Goal: Task Accomplishment & Management: Complete application form

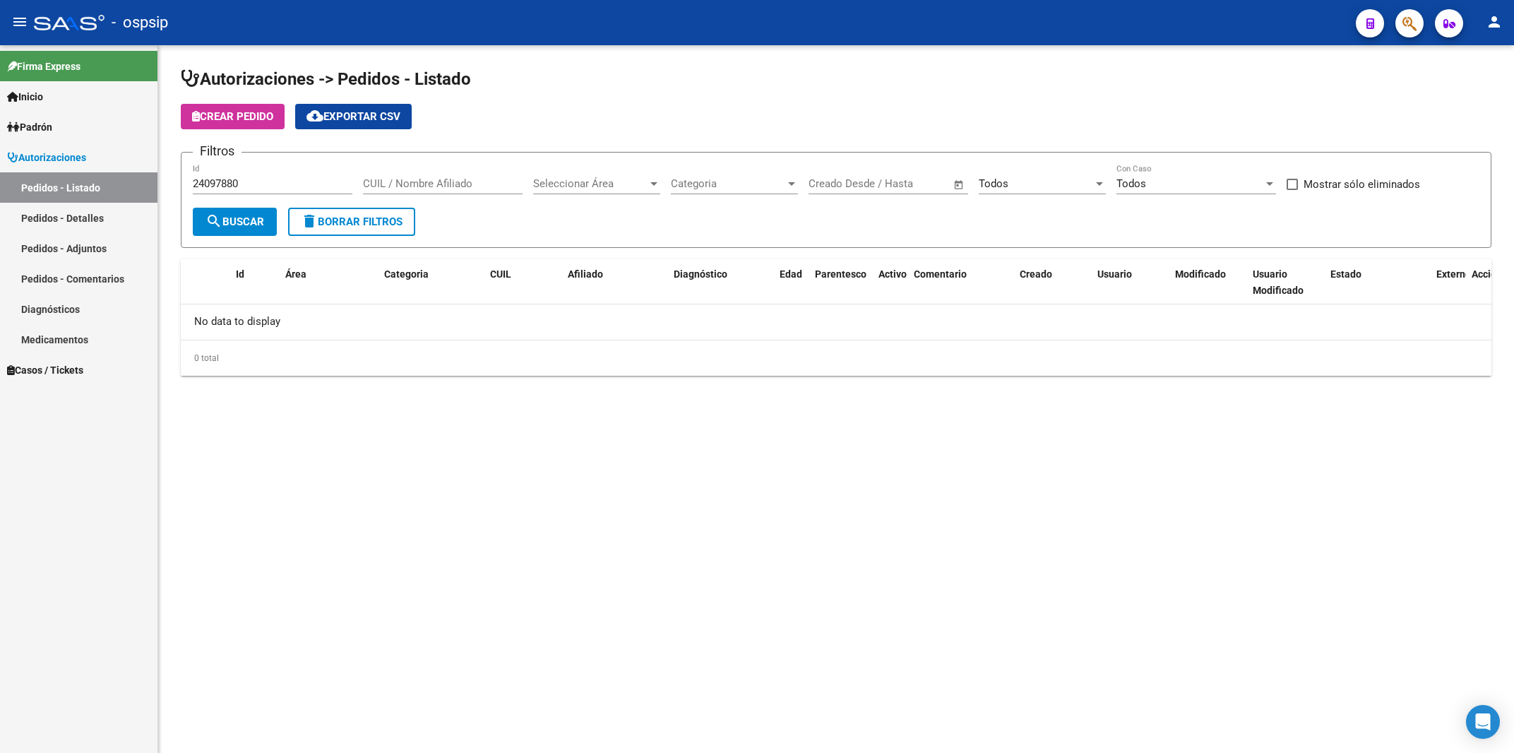
click at [1412, 11] on span "button" at bounding box center [1409, 23] width 14 height 29
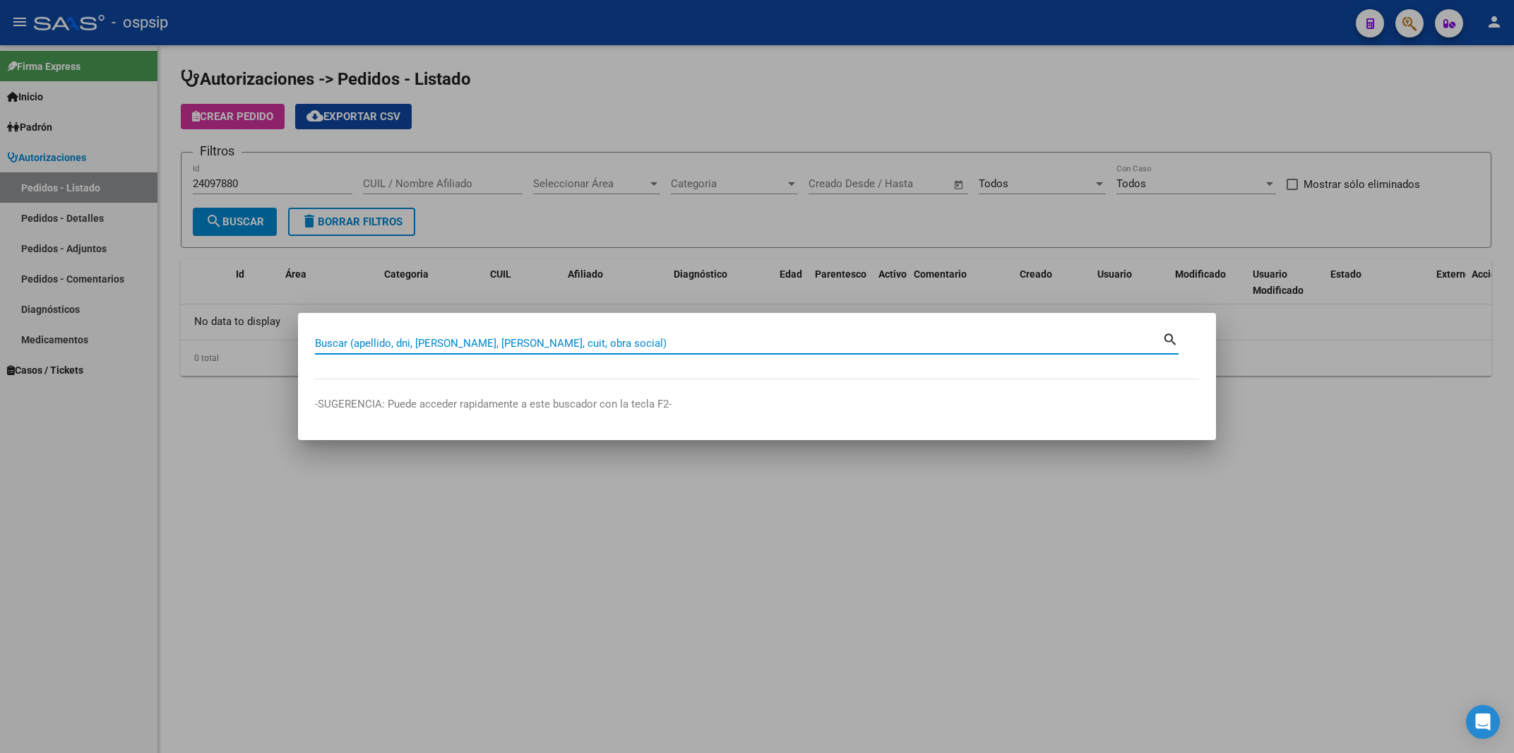
paste input "36856477"
type input "36856477"
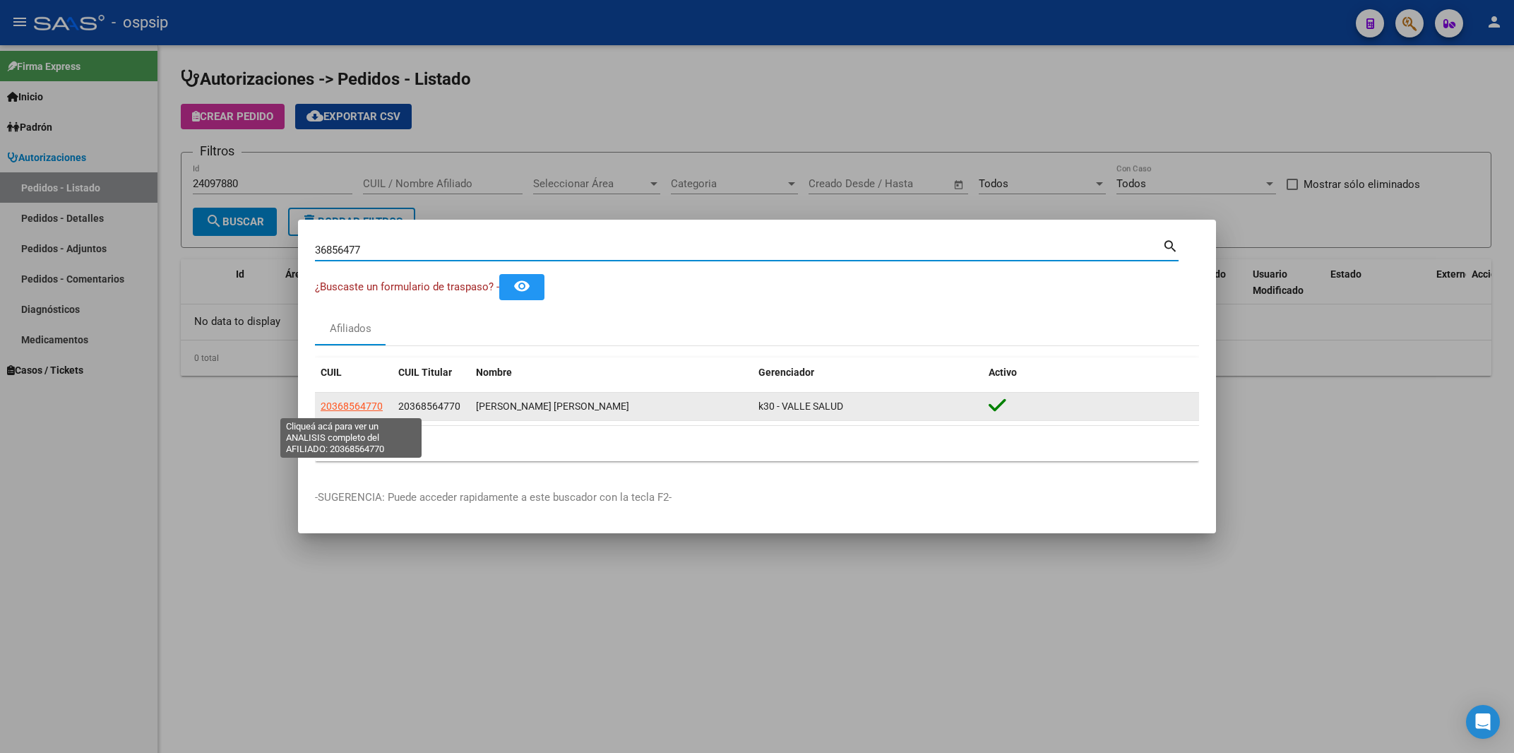
click at [336, 405] on span "20368564770" at bounding box center [352, 405] width 62 height 11
type textarea "20368564770"
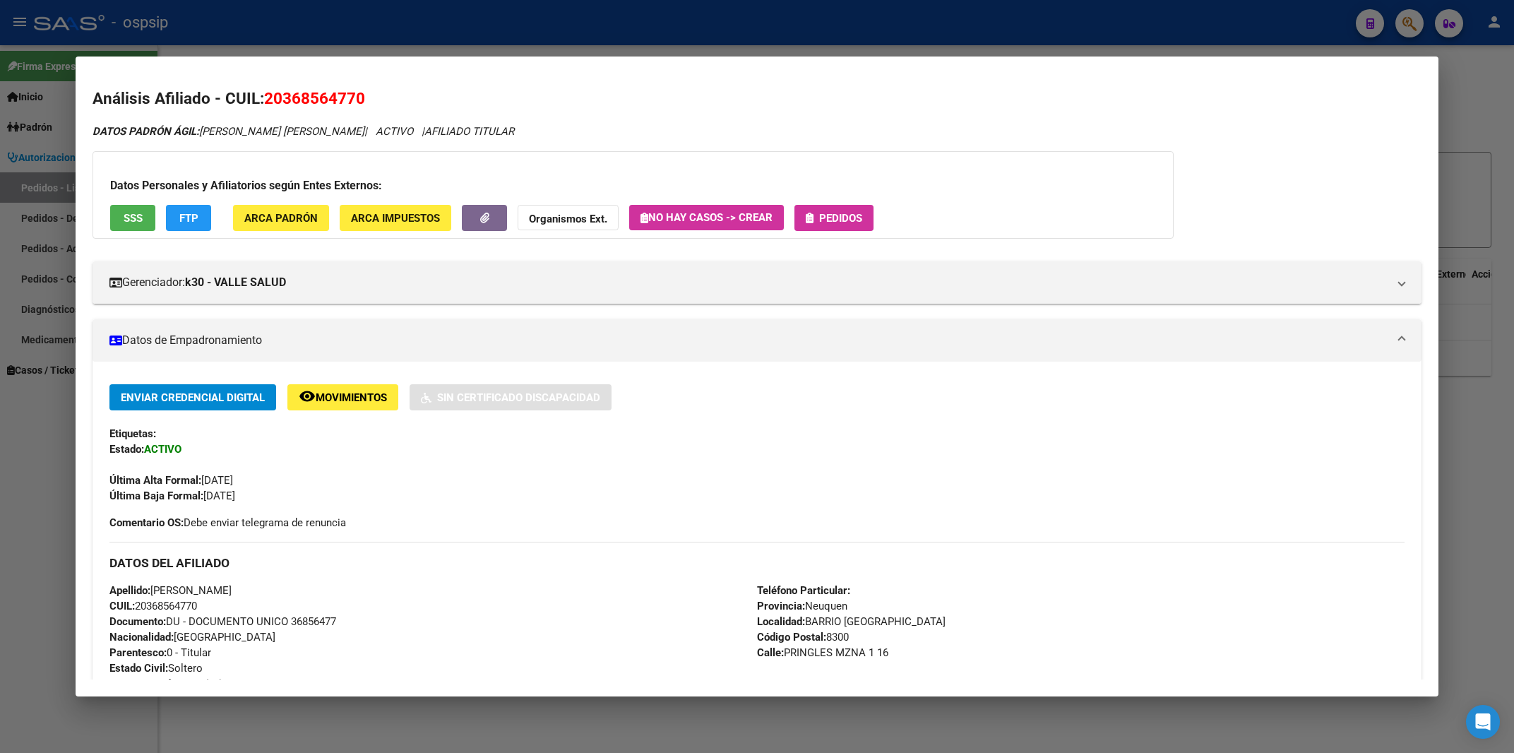
click at [851, 219] on span "Pedidos" at bounding box center [840, 218] width 43 height 13
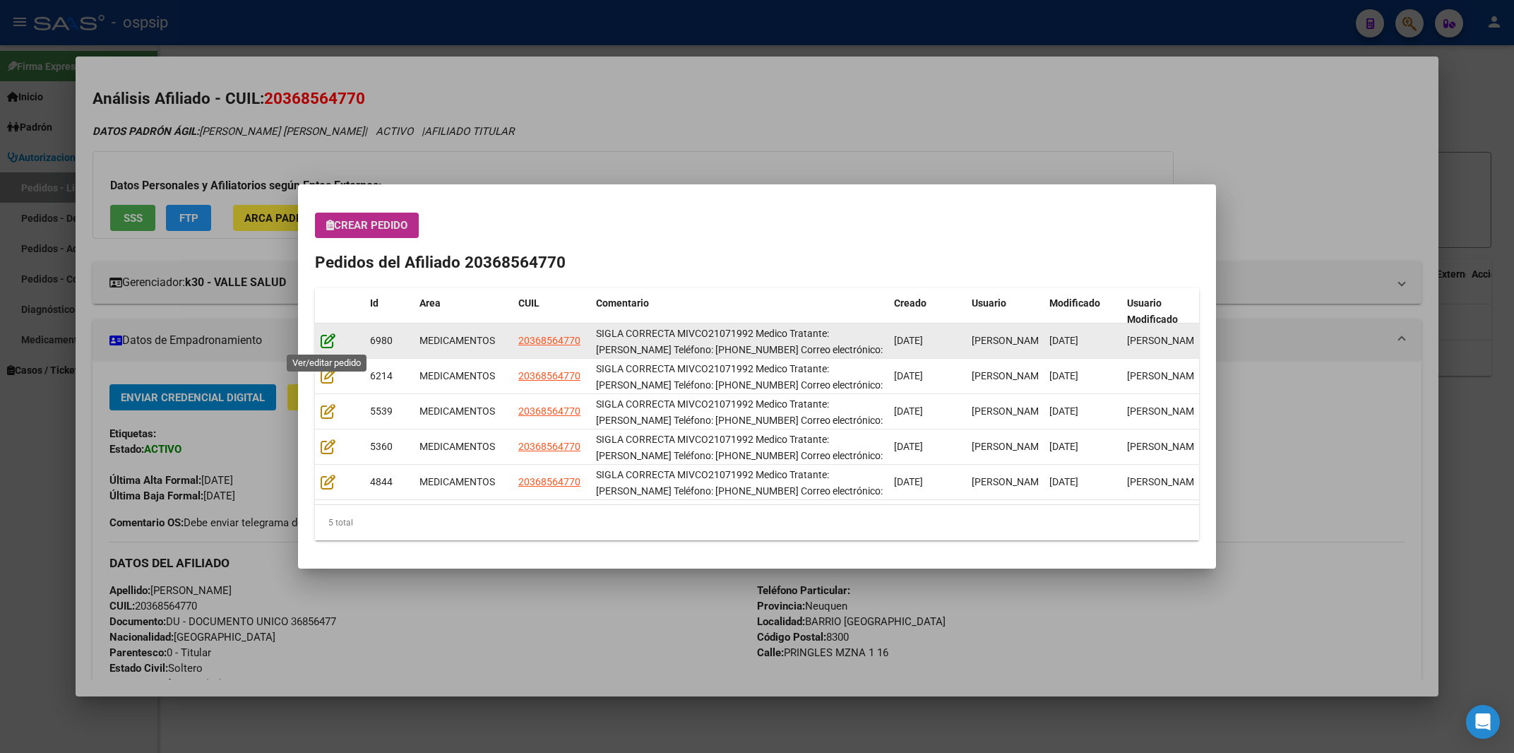
click at [325, 347] on icon at bounding box center [328, 341] width 15 height 16
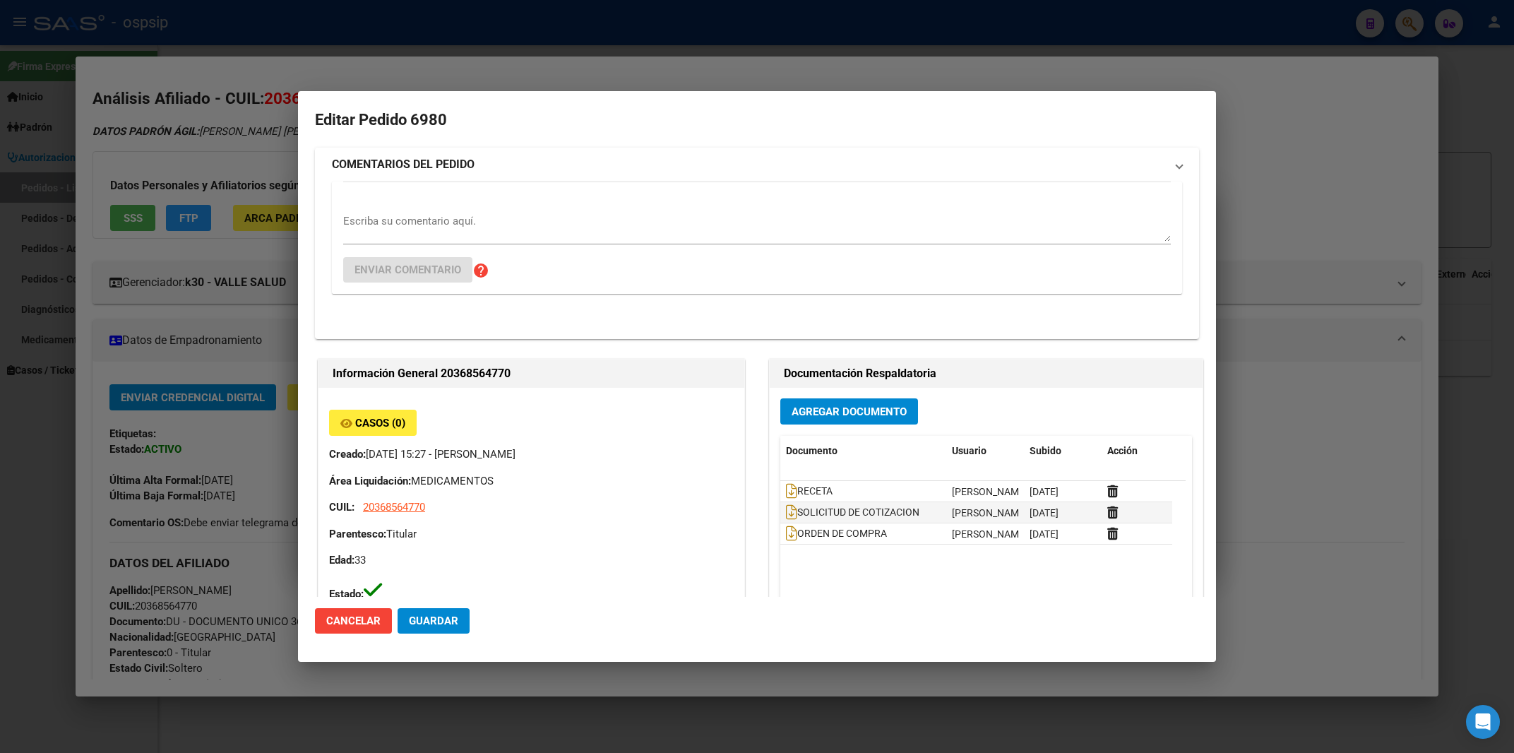
type input "[GEOGRAPHIC_DATA], [GEOGRAPHIC_DATA], PRINGLES MZNA 1 16"
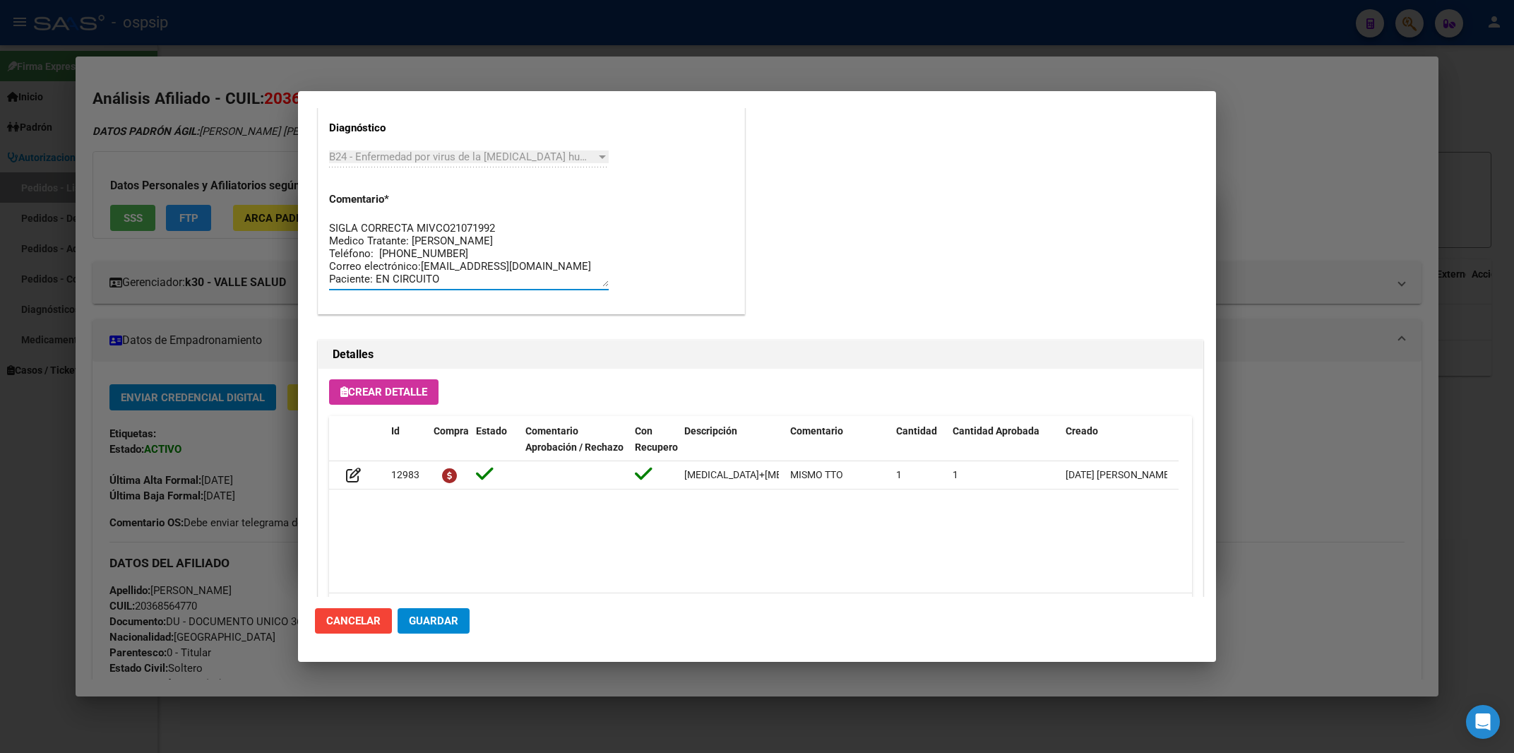
scroll to position [12, 0]
drag, startPoint x: 407, startPoint y: 224, endPoint x: 562, endPoint y: 313, distance: 178.4
click at [562, 287] on textarea "SIGLA CORRECTA MIVCO21071992 Medico Tratante: [PERSON_NAME] Teléfono: [PHONE_NU…" at bounding box center [469, 253] width 280 height 66
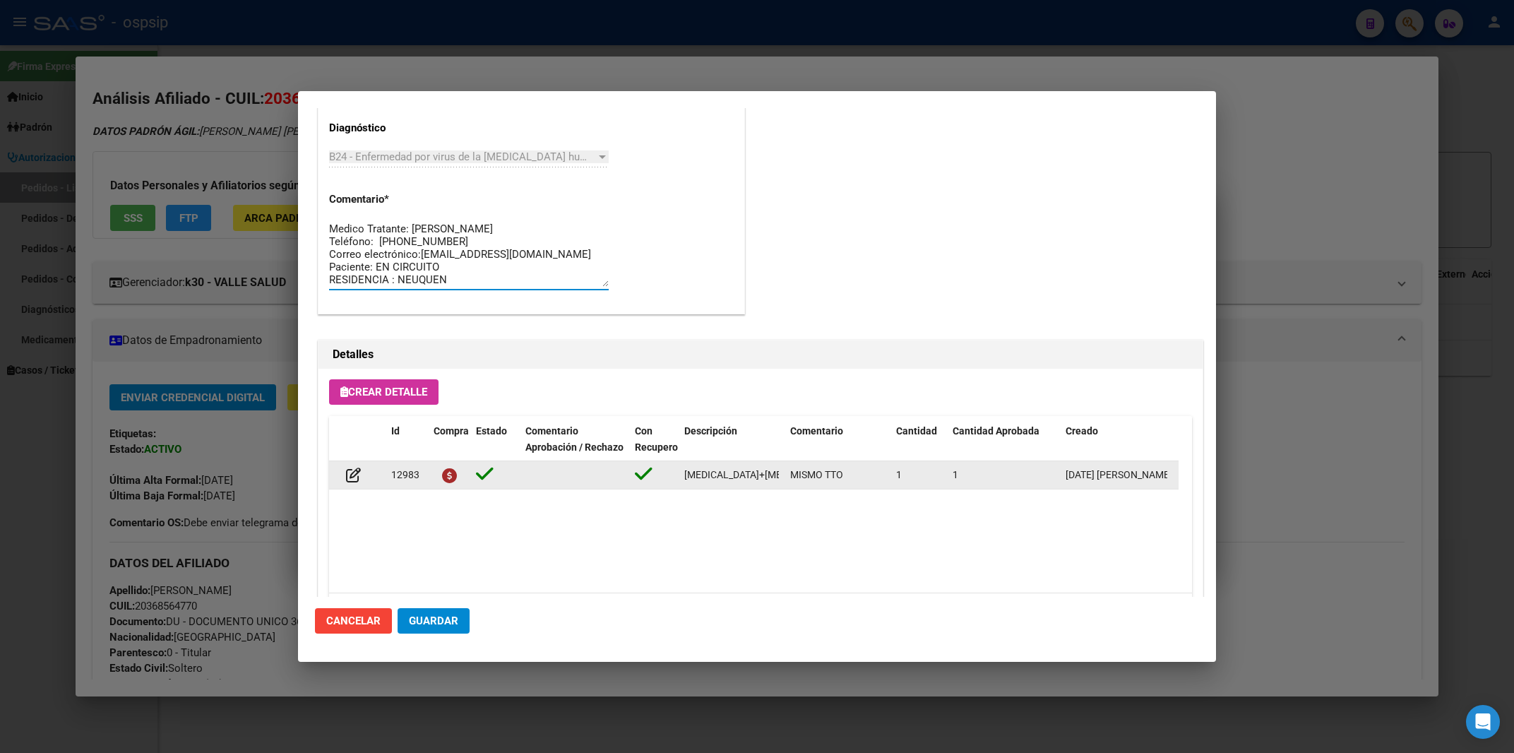
click at [739, 465] on datatable-body-cell "[MEDICAL_DATA]+[MEDICAL_DATA] alafen.+bictegravir 200mg/25mg/50mg comp.rec.x 30…" at bounding box center [731, 475] width 106 height 28
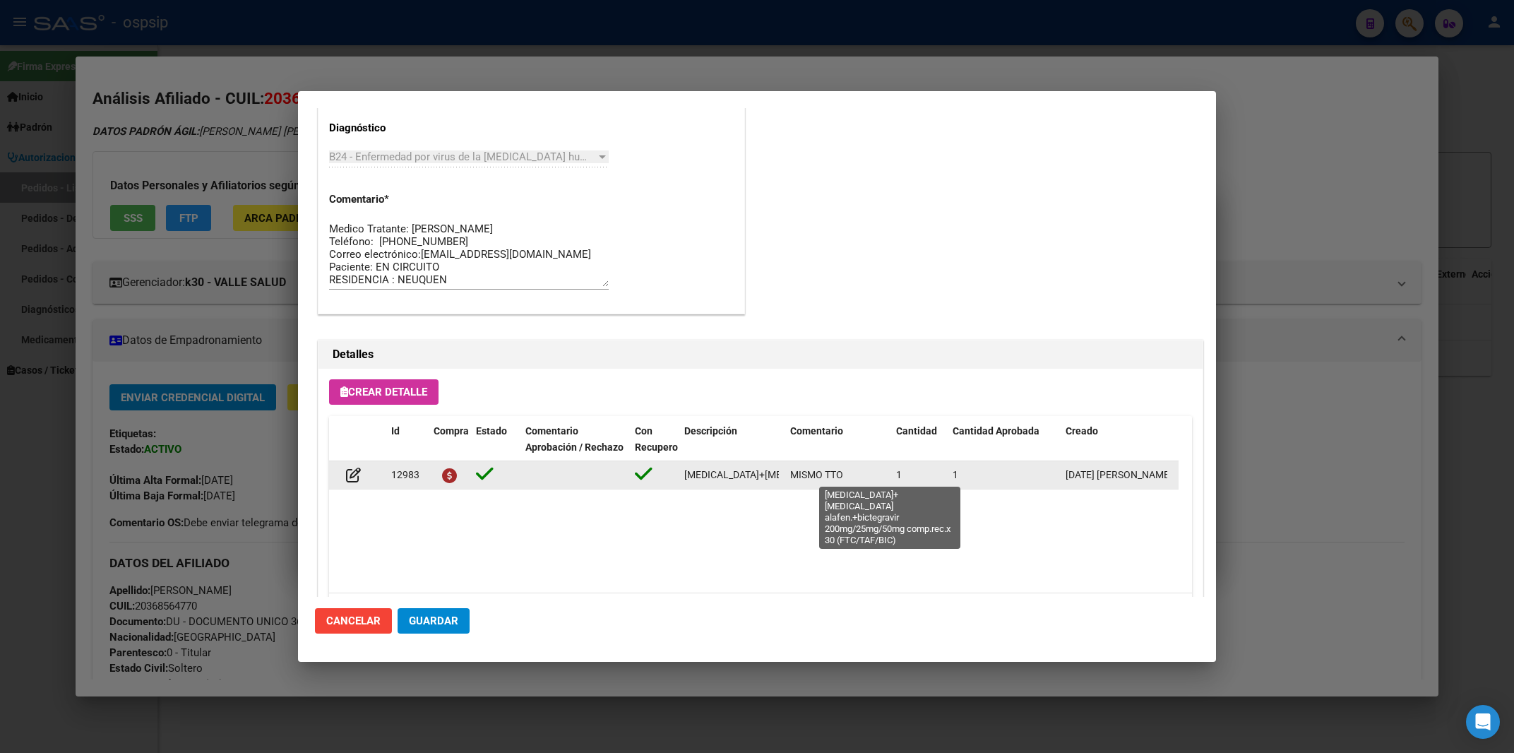
click at [739, 472] on span "[MEDICAL_DATA]+[MEDICAL_DATA] alafen.+bictegravir 200mg/25mg/50mg comp.rec.x 30…" at bounding box center [916, 474] width 465 height 11
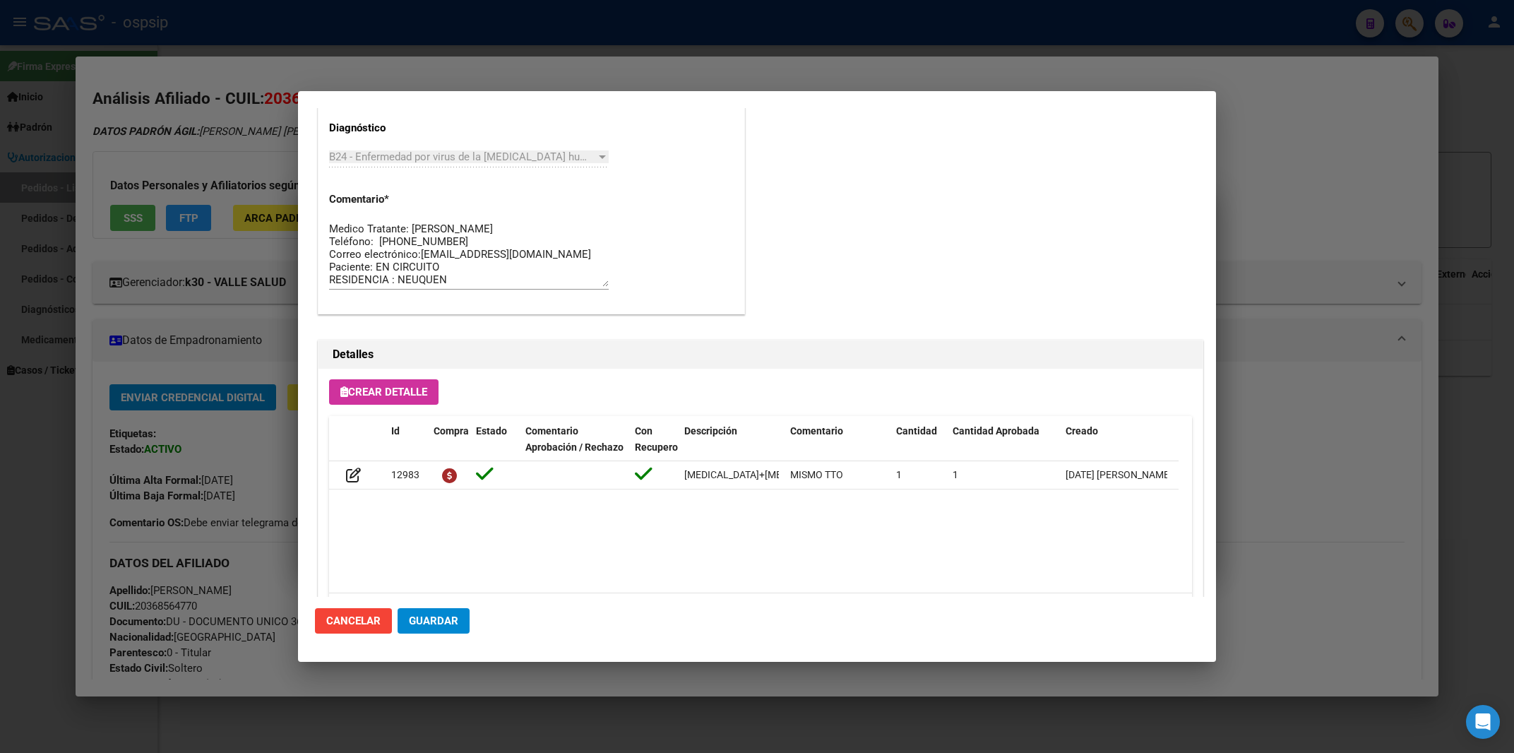
click at [494, 15] on div at bounding box center [757, 376] width 1514 height 753
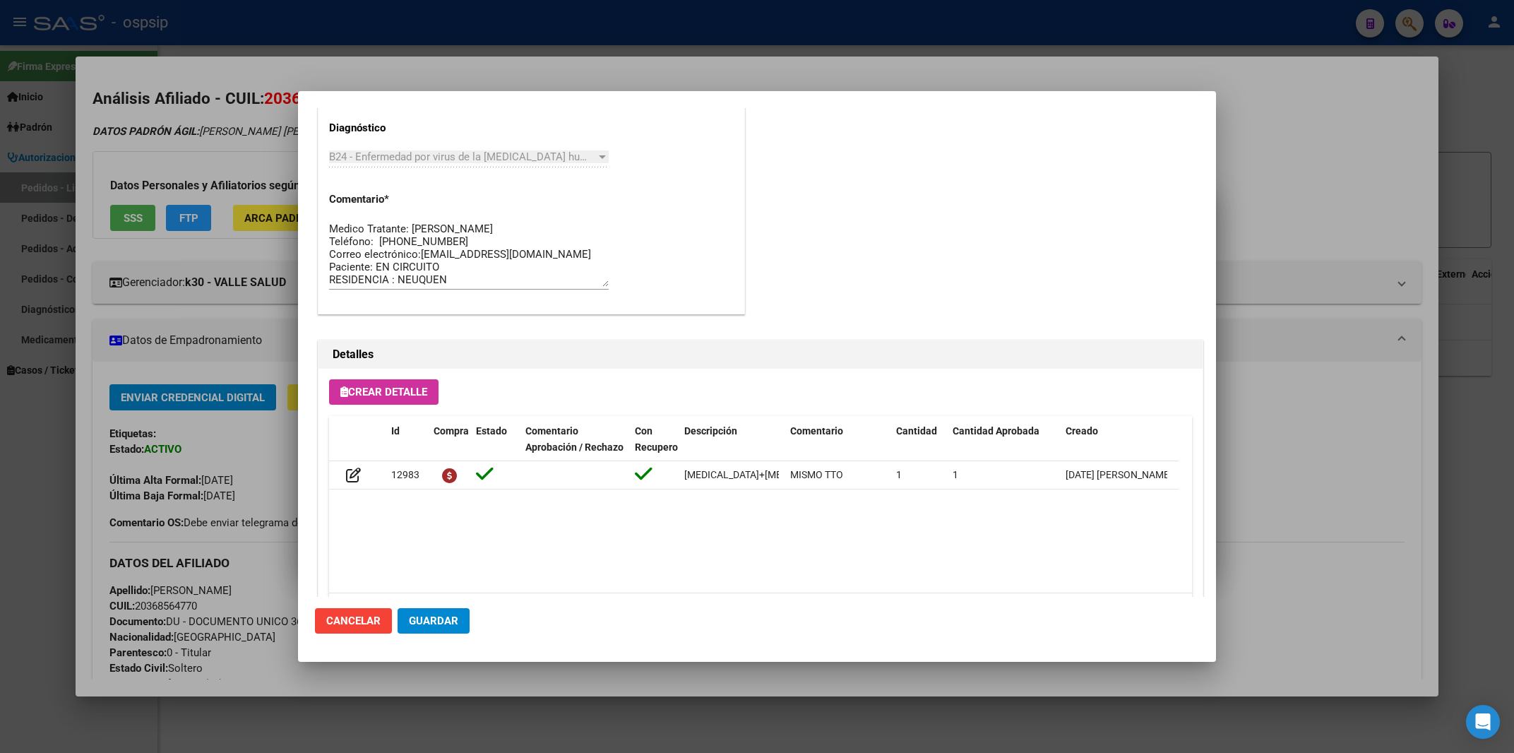
click at [494, 15] on div at bounding box center [757, 376] width 1514 height 753
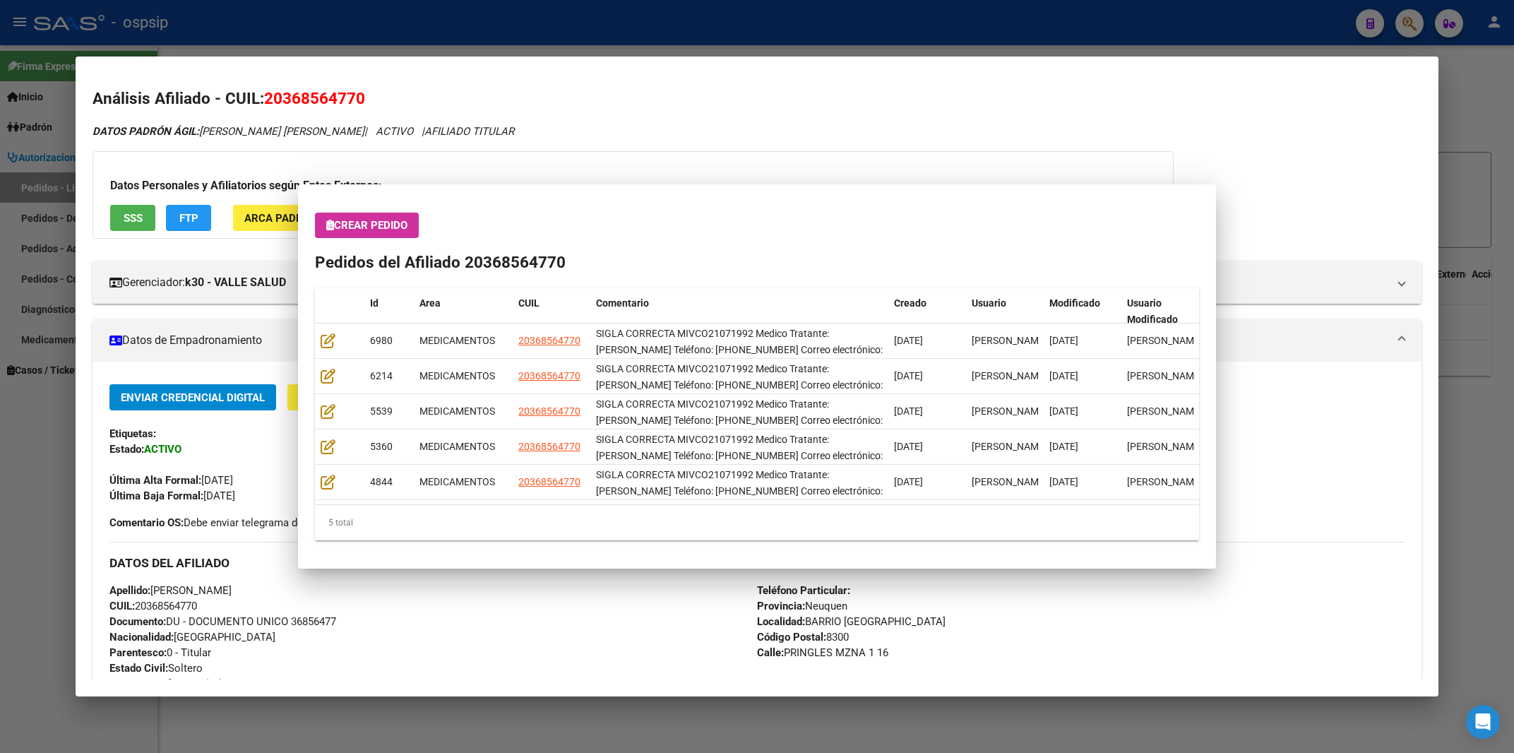
click at [494, 15] on div at bounding box center [757, 376] width 1514 height 753
click at [494, 15] on div "- ospsip" at bounding box center [689, 22] width 1310 height 31
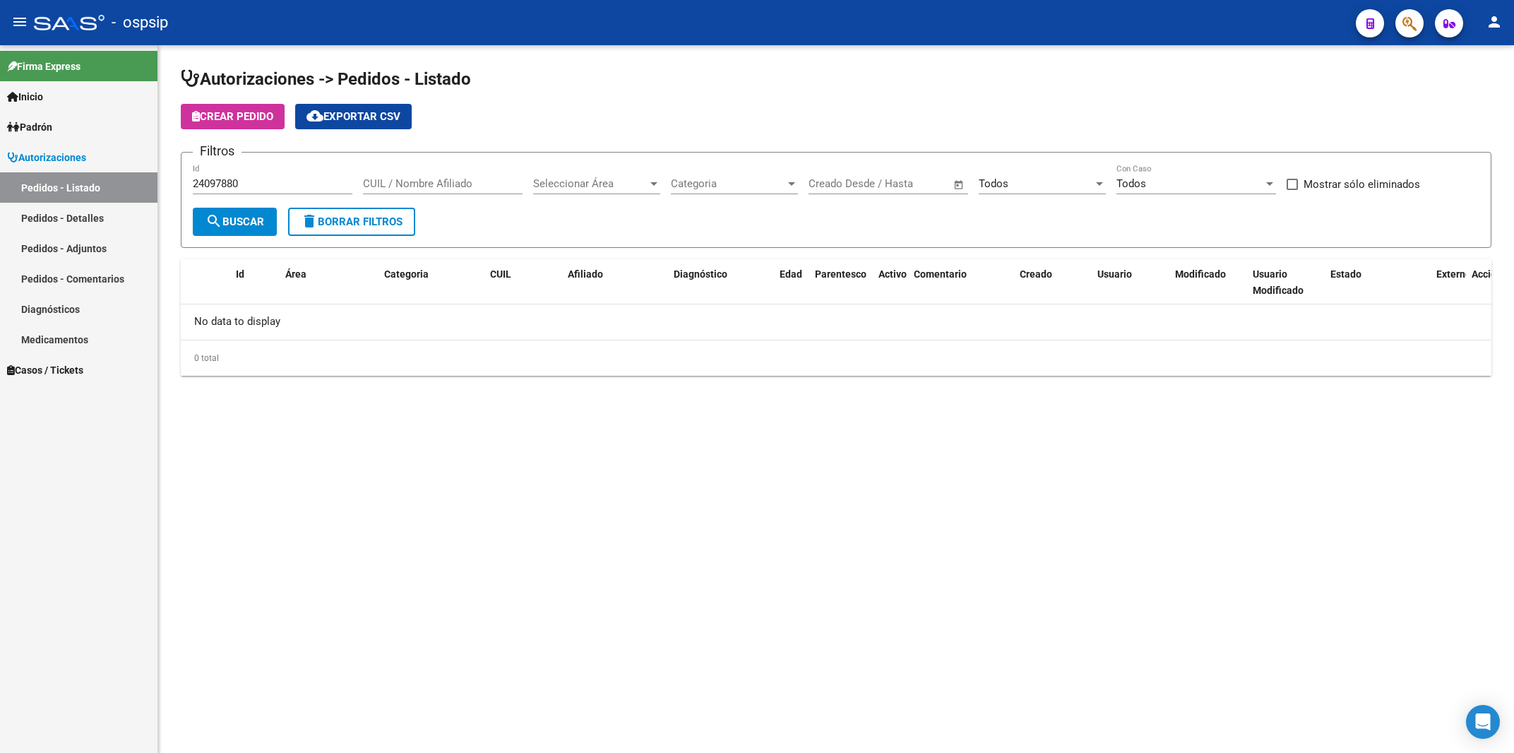
click at [494, 15] on div "- ospsip" at bounding box center [689, 22] width 1310 height 31
click at [1405, 13] on span "button" at bounding box center [1409, 23] width 14 height 29
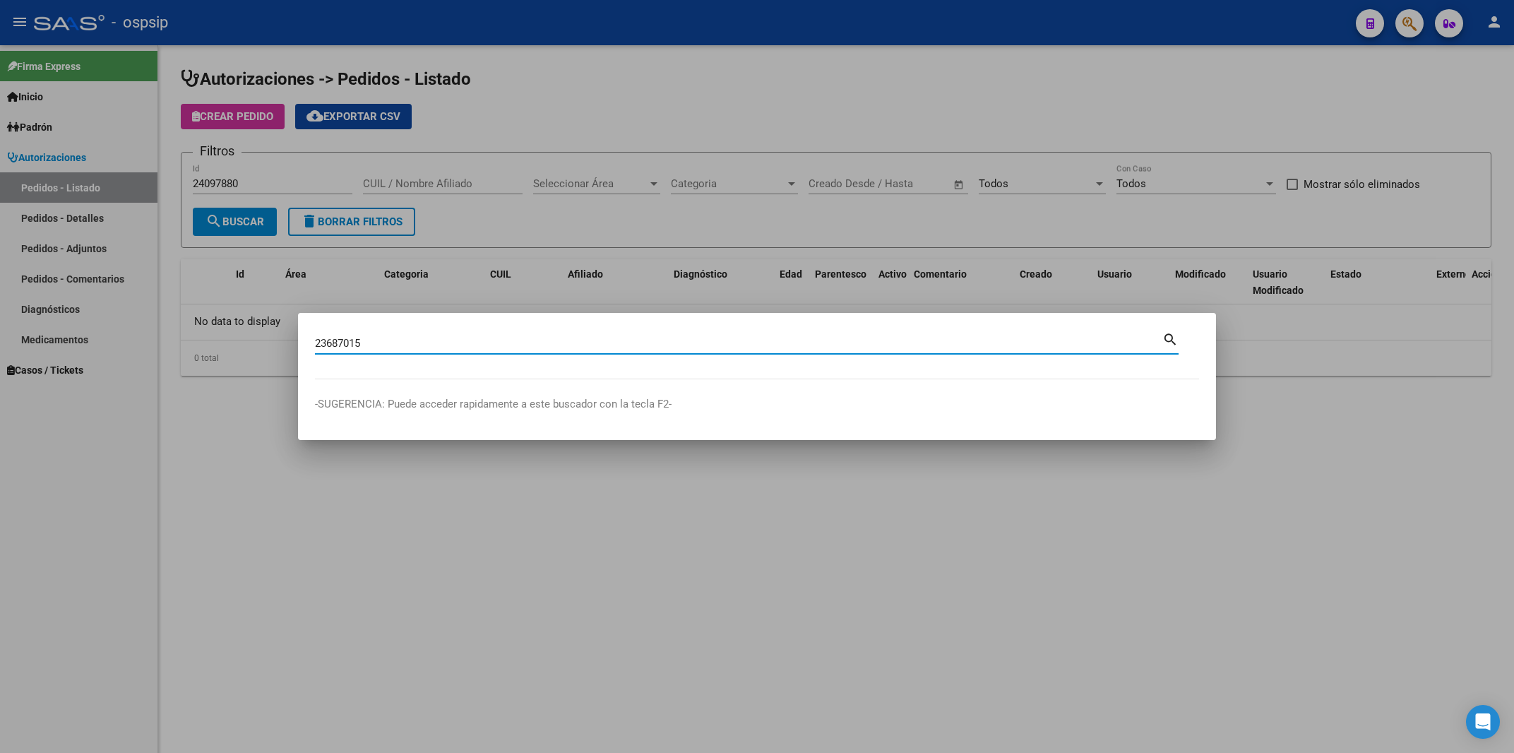
type input "23687015"
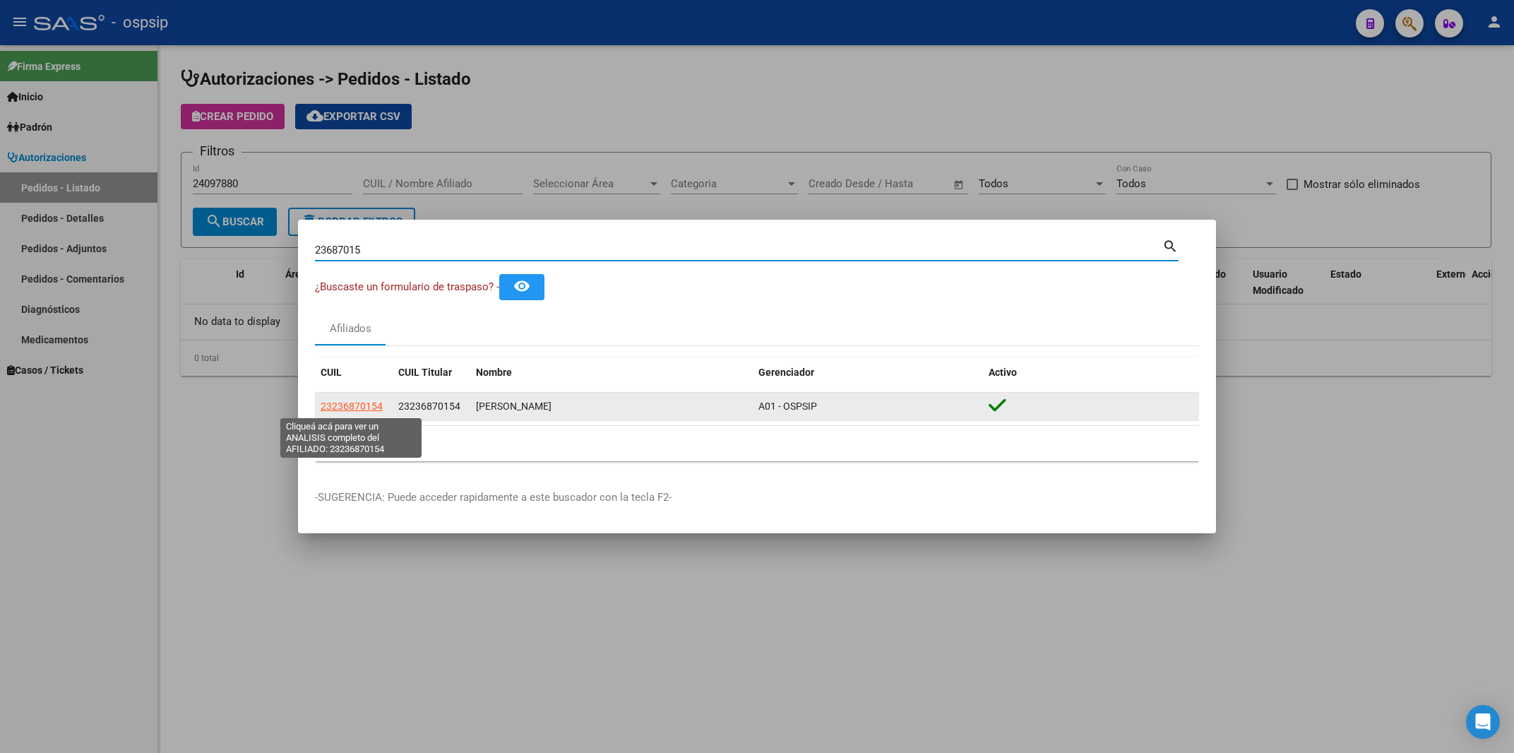
click at [343, 408] on span "23236870154" at bounding box center [352, 405] width 62 height 11
type textarea "23236870154"
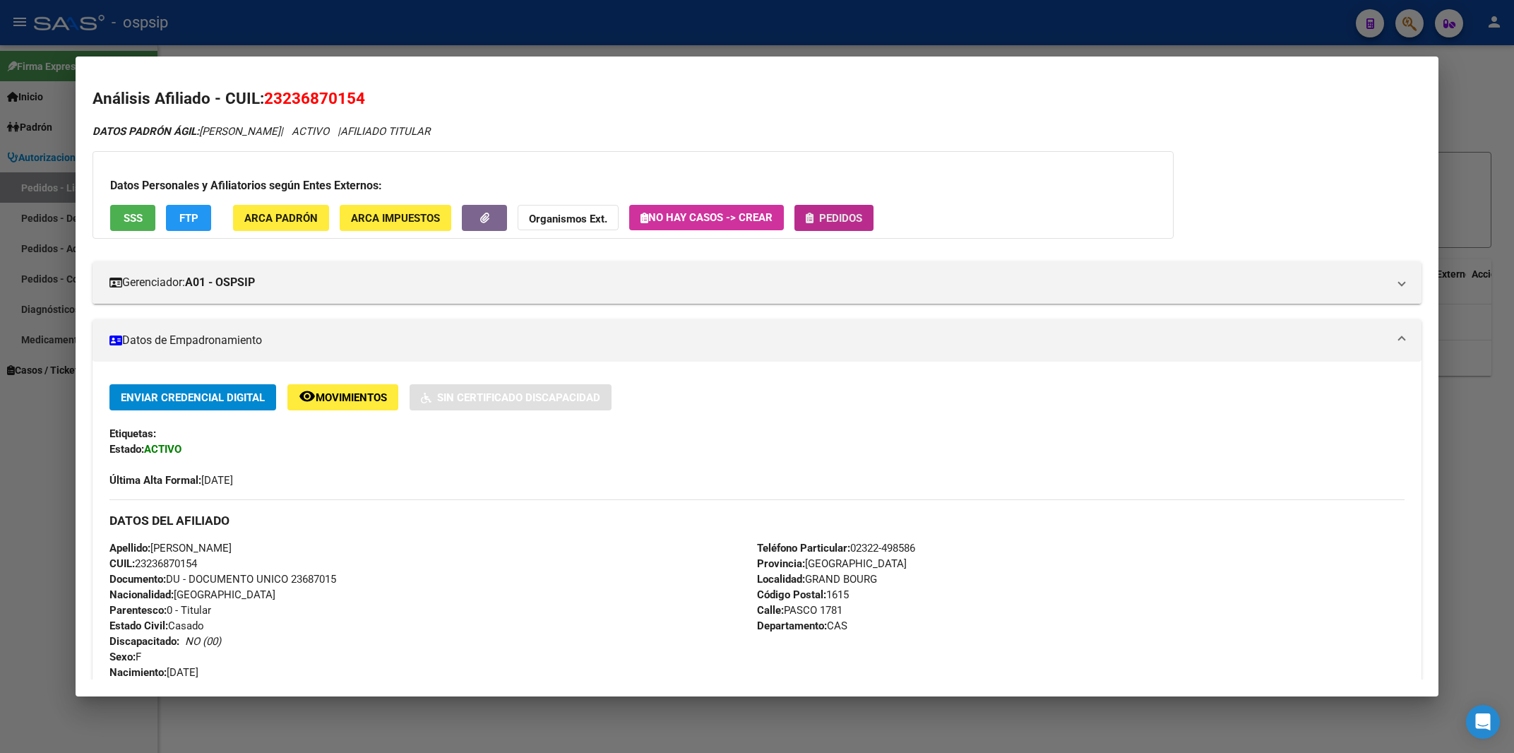
click at [851, 205] on button "Pedidos" at bounding box center [833, 218] width 79 height 26
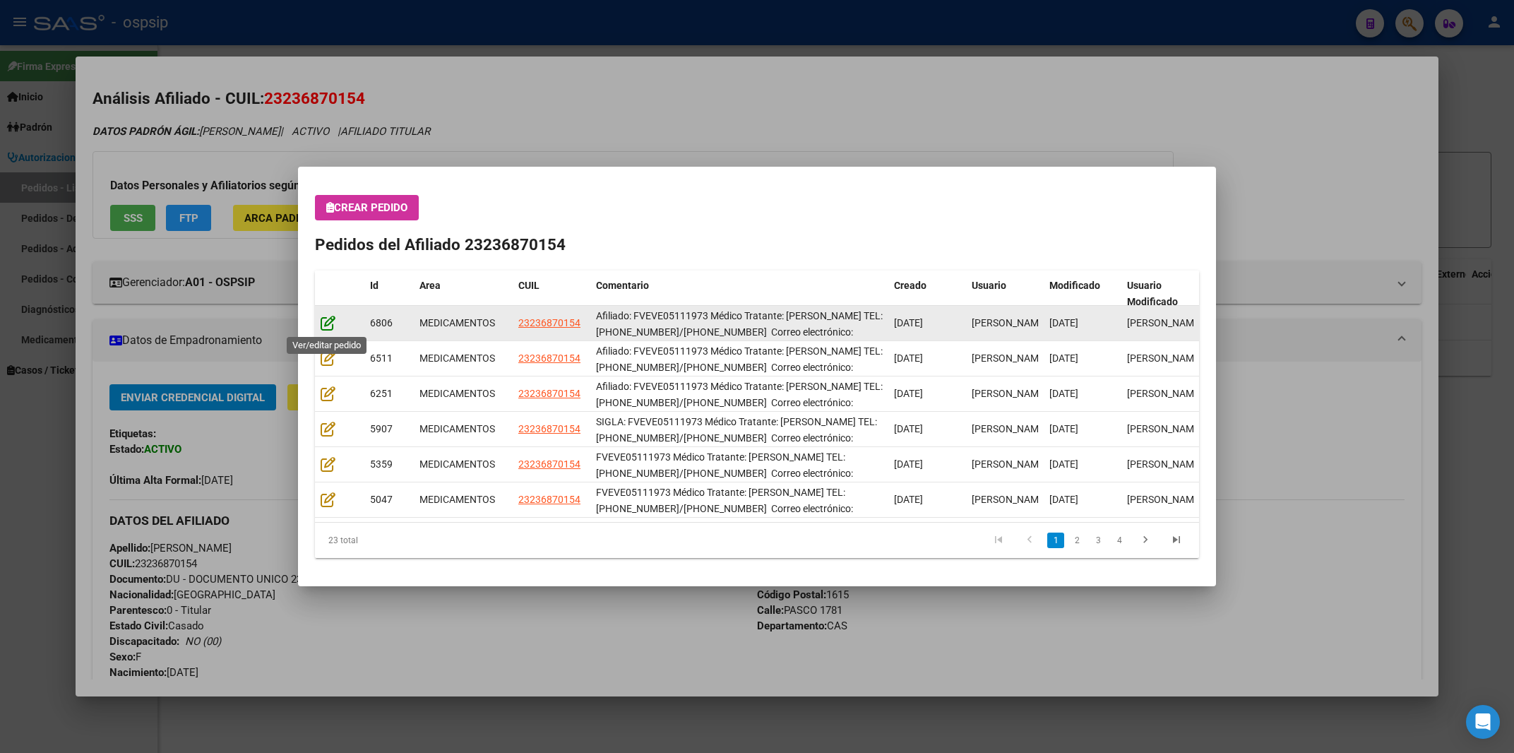
click at [330, 324] on icon at bounding box center [328, 323] width 15 height 16
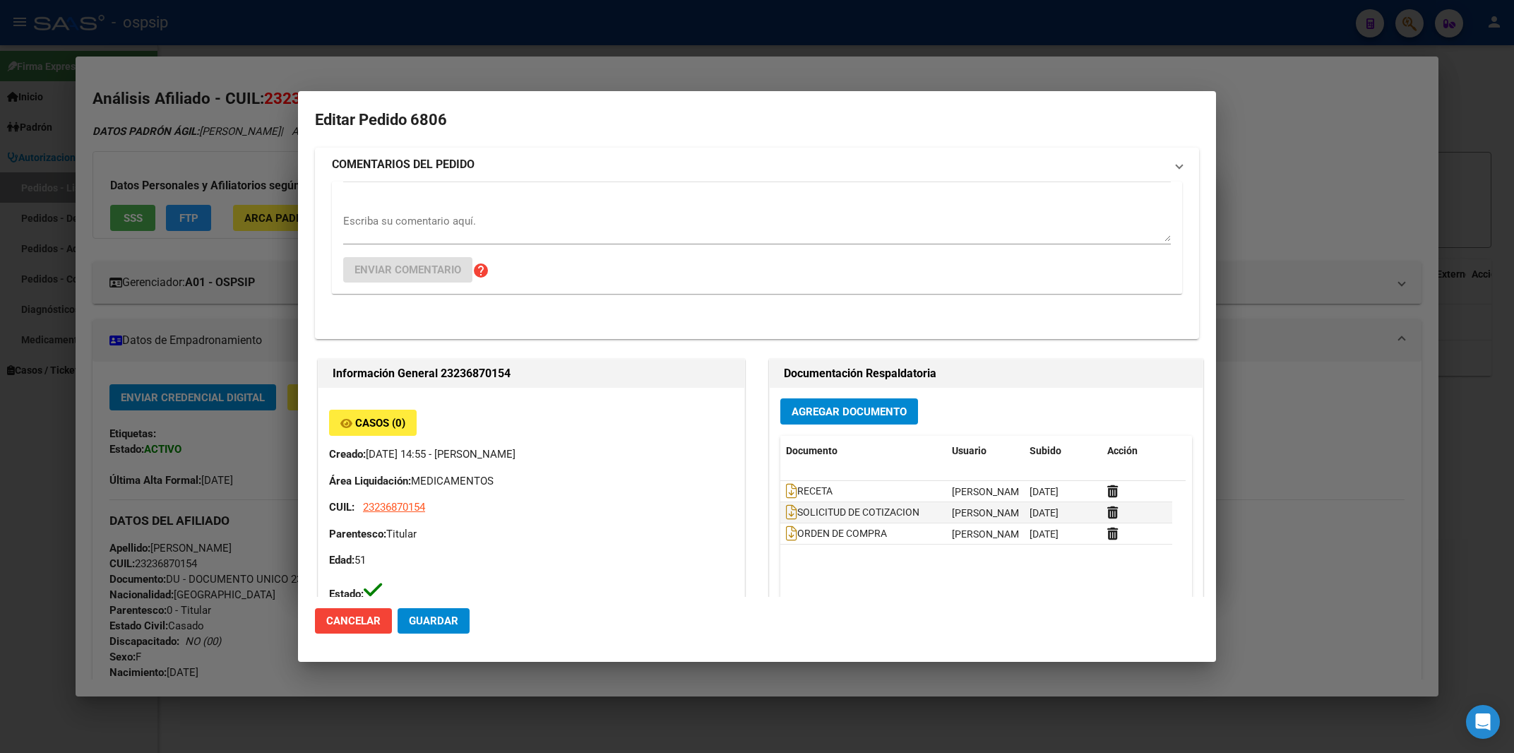
type input "[GEOGRAPHIC_DATA], [GEOGRAPHIC_DATA][PERSON_NAME][GEOGRAPHIC_DATA] 1781, Depart…"
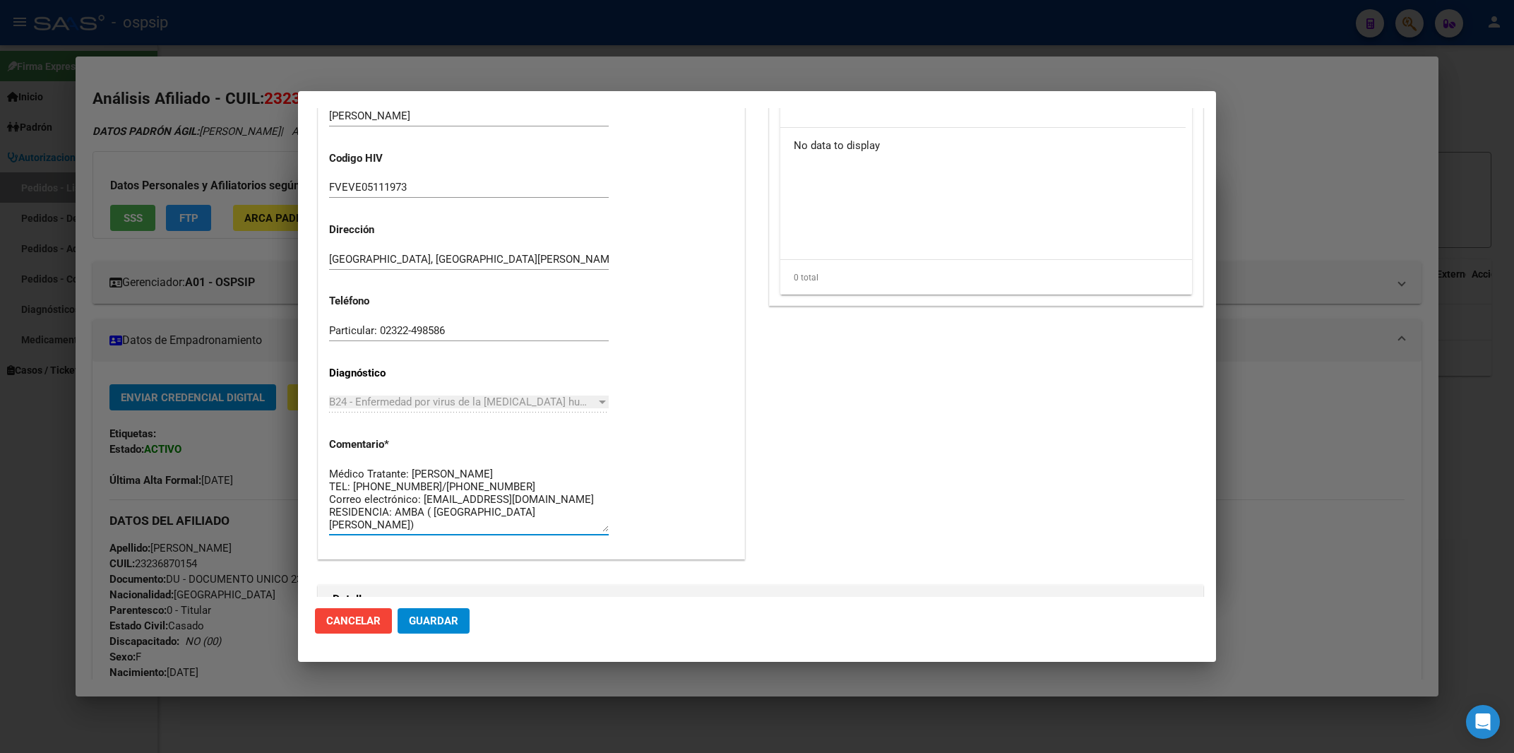
drag, startPoint x: 330, startPoint y: 473, endPoint x: 529, endPoint y: 568, distance: 221.1
click at [529, 532] on textarea "Afiliado: FVEVE05111973 Médico Tratante: [PERSON_NAME] TEL: [PHONE_NUMBER]/[PHO…" at bounding box center [469, 498] width 280 height 66
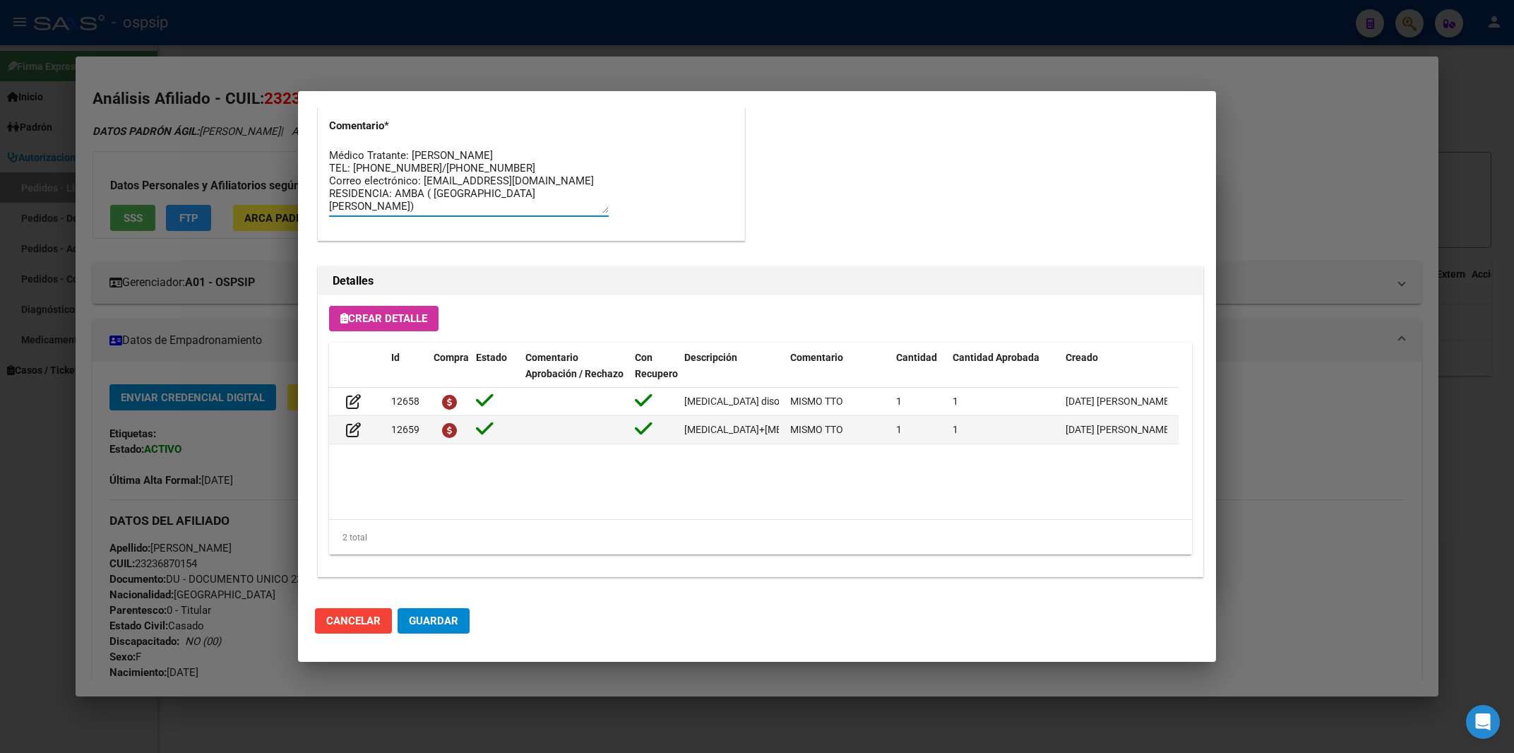
scroll to position [850, 0]
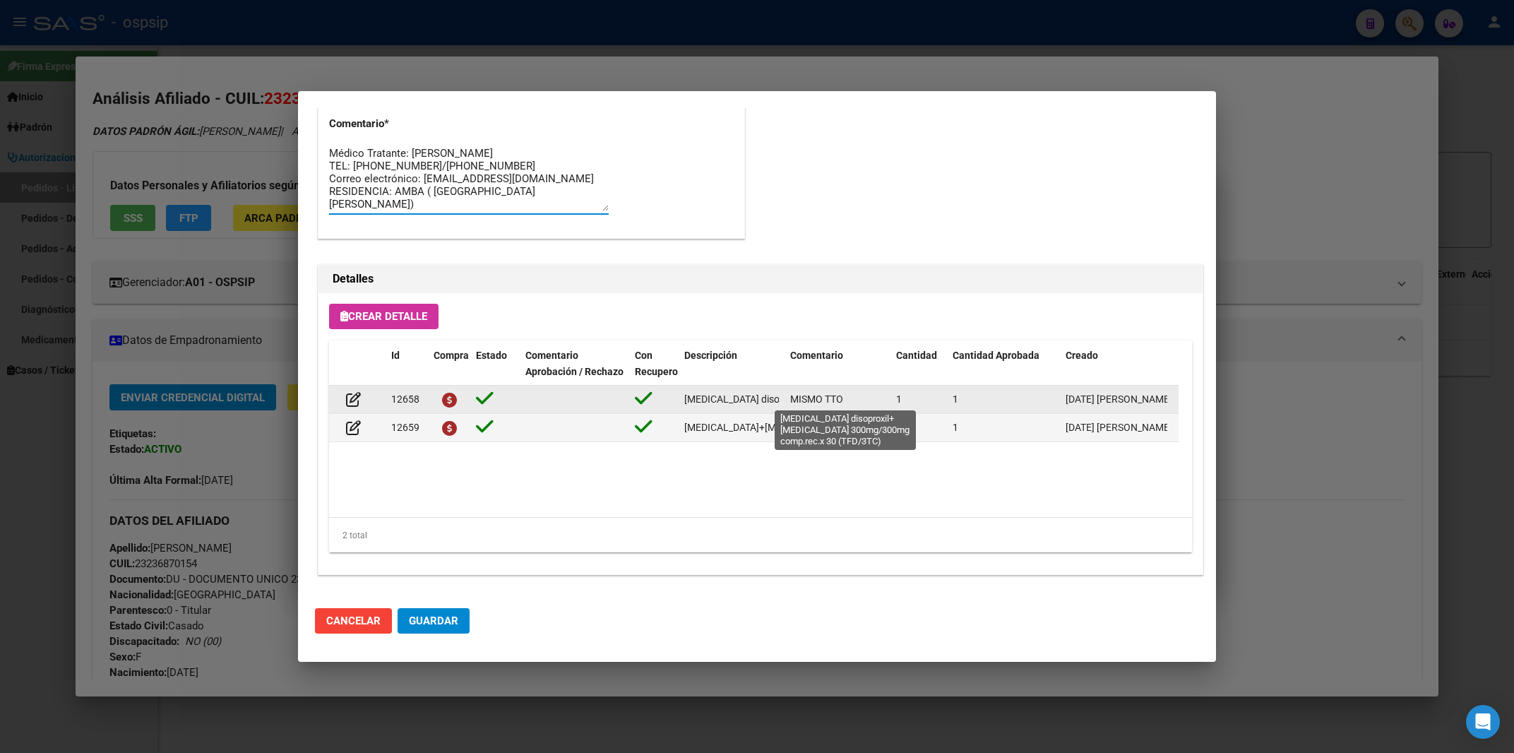
click at [737, 399] on span "[MEDICAL_DATA] disoproxil+[MEDICAL_DATA] 300mg/300mg comp.rec.x 30 (TFD/3TC)" at bounding box center [874, 398] width 381 height 11
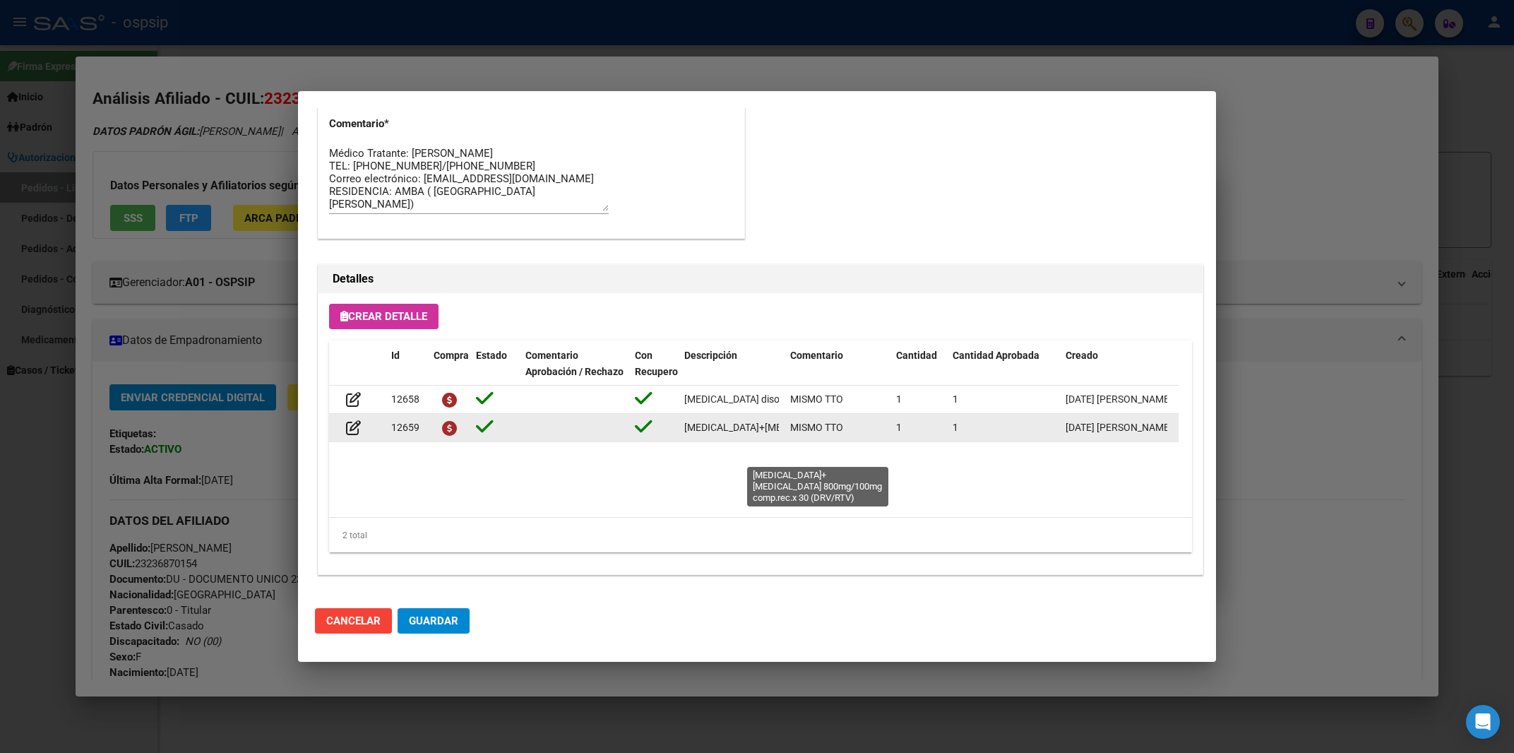
click at [714, 433] on span "[MEDICAL_DATA]+[MEDICAL_DATA] 800mg/100mg comp.rec.x 30 (DRV/RTV)" at bounding box center [853, 426] width 338 height 11
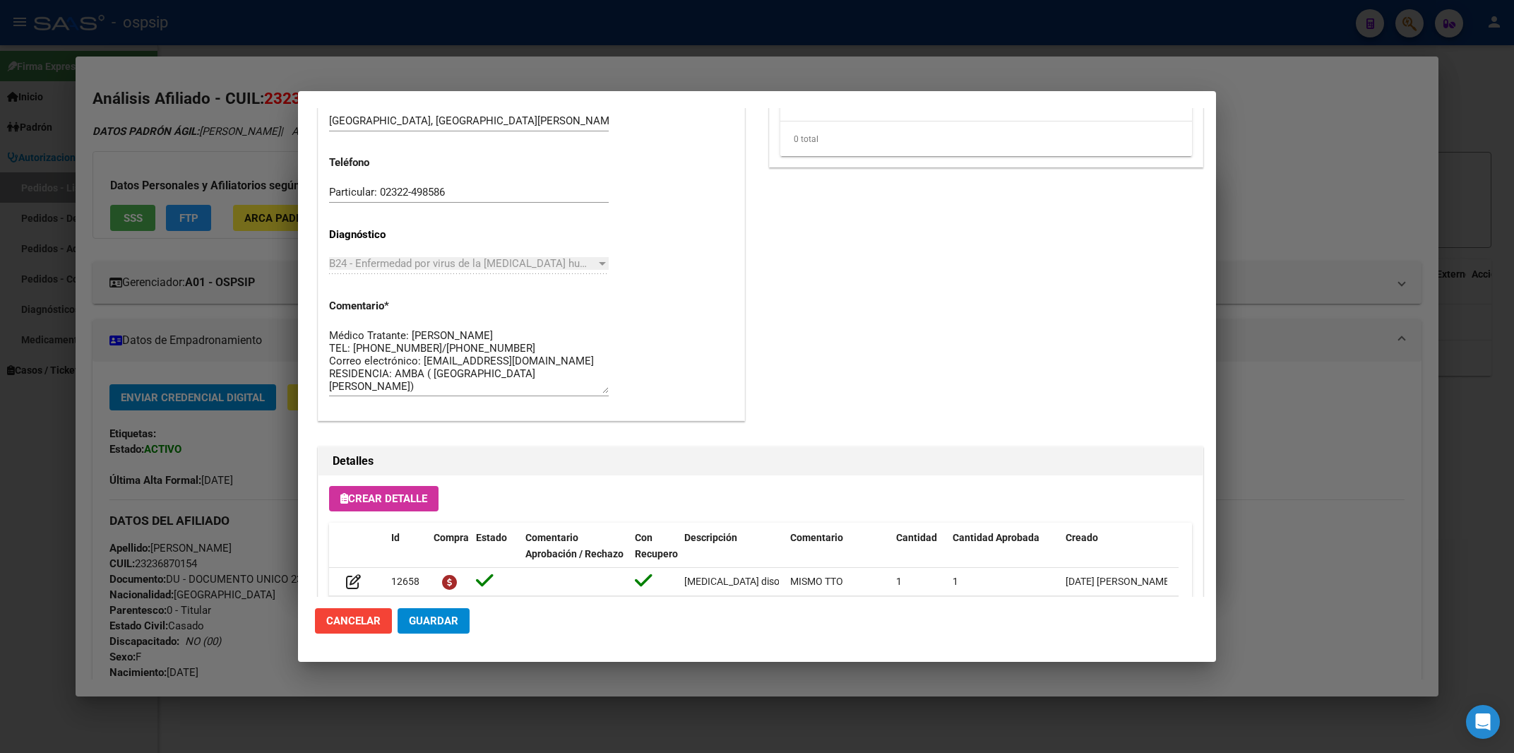
scroll to position [623, 0]
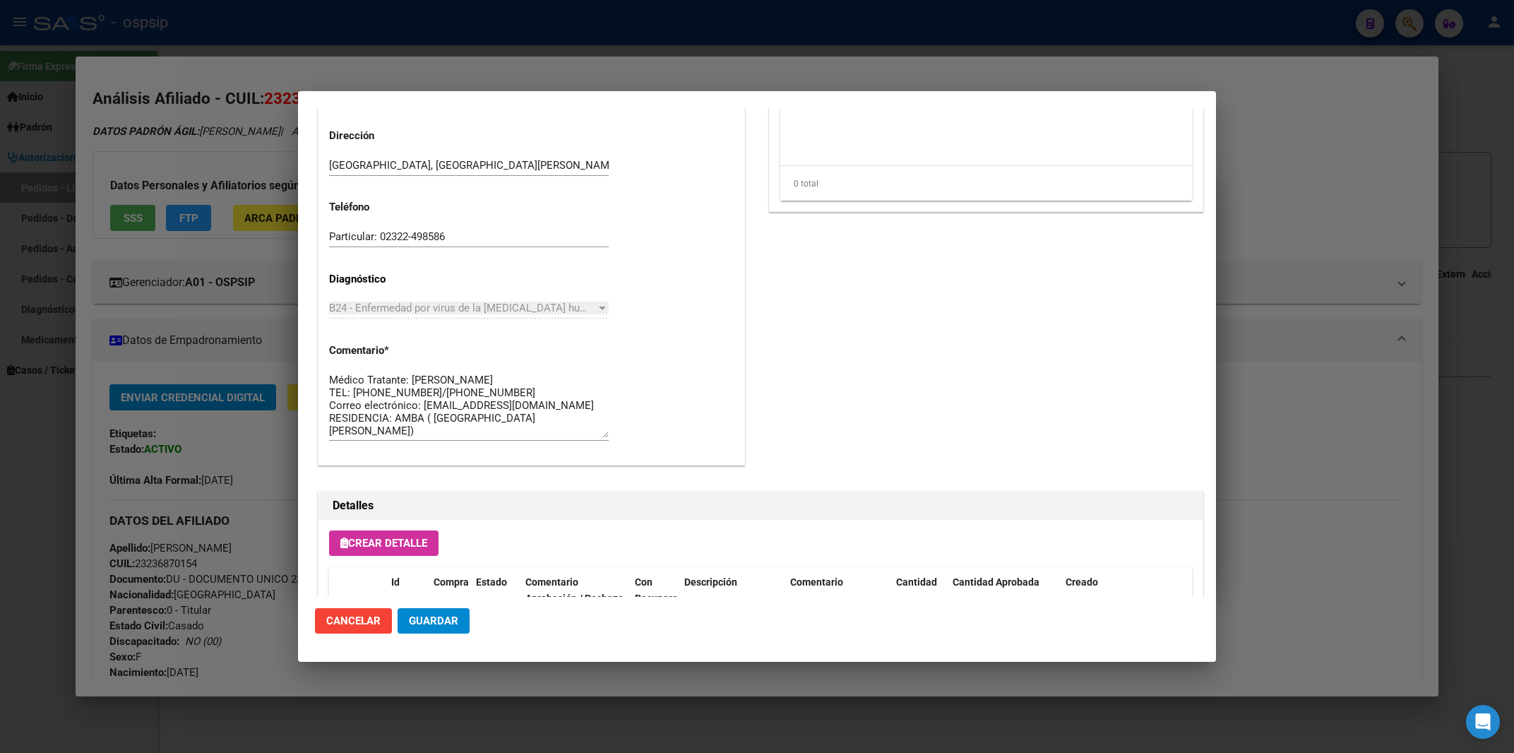
click at [763, 27] on div at bounding box center [757, 376] width 1514 height 753
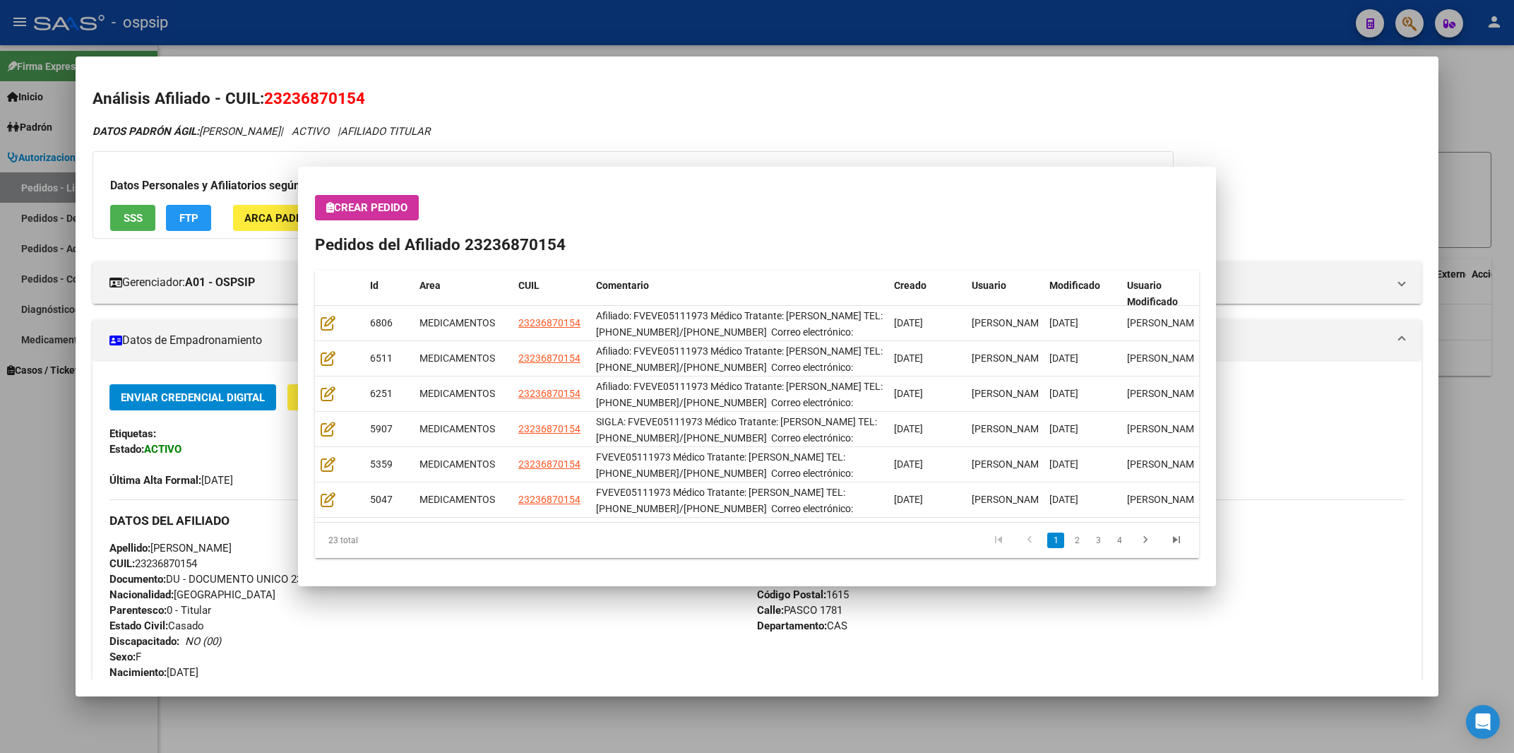
click at [763, 27] on div at bounding box center [757, 376] width 1514 height 753
click at [763, 27] on div "- ospsip" at bounding box center [689, 22] width 1310 height 31
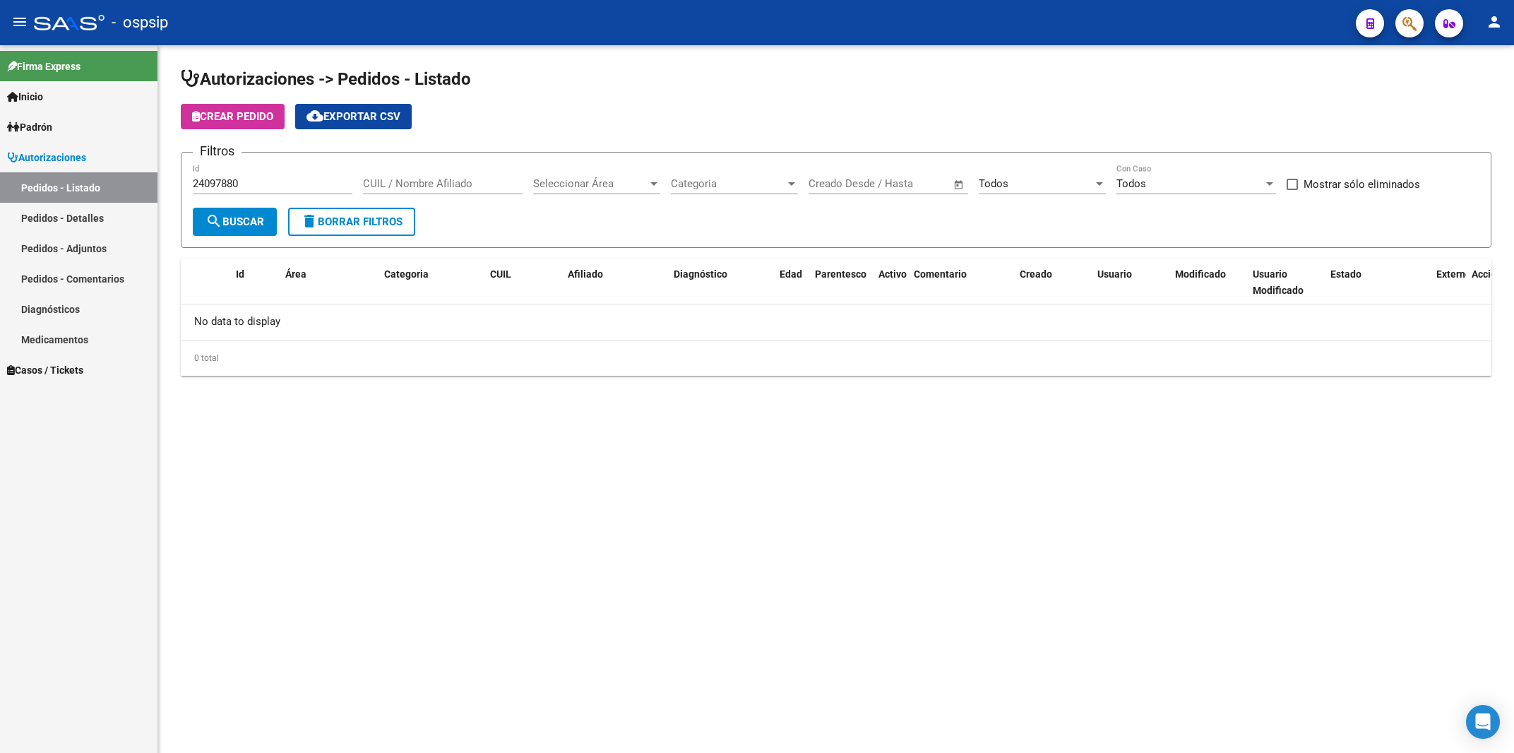
click at [763, 27] on div "- ospsip" at bounding box center [689, 22] width 1310 height 31
click at [1399, 23] on button "button" at bounding box center [1409, 23] width 28 height 28
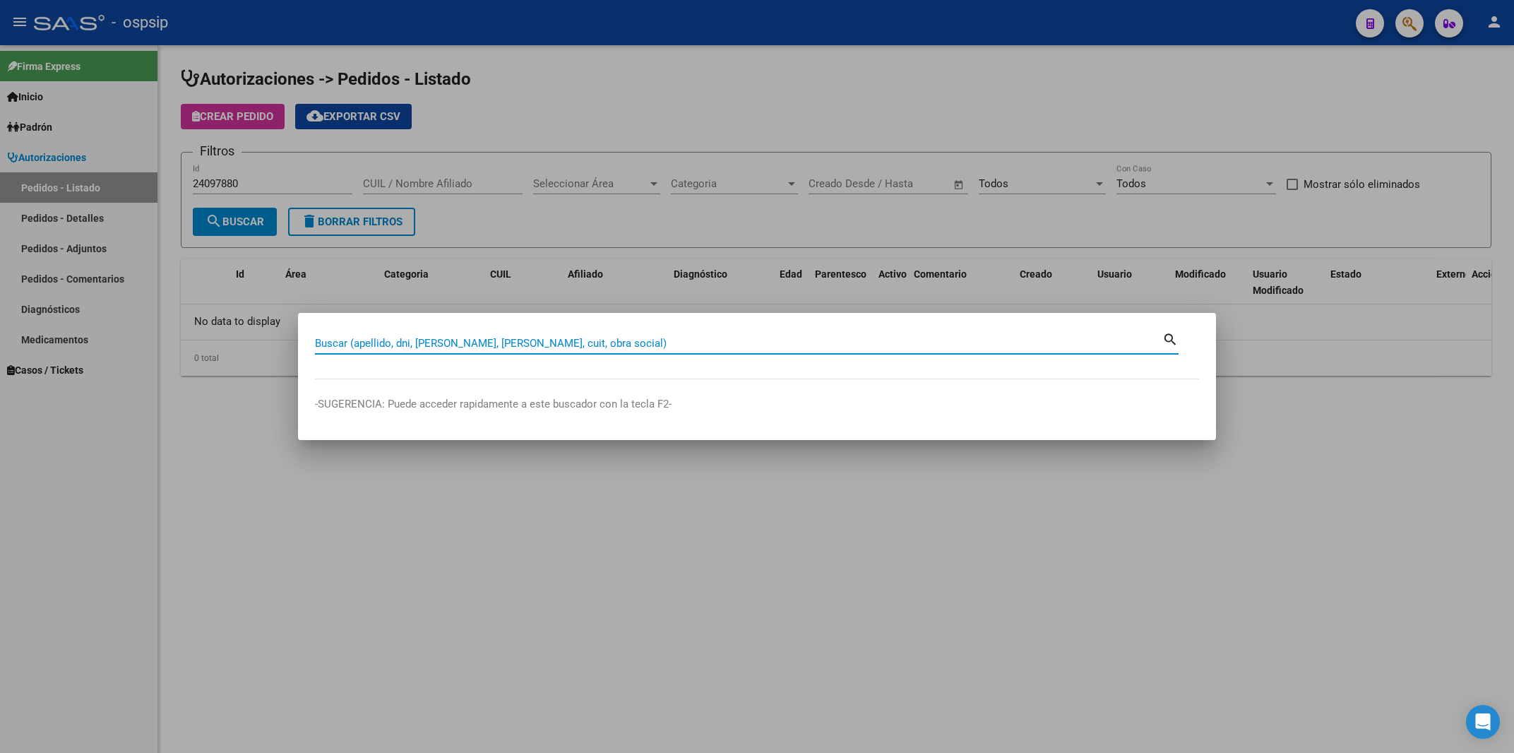
paste input "20370839"
type input "20370839"
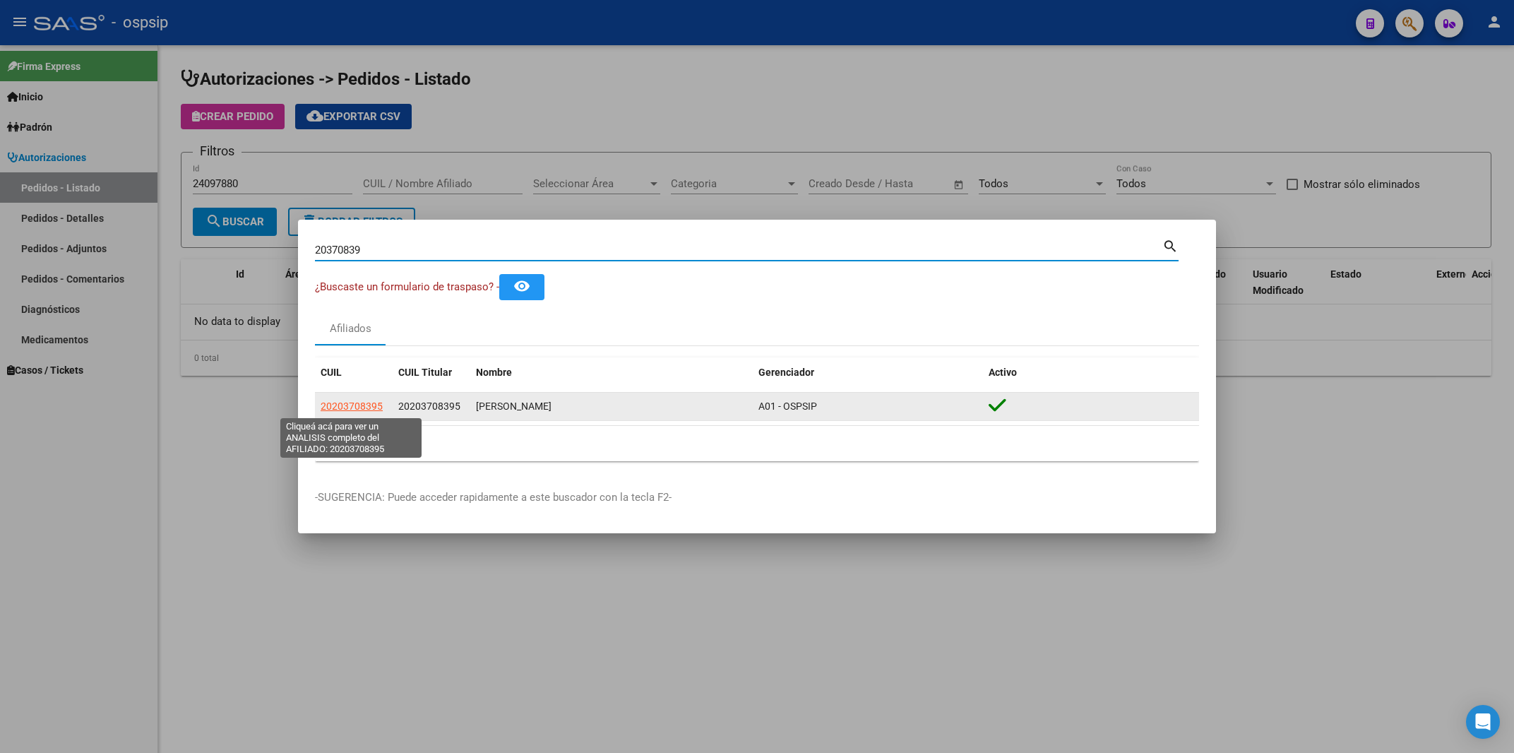
click at [357, 411] on span "20203708395" at bounding box center [352, 405] width 62 height 11
type textarea "20203708395"
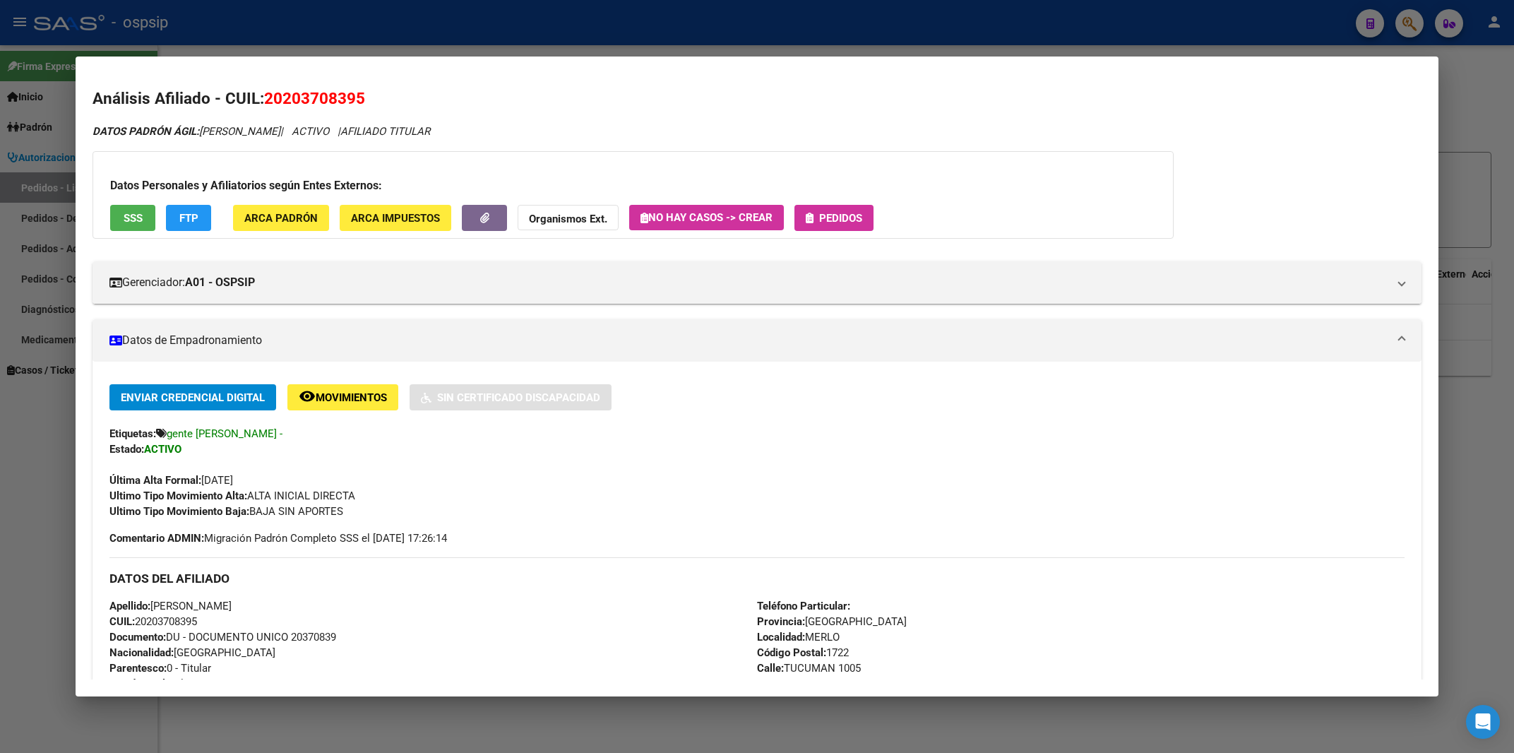
click at [831, 217] on span "Pedidos" at bounding box center [840, 218] width 43 height 13
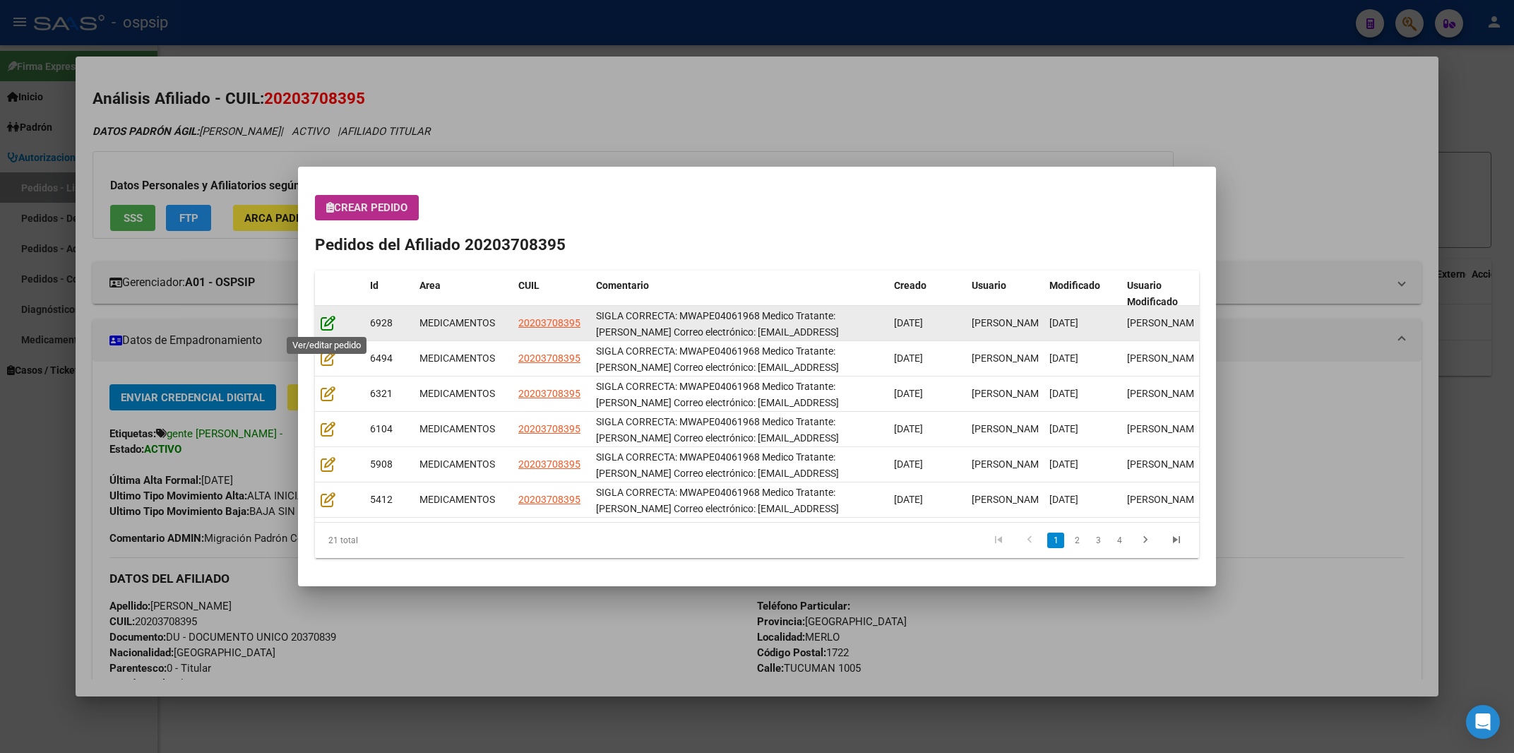
click at [330, 323] on icon at bounding box center [328, 323] width 15 height 16
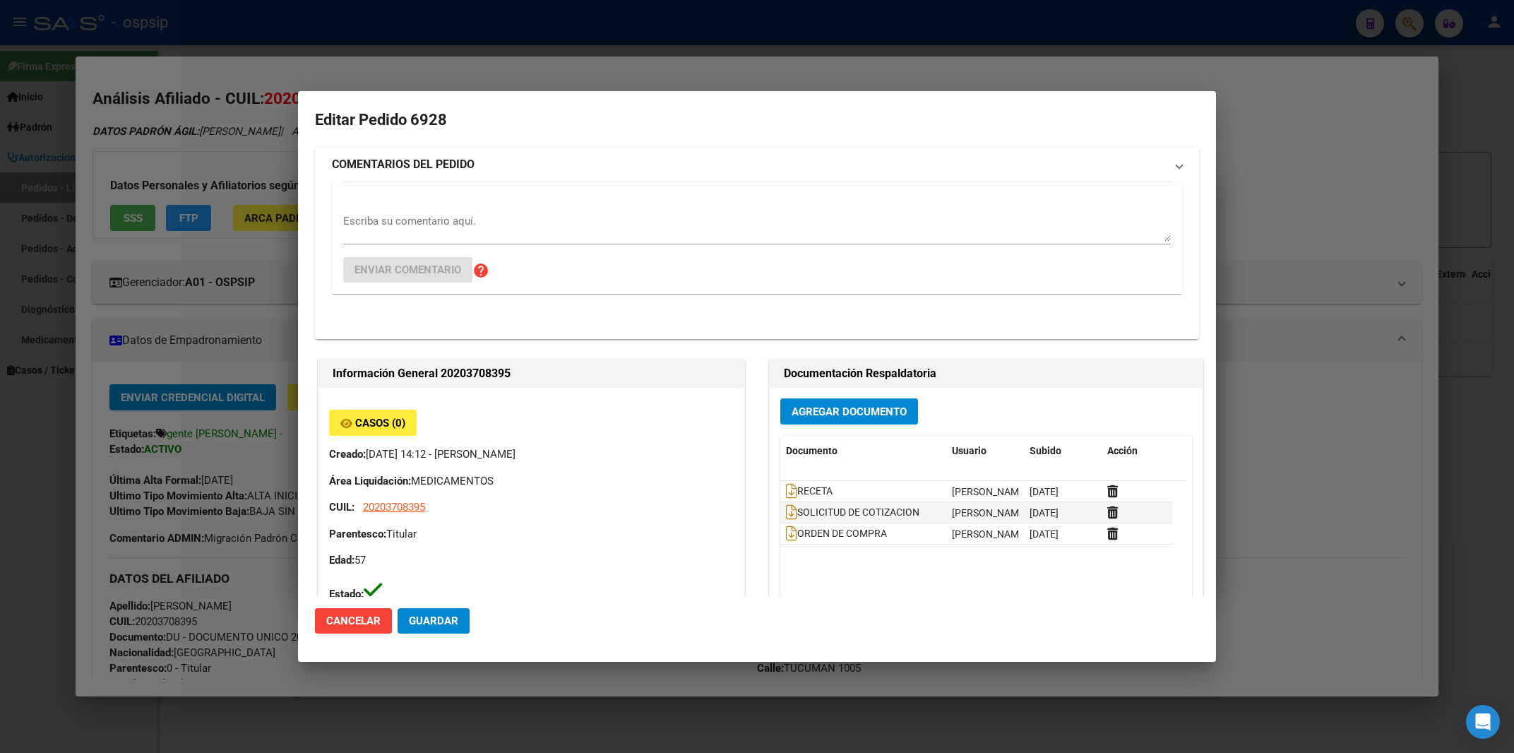
type input "[GEOGRAPHIC_DATA], [PERSON_NAME], TUCUMAN 1005"
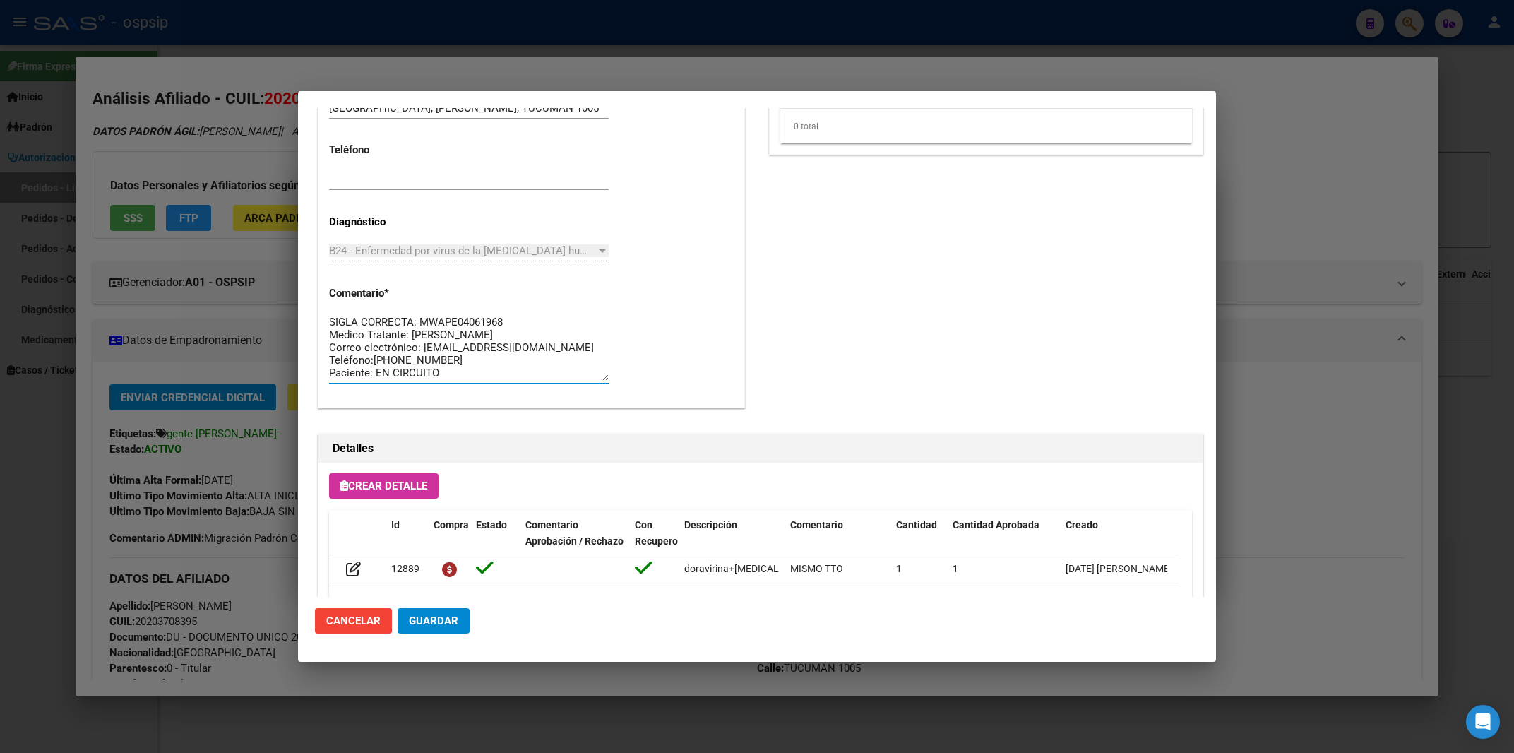
scroll to position [12, 0]
drag, startPoint x: 408, startPoint y: 319, endPoint x: 522, endPoint y: 436, distance: 163.7
click at [522, 381] on textarea "SIGLA CORRECTA: MWAPE04061968 Medico Tratante: [PERSON_NAME] Correo electrónico…" at bounding box center [469, 347] width 280 height 66
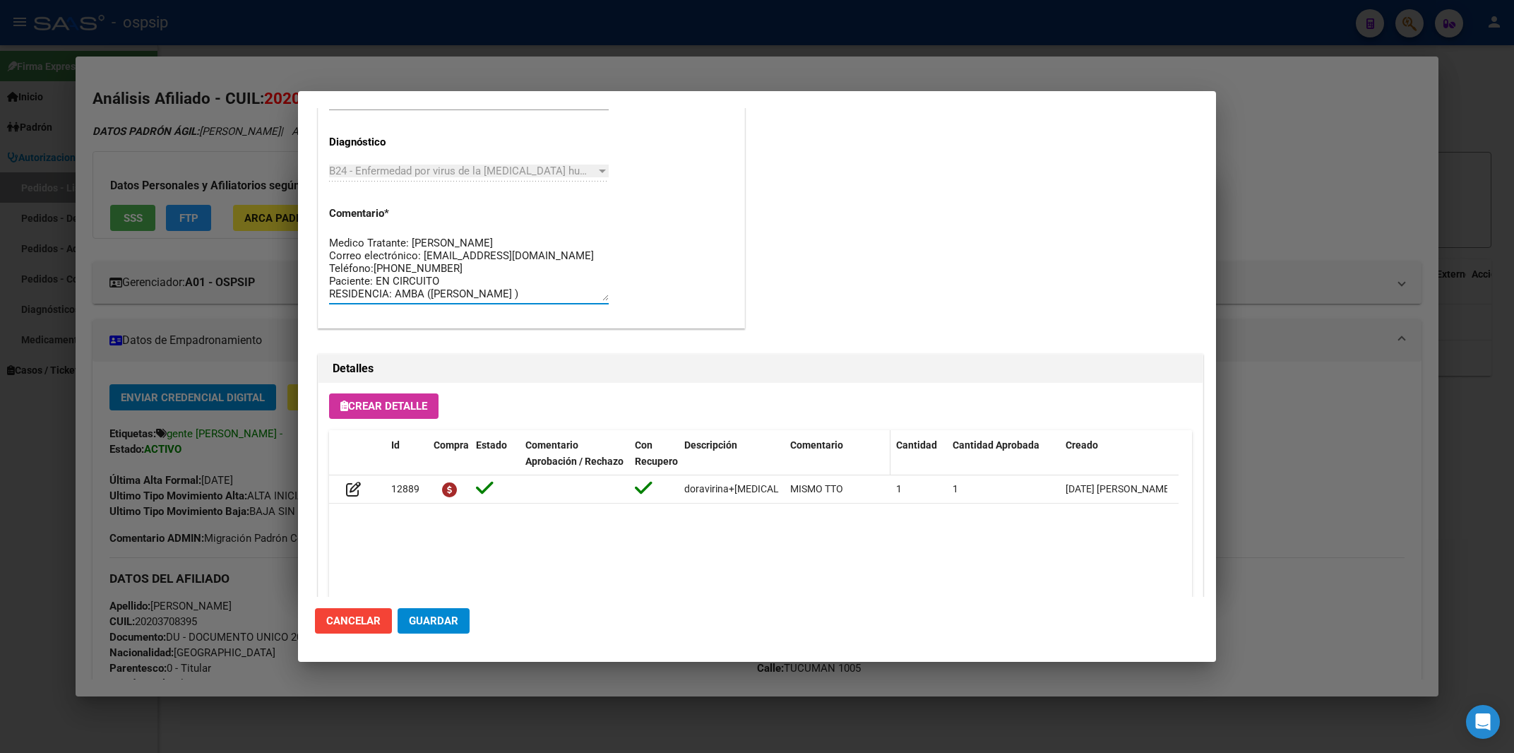
scroll to position [850, 0]
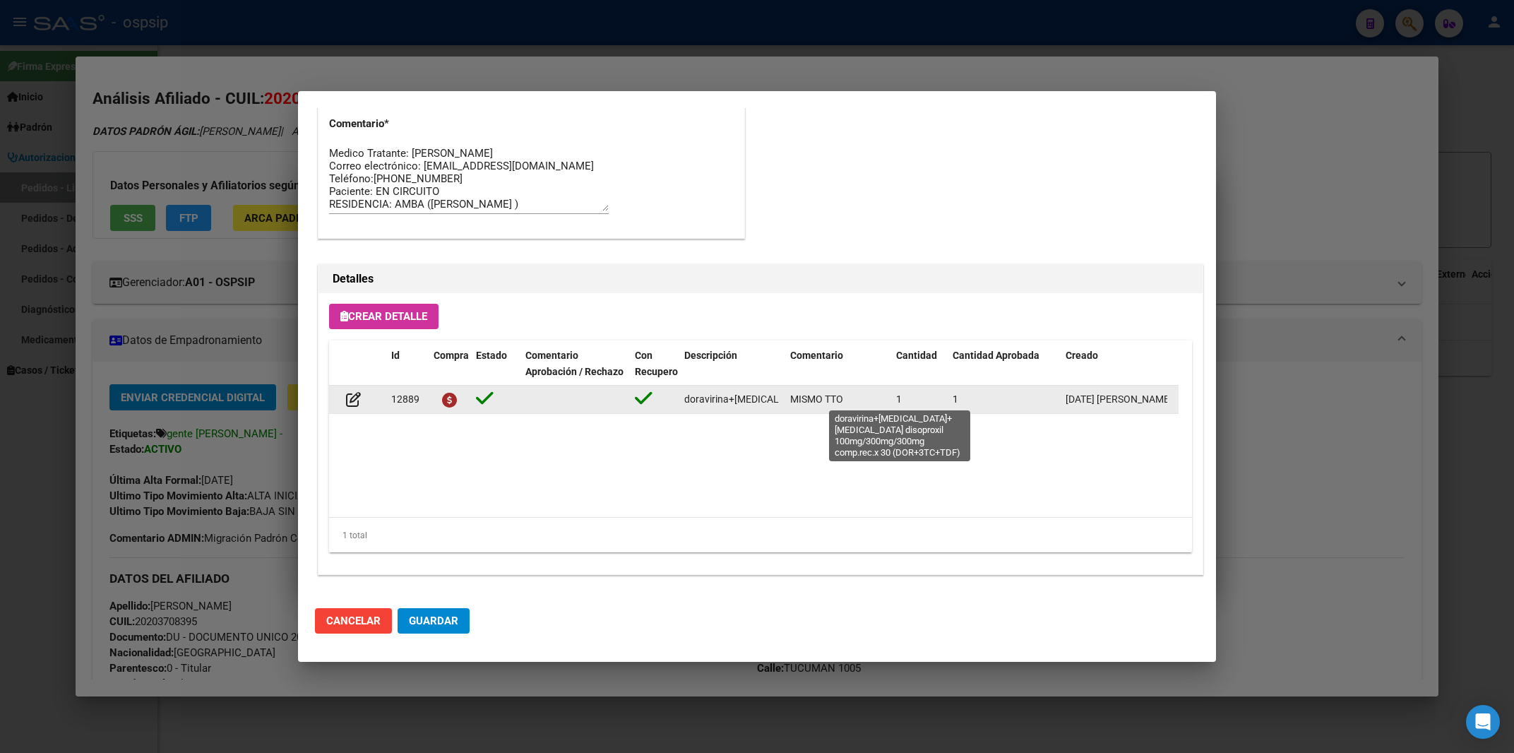
click at [731, 400] on span "doravirina+[MEDICAL_DATA]+[MEDICAL_DATA] disoproxil 100mg/300mg/300mg comp.rec.…" at bounding box center [930, 398] width 493 height 11
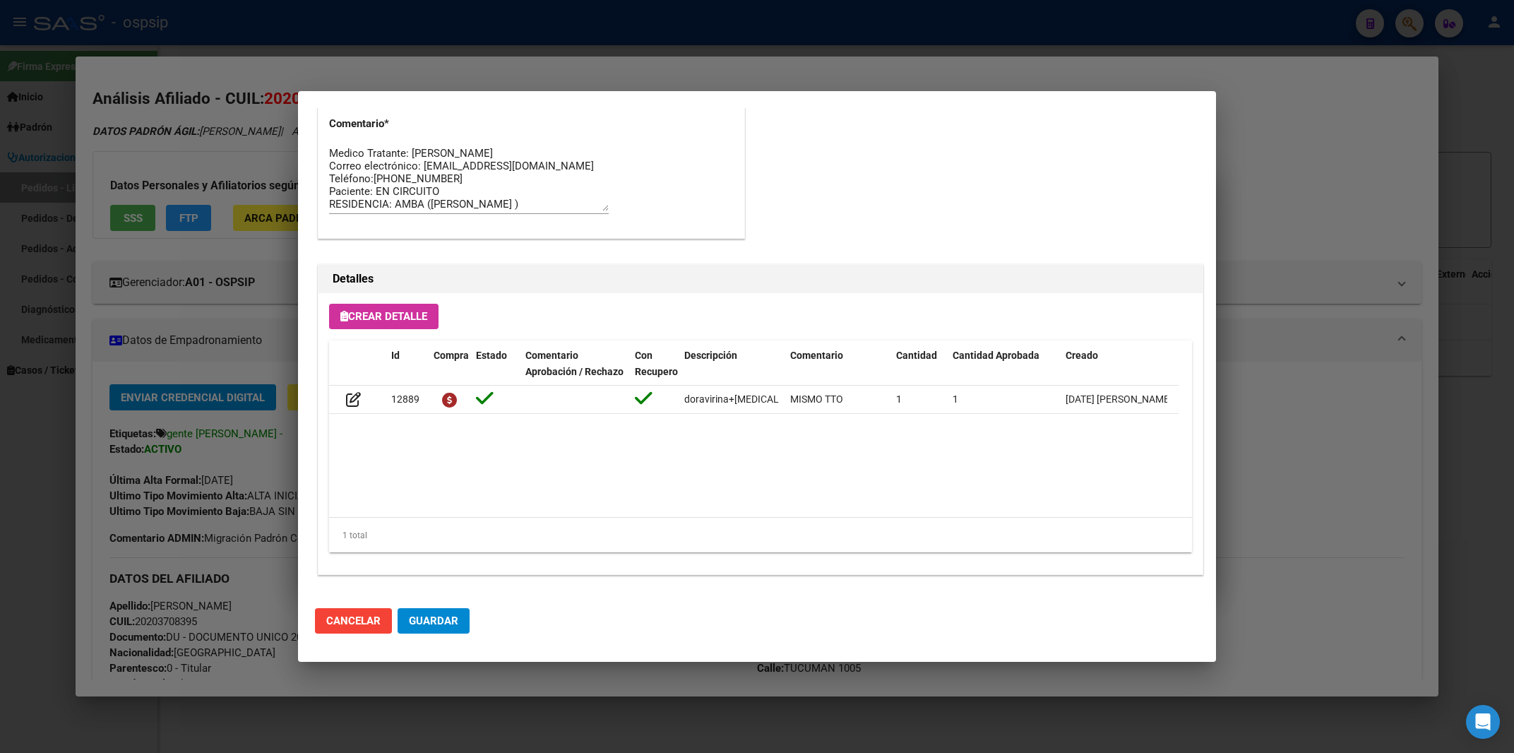
click at [675, 32] on div at bounding box center [757, 376] width 1514 height 753
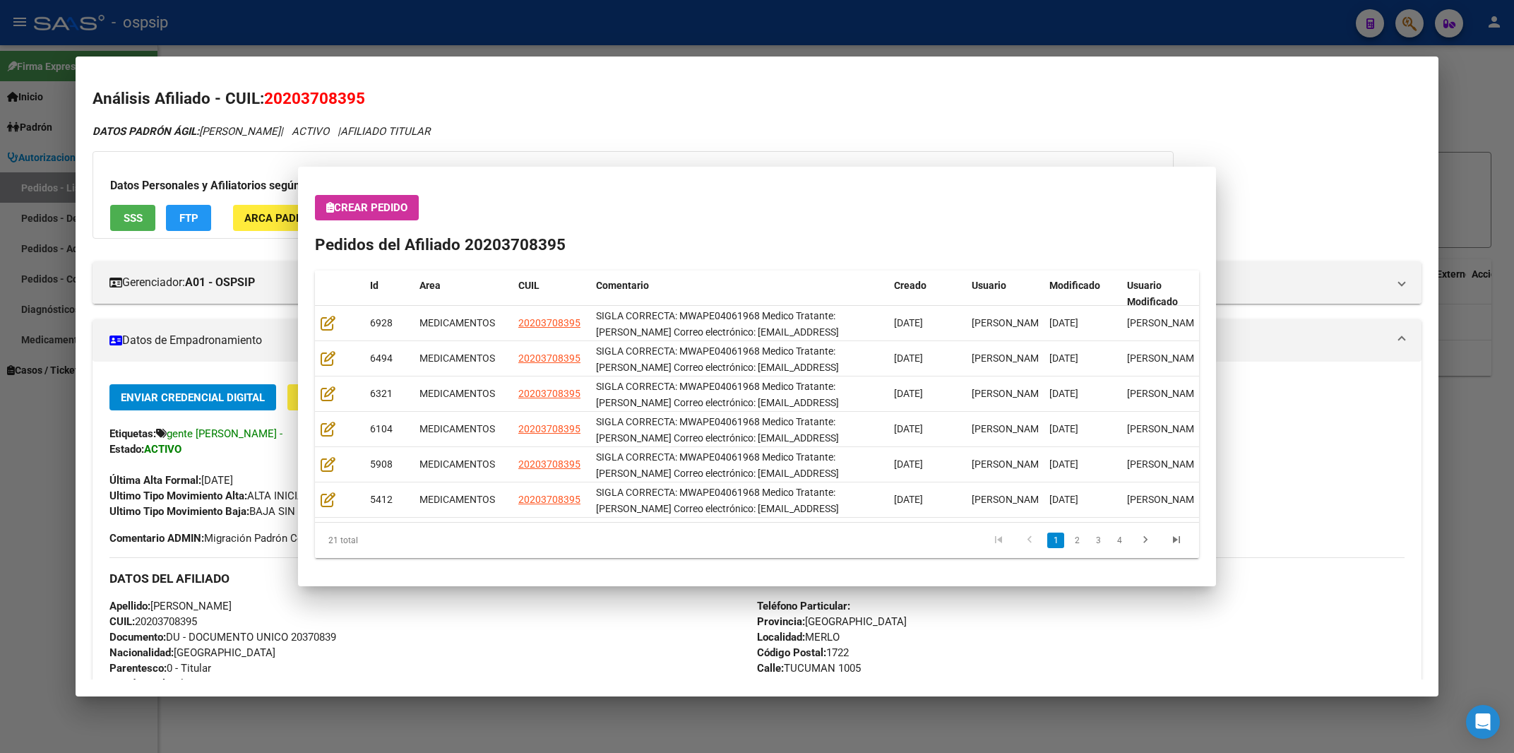
click at [675, 32] on div at bounding box center [757, 376] width 1514 height 753
click at [675, 32] on div "- ospsip" at bounding box center [689, 22] width 1310 height 31
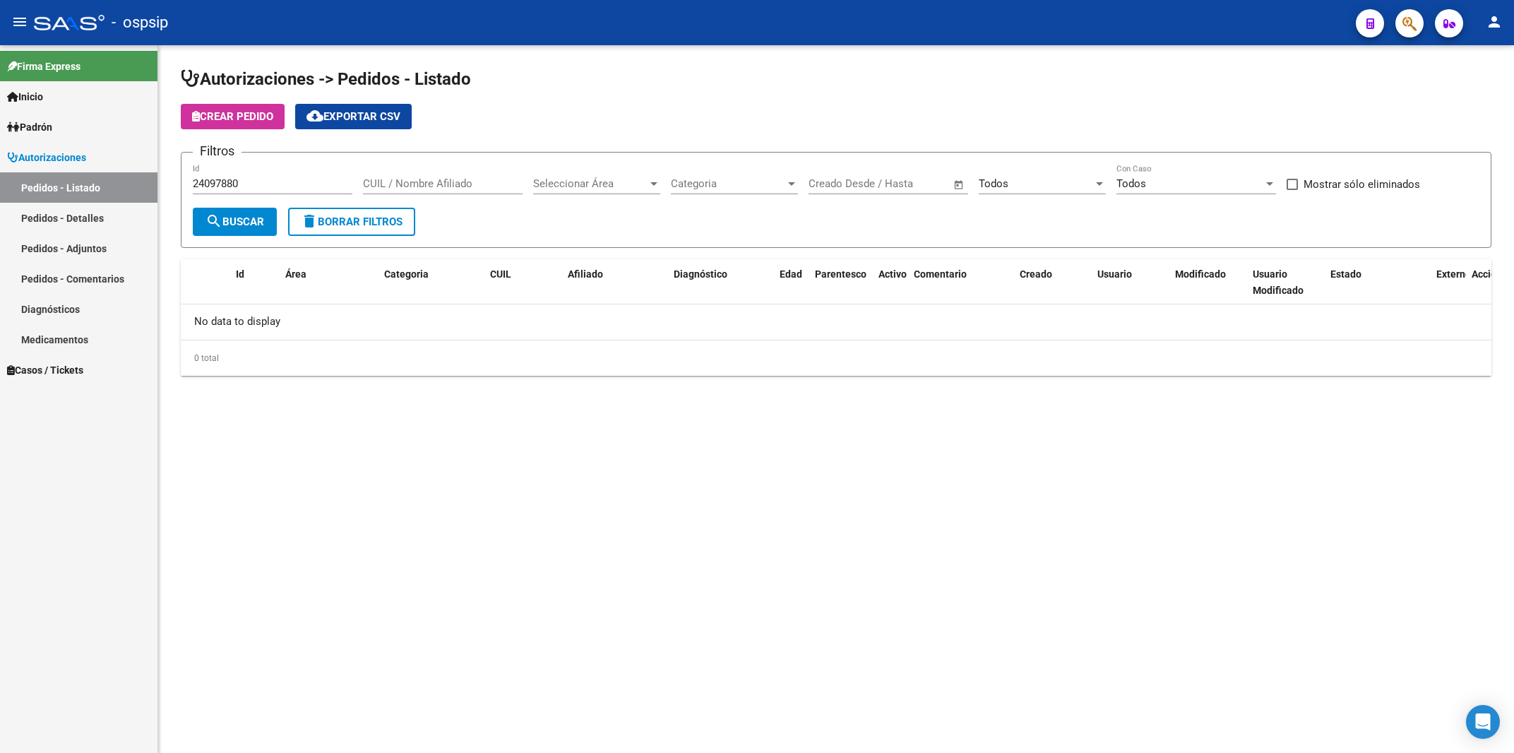
click at [1408, 29] on icon "button" at bounding box center [1409, 24] width 14 height 16
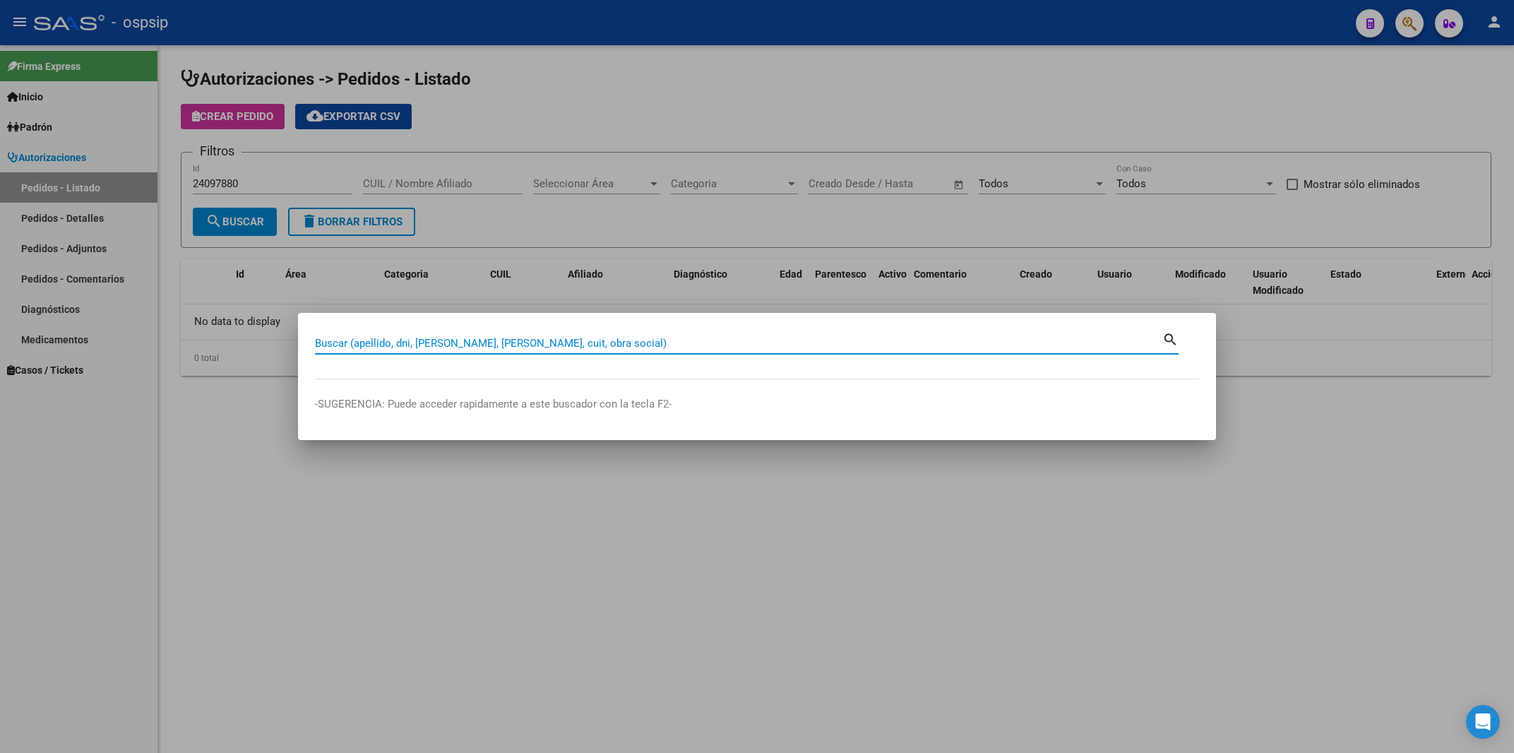
paste input "29246850"
type input "29246850"
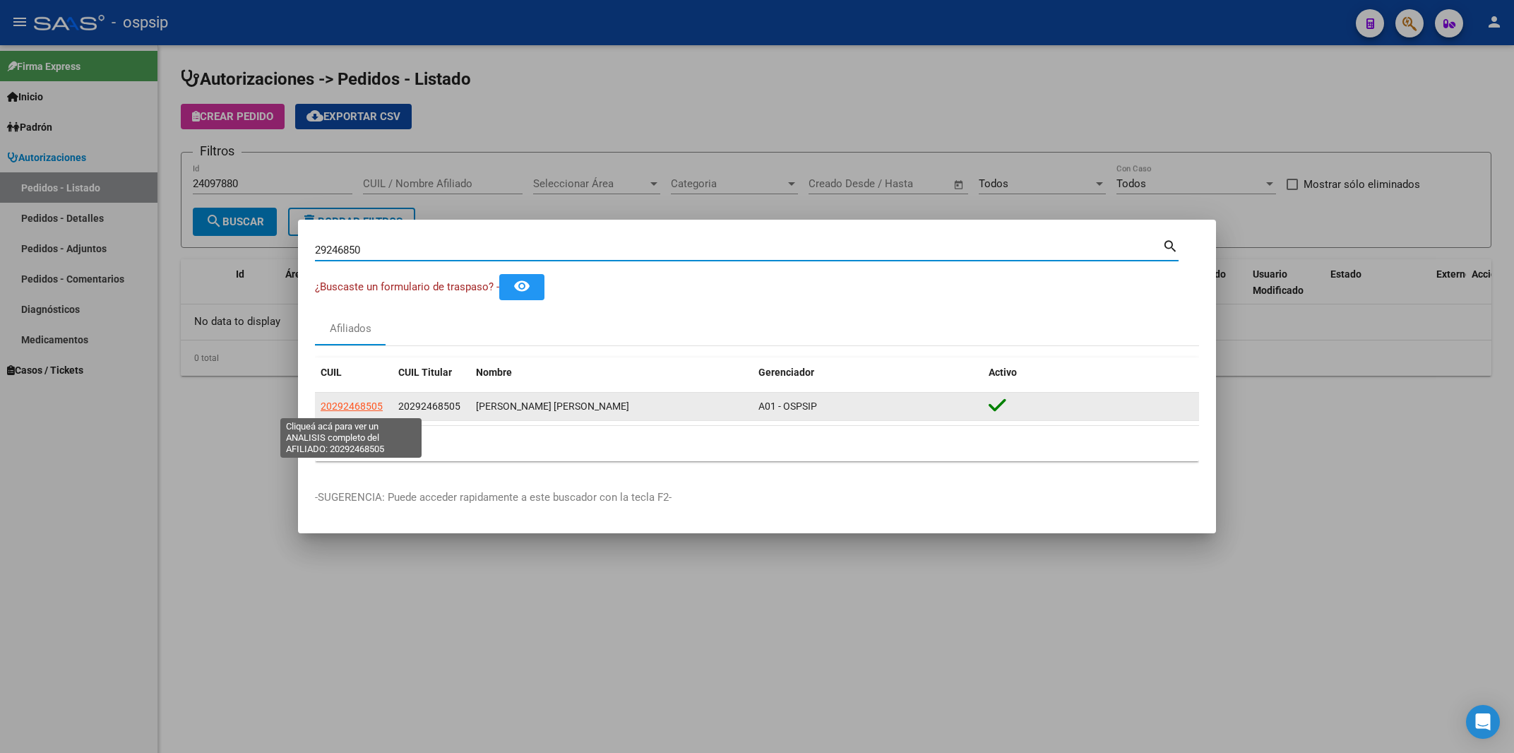
click at [372, 411] on span "20292468505" at bounding box center [352, 405] width 62 height 11
type textarea "20292468505"
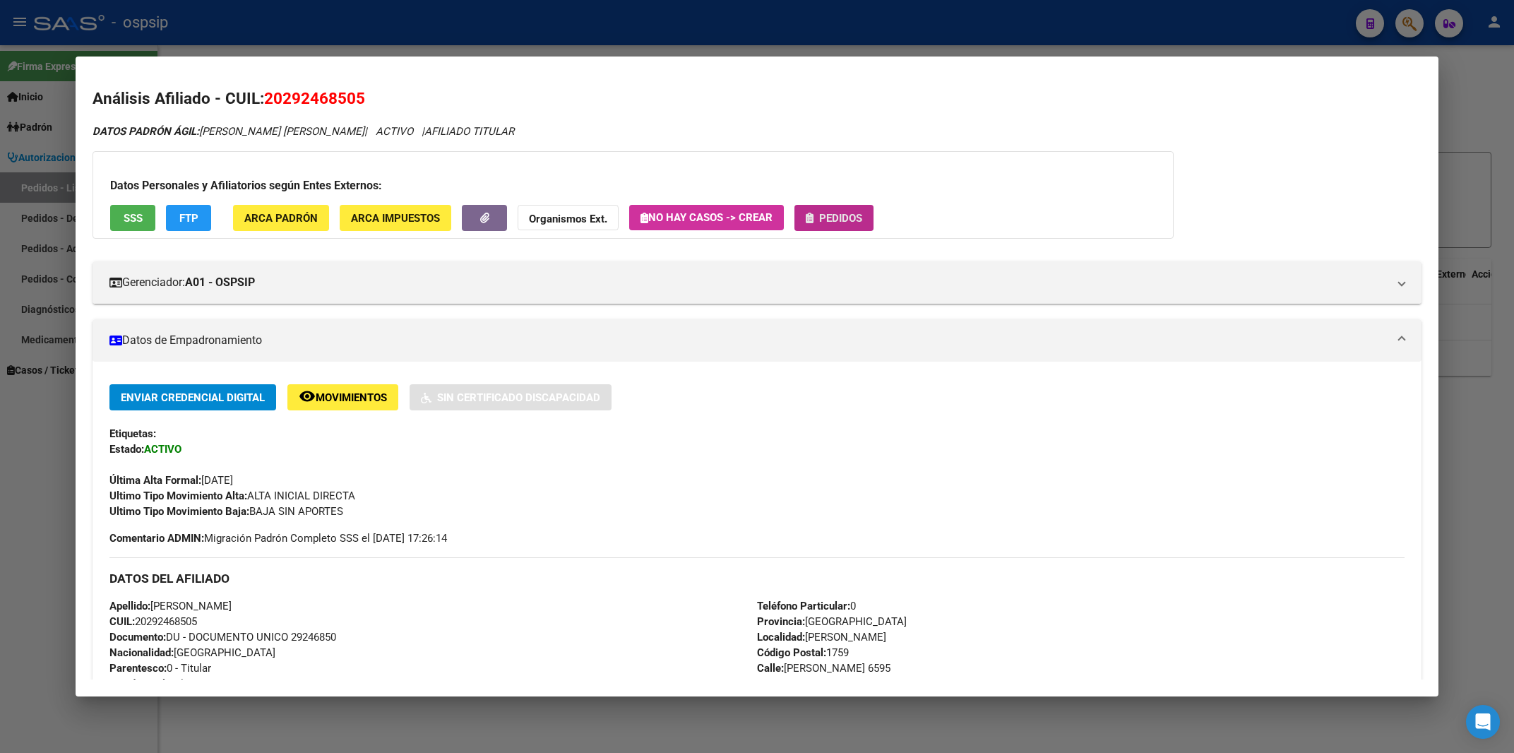
click at [862, 222] on span "Pedidos" at bounding box center [840, 218] width 43 height 13
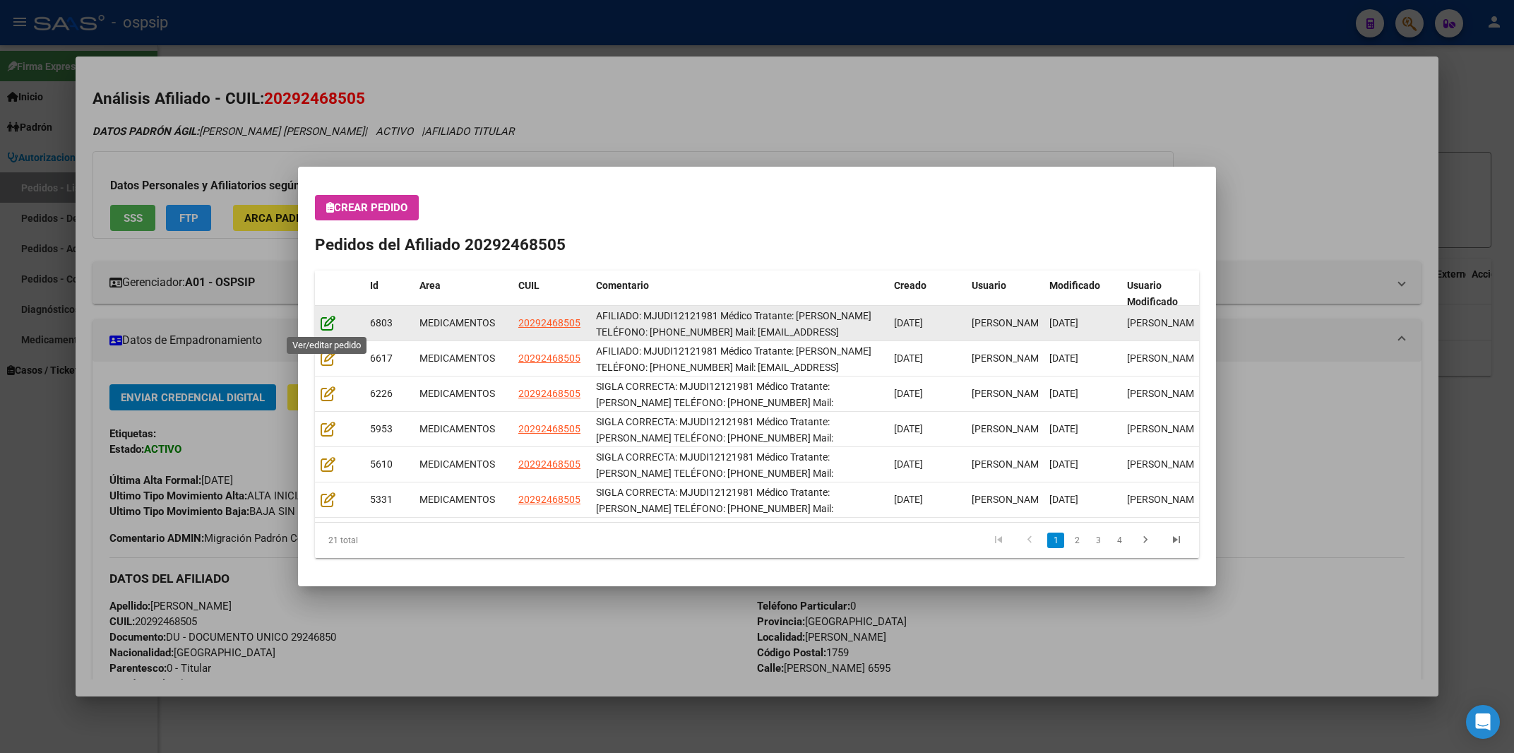
click at [333, 325] on icon at bounding box center [328, 323] width 15 height 16
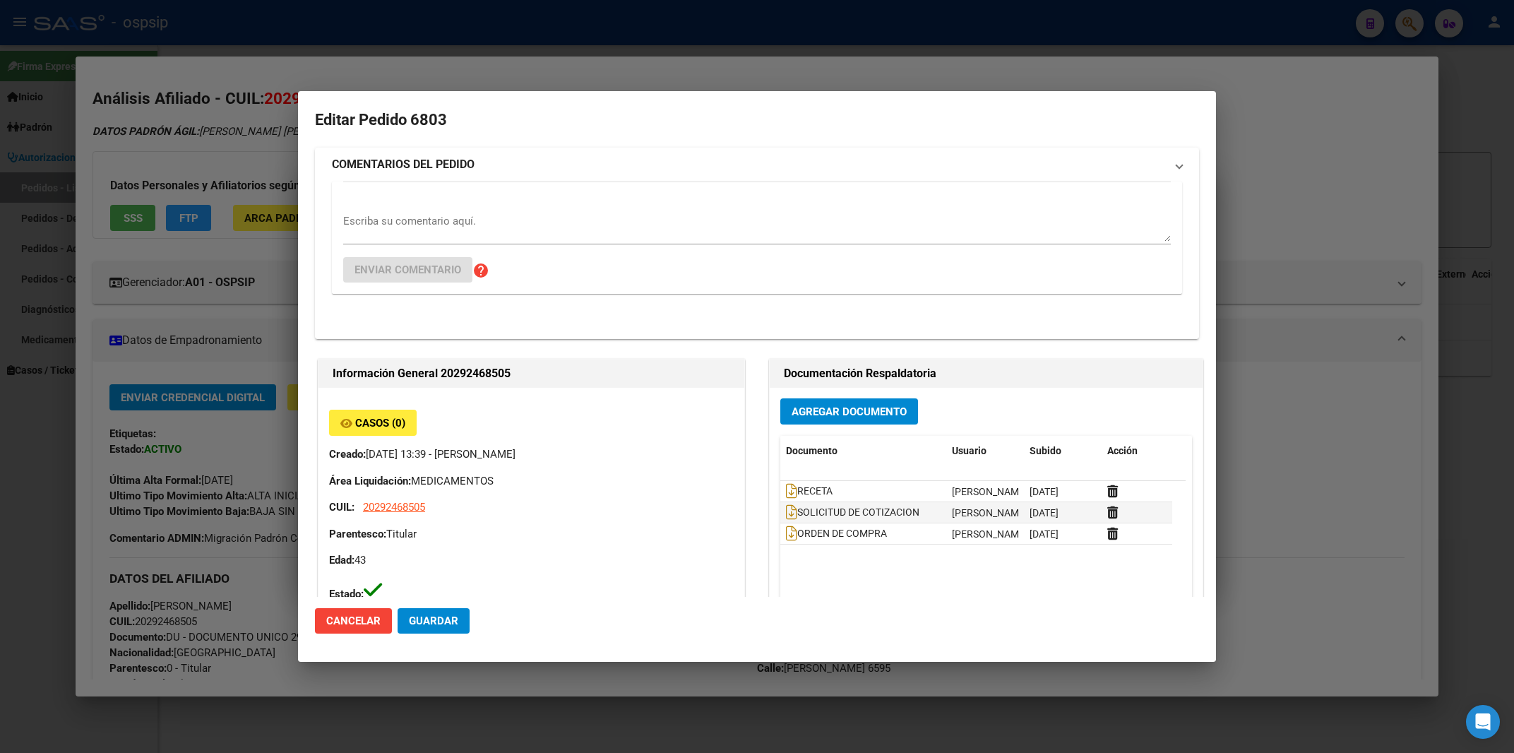
type input "[GEOGRAPHIC_DATA], [PERSON_NAME] [PERSON_NAME] 6595"
type input "Particular: 0"
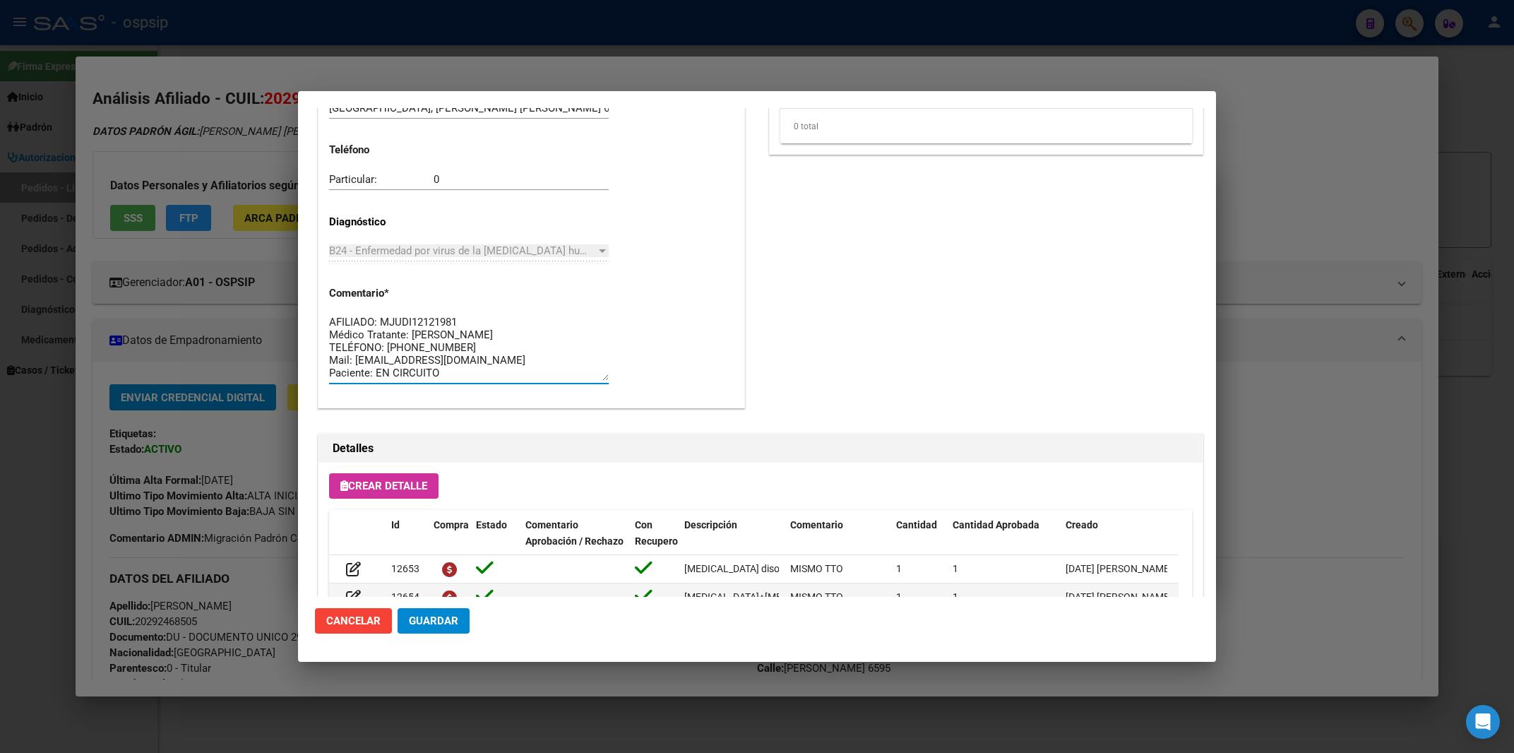
scroll to position [12, 0]
drag, startPoint x: 331, startPoint y: 323, endPoint x: 577, endPoint y: 413, distance: 261.8
click at [577, 381] on textarea "AFILIADO: MJUDI12121981 Médico Tratante: [PERSON_NAME] TELÉFONO: [PHONE_NUMBER]…" at bounding box center [469, 347] width 280 height 66
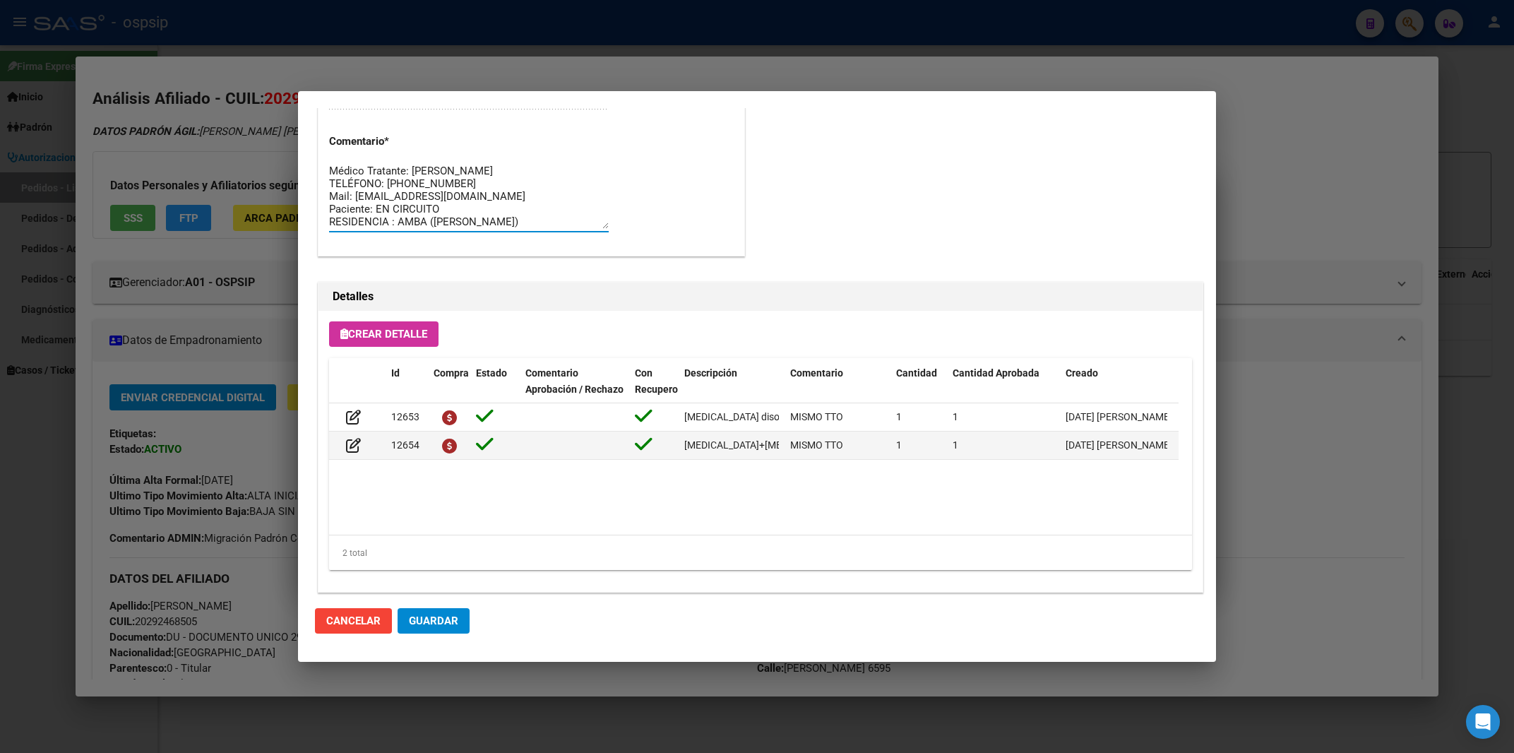
scroll to position [850, 0]
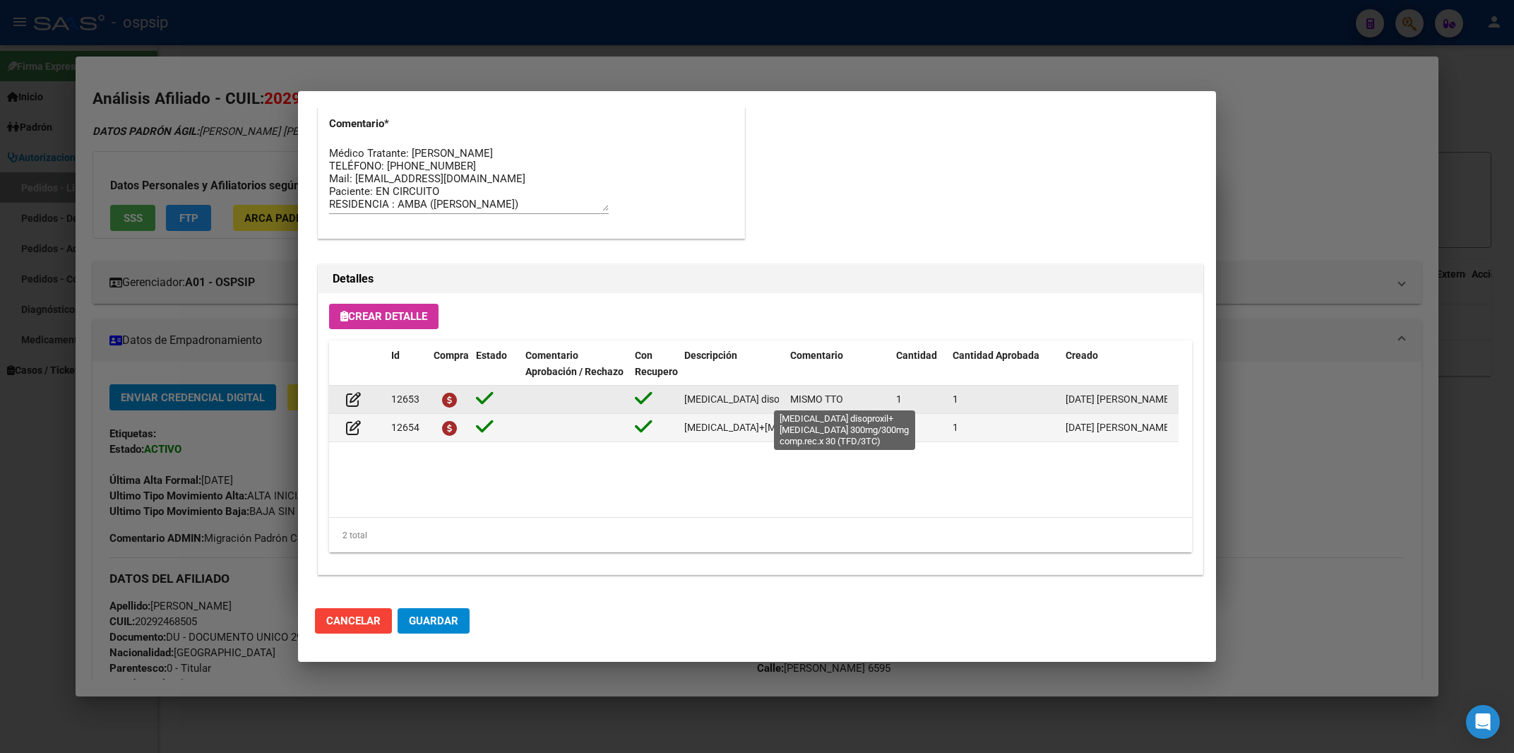
click at [729, 400] on span "[MEDICAL_DATA] disoproxil+[MEDICAL_DATA] 300mg/300mg comp.rec.x 30 (TFD/3TC)" at bounding box center [874, 398] width 381 height 11
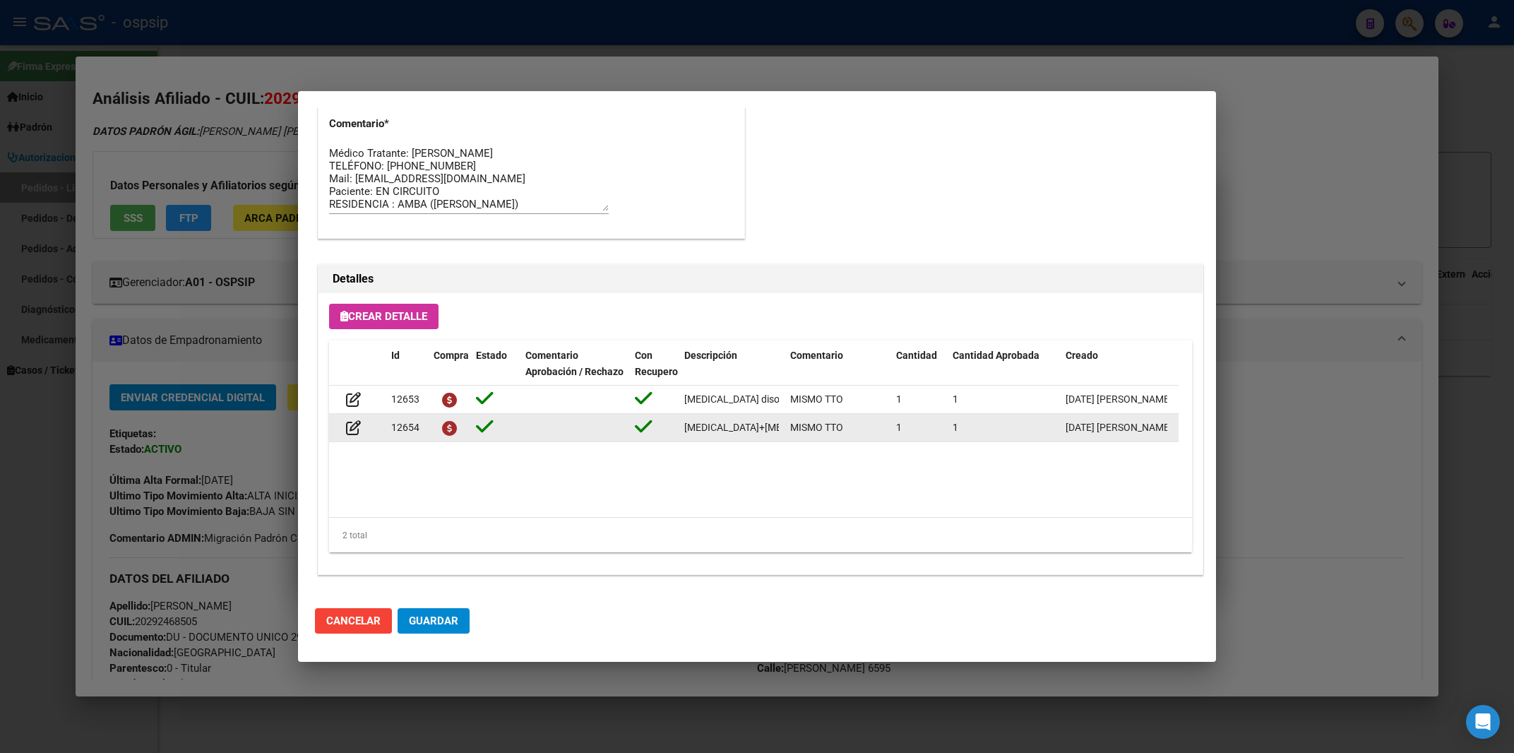
click at [720, 433] on span "[MEDICAL_DATA]+[MEDICAL_DATA] 800mg/100mg comp.rec.x 30 (DRV/RTV)" at bounding box center [853, 426] width 338 height 11
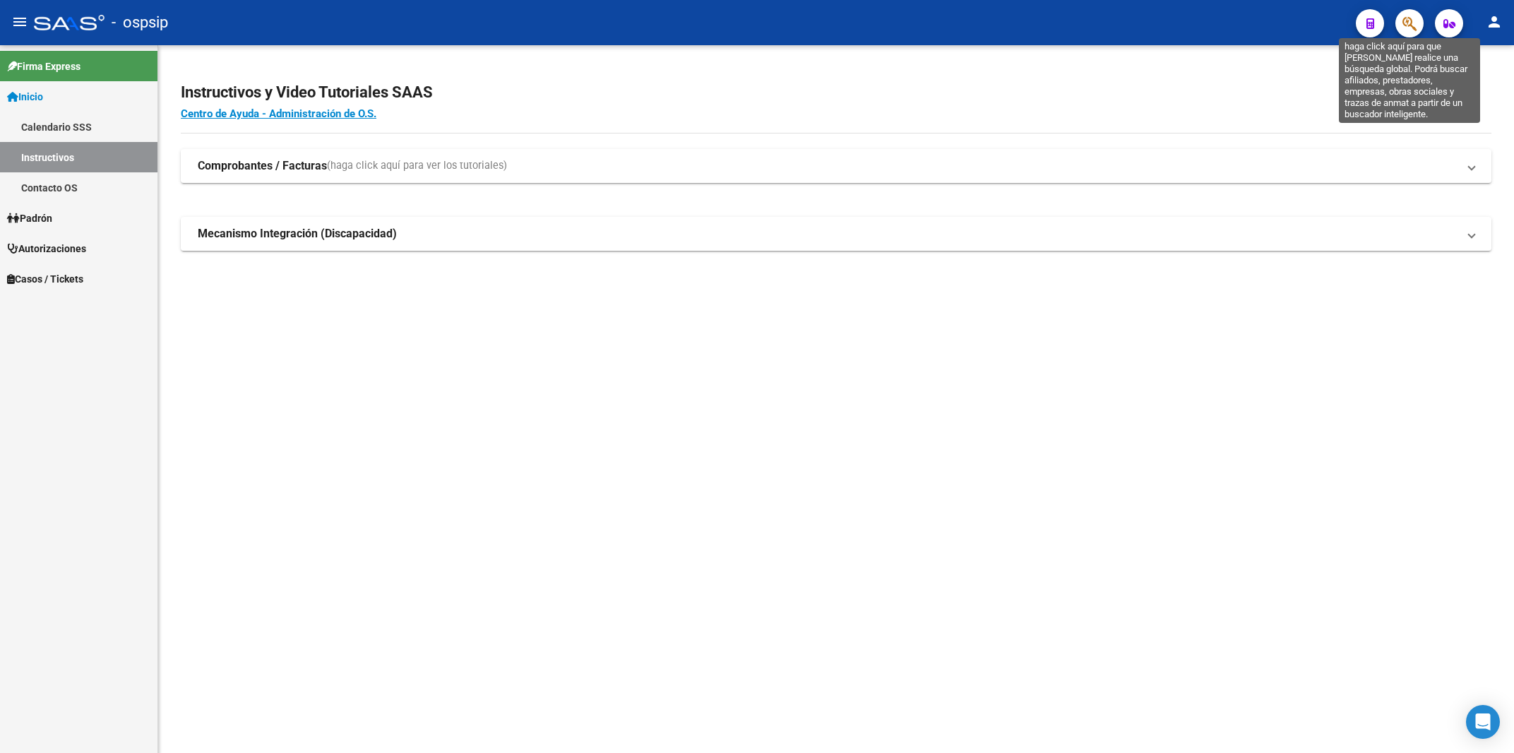
click at [1415, 20] on icon "button" at bounding box center [1409, 24] width 14 height 16
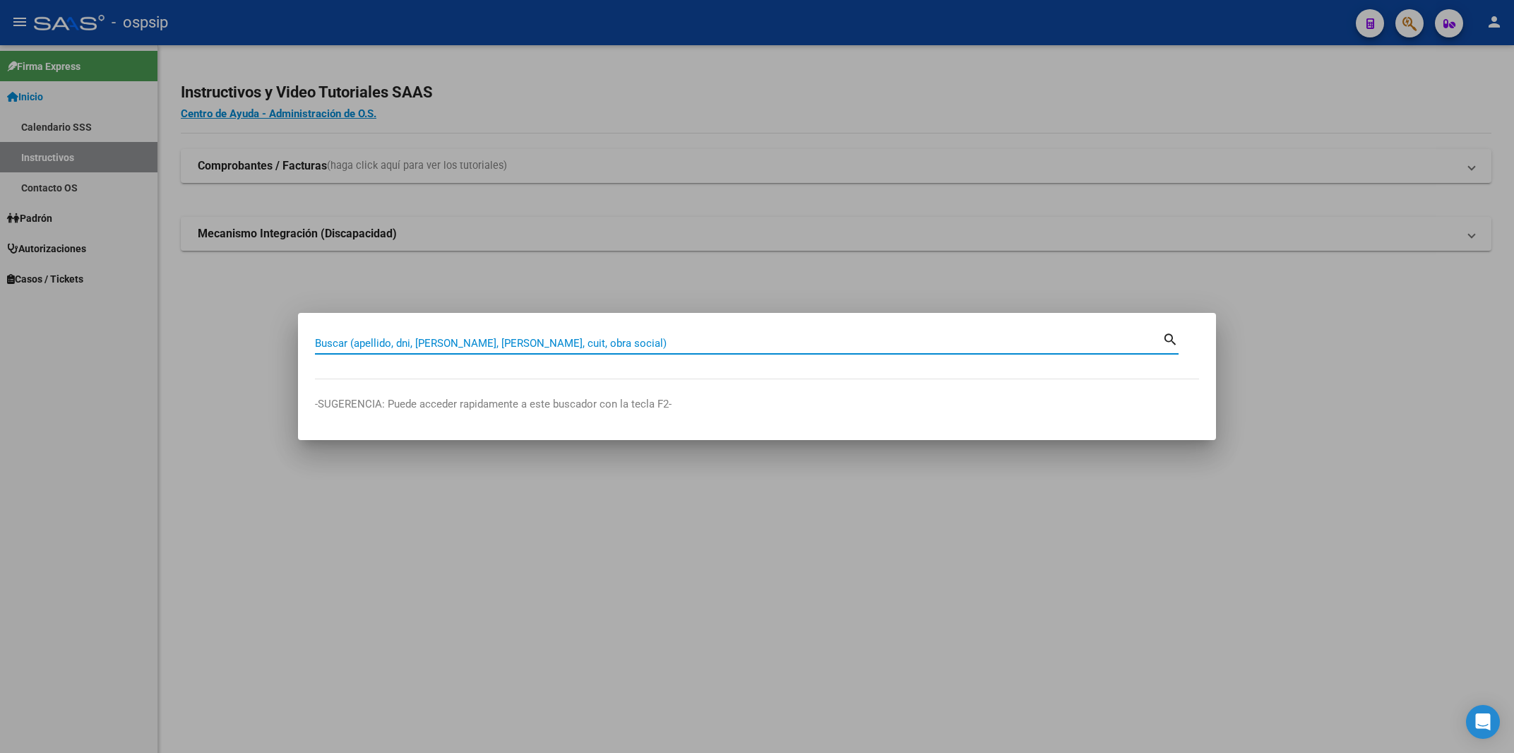
paste input "20368564770"
type input "20368564770"
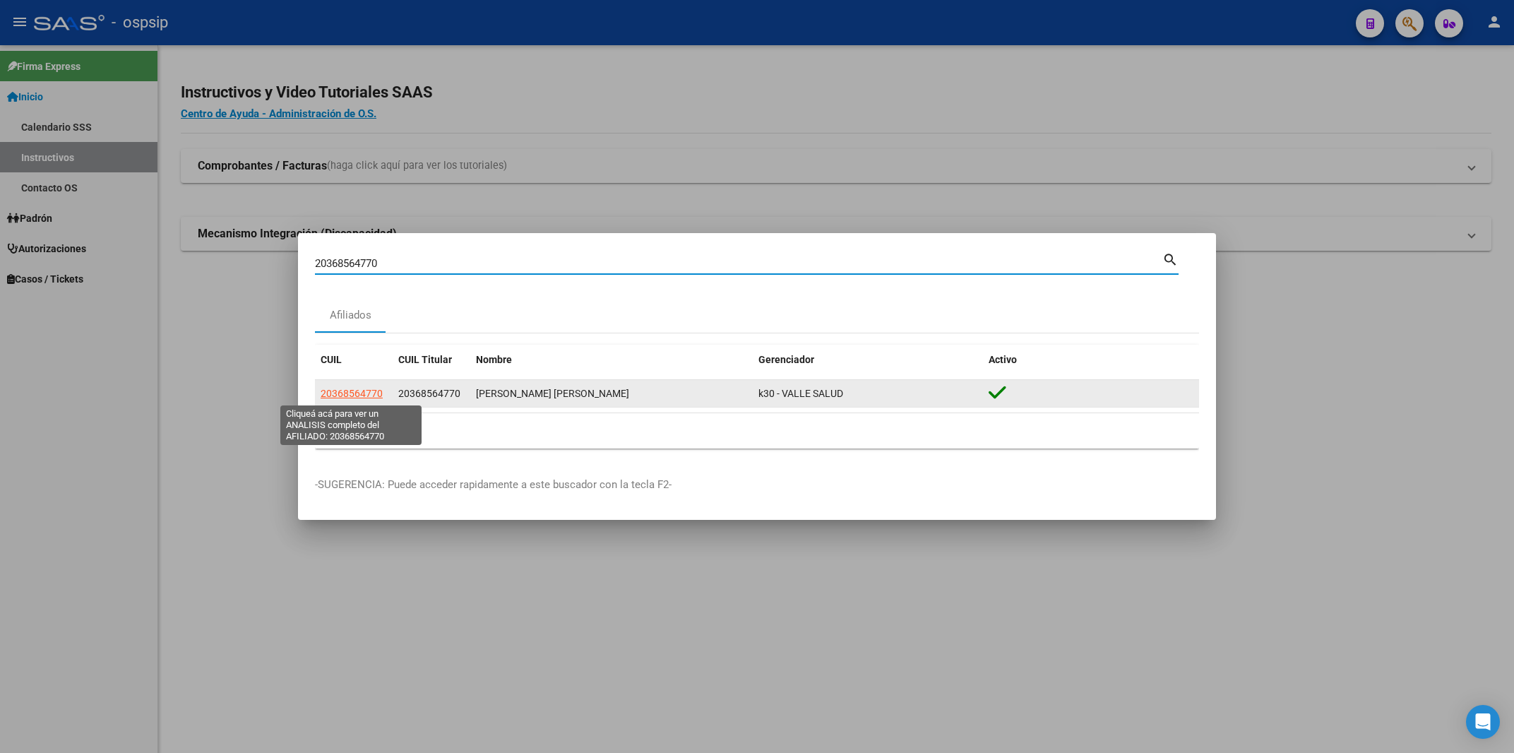
click at [337, 388] on span "20368564770" at bounding box center [352, 393] width 62 height 11
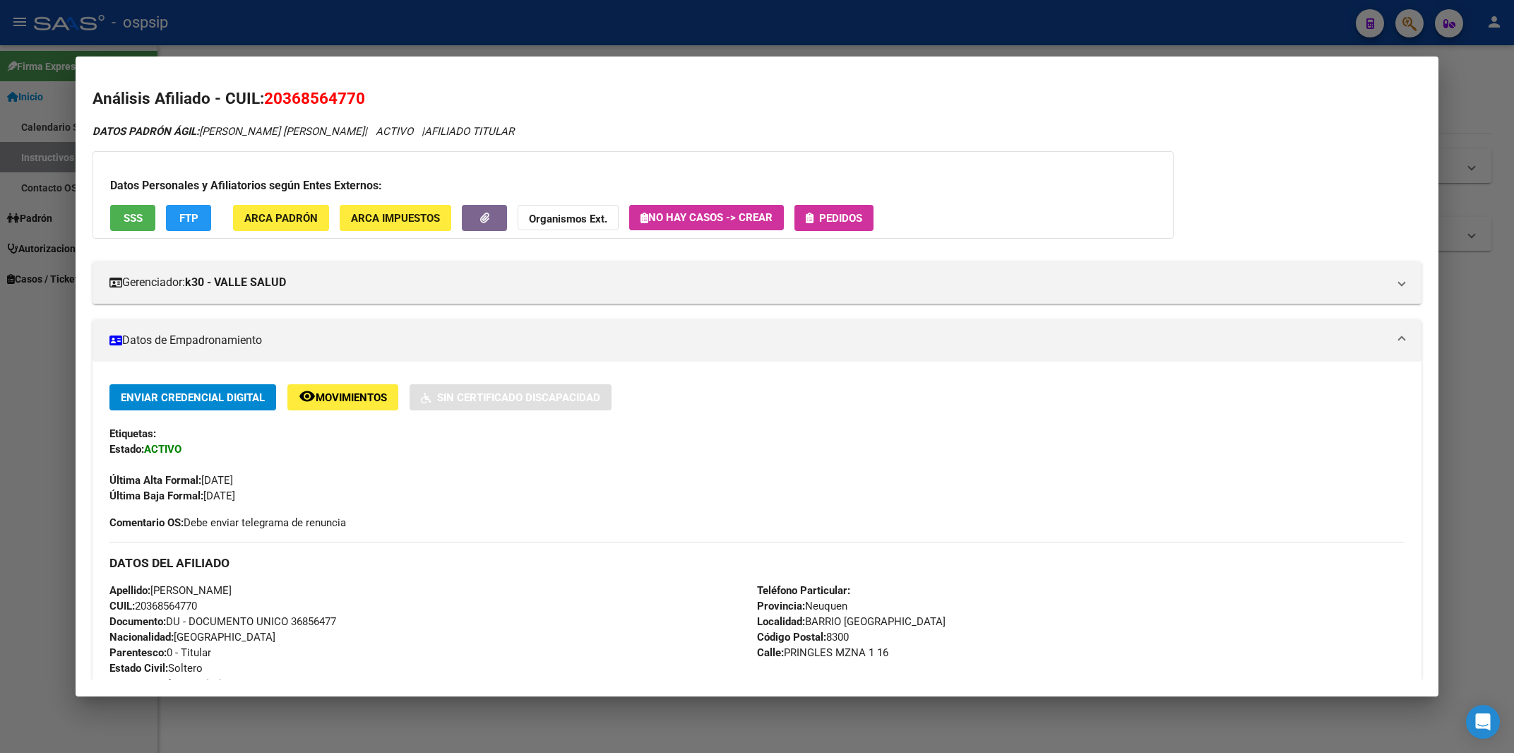
click at [853, 217] on span "Pedidos" at bounding box center [840, 218] width 43 height 13
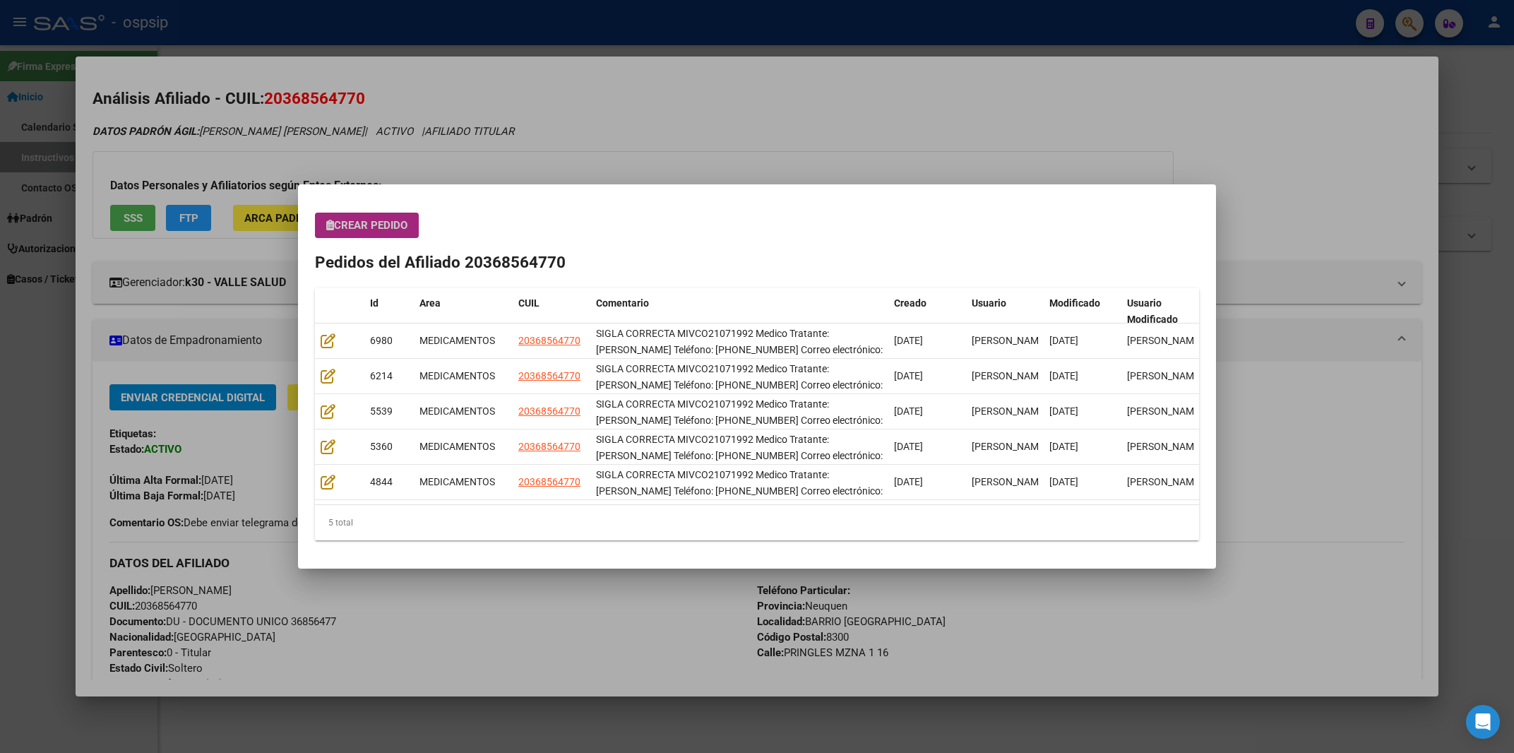
click at [381, 230] on span "Crear Pedido" at bounding box center [366, 225] width 81 height 13
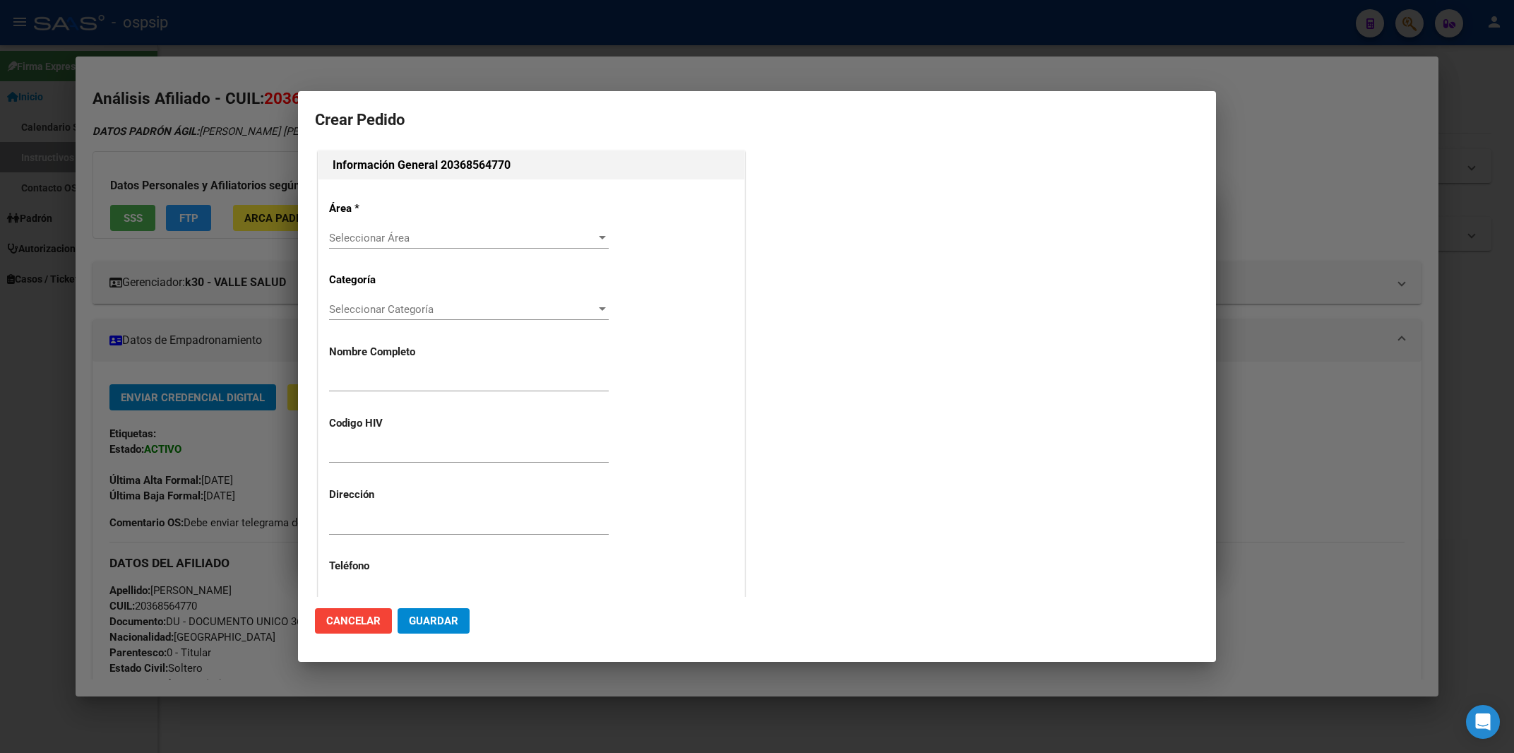
type input "[PERSON_NAME]"
type input "MIVCO21071992"
type input "JUJUY, PALPAL¤, GDOR. [PERSON_NAME] 199"
click at [364, 228] on div "Seleccionar Área Seleccionar Área" at bounding box center [469, 237] width 280 height 21
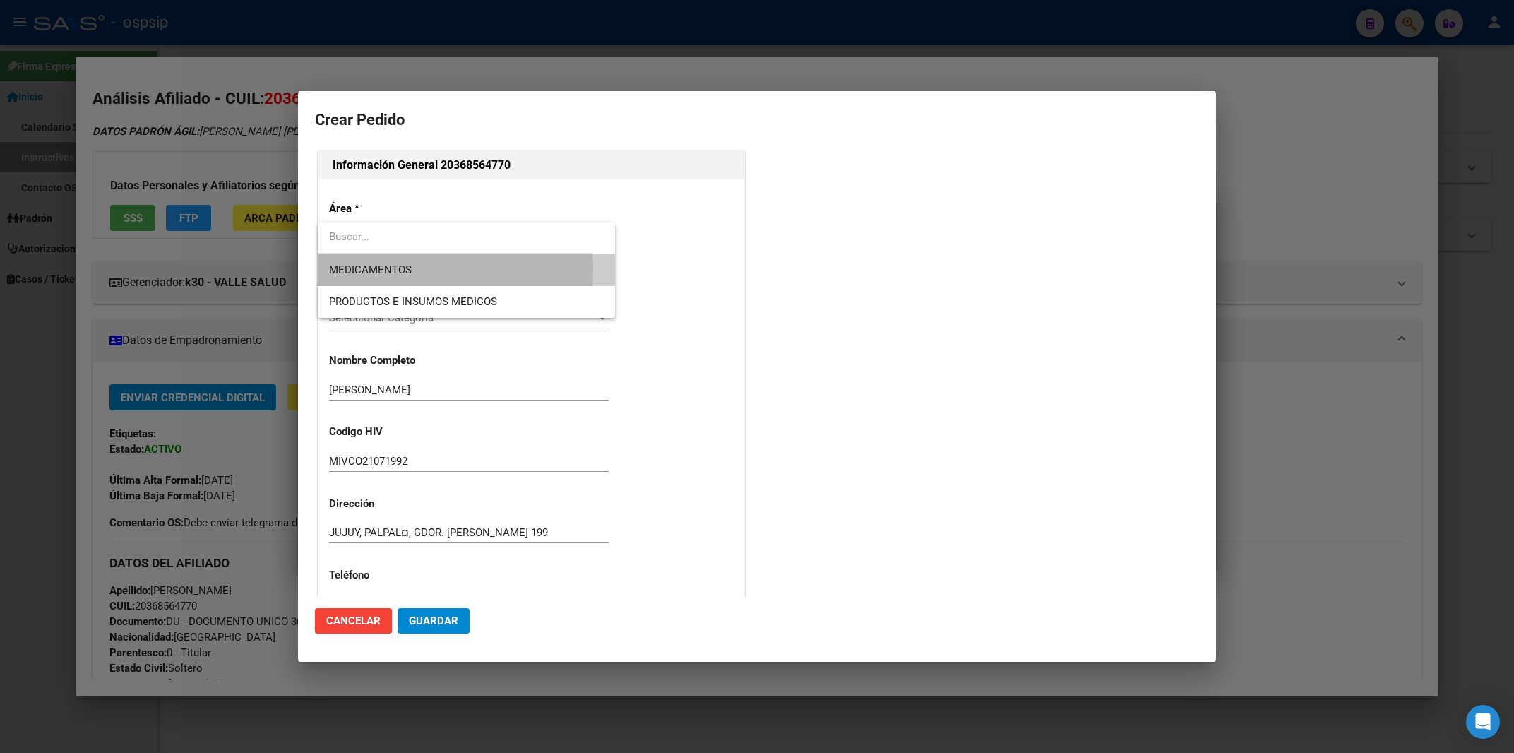
click at [373, 269] on span "MEDICAMENTOS" at bounding box center [370, 269] width 83 height 13
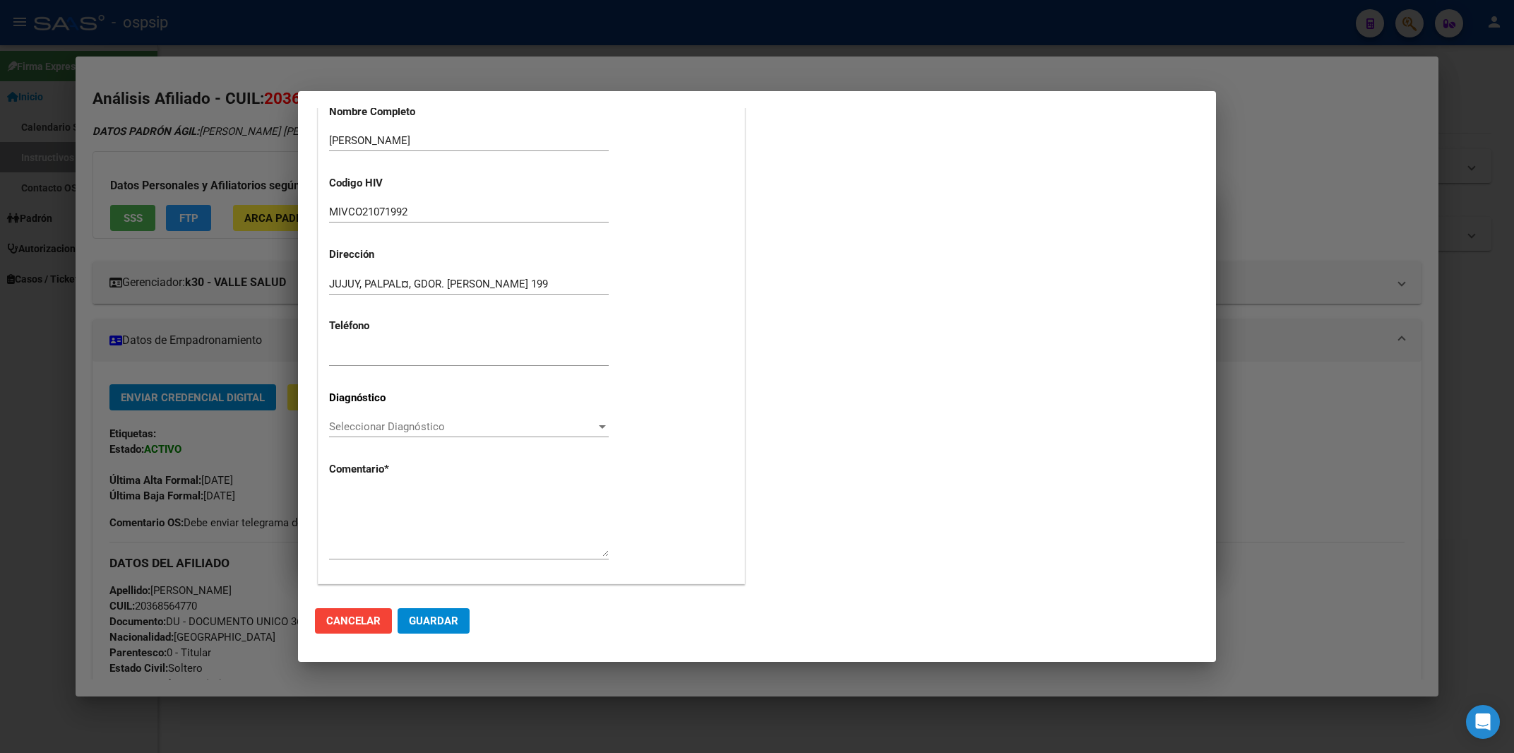
scroll to position [249, 0]
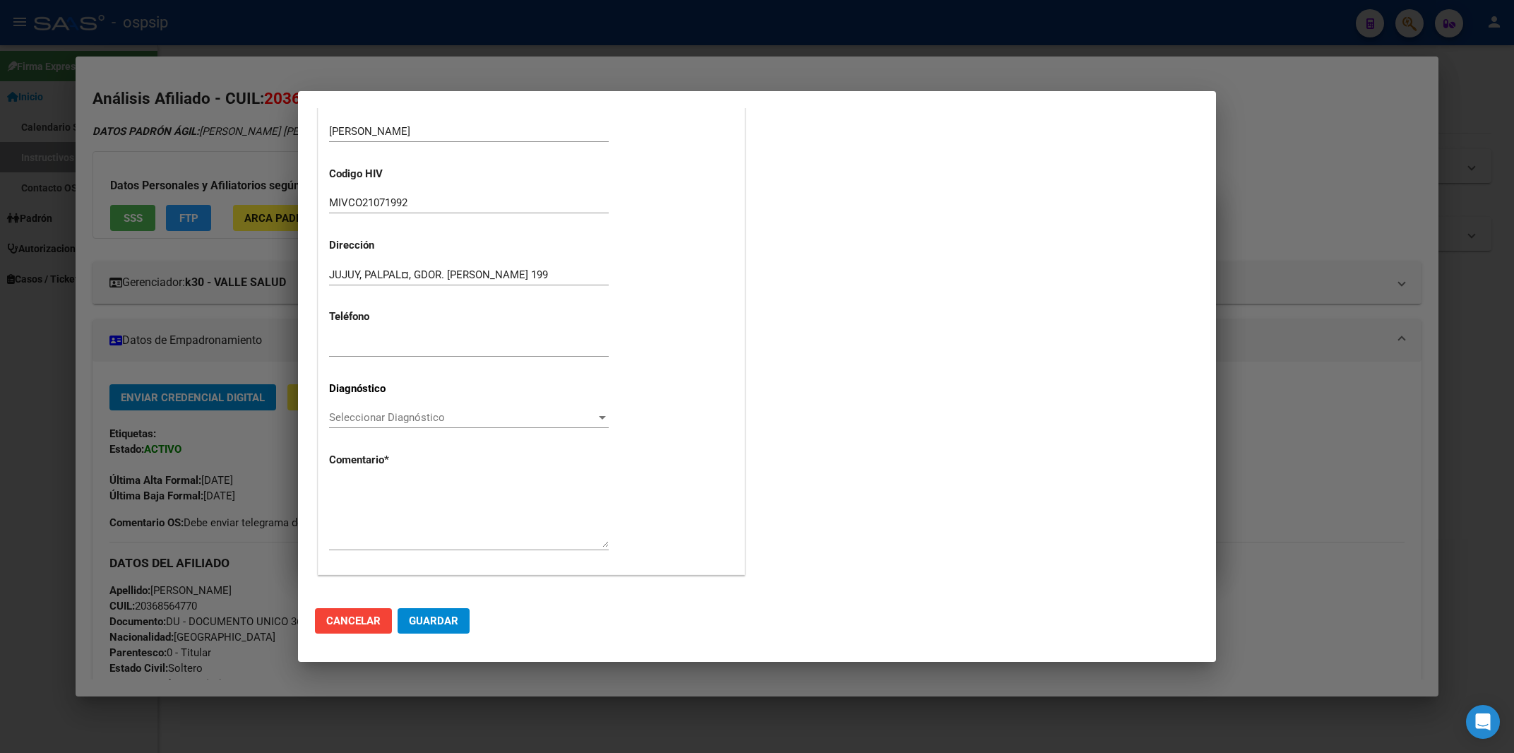
click at [380, 480] on div at bounding box center [469, 514] width 280 height 72
click at [363, 493] on textarea at bounding box center [469, 514] width 280 height 66
paste textarea "A MIVCO21071992 Medico Tratante: MORALES Teléfono: 388 407-7745 Correo electrón…"
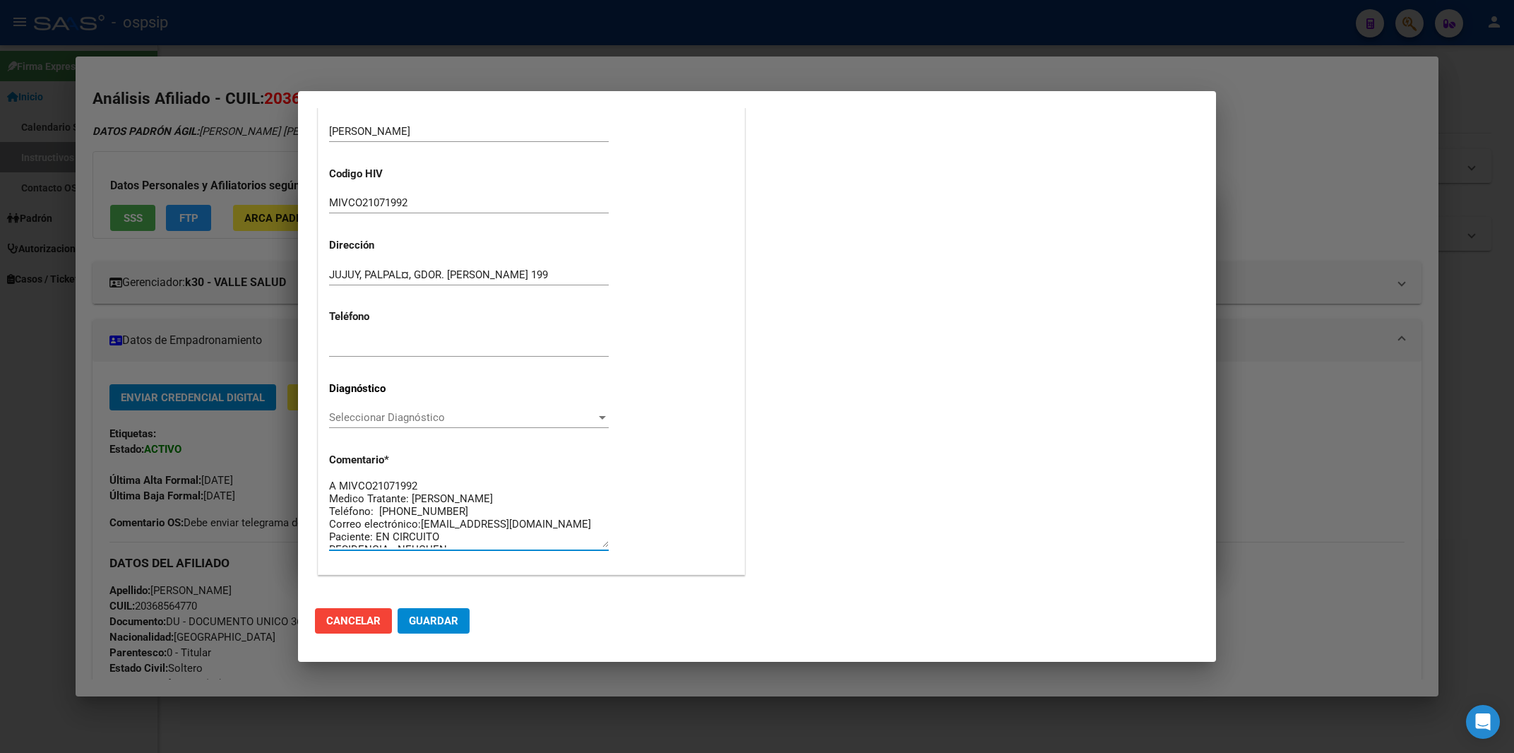
scroll to position [0, 0]
click at [333, 491] on textarea "A MIVCO21071992 Medico Tratante: MORALES Teléfono: 388 407-7745 Correo electrón…" at bounding box center [469, 514] width 280 height 66
type textarea "AFILIADO: MIVCO21071992 Medico Tratante: MORALES Teléfono: 388 407-7745 Correo …"
click at [414, 412] on span "Seleccionar Diagnóstico" at bounding box center [462, 417] width 267 height 13
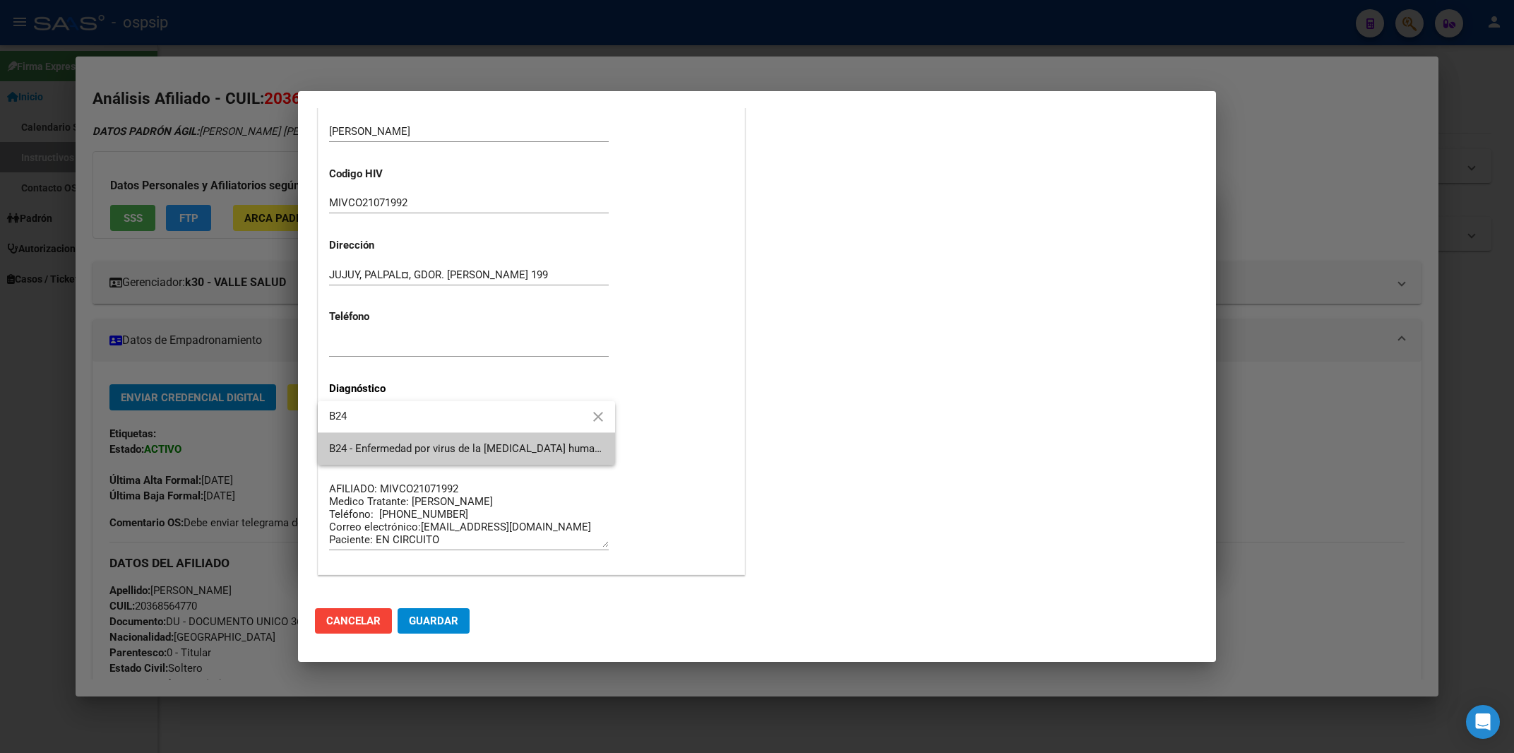
type input "B24"
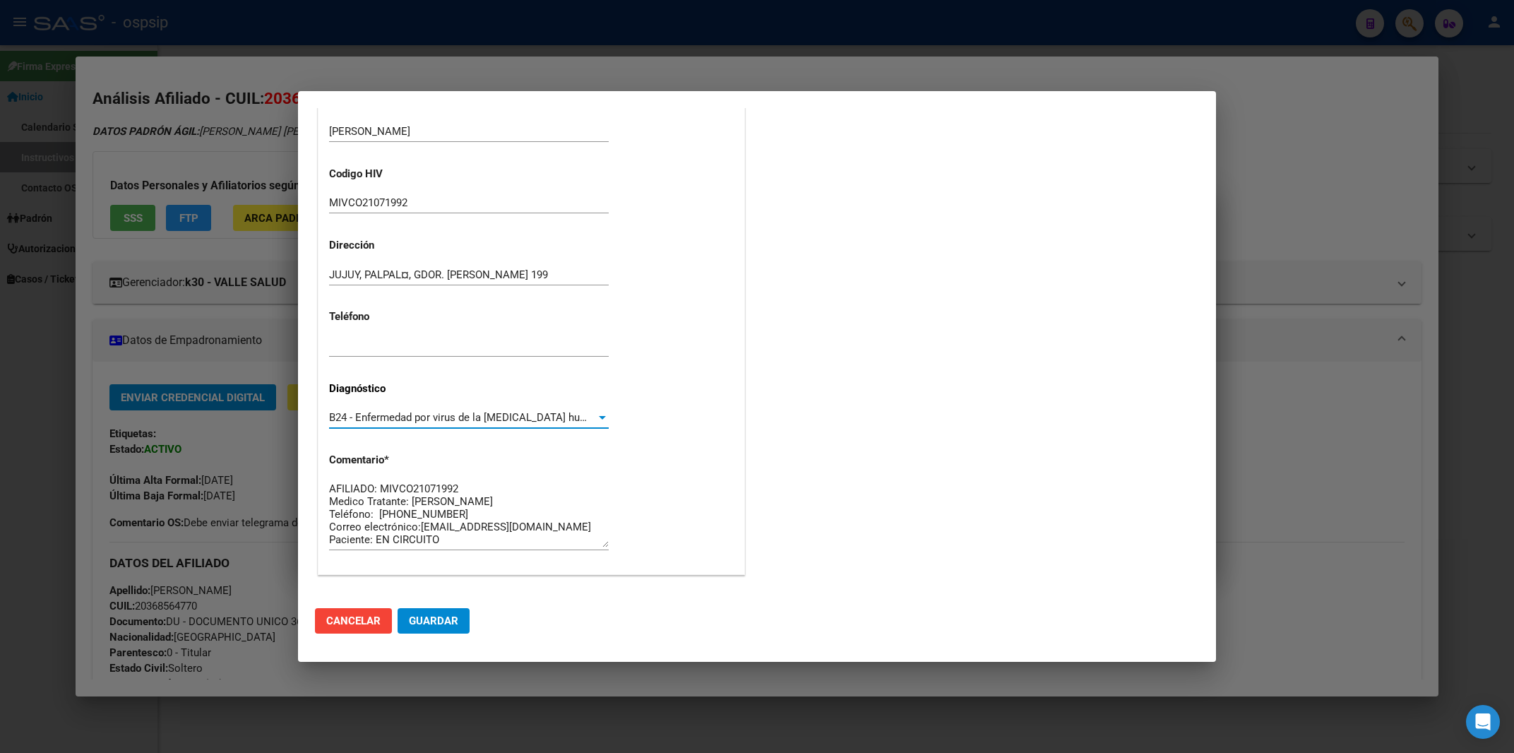
scroll to position [12, 0]
click at [432, 621] on span "Guardar" at bounding box center [433, 620] width 49 height 13
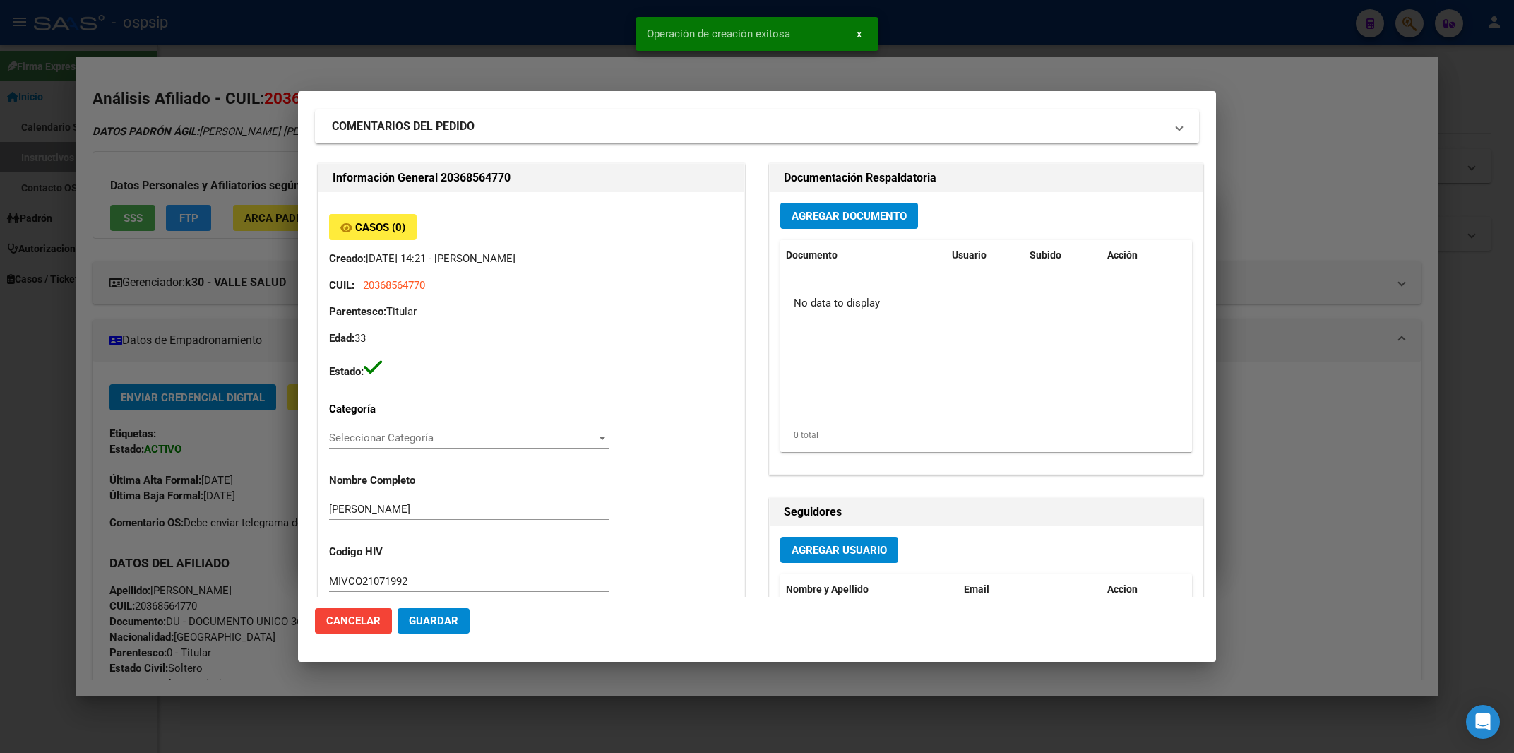
scroll to position [0, 0]
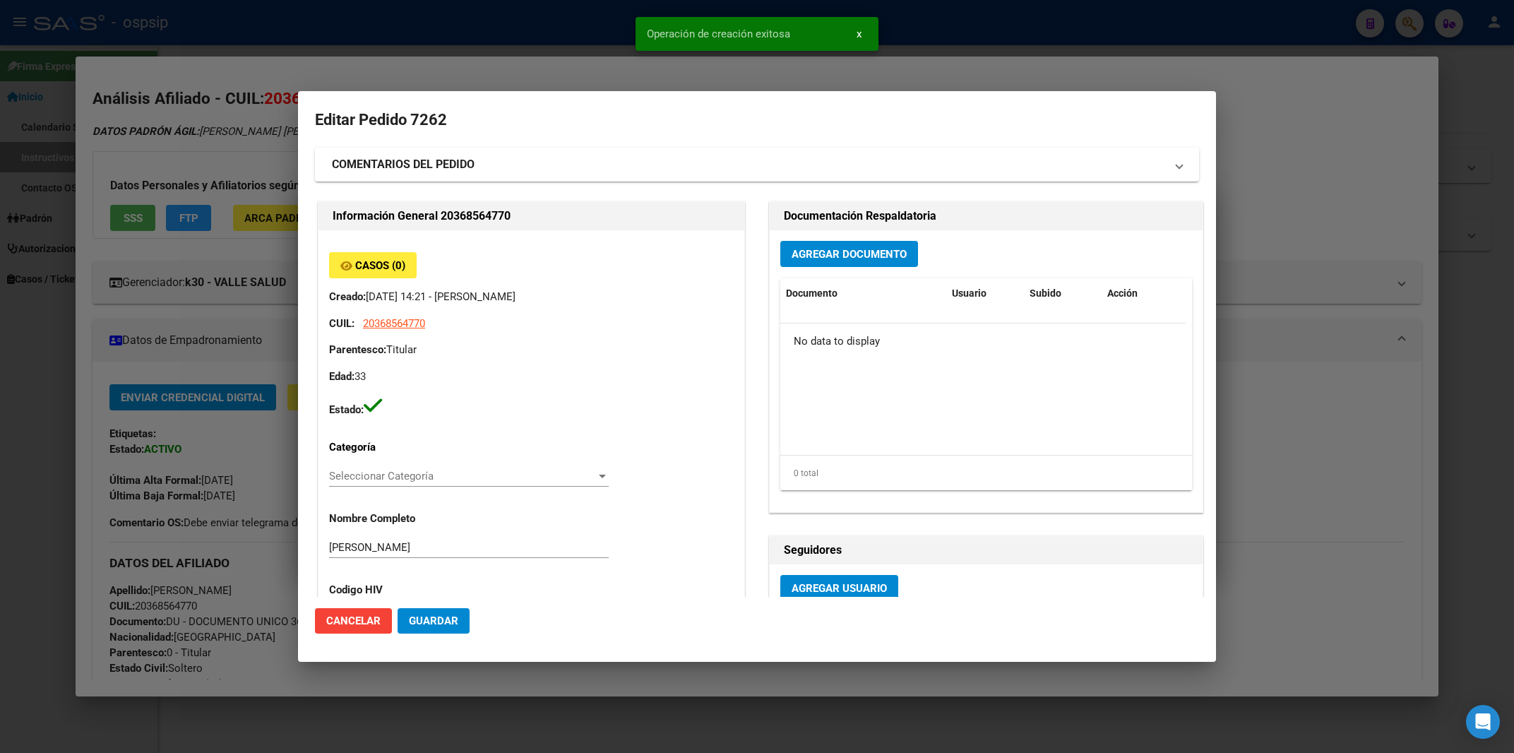
click at [836, 252] on span "Agregar Documento" at bounding box center [848, 254] width 115 height 13
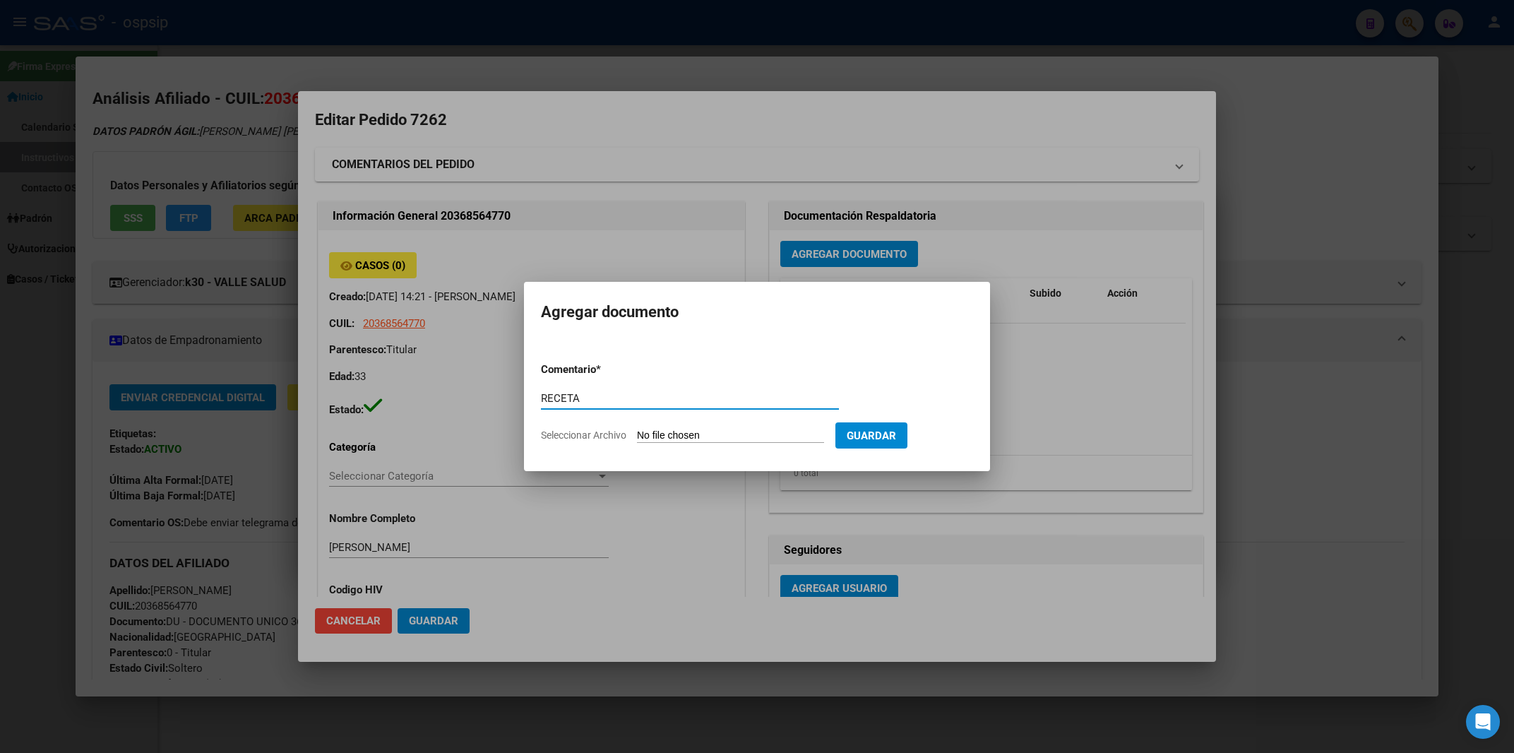
type input "RECETA"
click at [666, 438] on input "Seleccionar Archivo" at bounding box center [730, 435] width 187 height 13
type input "C:\fakepath\1000050974.jpg"
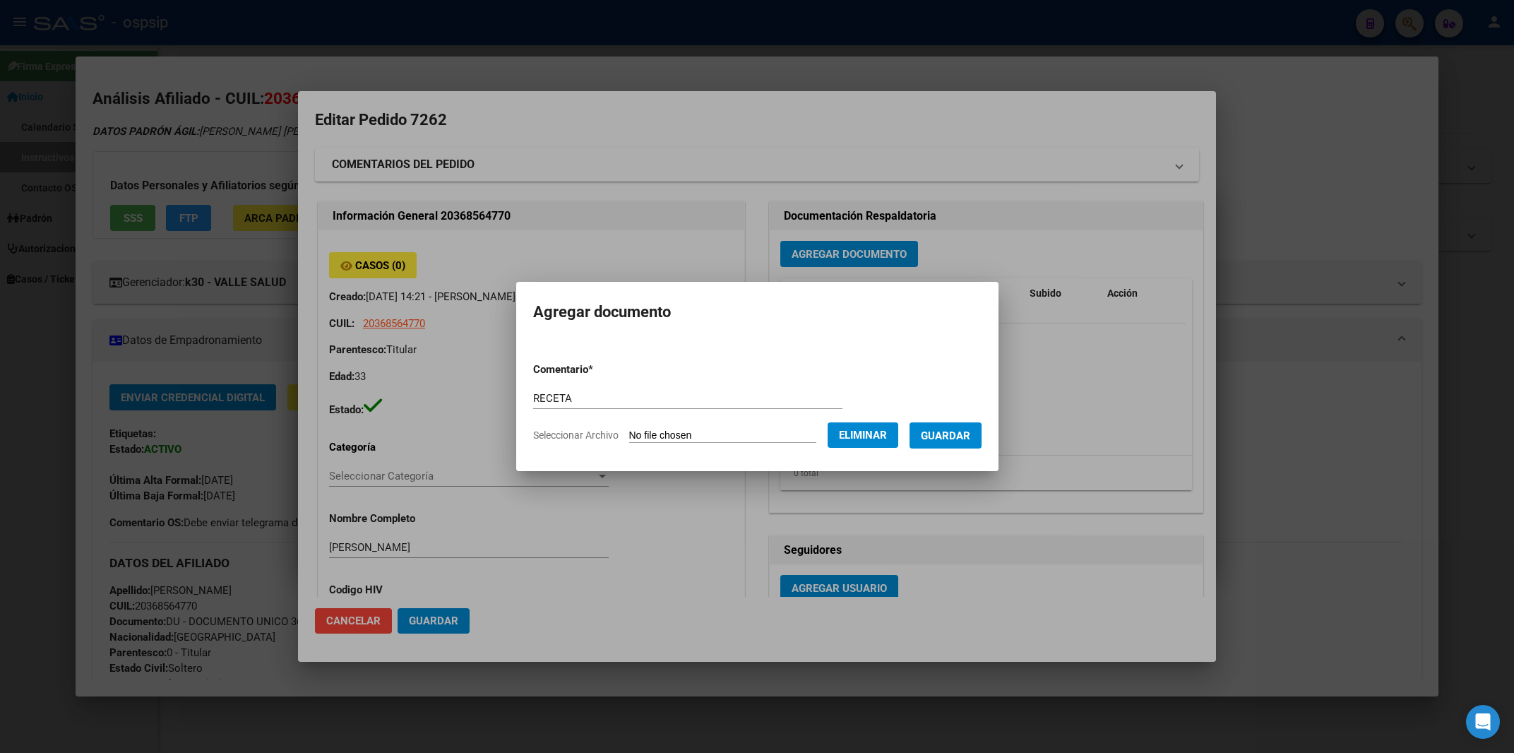
click at [966, 441] on button "Guardar" at bounding box center [945, 435] width 72 height 26
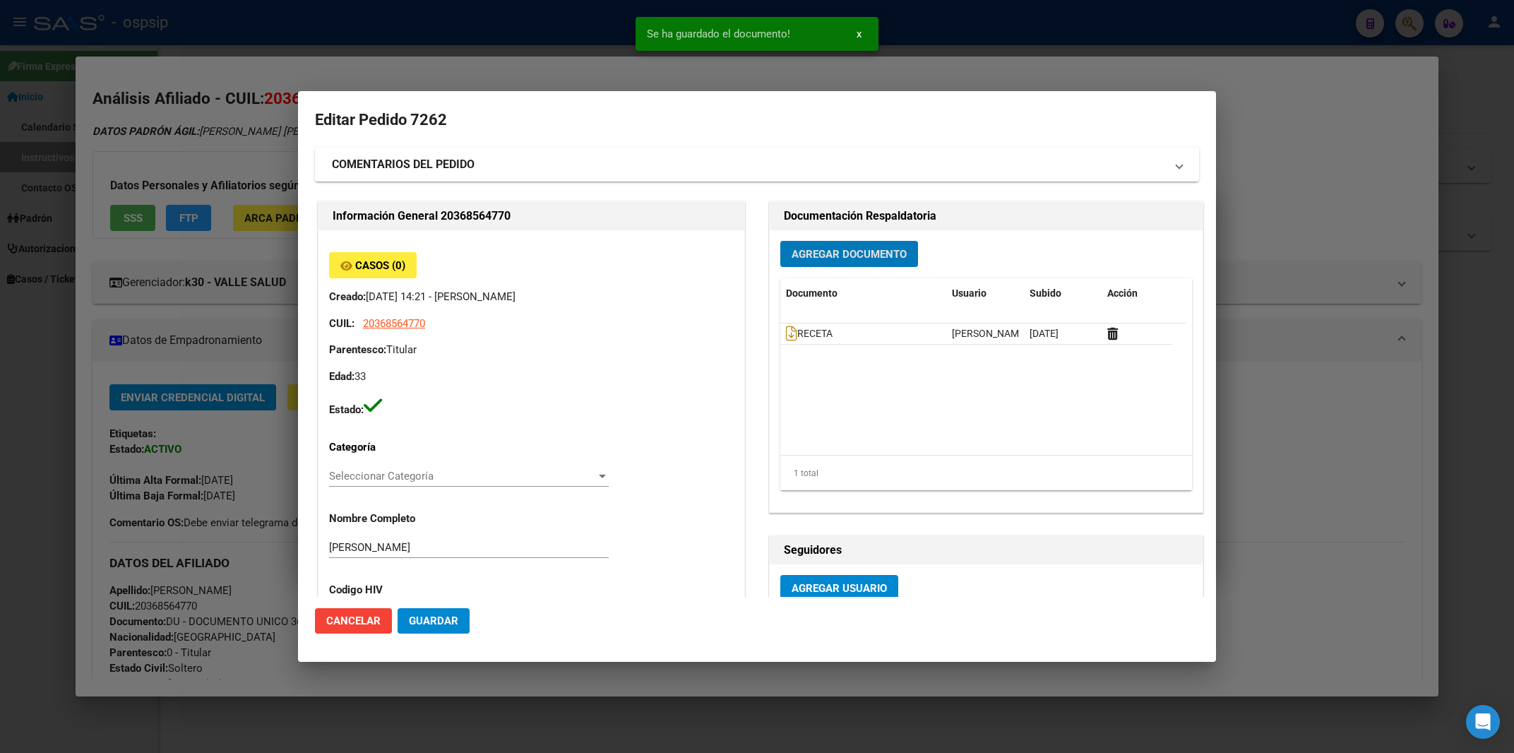
click at [887, 256] on span "Agregar Documento" at bounding box center [848, 254] width 115 height 13
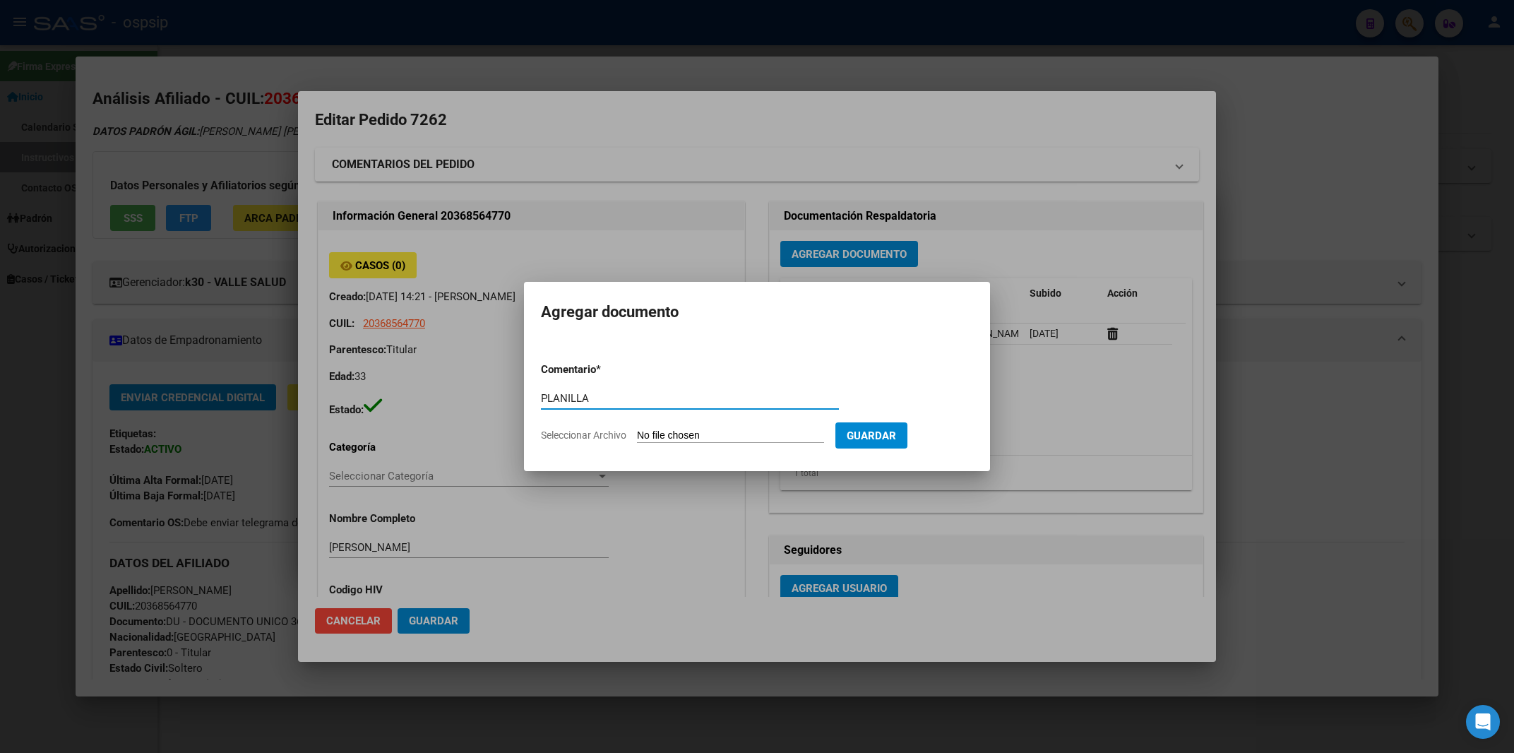
type input "PLANILLA"
click at [671, 435] on input "Seleccionar Archivo" at bounding box center [730, 435] width 187 height 13
type input "C:\fakepath\1000050976.jpg"
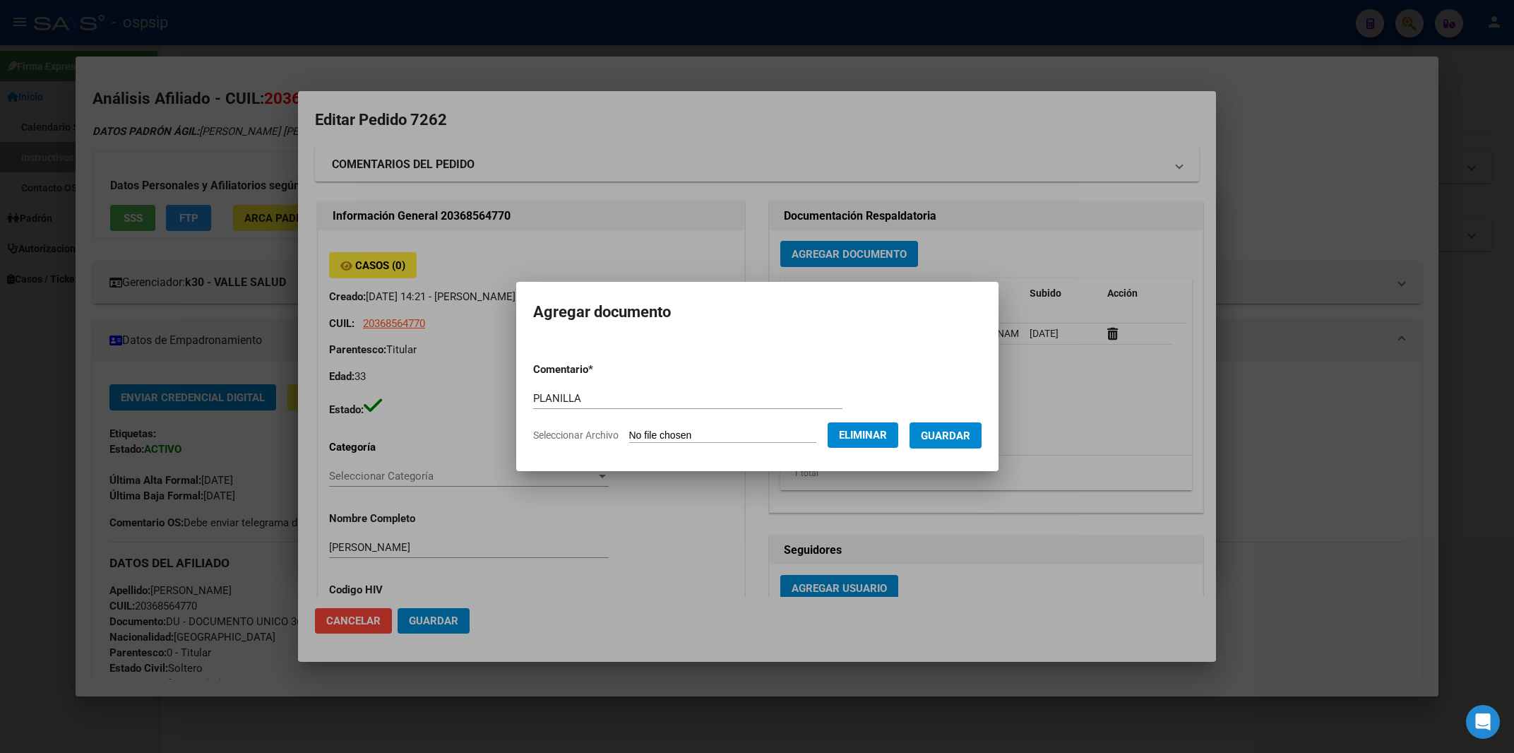
click at [947, 436] on span "Guardar" at bounding box center [945, 435] width 49 height 13
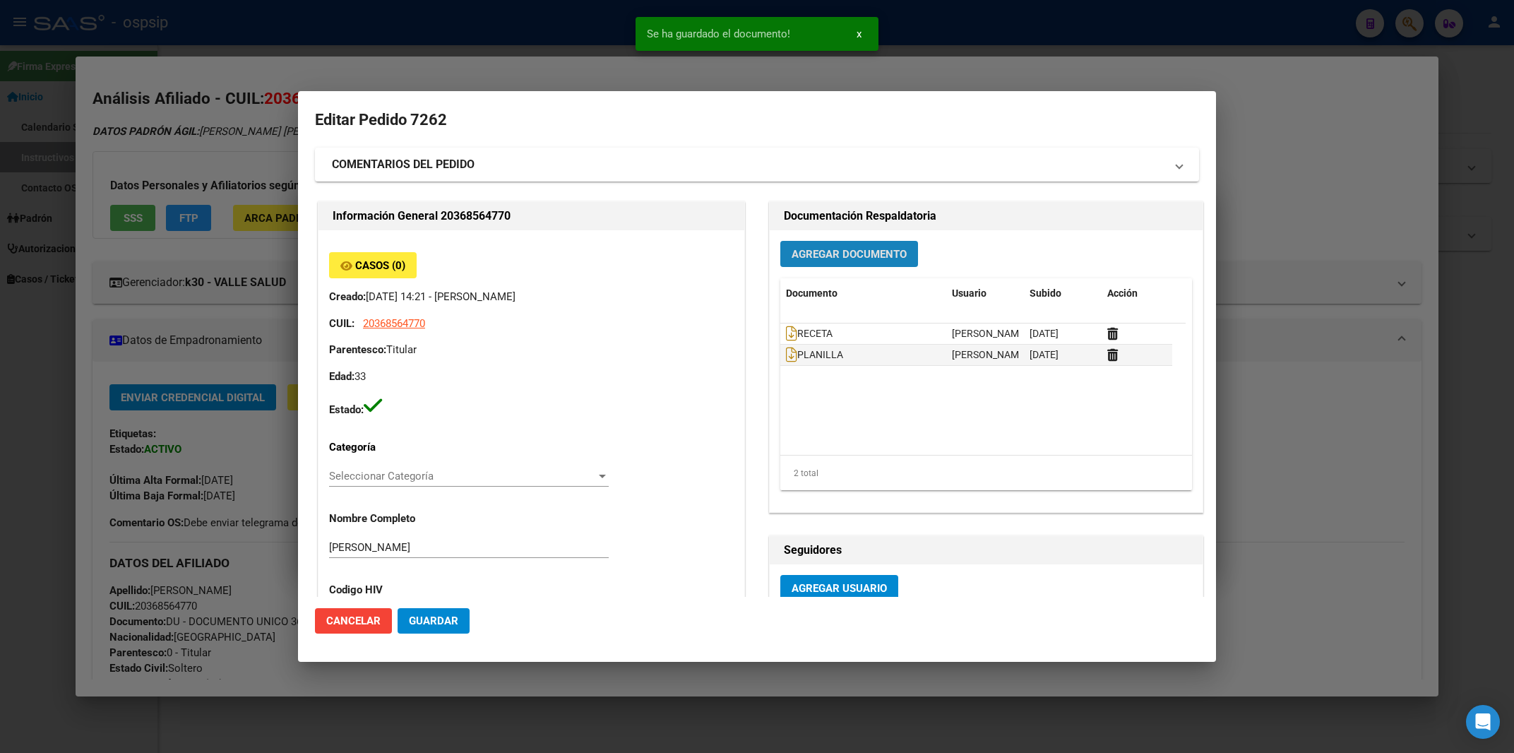
click at [871, 258] on span "Agregar Documento" at bounding box center [848, 254] width 115 height 13
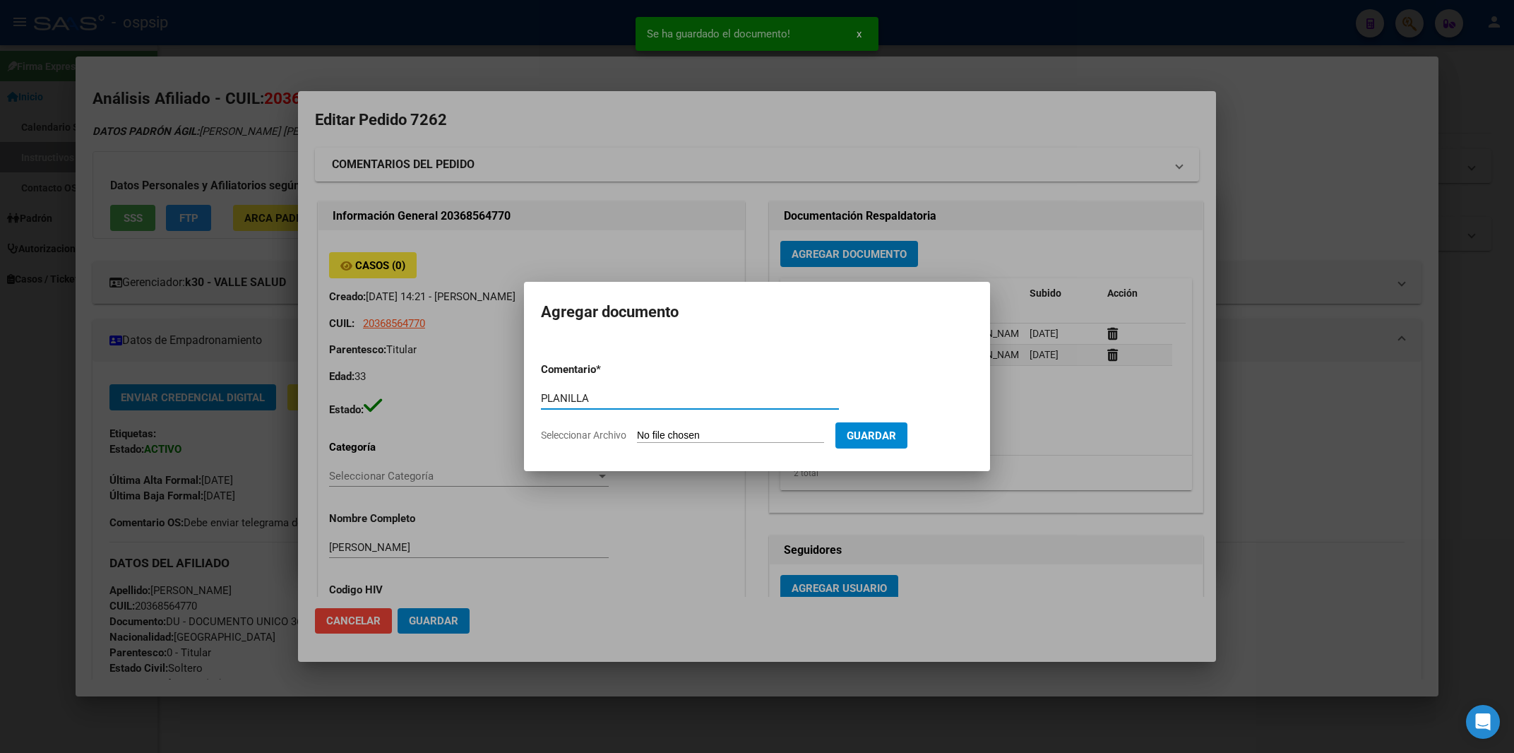
type input "PLANILLA"
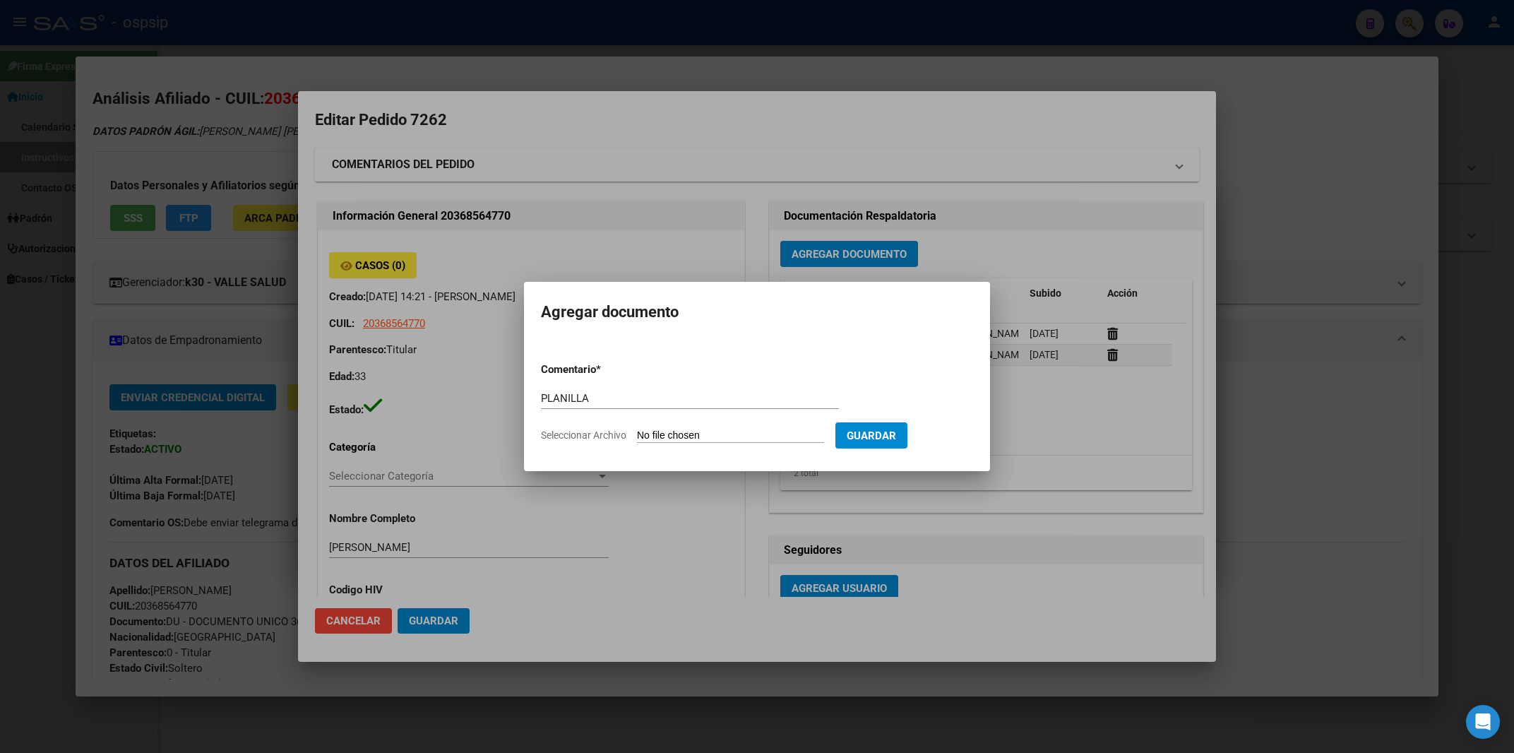
click at [686, 431] on input "Seleccionar Archivo" at bounding box center [730, 435] width 187 height 13
type input "C:\fakepath\1000050977.jpg"
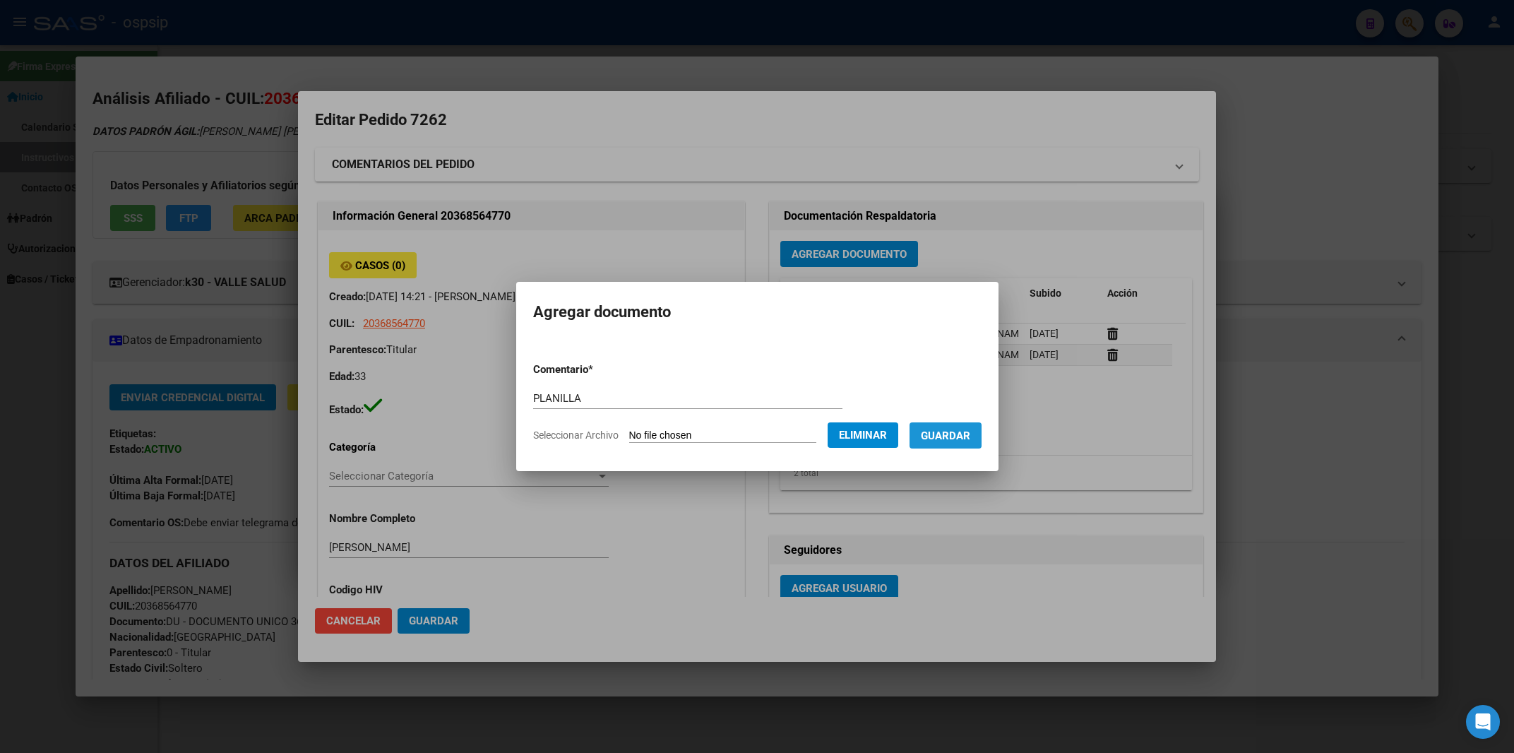
click at [939, 432] on span "Guardar" at bounding box center [945, 435] width 49 height 13
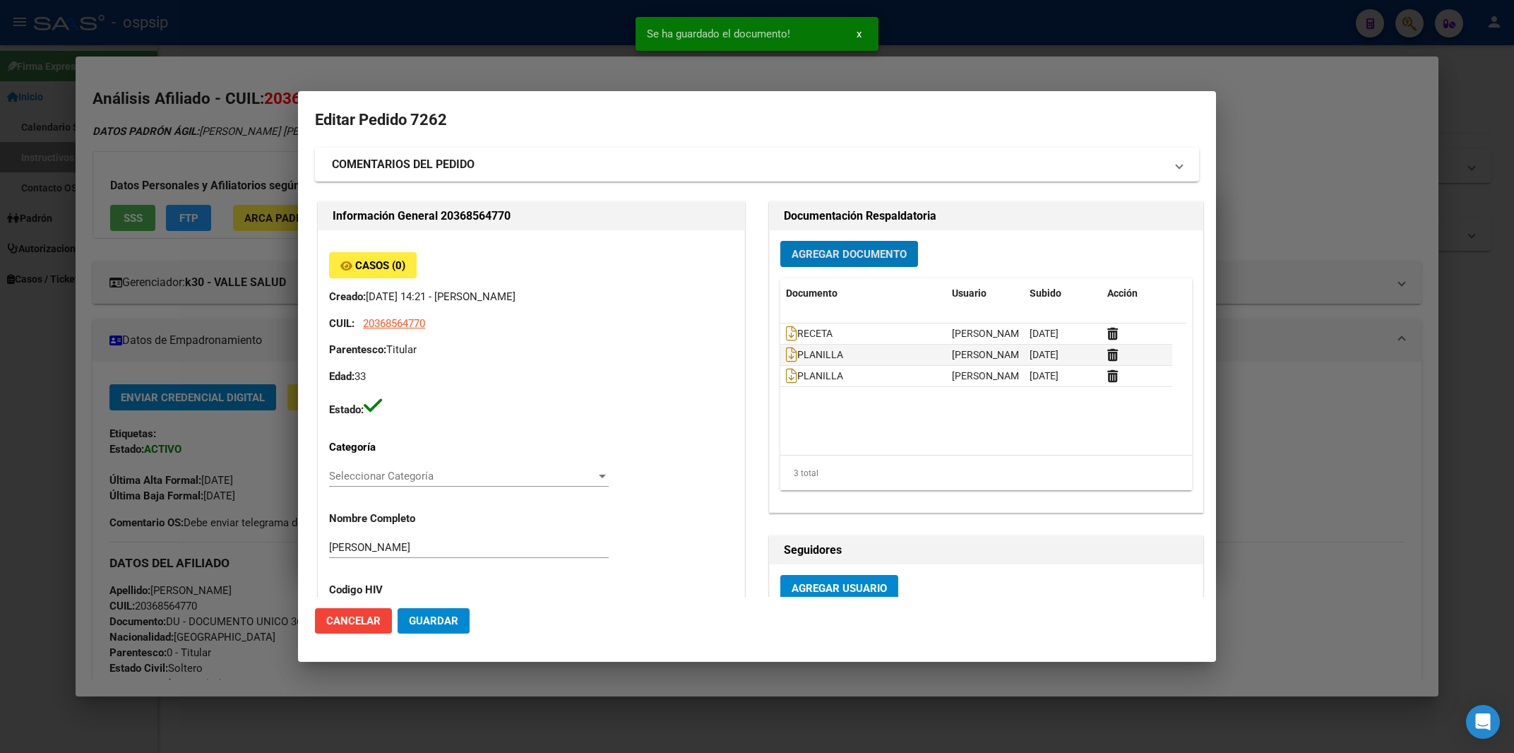
click at [857, 257] on span "Agregar Documento" at bounding box center [848, 254] width 115 height 13
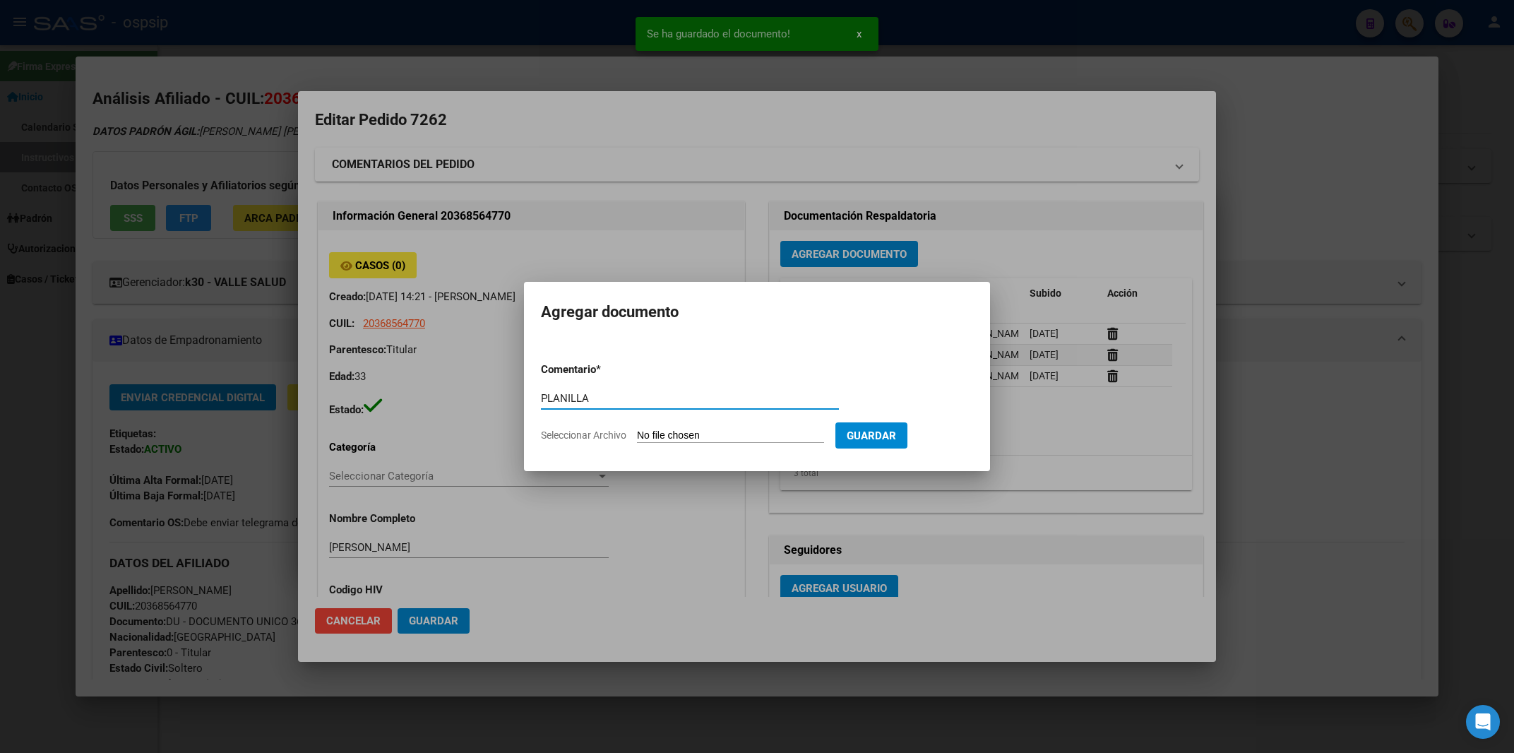
type input "PLANILLA"
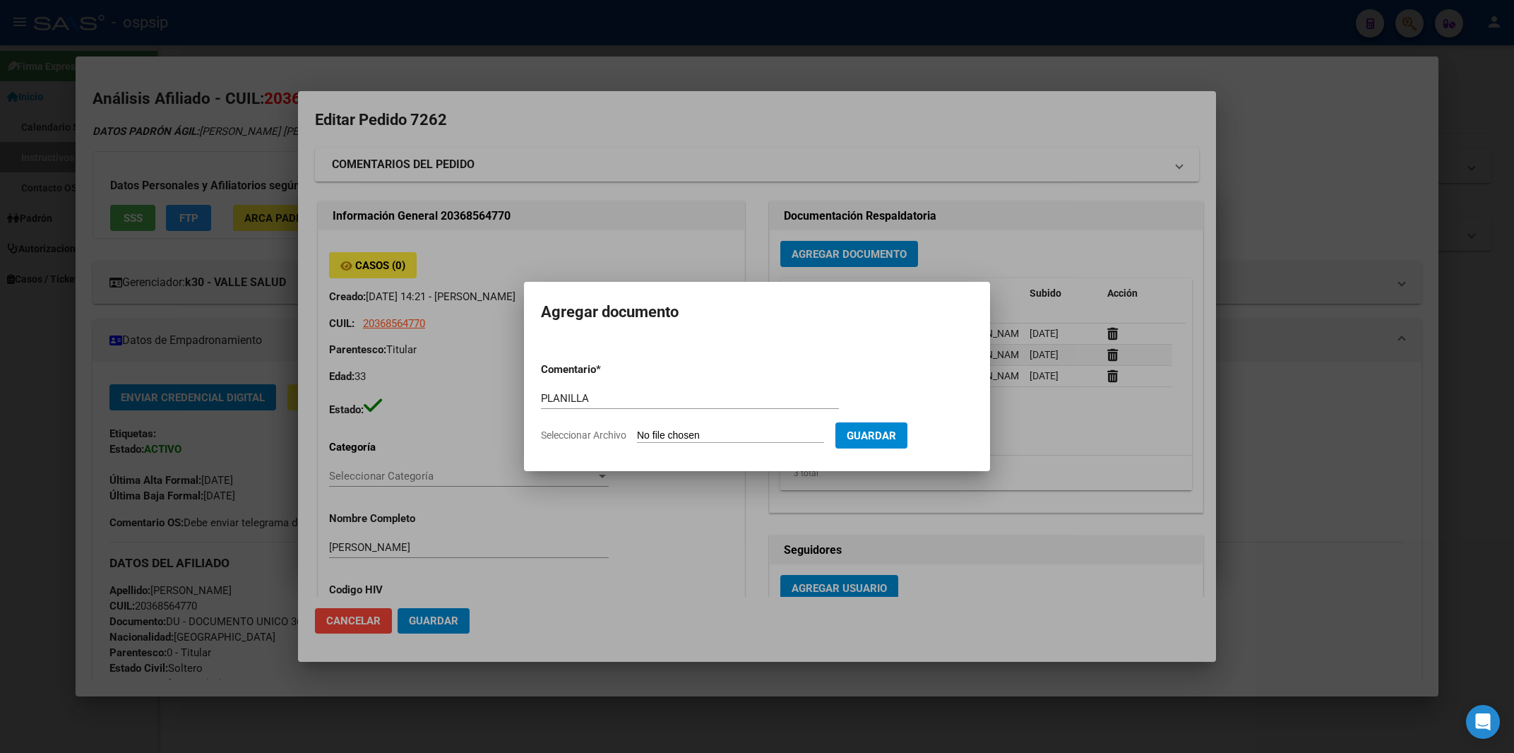
click at [680, 429] on input "Seleccionar Archivo" at bounding box center [730, 435] width 187 height 13
type input "C:\fakepath\1000050978.jpg"
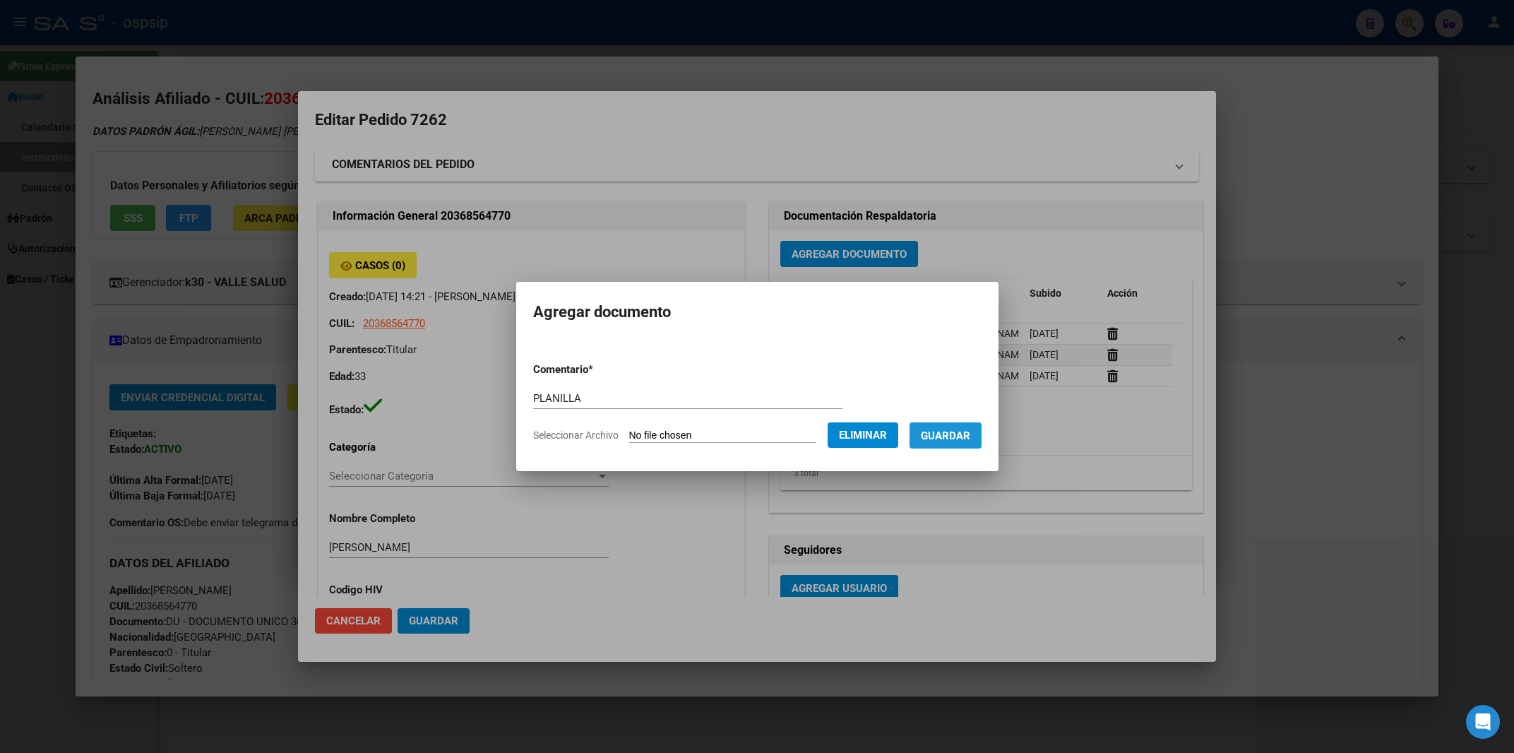
click at [968, 430] on button "Guardar" at bounding box center [945, 435] width 72 height 26
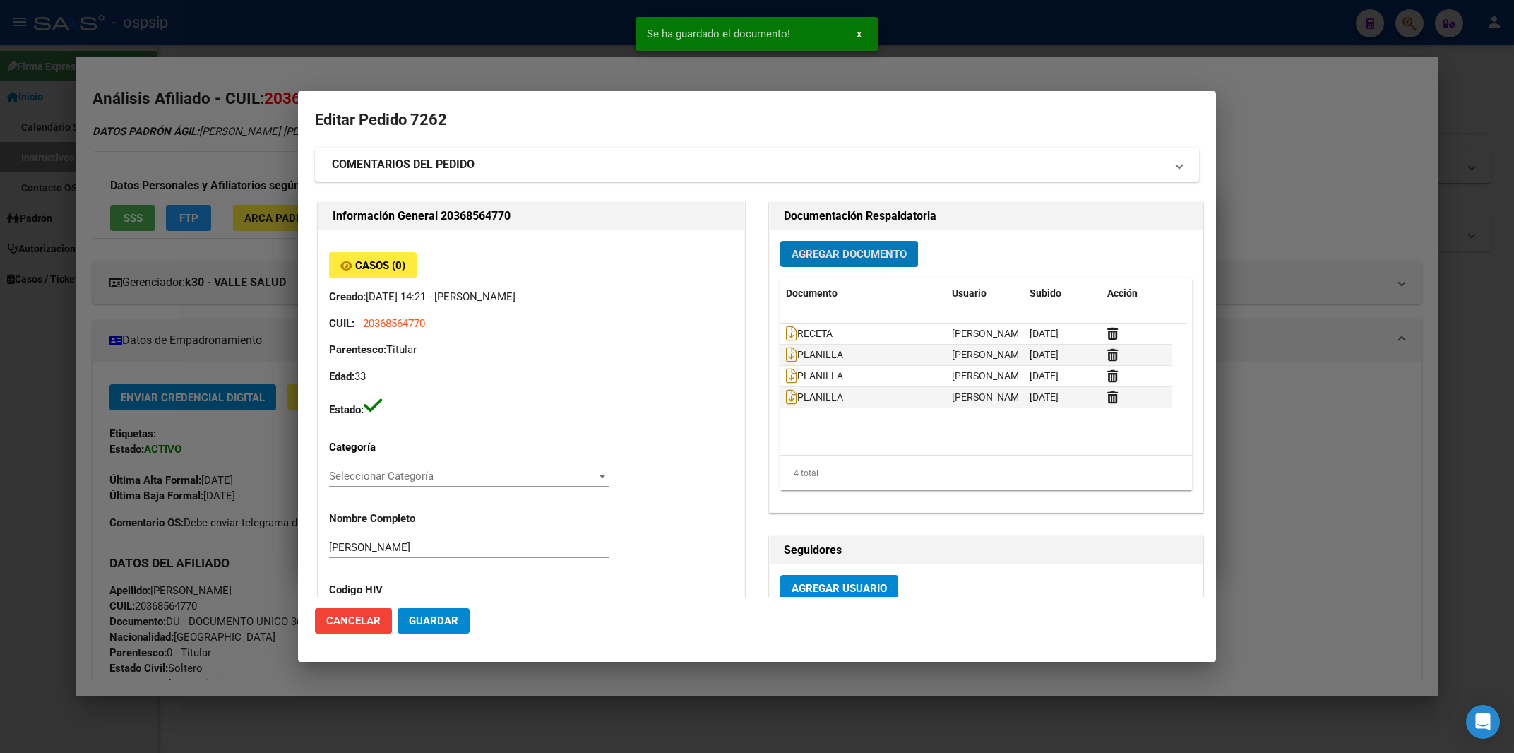
click at [886, 261] on span "Agregar Documento" at bounding box center [848, 254] width 115 height 13
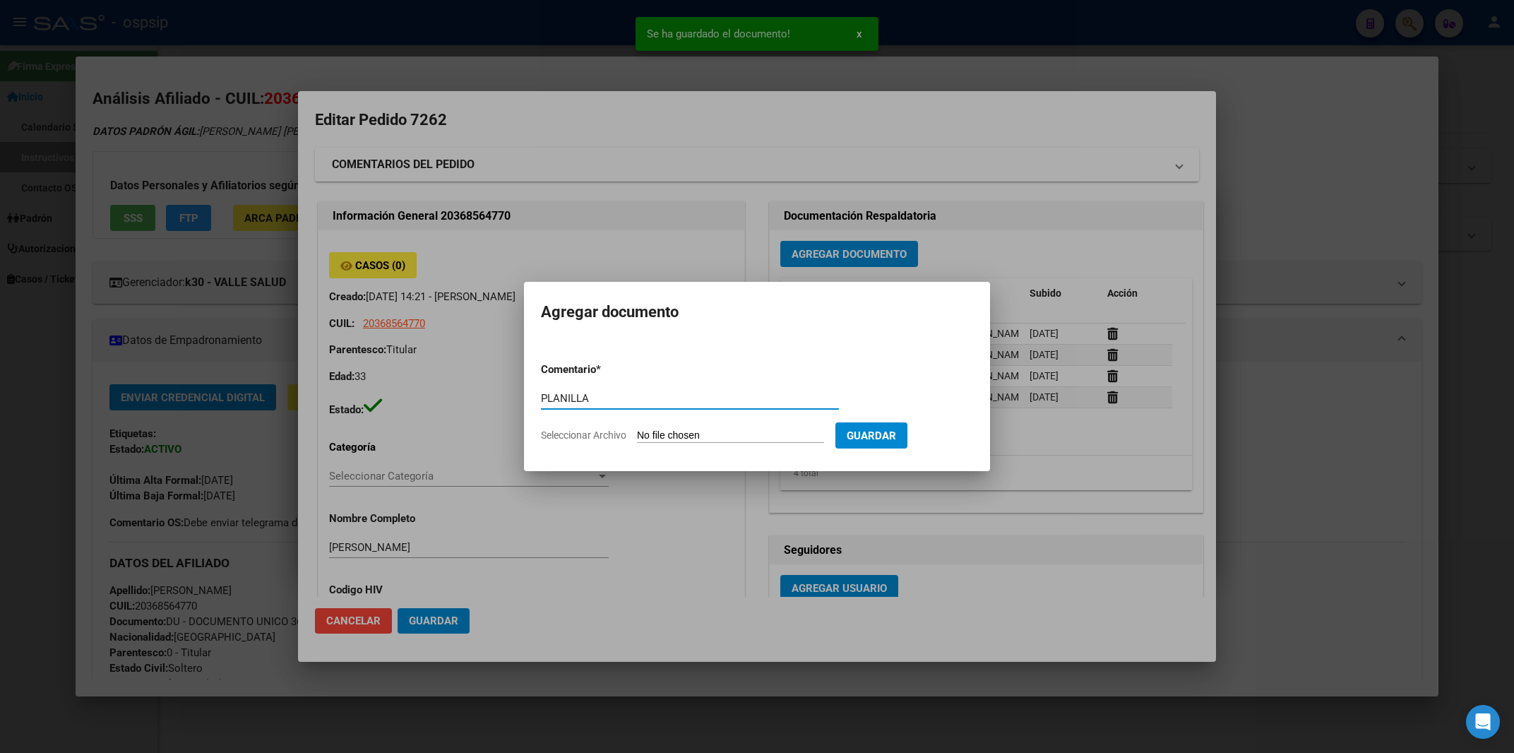
type input "PLANILLA"
click at [654, 437] on input "Seleccionar Archivo" at bounding box center [730, 435] width 187 height 13
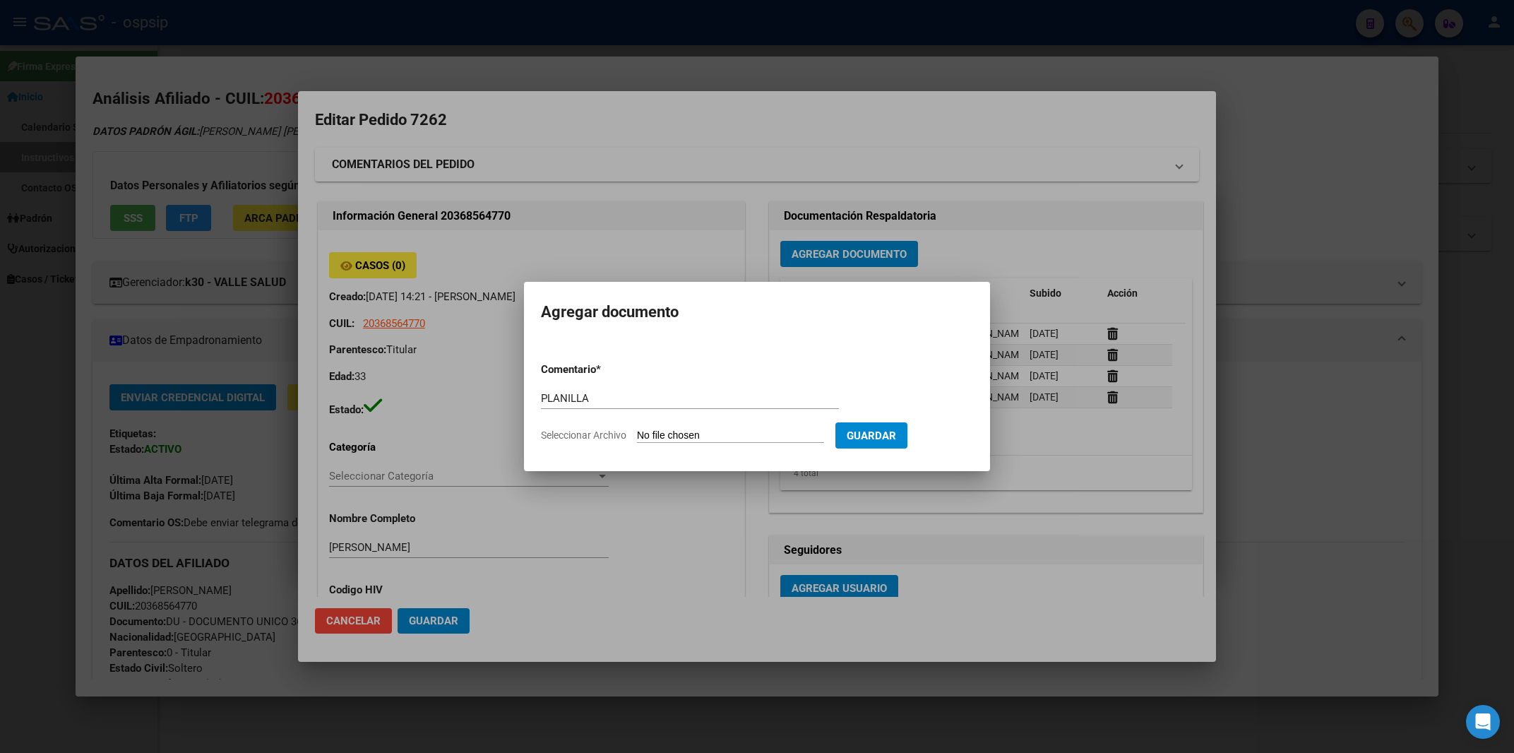
type input "C:\fakepath\1000050979.jpg"
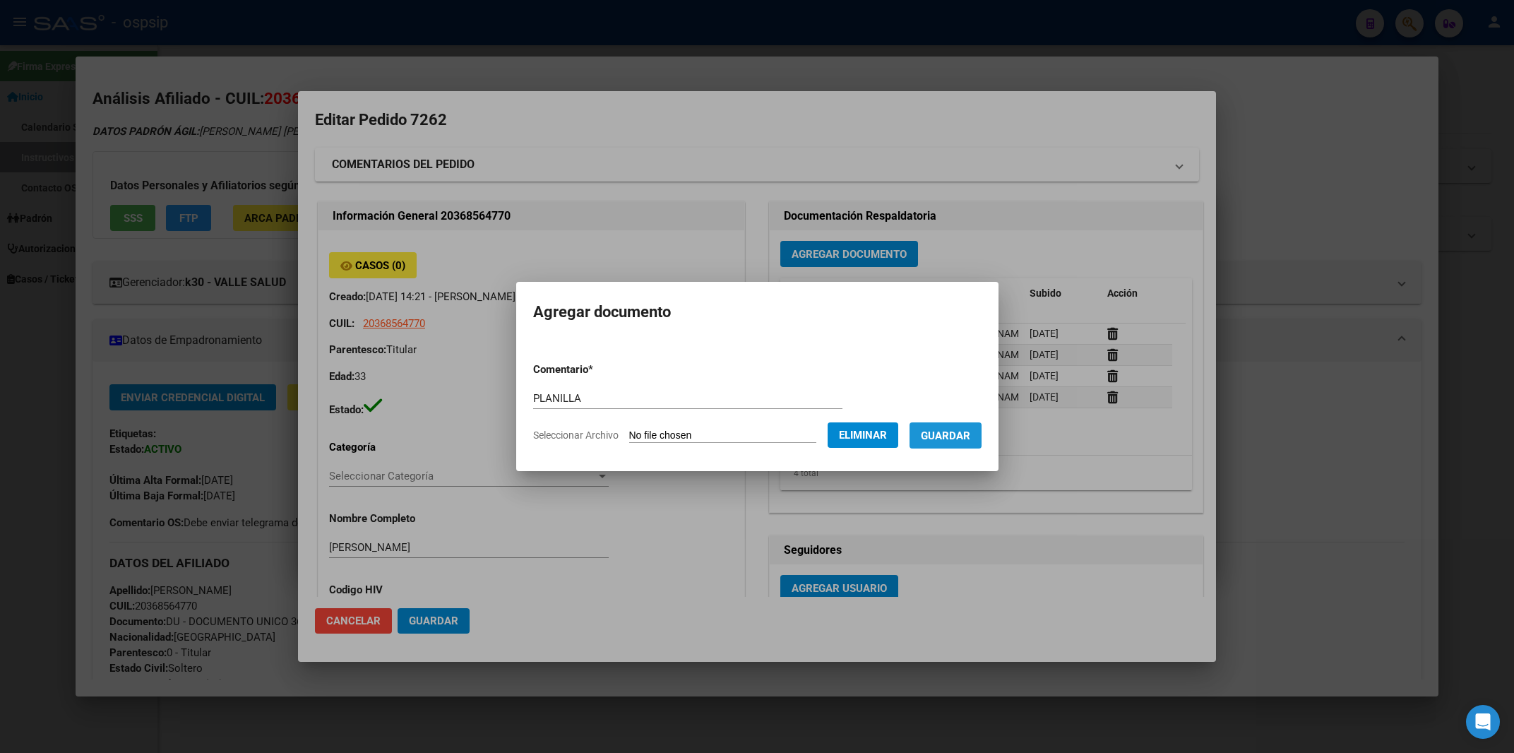
click at [955, 427] on button "Guardar" at bounding box center [945, 435] width 72 height 26
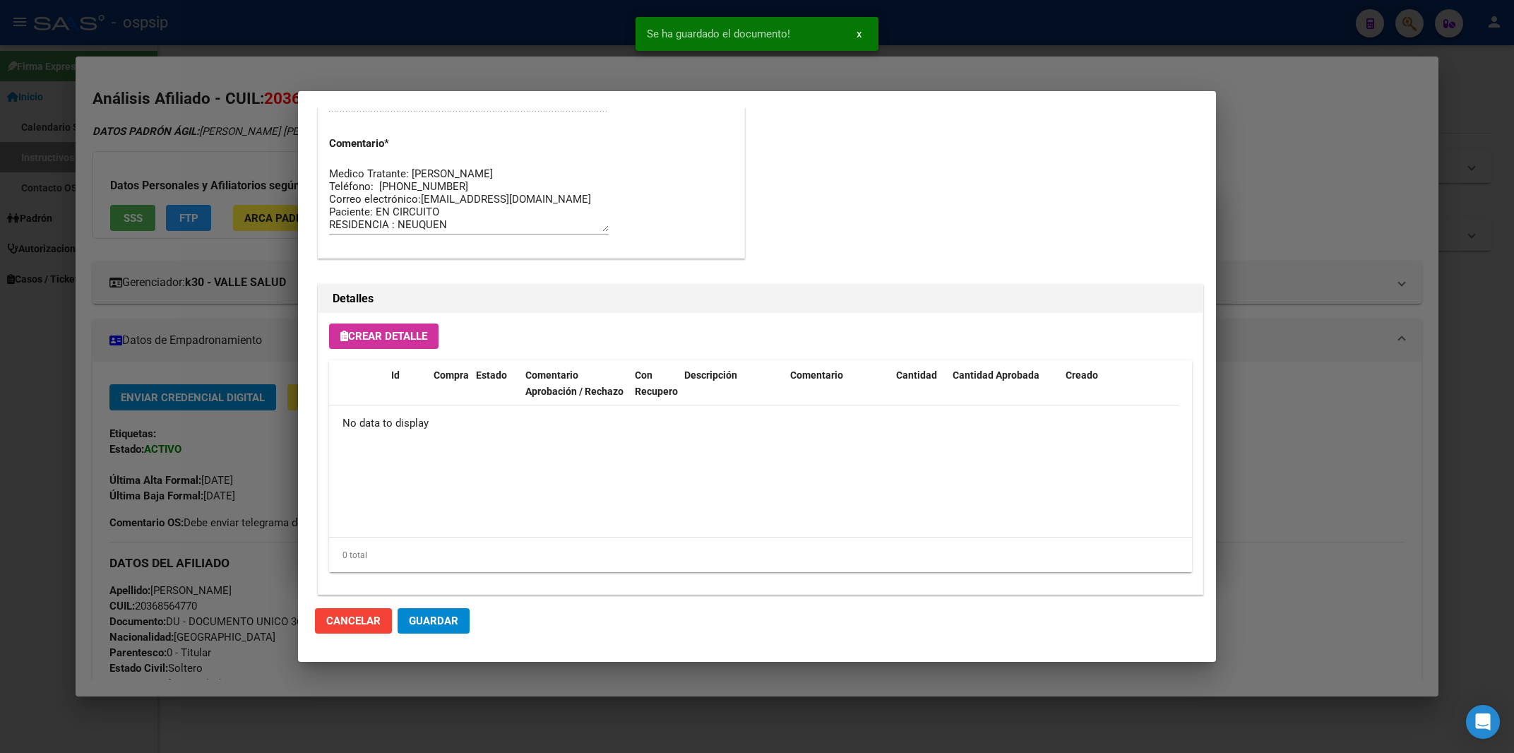
scroll to position [753, 0]
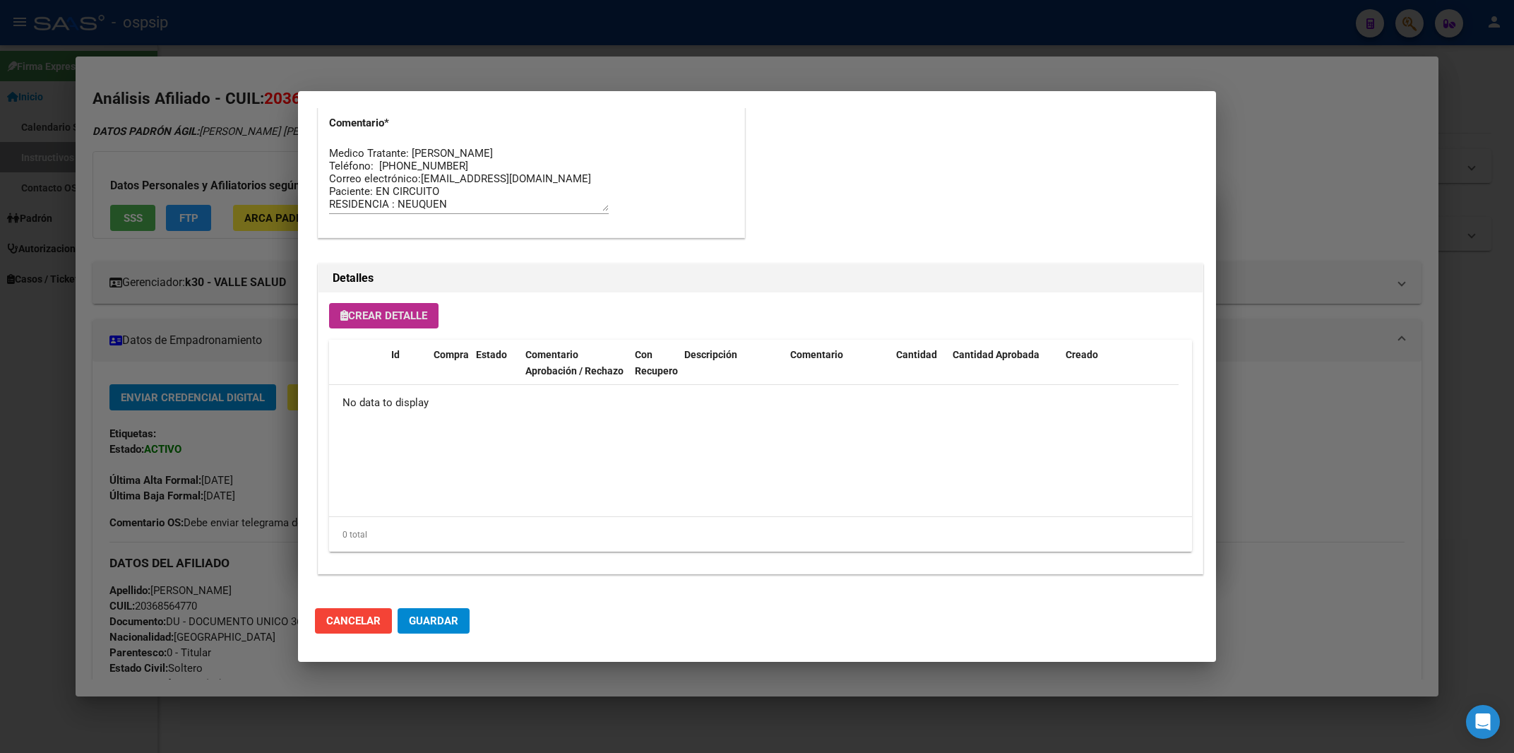
click at [366, 309] on button "Crear Detalle" at bounding box center [383, 315] width 109 height 25
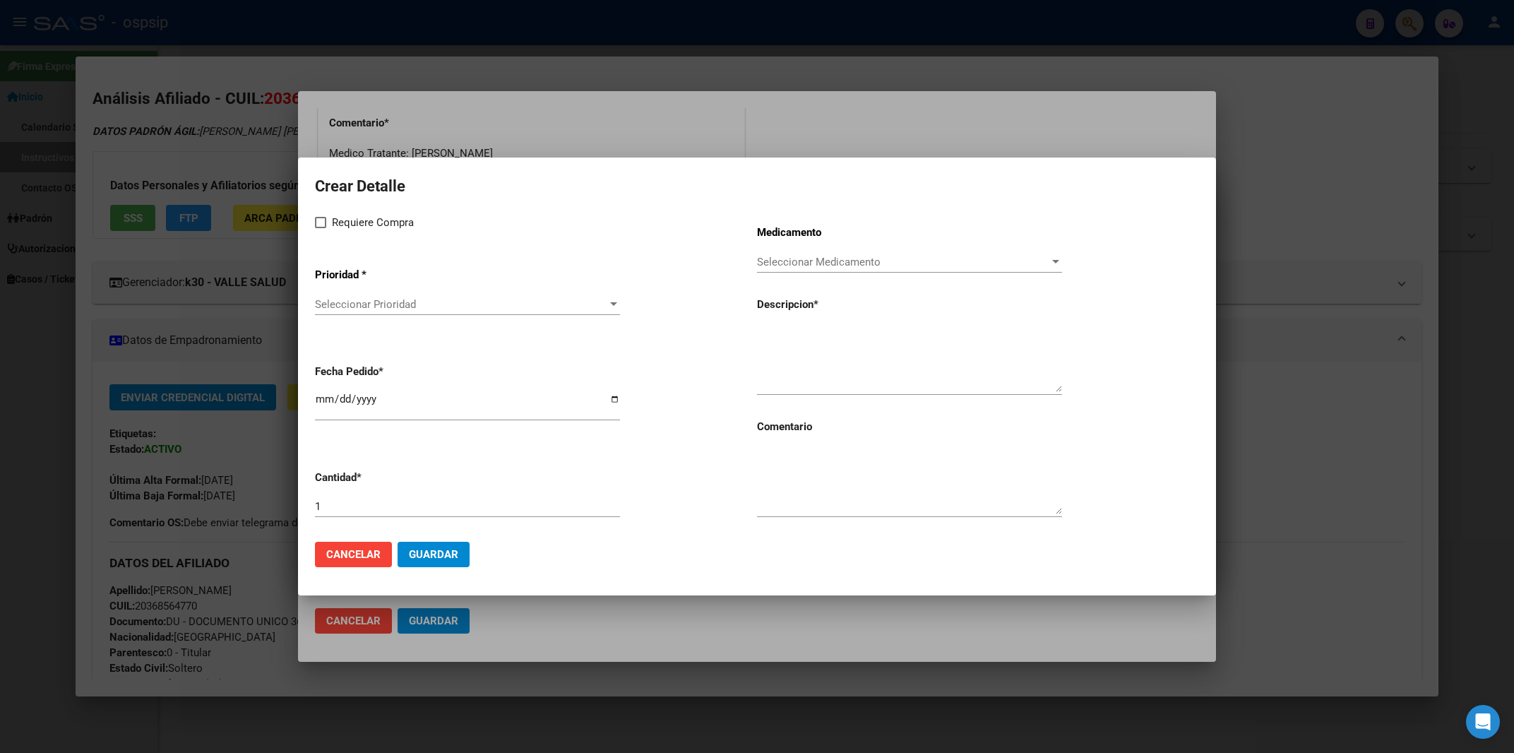
click at [321, 222] on span at bounding box center [320, 222] width 11 height 11
click at [321, 228] on input "Requiere Compra" at bounding box center [320, 228] width 1 height 1
checkbox input "true"
click at [347, 304] on span "Seleccionar Prioridad" at bounding box center [461, 304] width 292 height 13
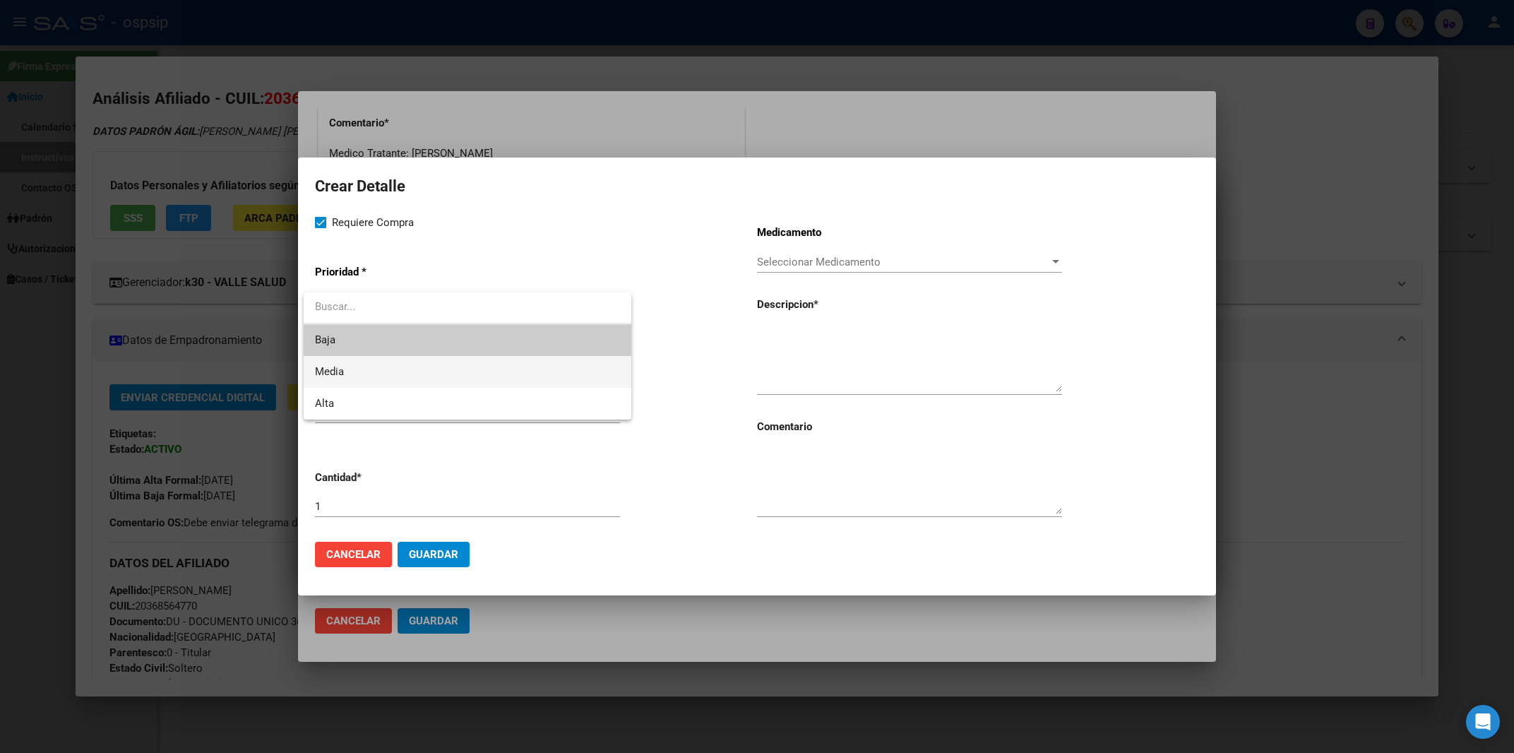
click at [346, 365] on span "Media" at bounding box center [467, 372] width 305 height 32
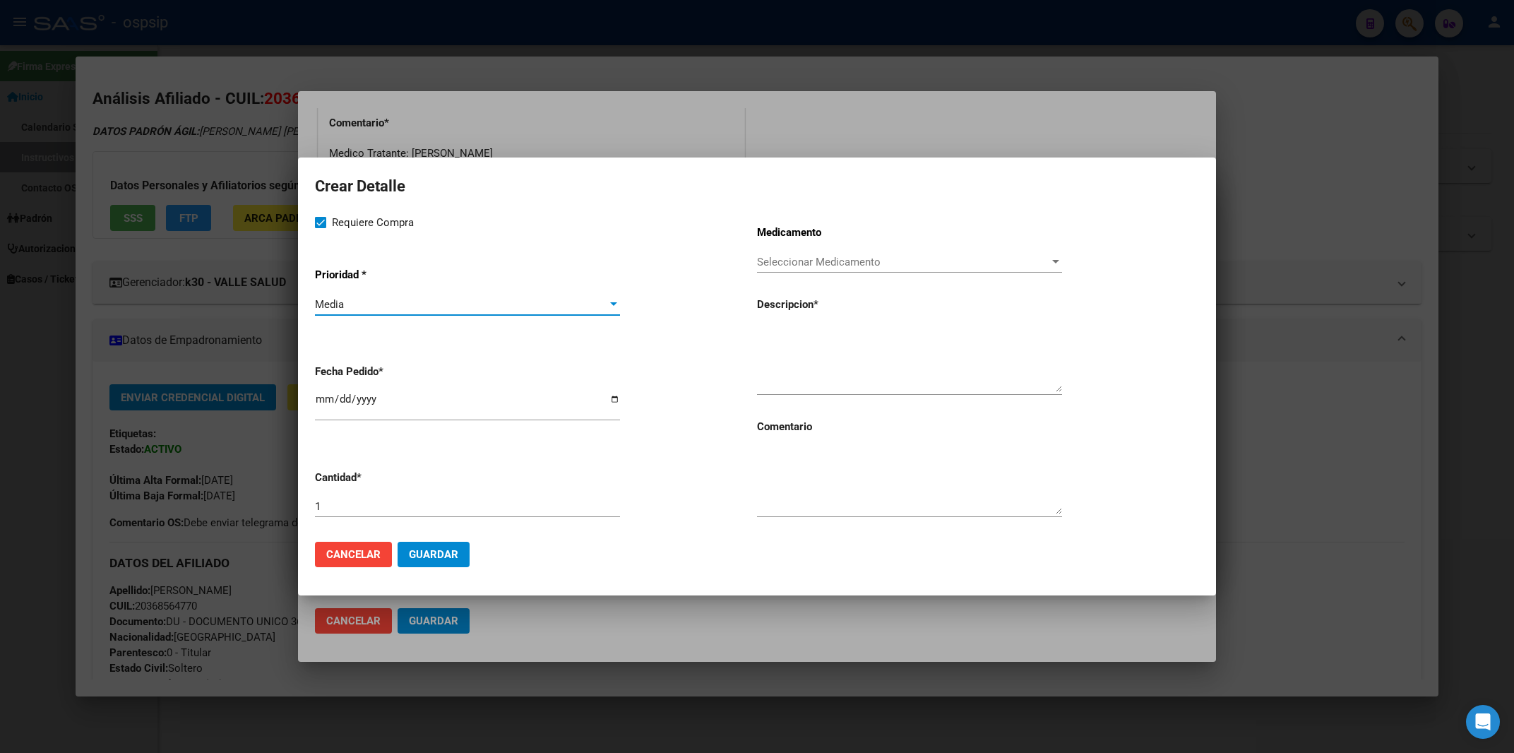
click at [786, 356] on textarea at bounding box center [909, 358] width 305 height 66
paste textarea "[MEDICAL_DATA]+[MEDICAL_DATA] alafen.+bictegravir 200mg/25mg/50mg comp.rec.x 30…"
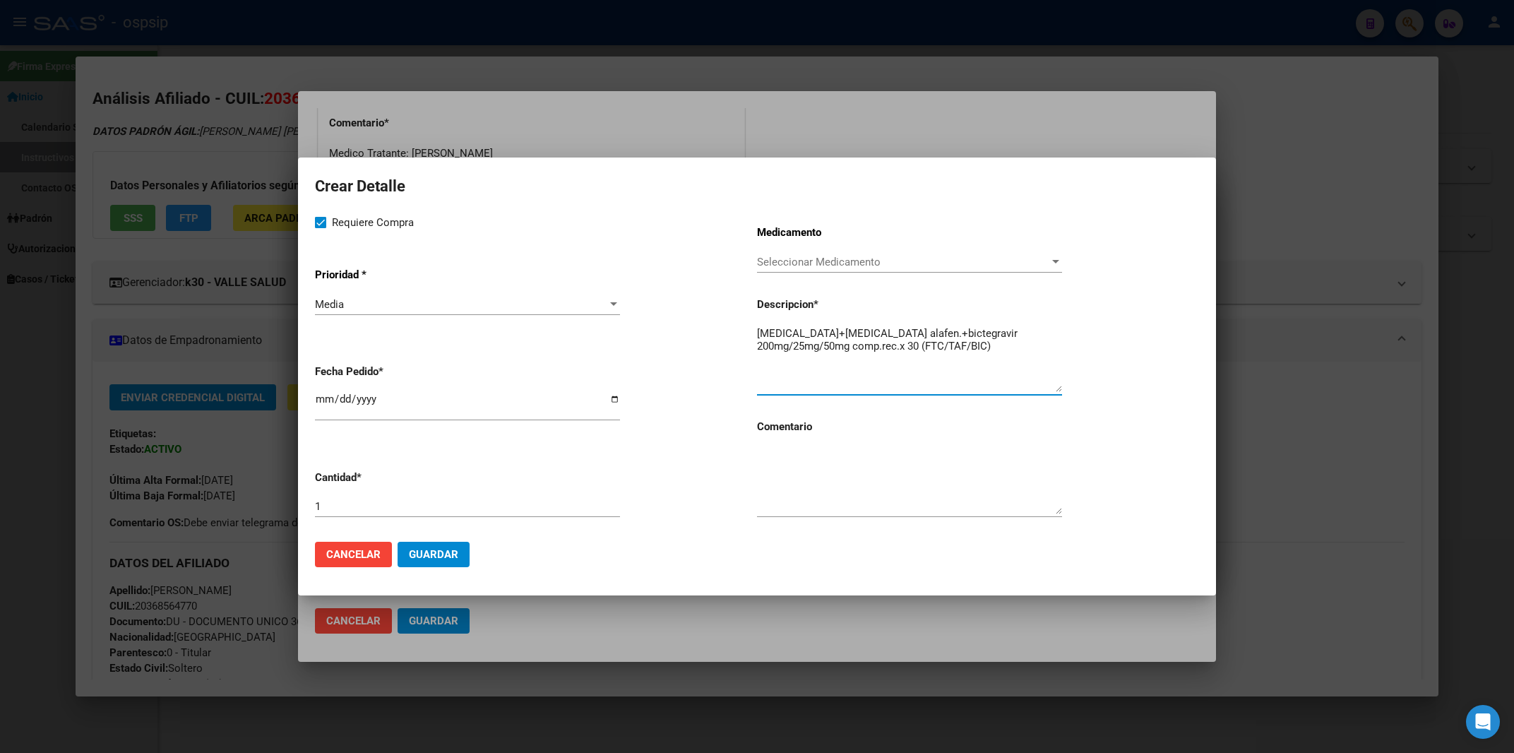
click at [761, 331] on textarea "[MEDICAL_DATA]+[MEDICAL_DATA] alafen.+bictegravir 200mg/25mg/50mg comp.rec.x 30…" at bounding box center [909, 358] width 305 height 66
type textarea "[MEDICAL_DATA]+[MEDICAL_DATA] alafen.+bictegravir 200mg/25mg/50mg comp.rec.x 30…"
click at [789, 486] on textarea at bounding box center [909, 481] width 305 height 66
type textarea "MISMO TTO"
click at [793, 619] on div at bounding box center [757, 376] width 1514 height 753
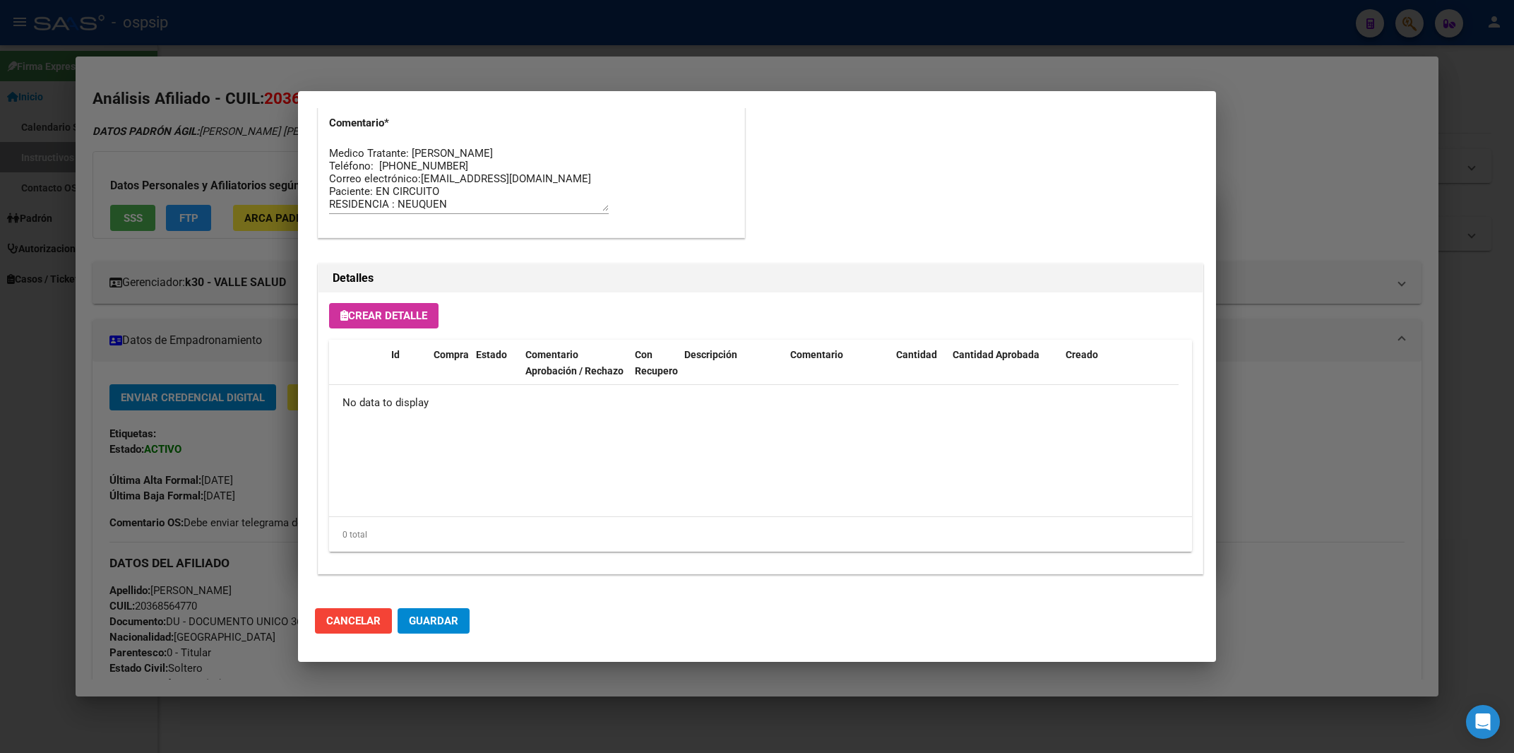
click at [412, 298] on div "Crear Detalle Id Compra Estado Comentario Aprobación / Rechazo Con Recupero Des…" at bounding box center [760, 432] width 884 height 281
click at [404, 308] on button "Crear Detalle" at bounding box center [383, 315] width 109 height 25
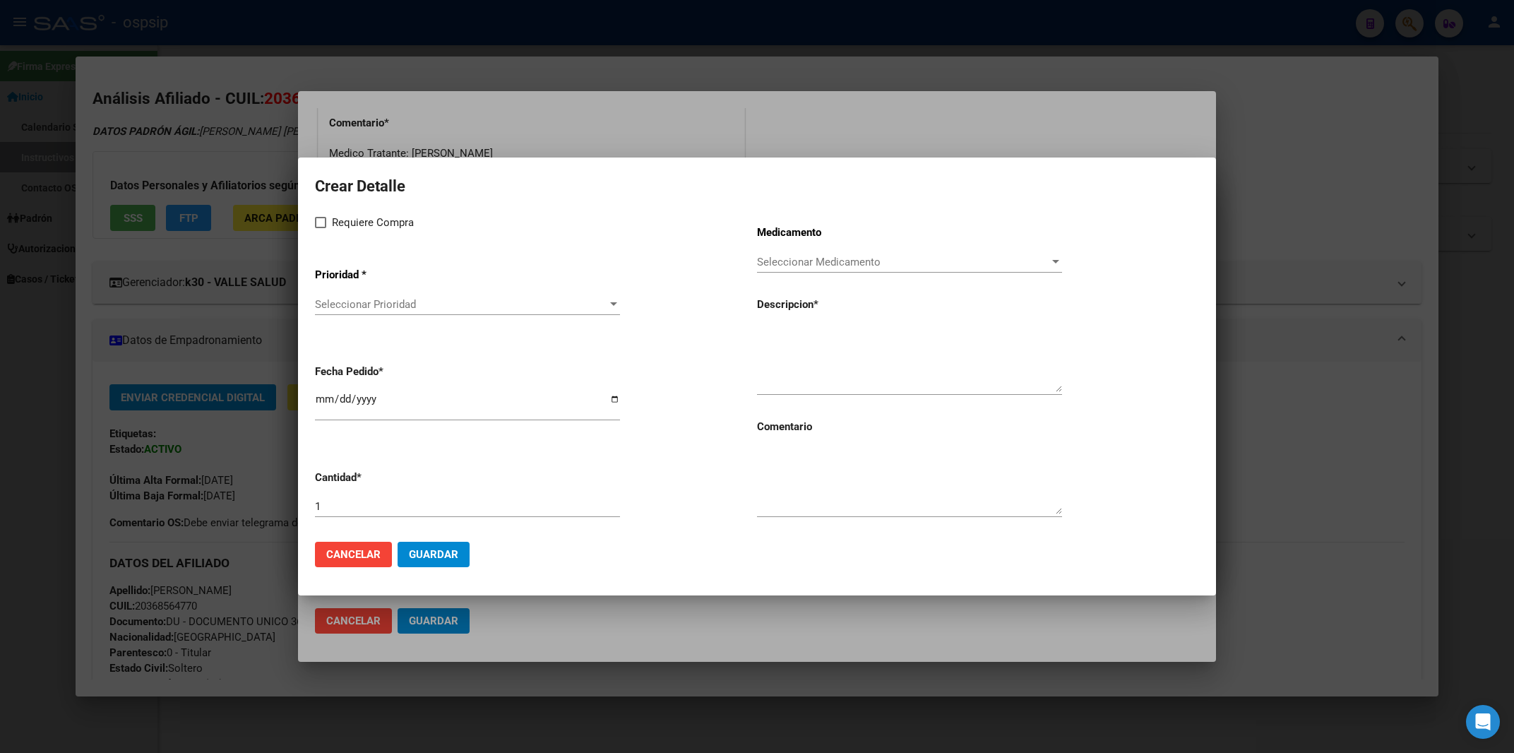
click at [800, 353] on textarea at bounding box center [909, 358] width 305 height 66
paste textarea "[MEDICAL_DATA]+[MEDICAL_DATA] alafen.+bictegravir 200mg/25mg/50mg comp.rec.x 30…"
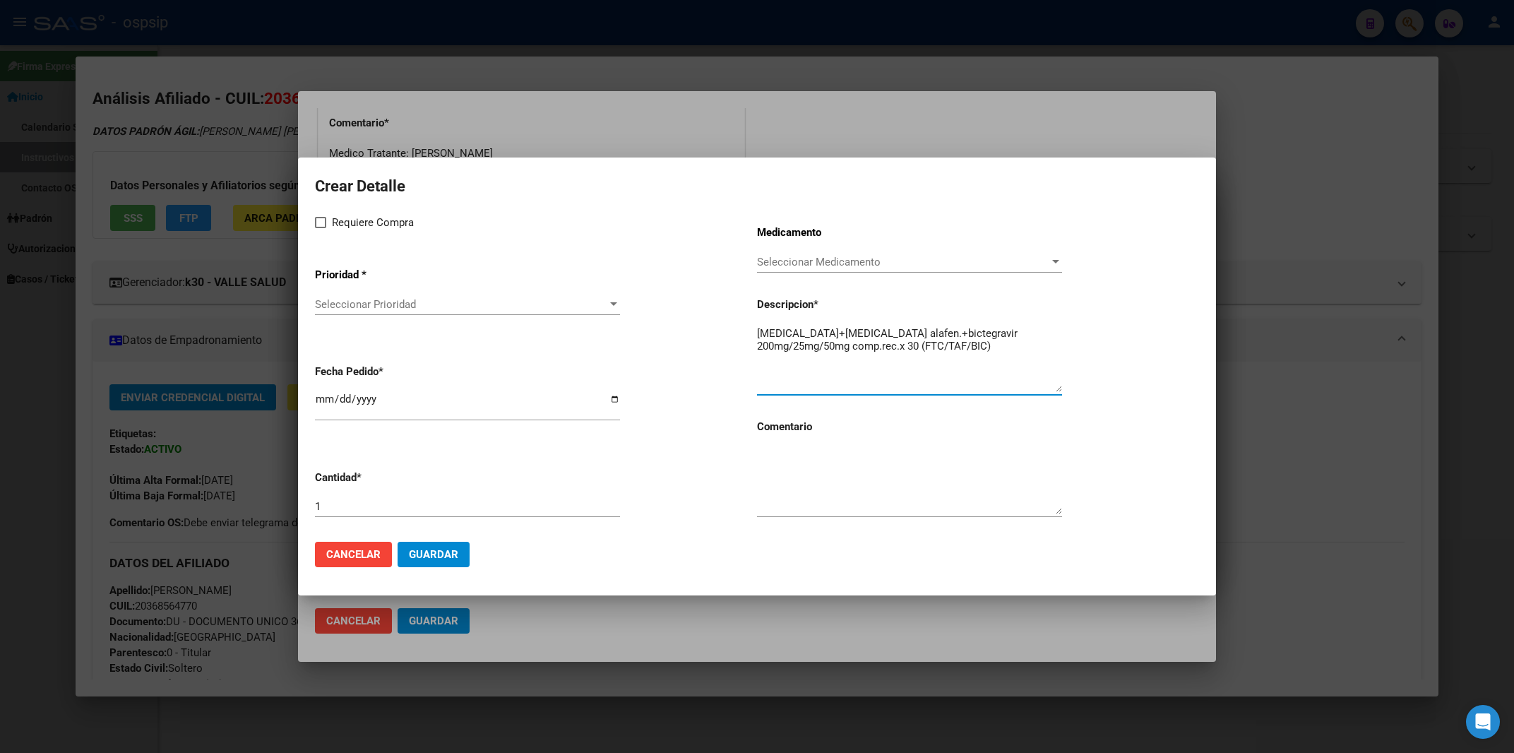
click at [760, 333] on textarea "[MEDICAL_DATA]+[MEDICAL_DATA] alafen.+bictegravir 200mg/25mg/50mg comp.rec.x 30…" at bounding box center [909, 358] width 305 height 66
type textarea "[MEDICAL_DATA]+[MEDICAL_DATA] alafen.+bictegravir 200mg/25mg/50mg comp.rec.x 30…"
click at [322, 217] on label "Requiere Compra" at bounding box center [364, 222] width 99 height 17
click at [321, 228] on input "Requiere Compra" at bounding box center [320, 228] width 1 height 1
checkbox input "true"
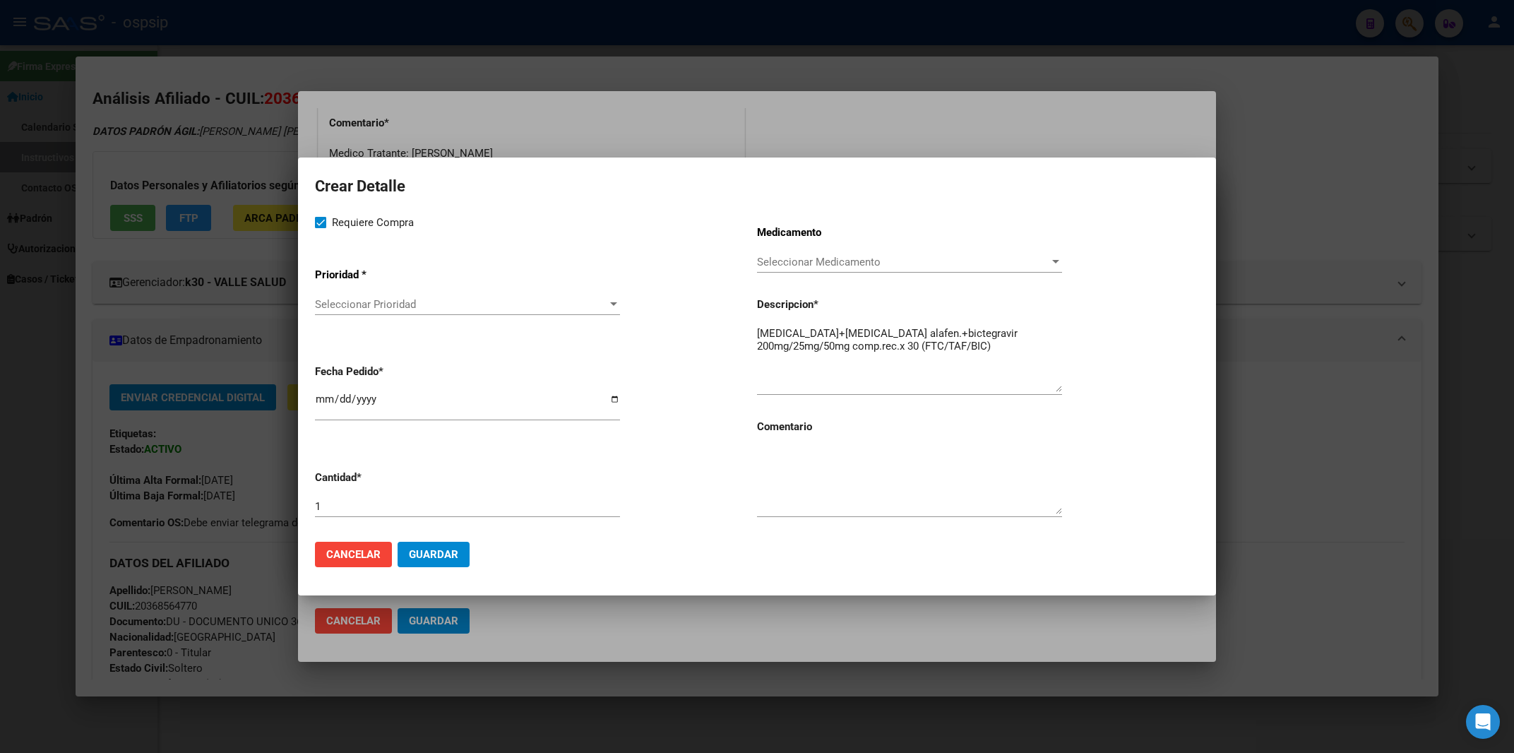
click at [335, 302] on span "Seleccionar Prioridad" at bounding box center [461, 304] width 292 height 13
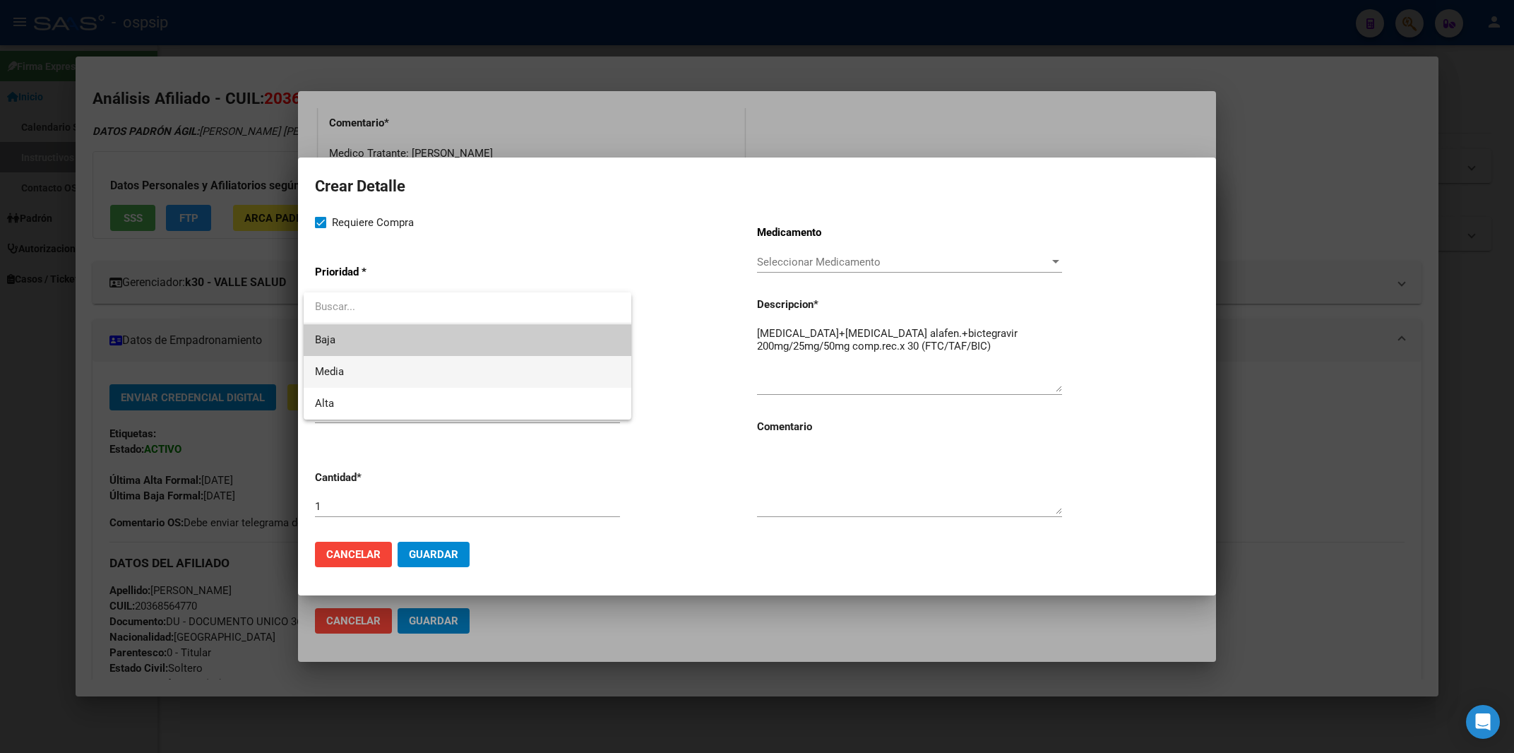
click at [349, 368] on span "Media" at bounding box center [467, 372] width 305 height 32
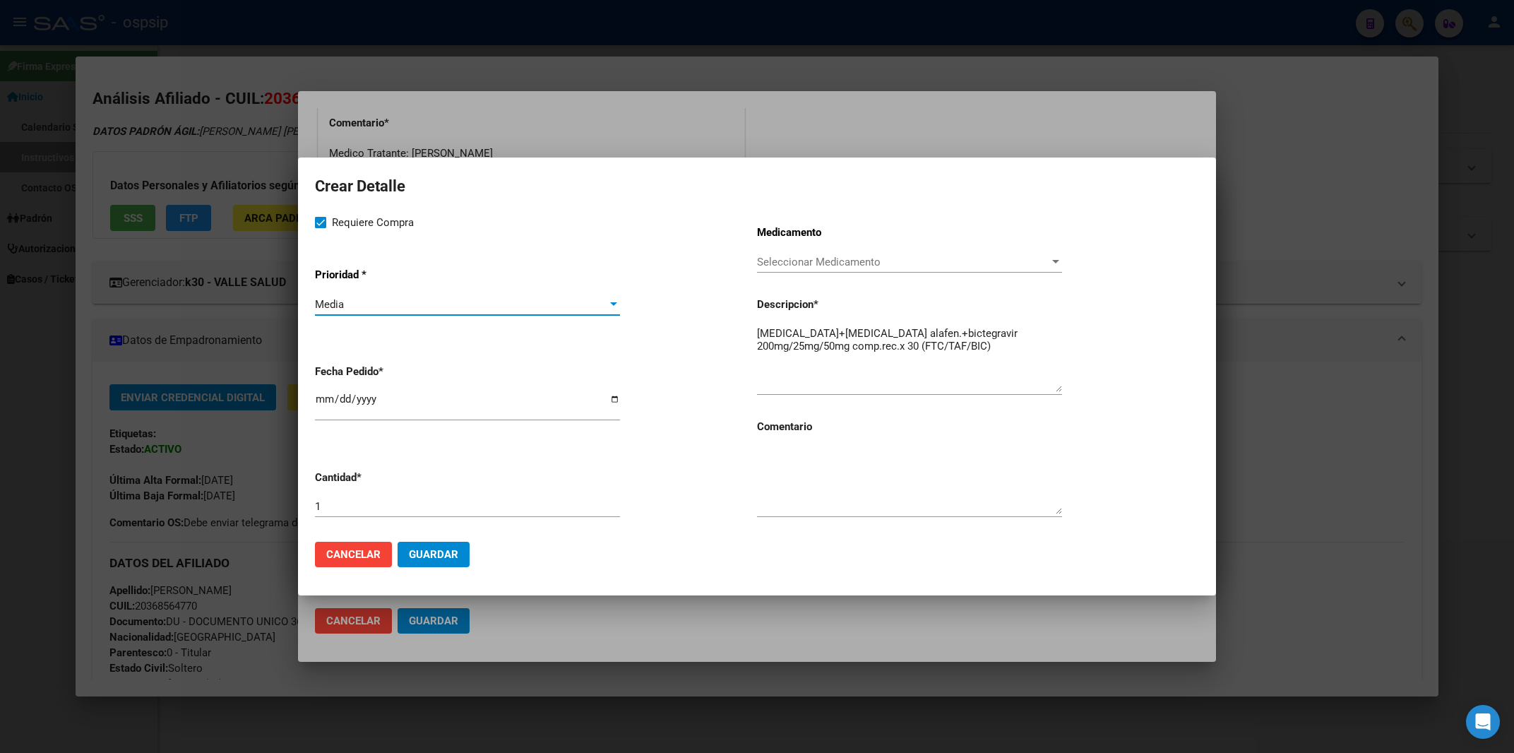
click at [319, 406] on input "2025-09-19" at bounding box center [467, 404] width 305 height 23
type input "2025-09-01"
click at [786, 508] on textarea at bounding box center [909, 481] width 305 height 66
type textarea "MISMO TTO"
click at [425, 551] on span "Guardar" at bounding box center [433, 554] width 49 height 13
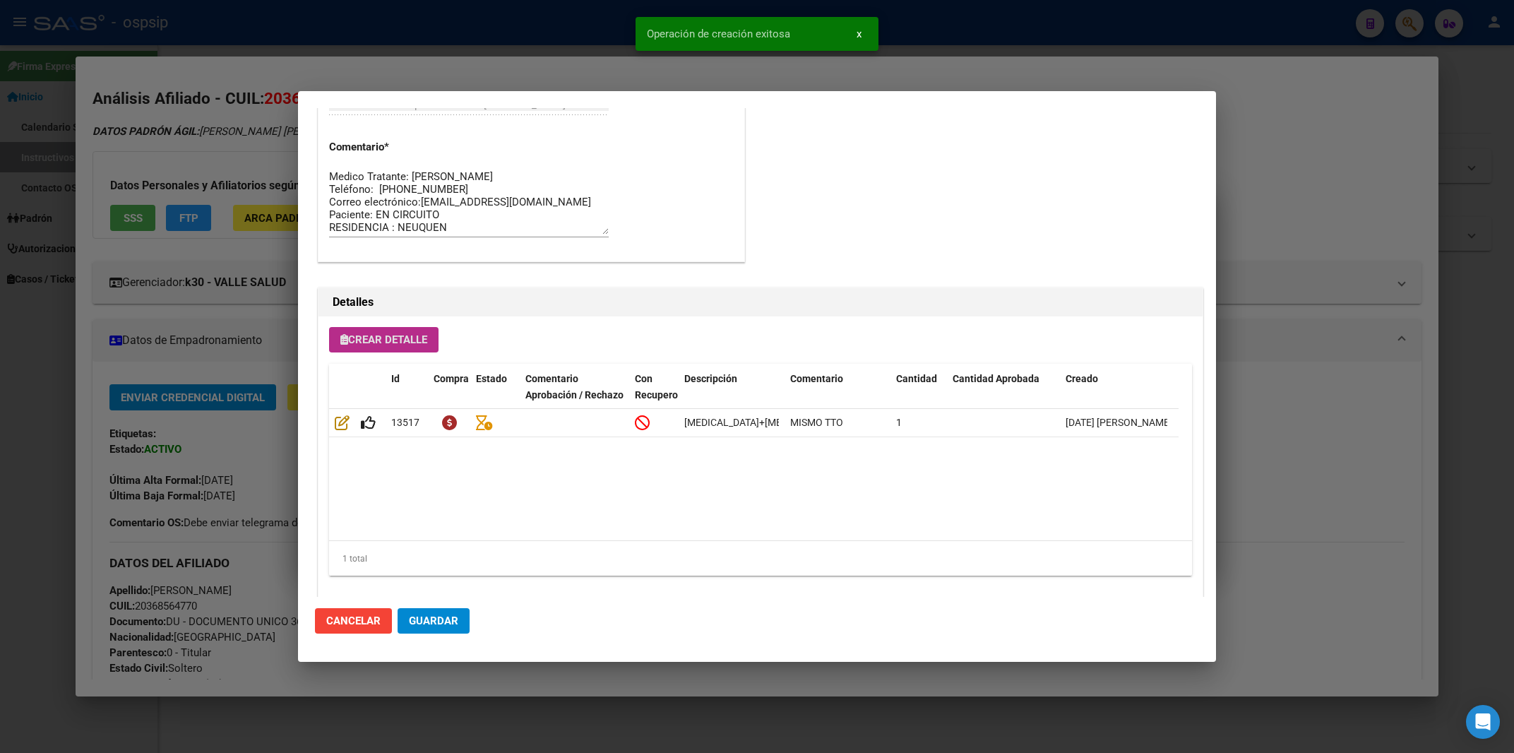
scroll to position [779, 0]
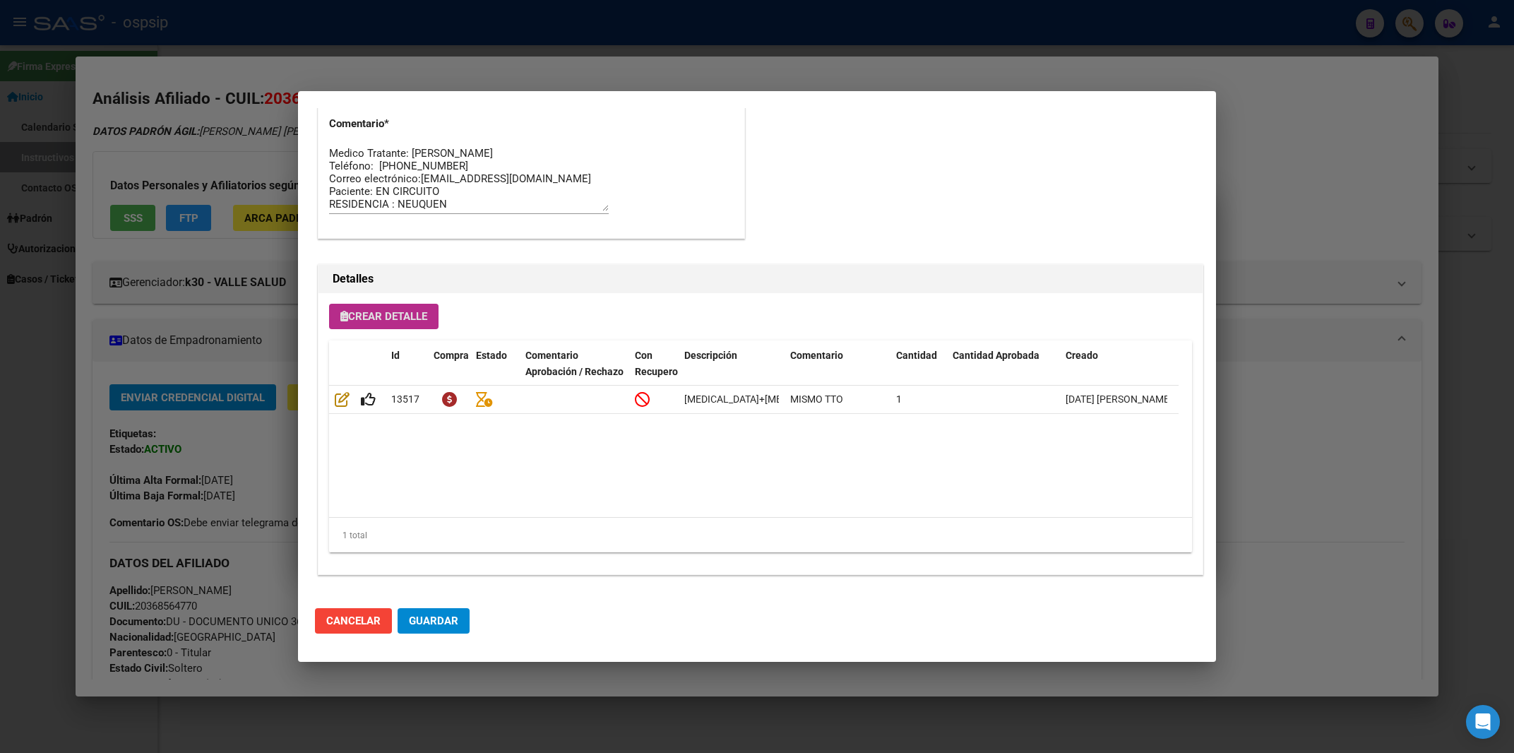
click at [437, 625] on span "Guardar" at bounding box center [433, 620] width 49 height 13
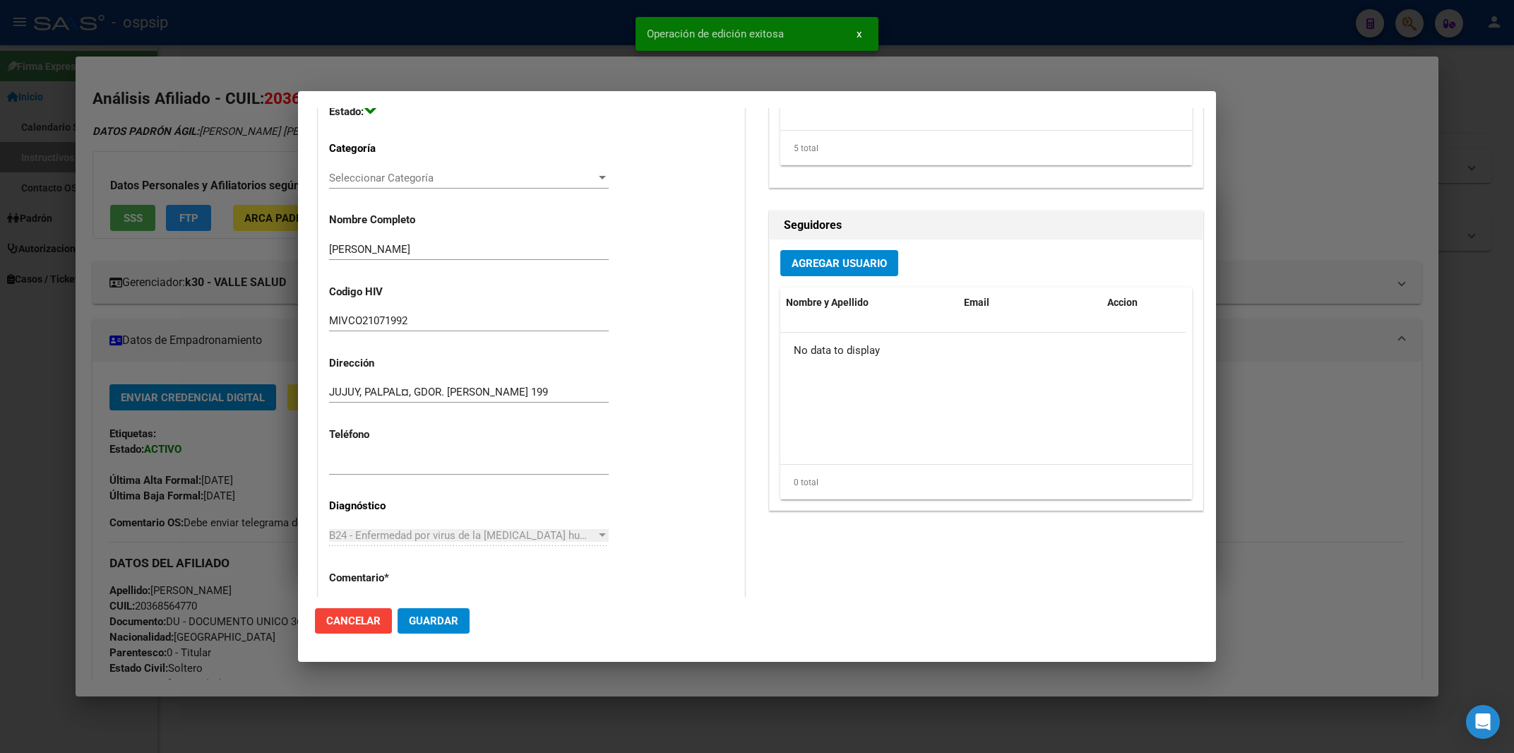
scroll to position [0, 0]
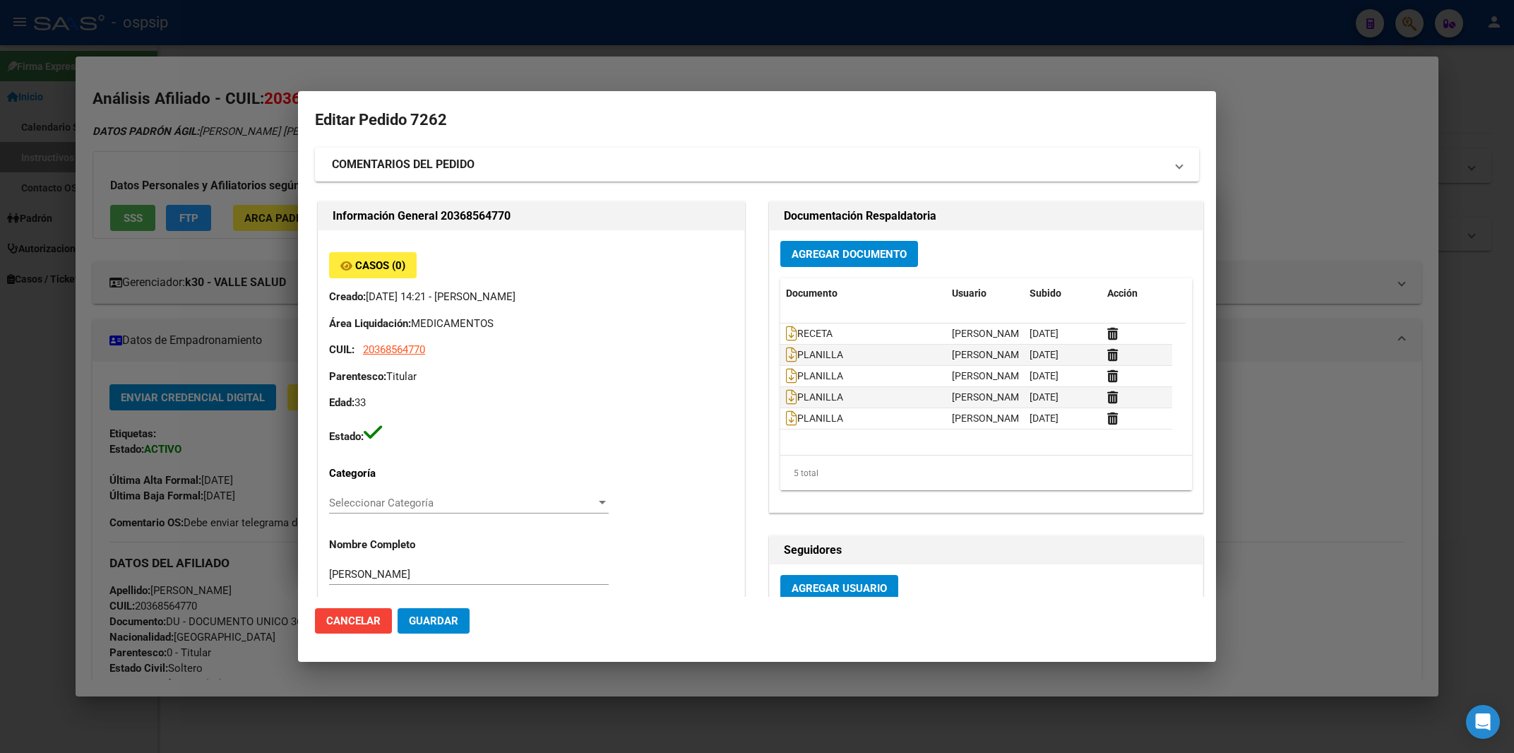
click at [559, 25] on div at bounding box center [757, 376] width 1514 height 753
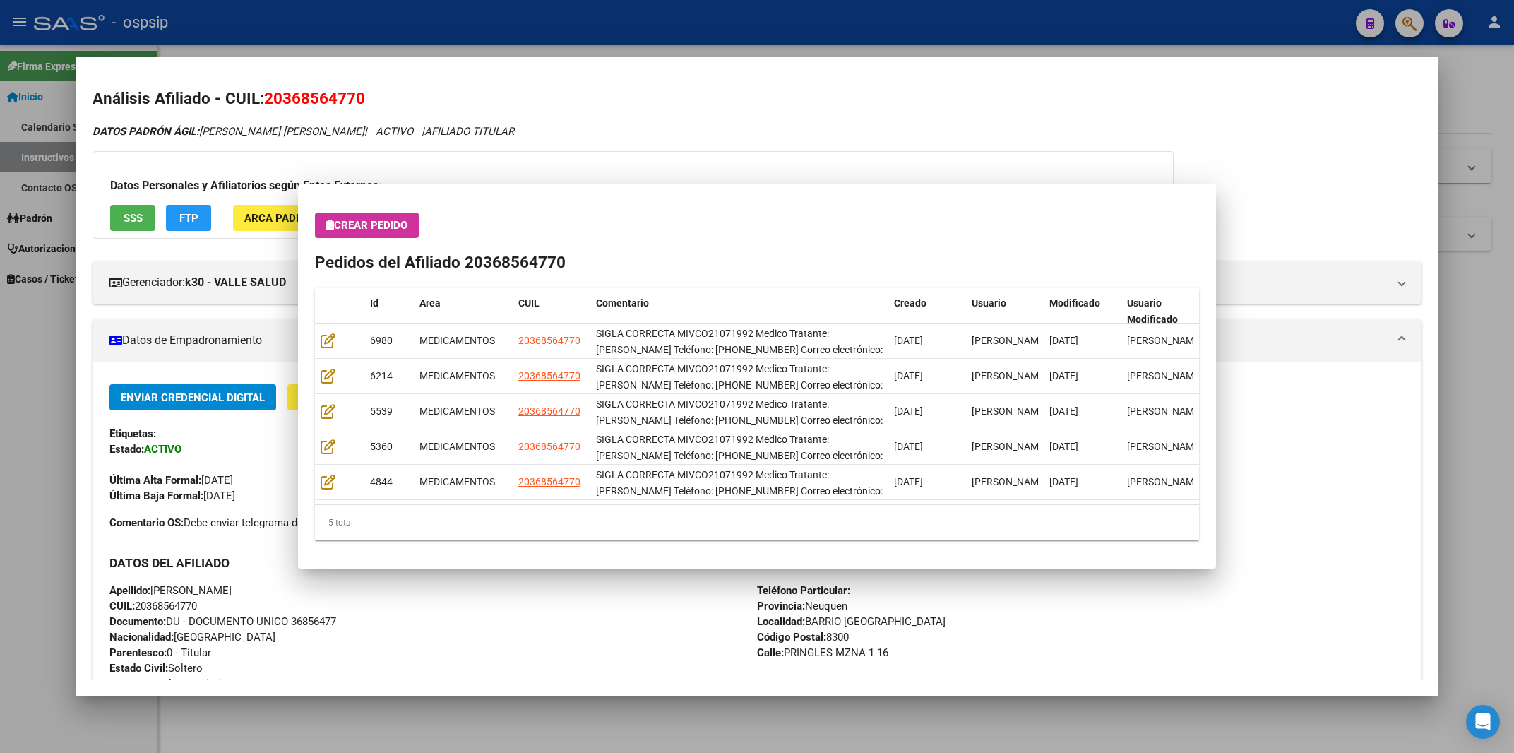
click at [559, 25] on div at bounding box center [757, 376] width 1514 height 753
click at [559, 25] on div "- ospsip" at bounding box center [689, 22] width 1310 height 31
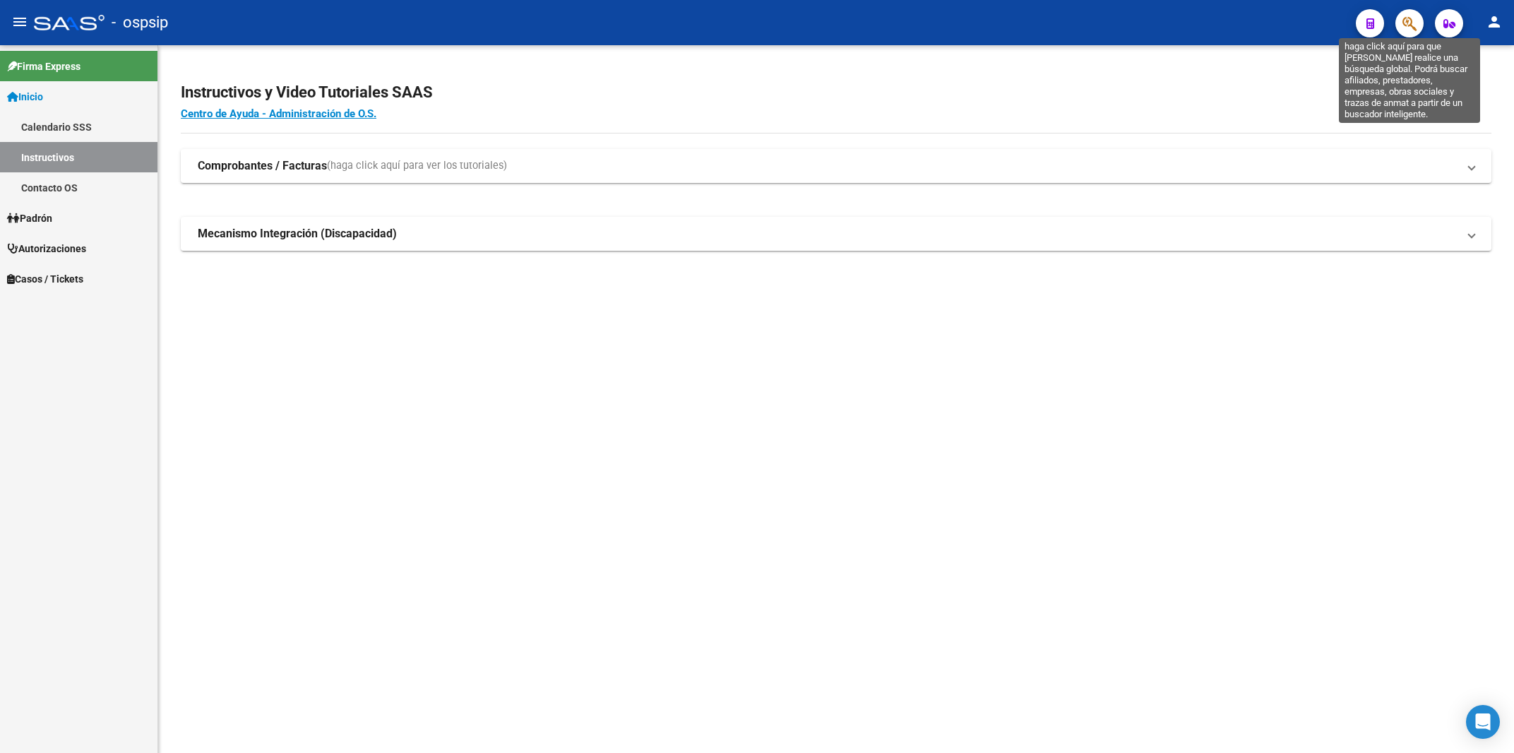
click at [1403, 23] on icon "button" at bounding box center [1409, 24] width 14 height 16
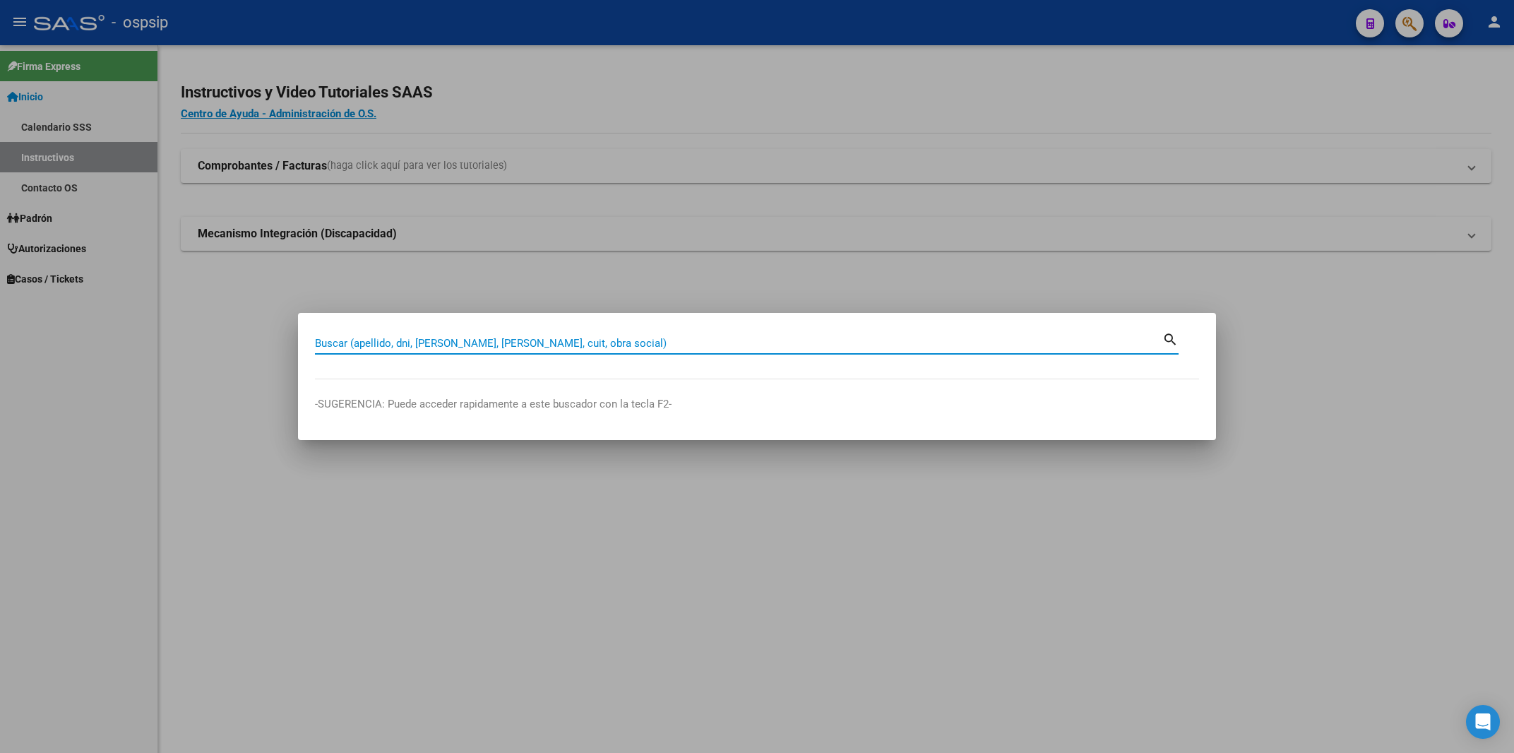
paste input "23687015"
type input "23687015"
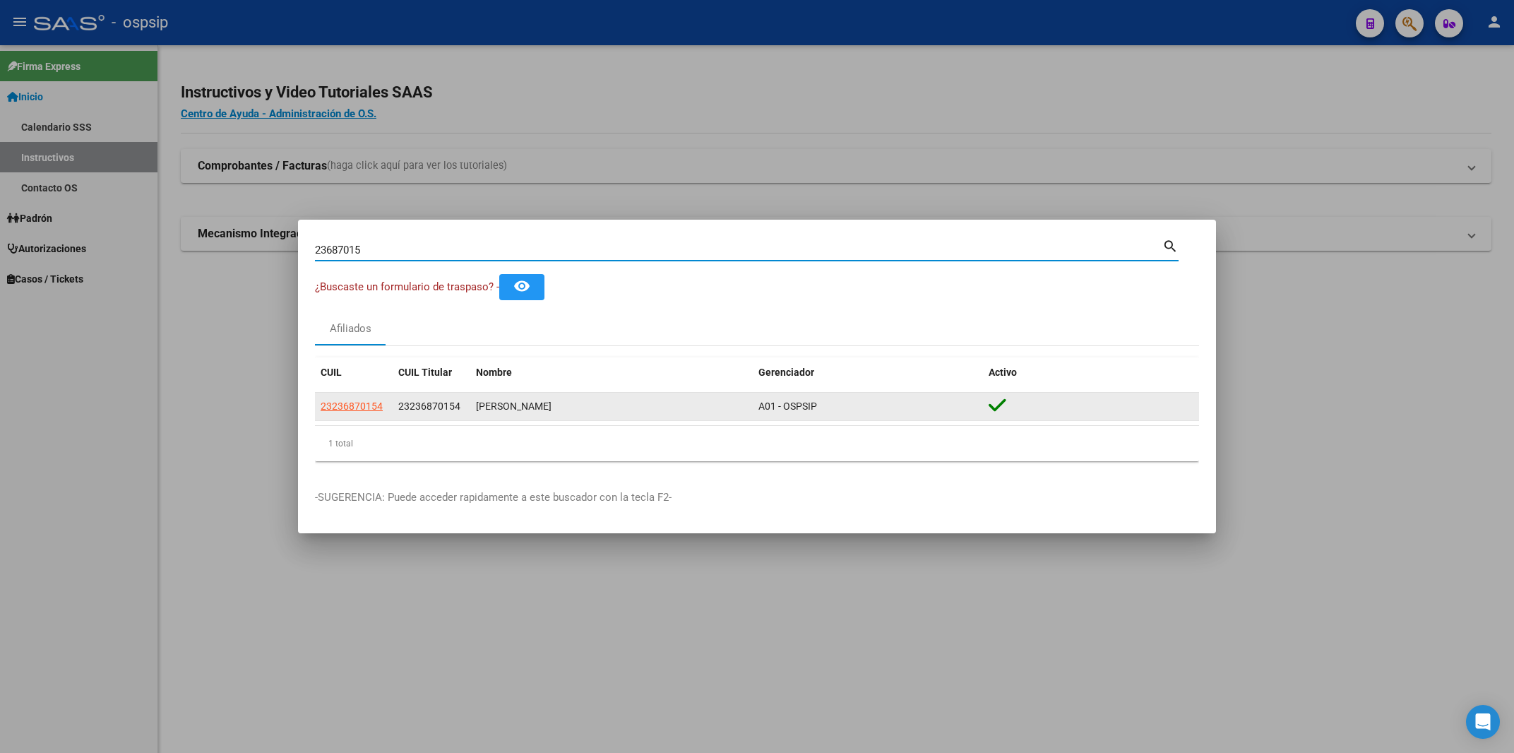
click at [354, 400] on app-link-go-to "23236870154" at bounding box center [352, 406] width 62 height 16
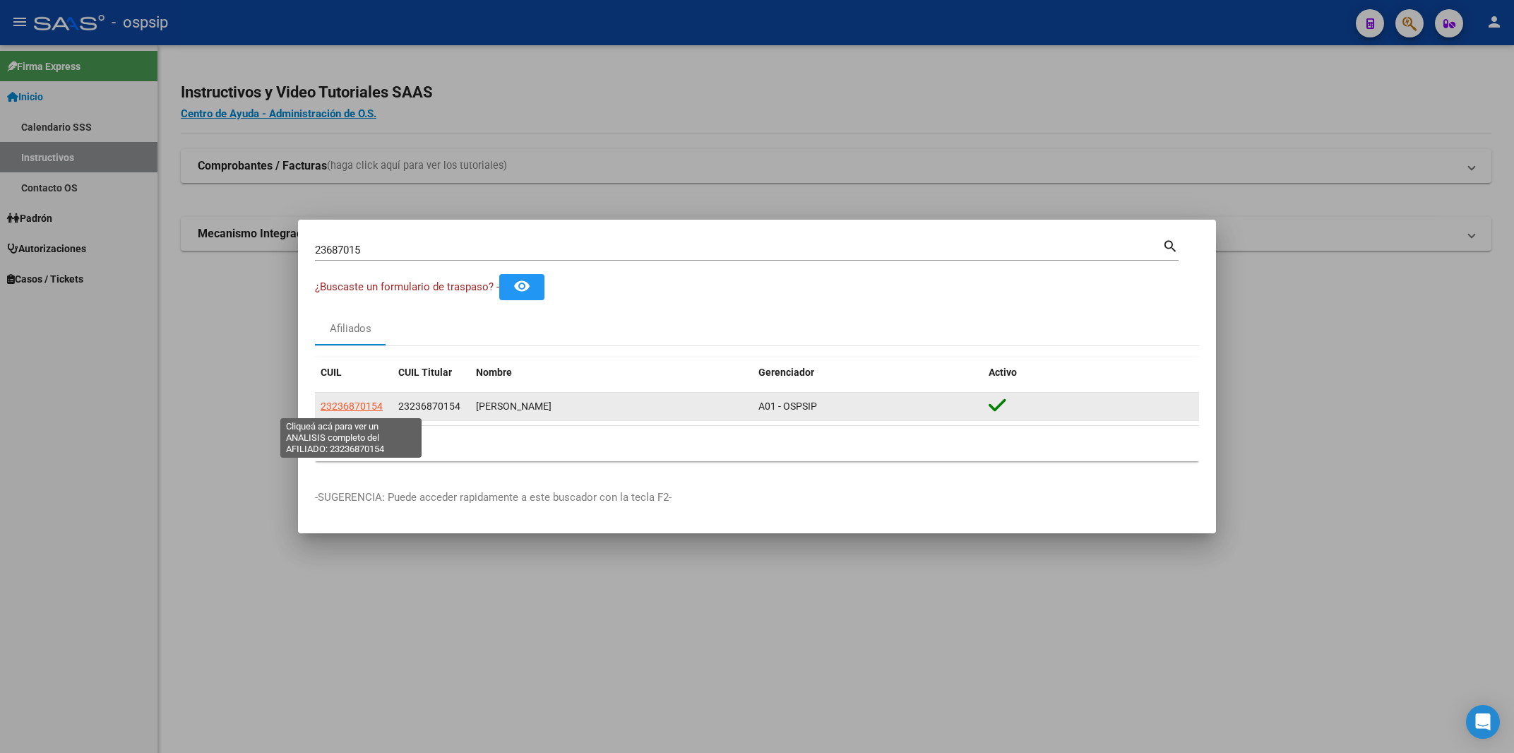
click at [349, 410] on span "23236870154" at bounding box center [352, 405] width 62 height 11
type textarea "23236870154"
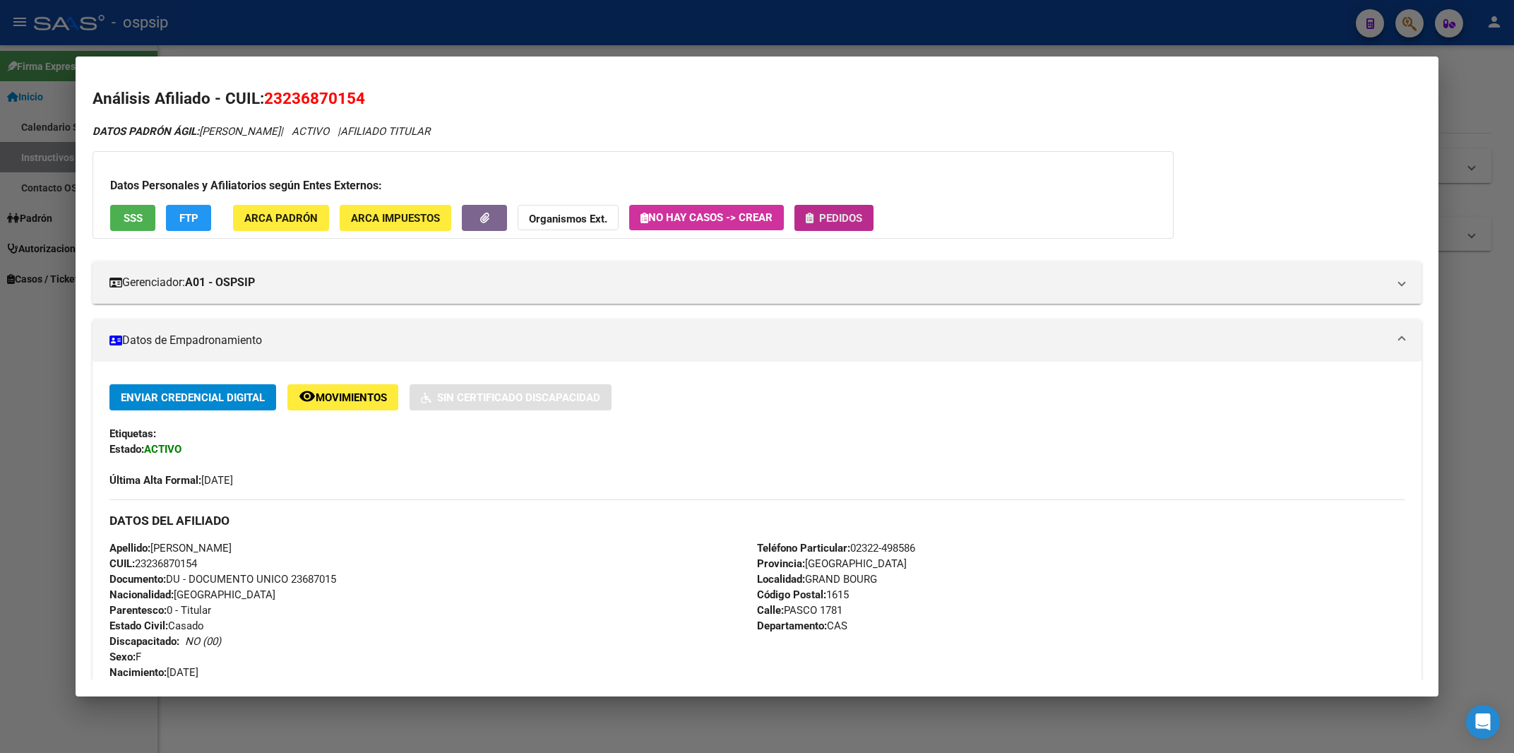
click at [839, 211] on span "Pedidos" at bounding box center [834, 217] width 56 height 13
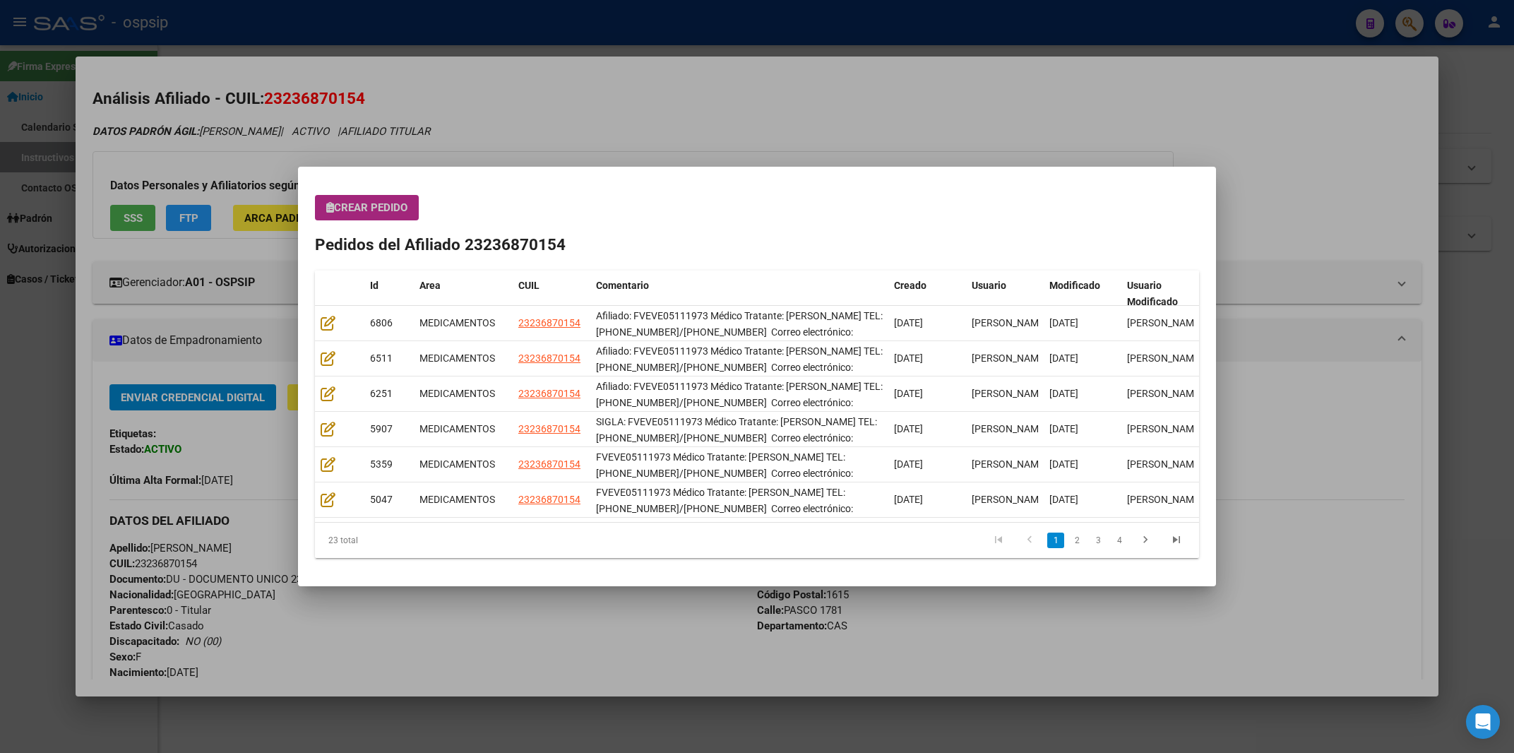
click at [372, 198] on button "Crear Pedido" at bounding box center [367, 207] width 104 height 25
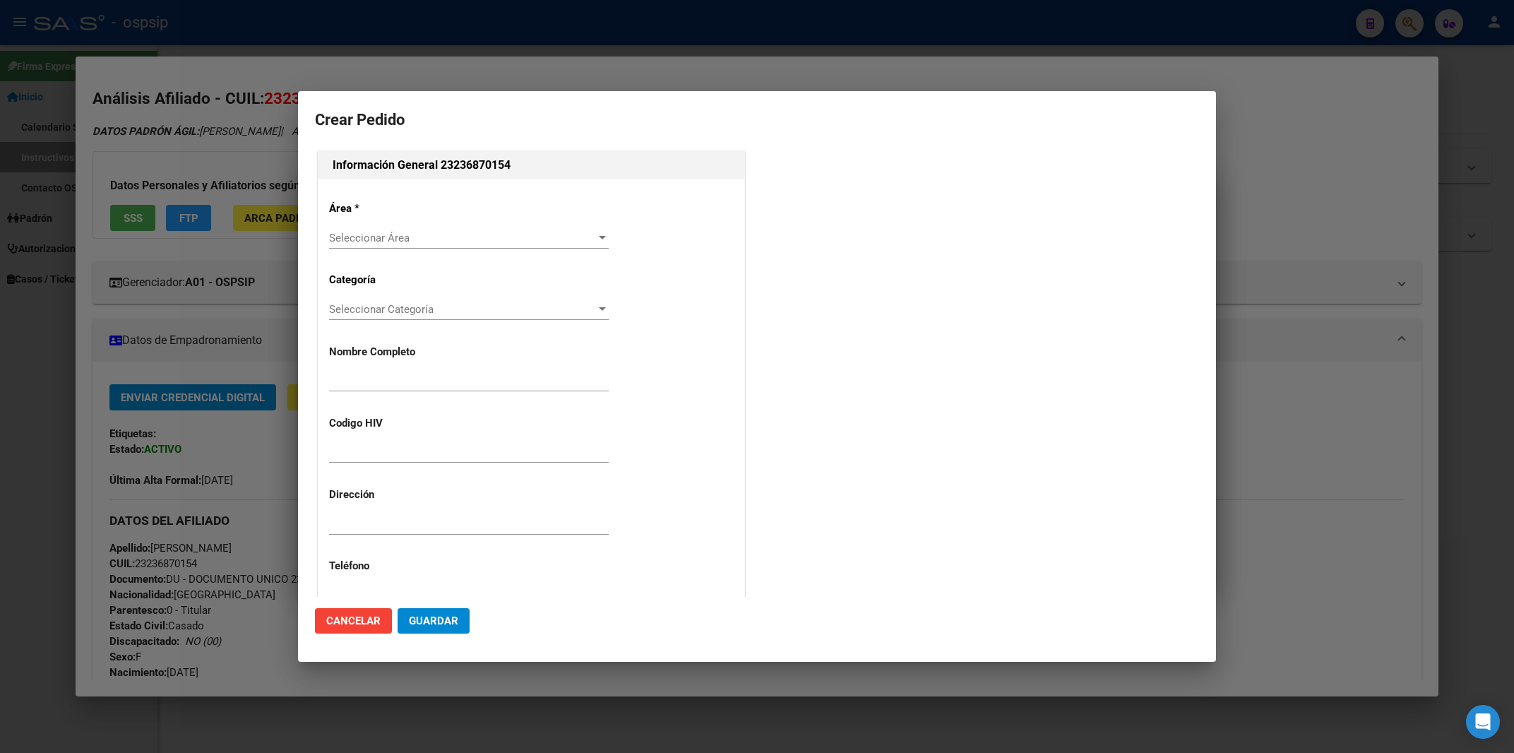
type input "[PERSON_NAME]"
type input "FVEVE05111973"
type input "[GEOGRAPHIC_DATA], [GEOGRAPHIC_DATA][PERSON_NAME][GEOGRAPHIC_DATA] 1781, Depart…"
type input "Particular: 02322-498586"
type input "[GEOGRAPHIC_DATA], [GEOGRAPHIC_DATA][PERSON_NAME][GEOGRAPHIC_DATA] 1781"
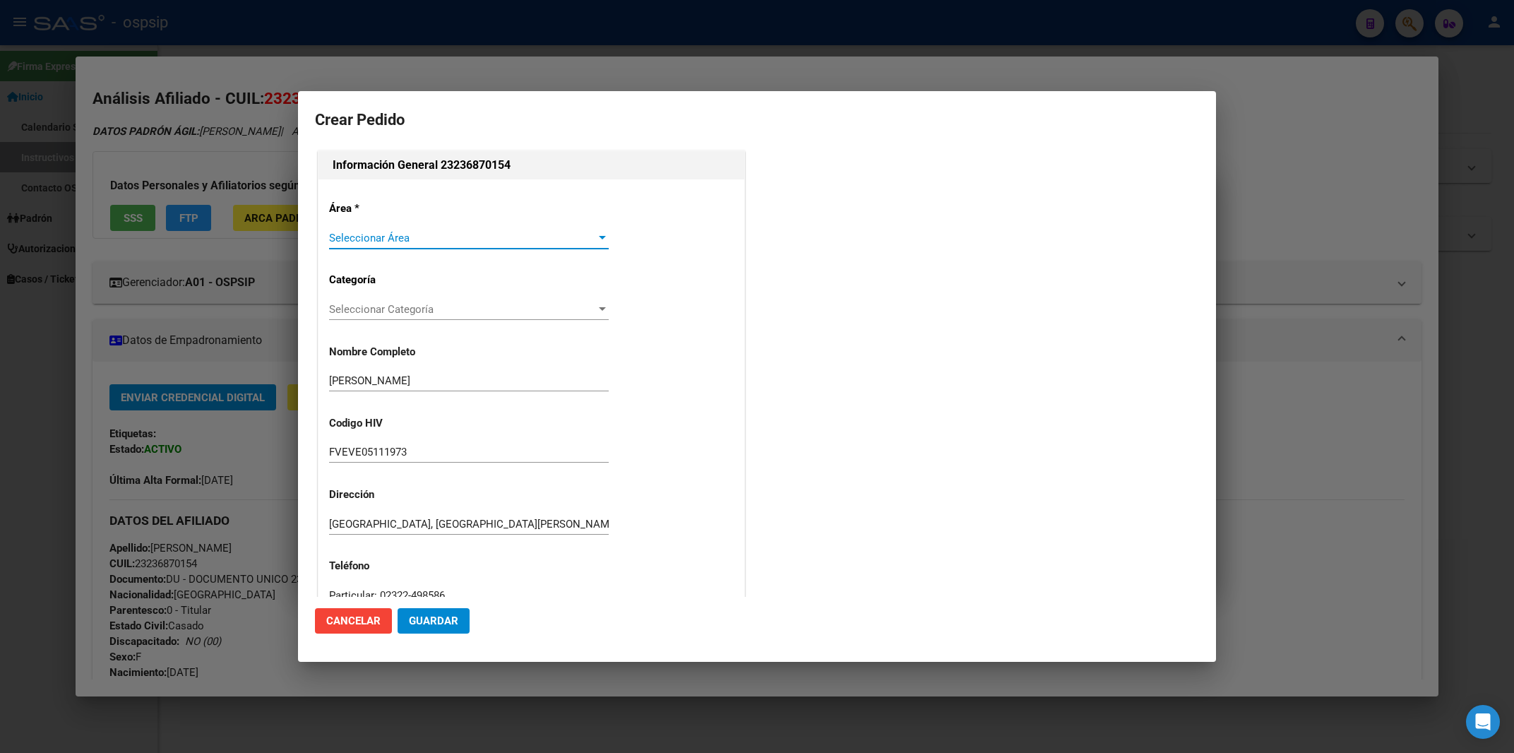
click at [391, 250] on div "Seleccionar Área Seleccionar Área" at bounding box center [469, 244] width 280 height 35
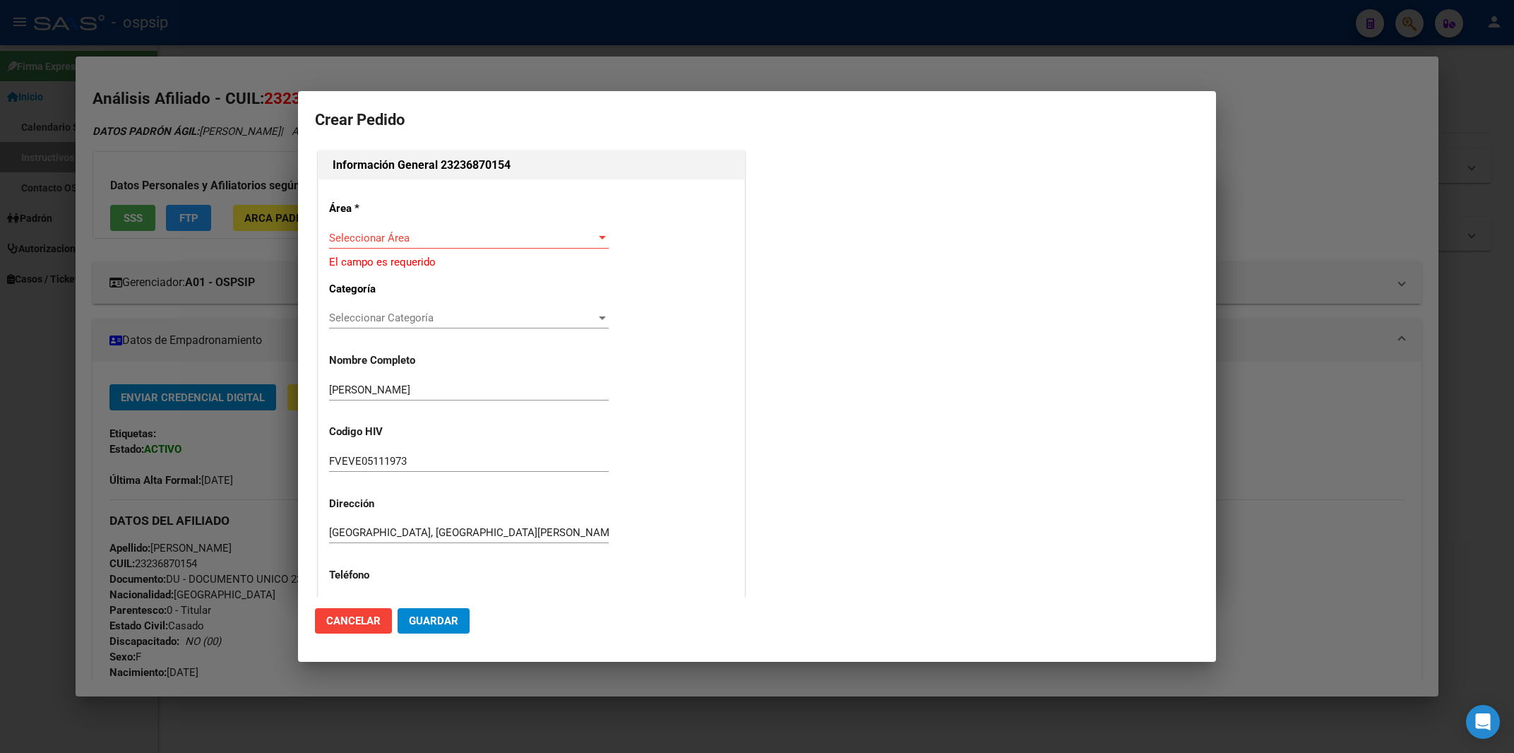
click at [391, 241] on span "Seleccionar Área" at bounding box center [462, 238] width 267 height 13
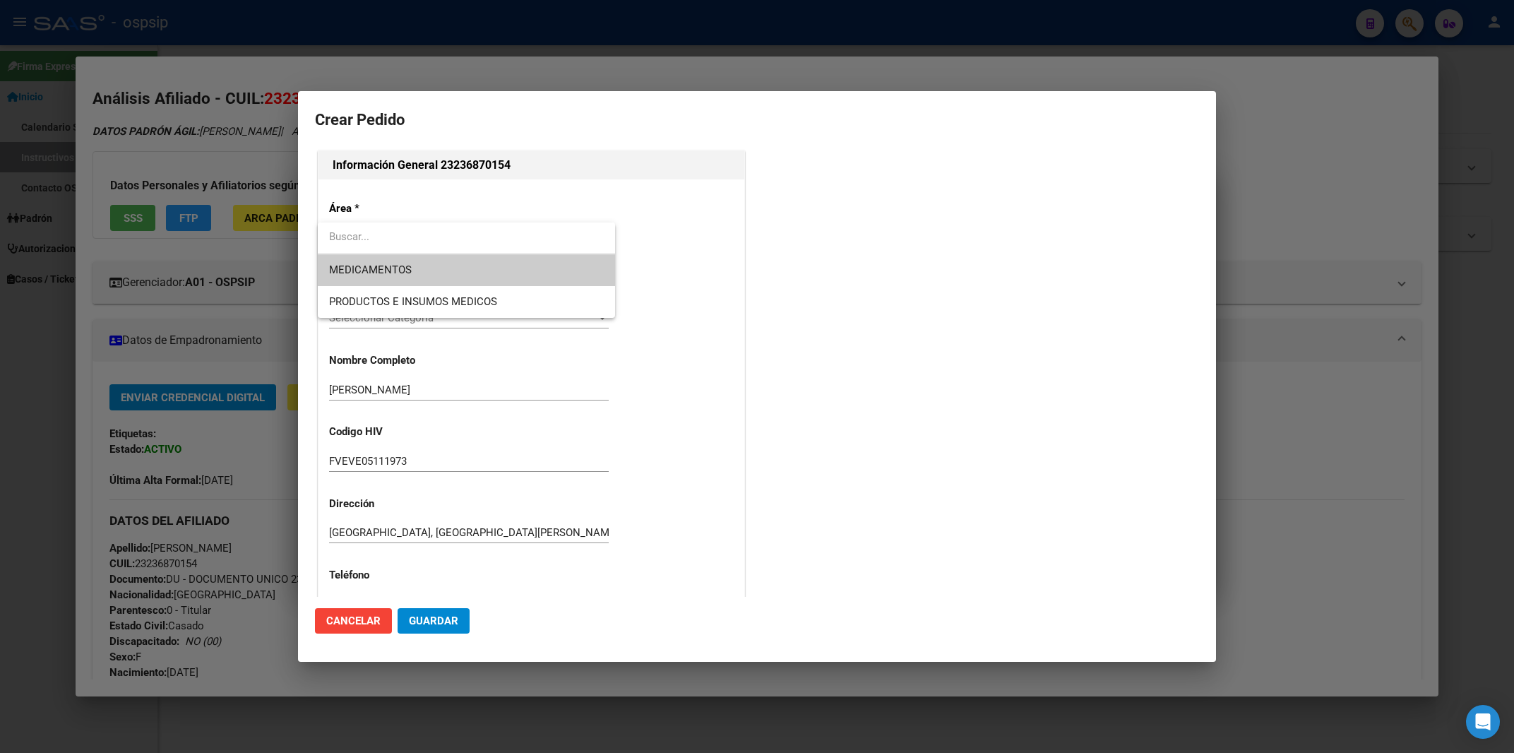
click at [384, 262] on span "MEDICAMENTOS" at bounding box center [466, 270] width 275 height 32
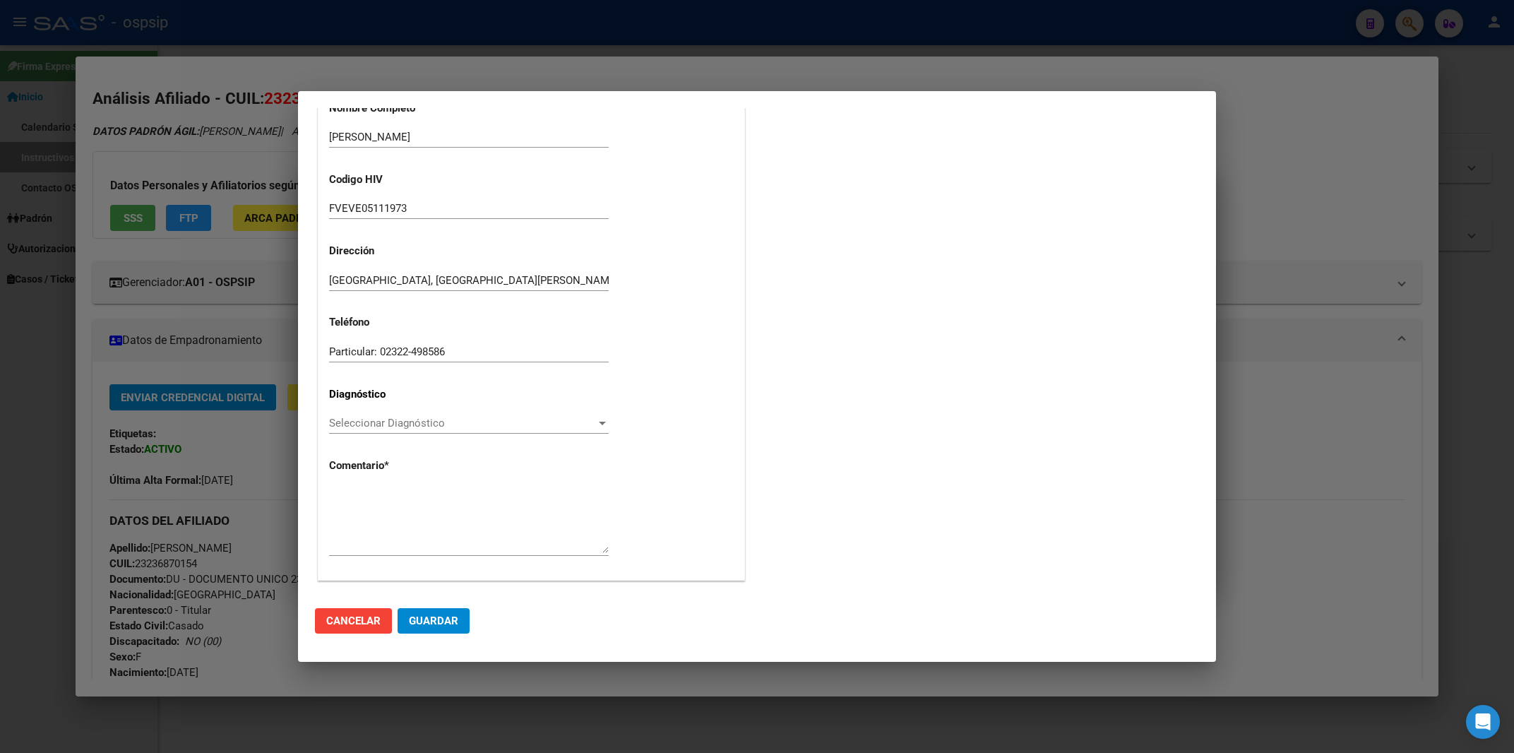
scroll to position [249, 0]
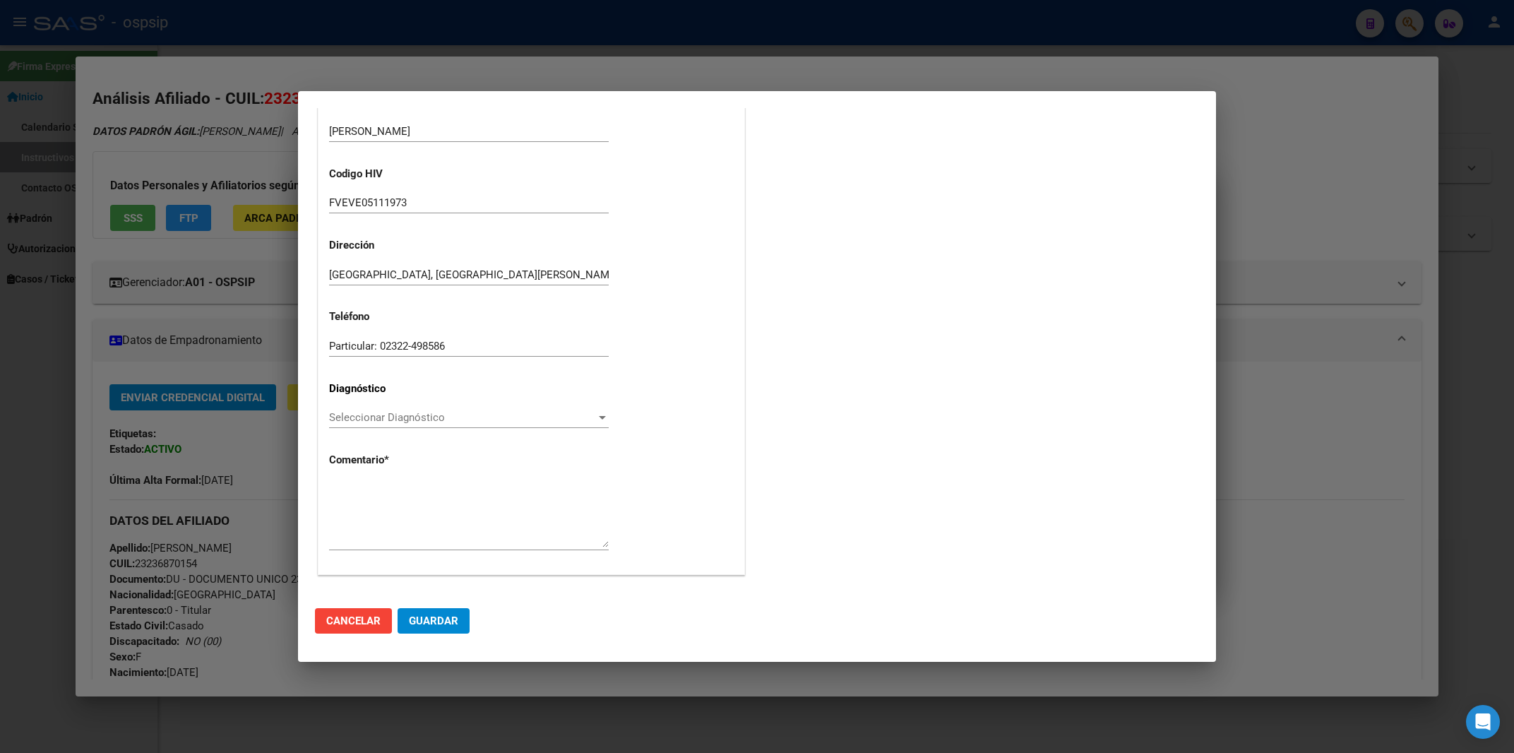
click at [340, 478] on div at bounding box center [469, 514] width 280 height 72
click at [343, 484] on textarea at bounding box center [469, 514] width 280 height 66
paste textarea "Afiliado: FVEVE05111973 Médico Tratante: [PERSON_NAME] TEL: [PHONE_NUMBER]/[PHO…"
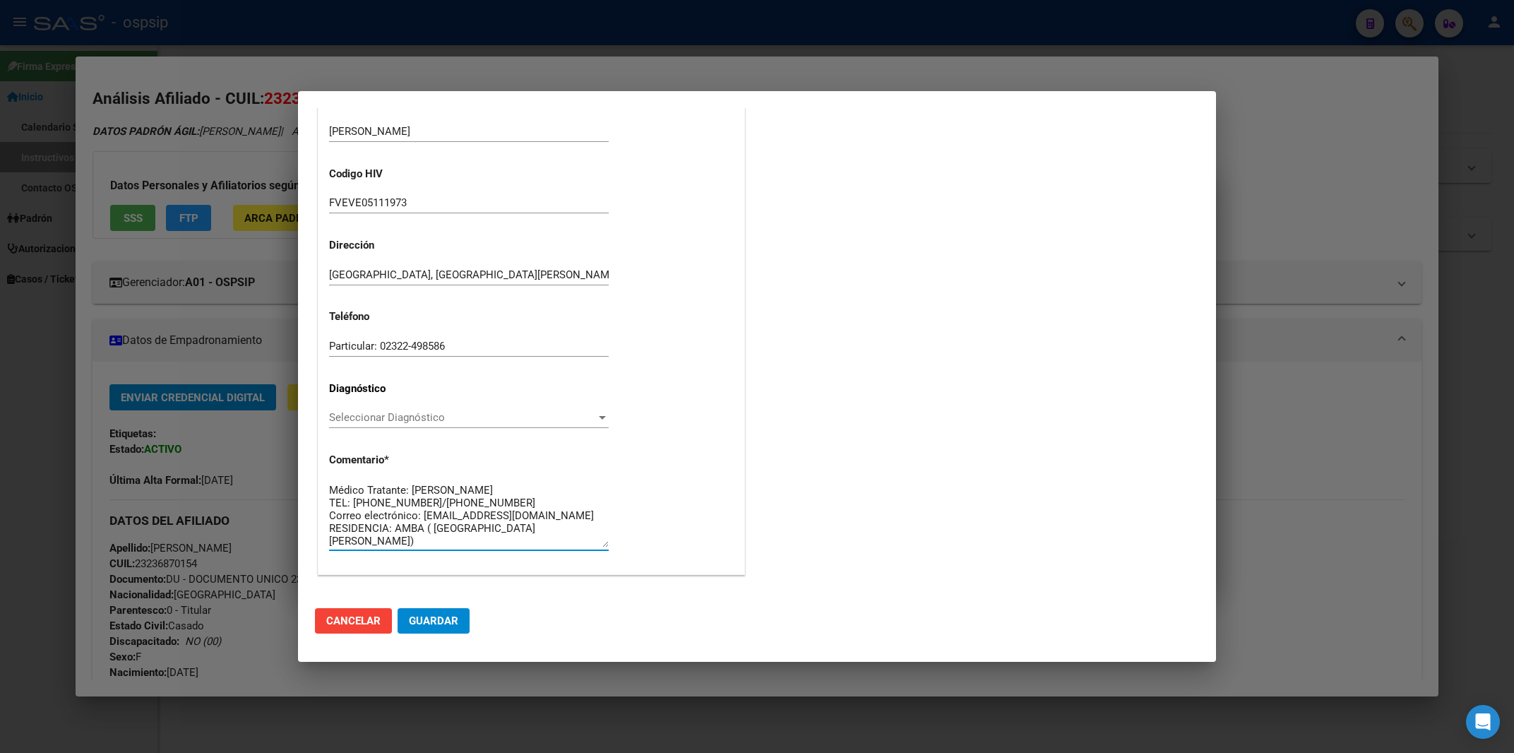
type textarea "Afiliado: FVEVE05111973 Médico Tratante: [PERSON_NAME] TEL: [PHONE_NUMBER]/[PHO…"
click at [399, 414] on span "Seleccionar Diagnóstico" at bounding box center [462, 417] width 267 height 13
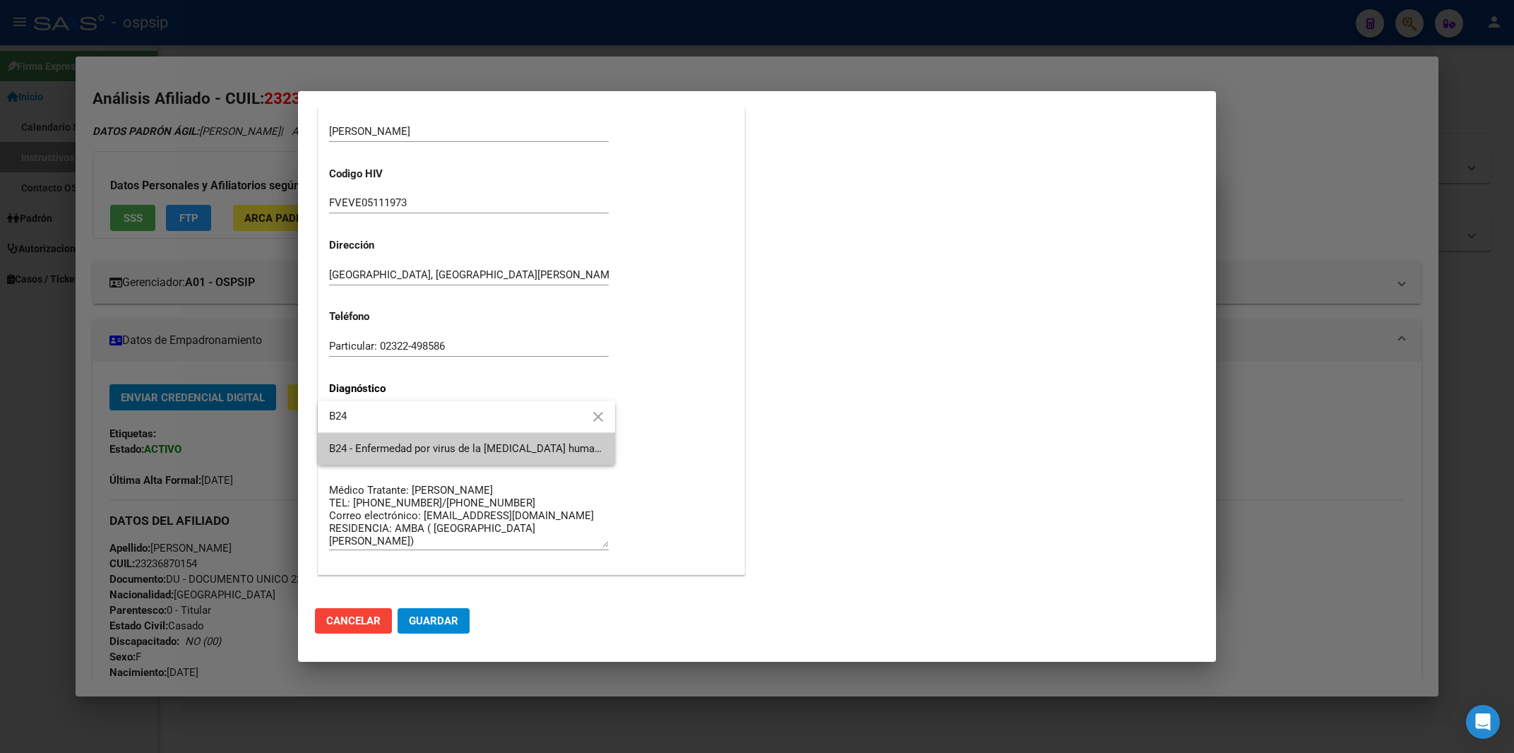
type input "B24"
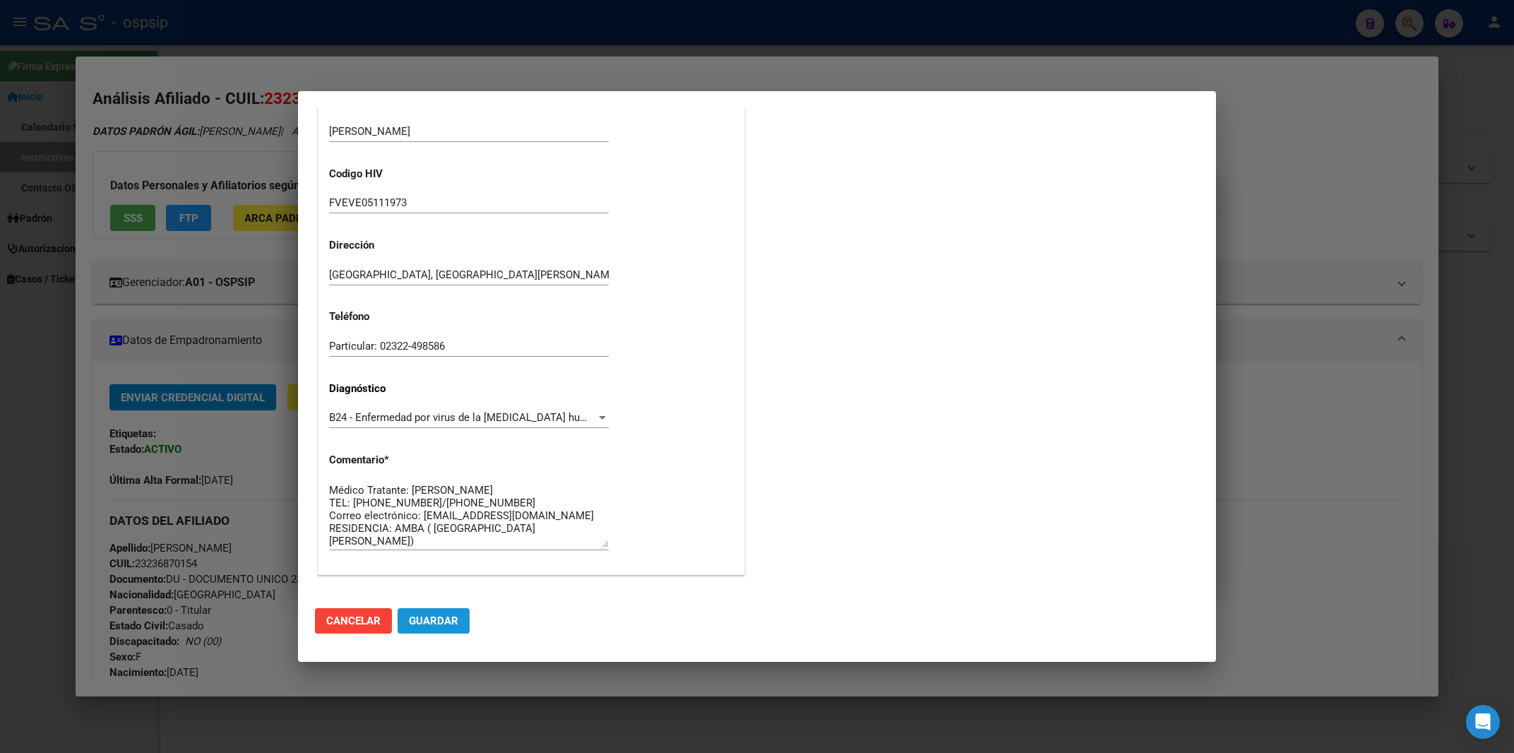
click at [435, 617] on span "Guardar" at bounding box center [433, 620] width 49 height 13
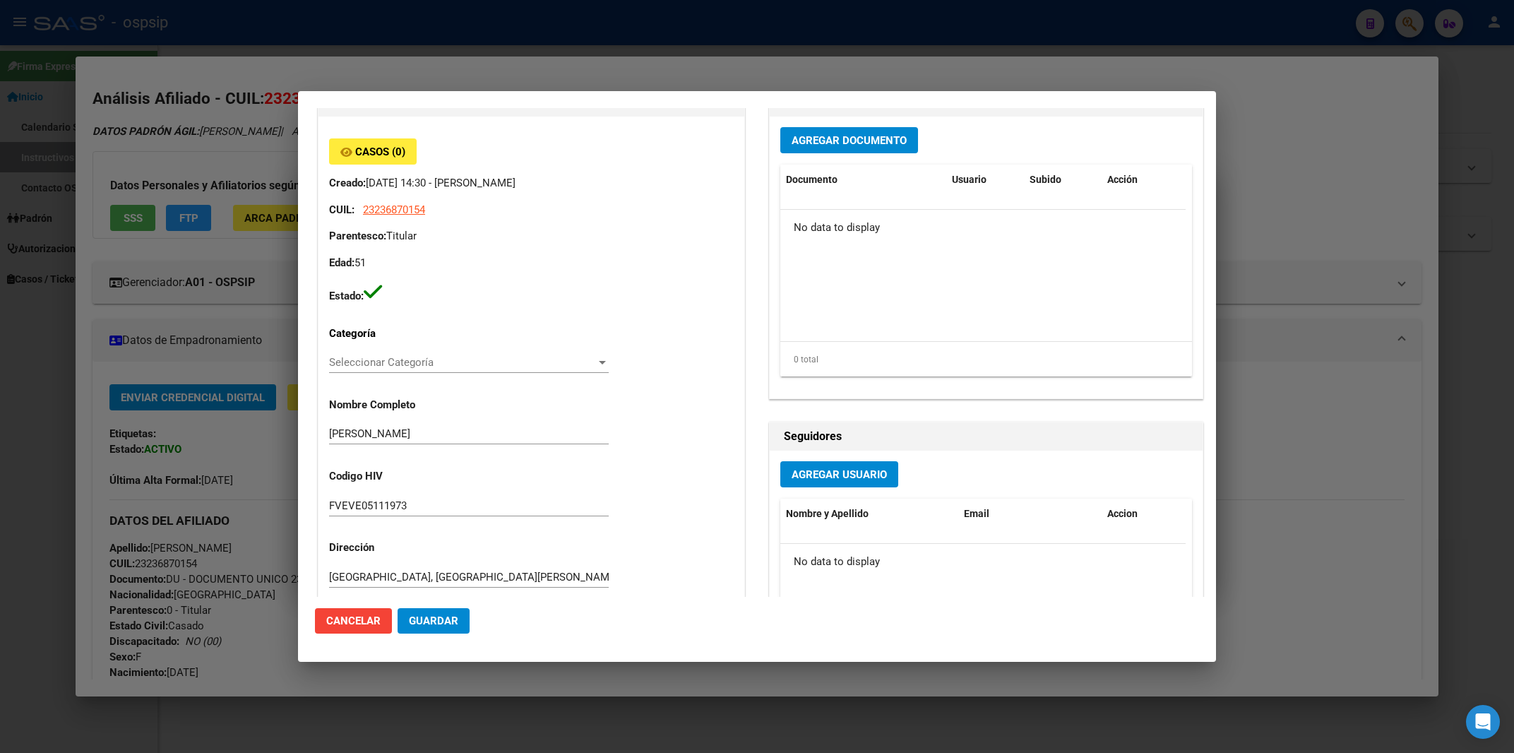
scroll to position [0, 0]
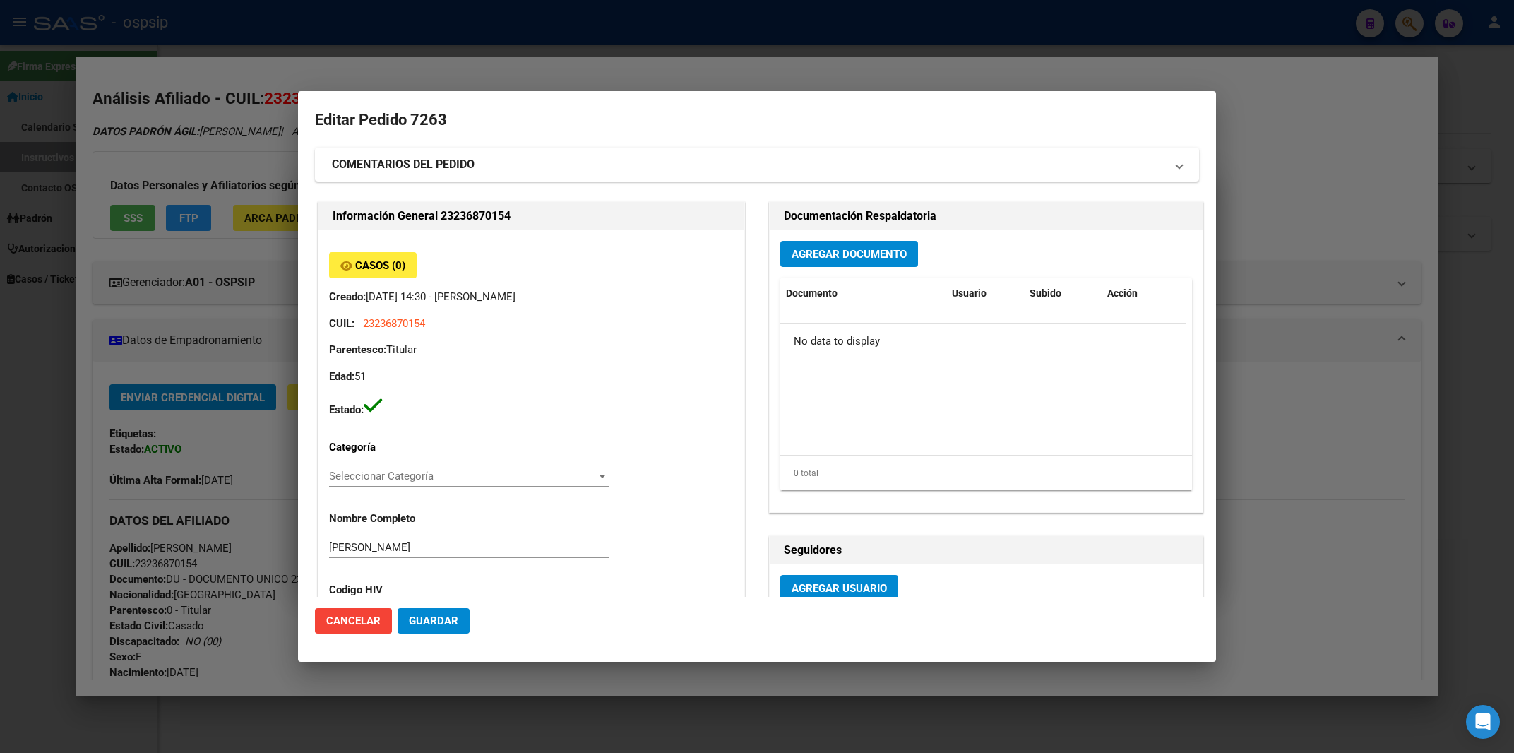
click at [798, 249] on span "Agregar Documento" at bounding box center [848, 253] width 115 height 13
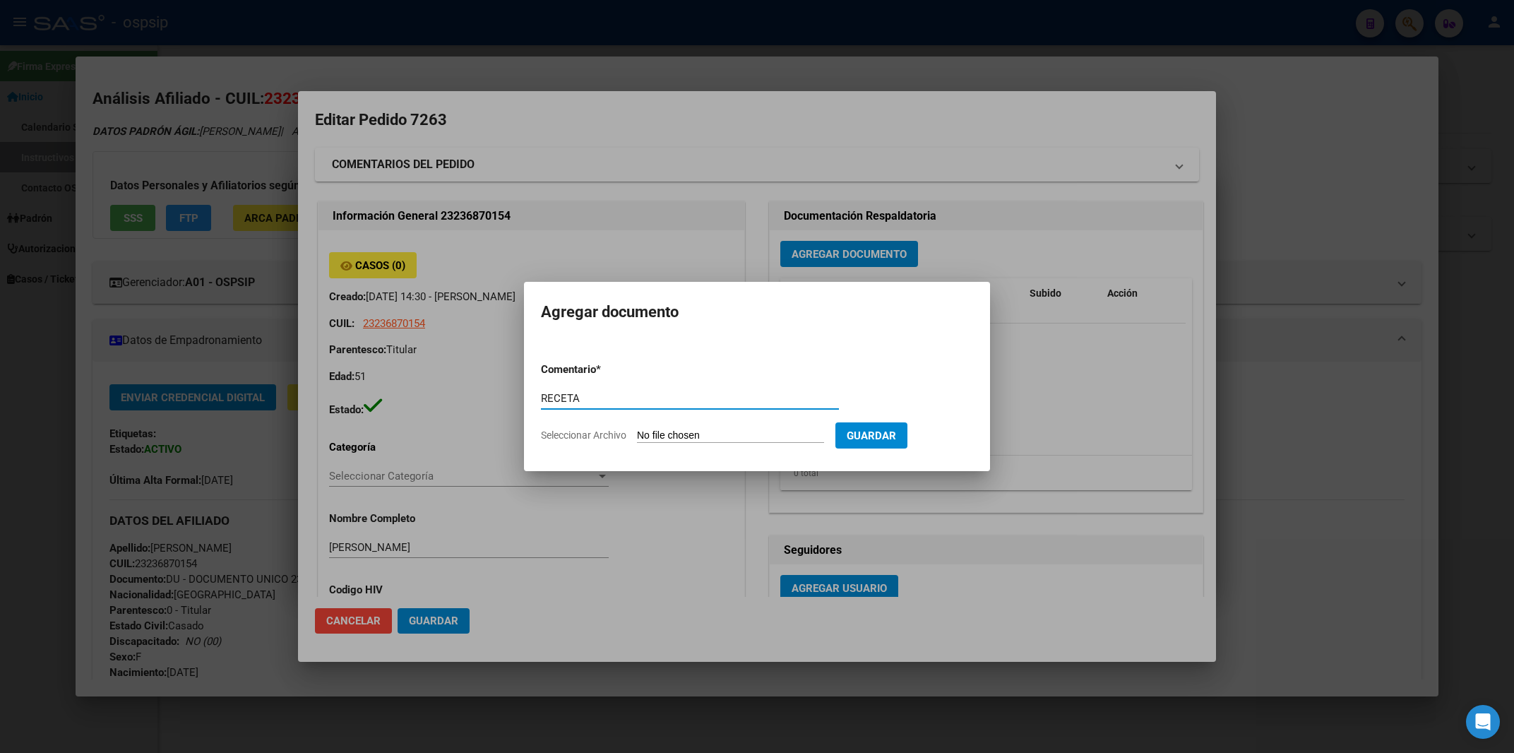
type input "RECETA"
click at [673, 430] on input "Seleccionar Archivo" at bounding box center [730, 435] width 187 height 13
type input "C:\fakepath\RECETA1.pdf"
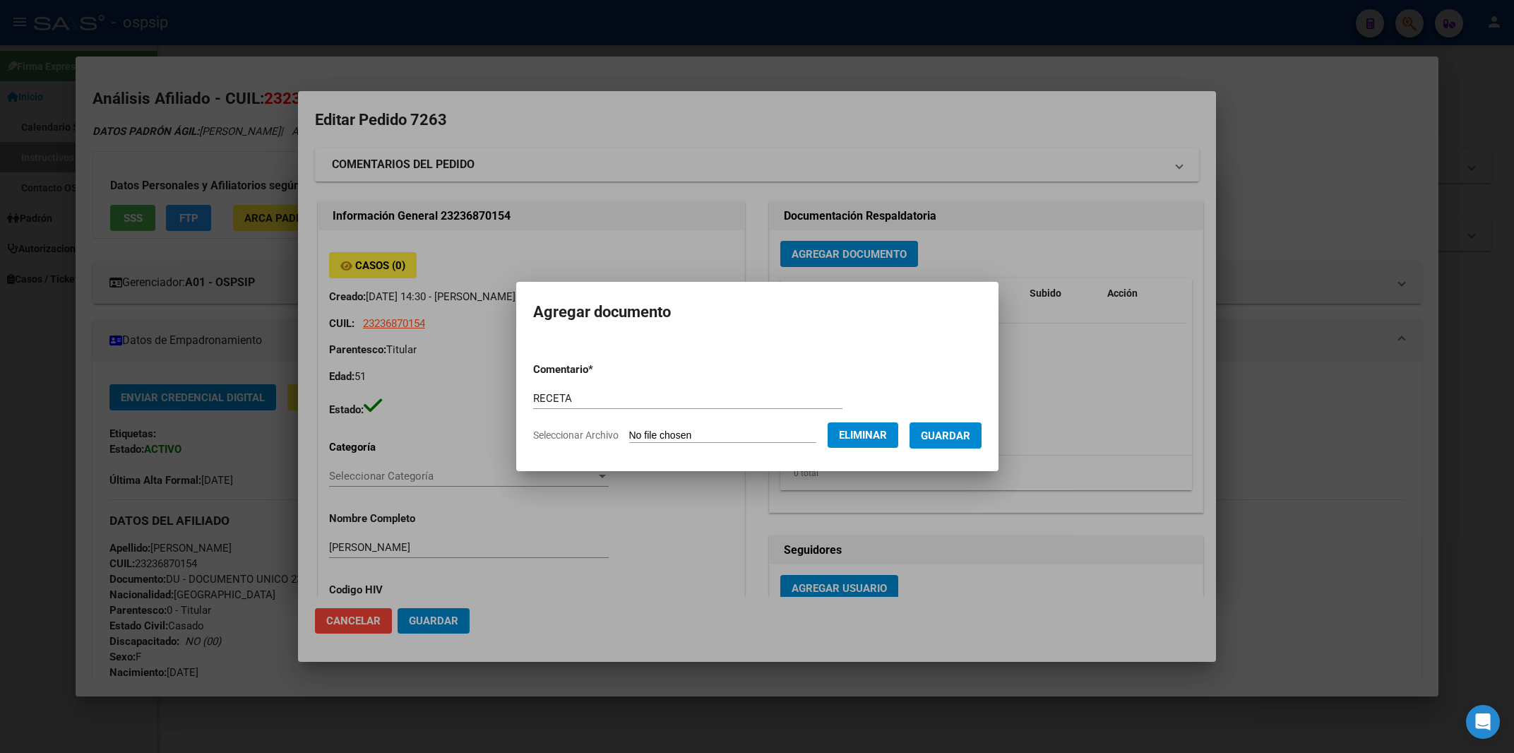
click at [945, 429] on span "Guardar" at bounding box center [945, 435] width 49 height 13
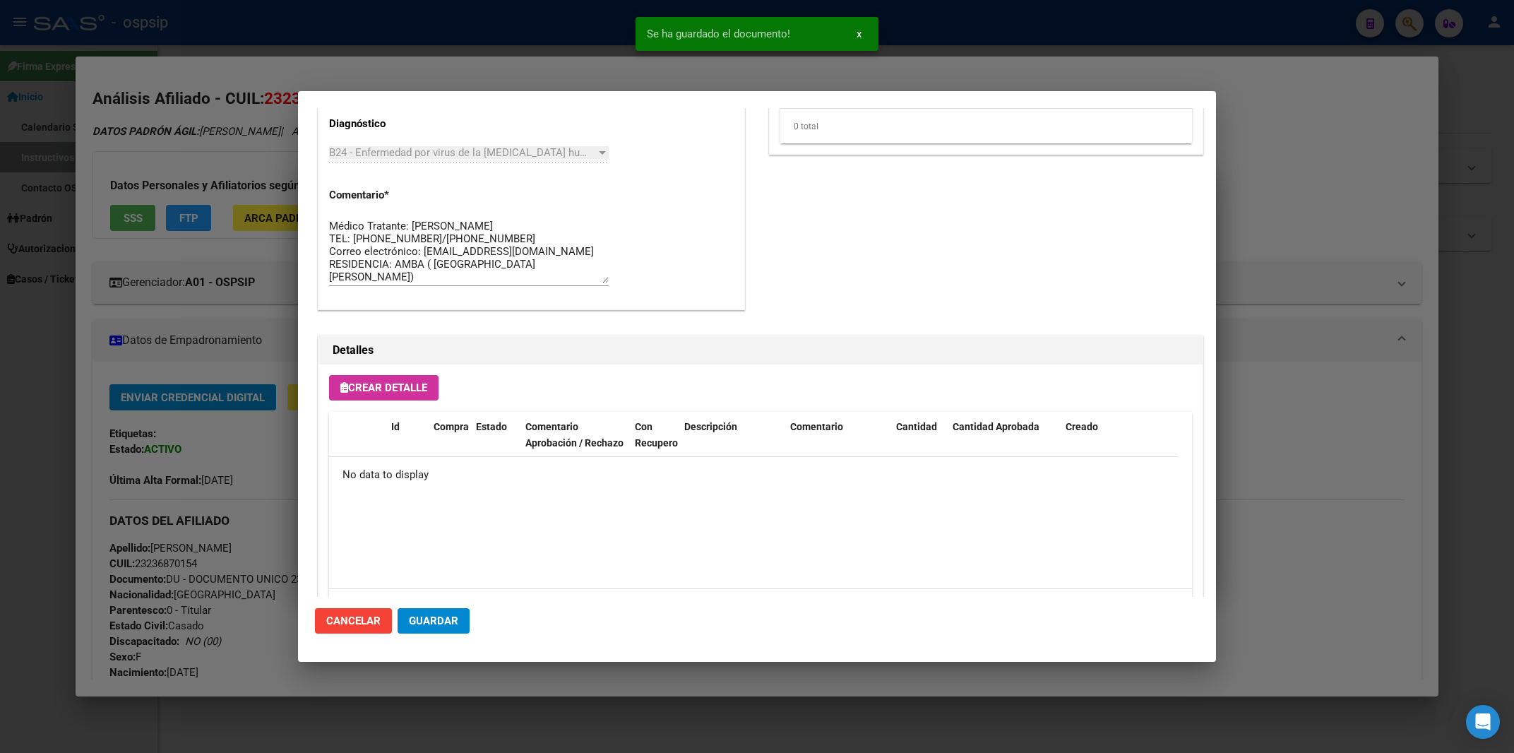
scroll to position [753, 0]
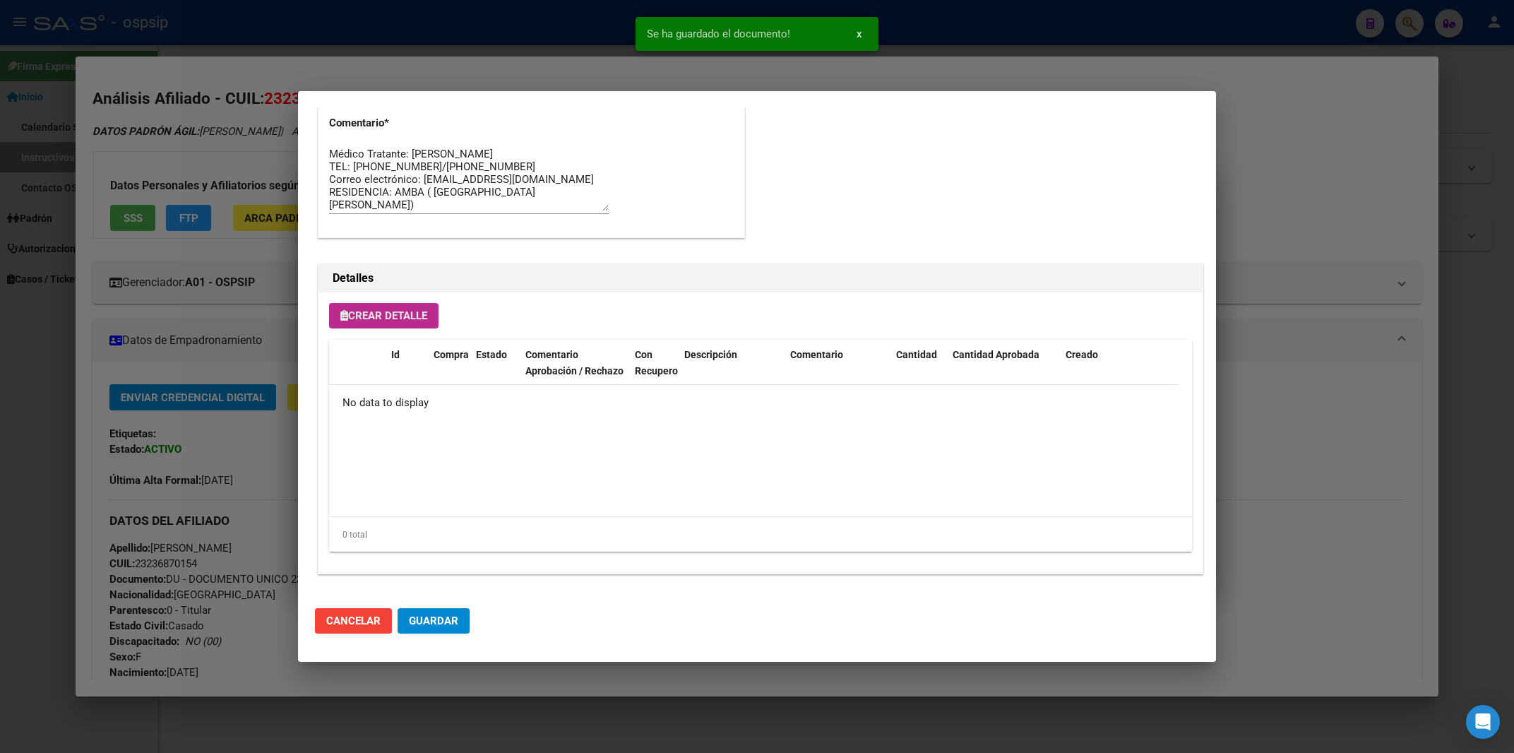
click at [384, 317] on span "Crear Detalle" at bounding box center [383, 315] width 87 height 13
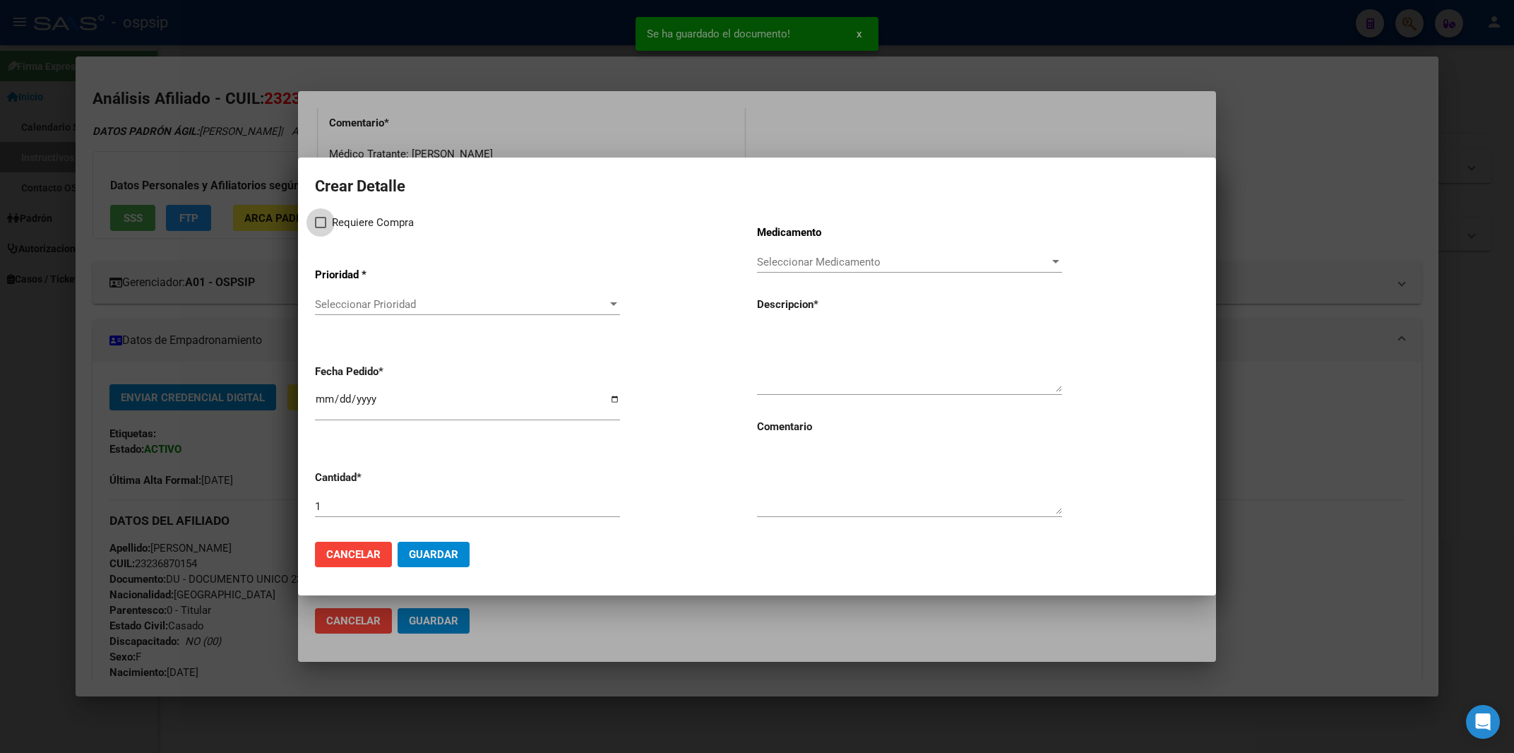
click at [320, 229] on label "Requiere Compra" at bounding box center [364, 222] width 99 height 17
click at [320, 229] on input "Requiere Compra" at bounding box center [320, 228] width 1 height 1
checkbox input "true"
click at [369, 315] on div "Seleccionar Prioridad Seleccionar Prioridad" at bounding box center [467, 304] width 305 height 21
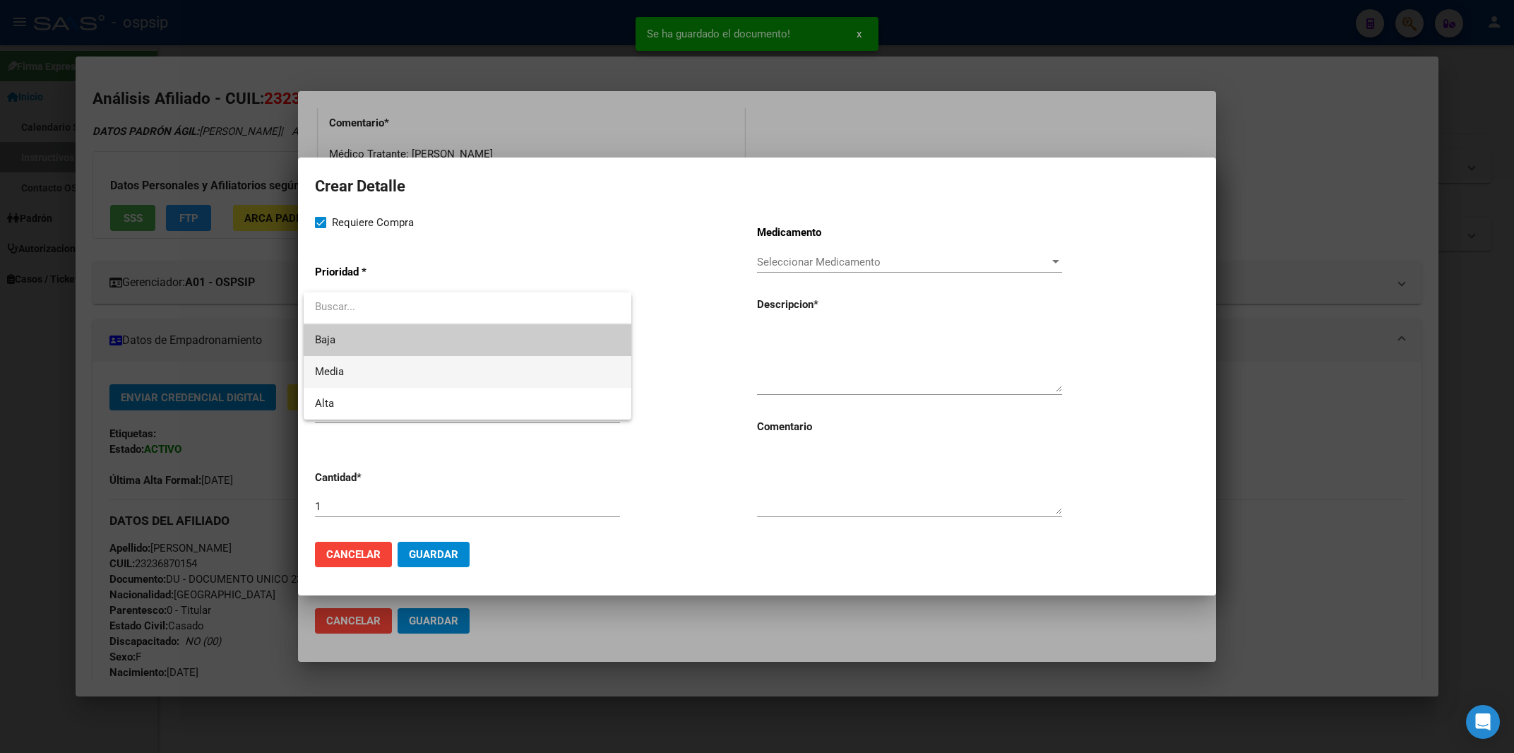
click at [378, 368] on span "Media" at bounding box center [467, 372] width 305 height 32
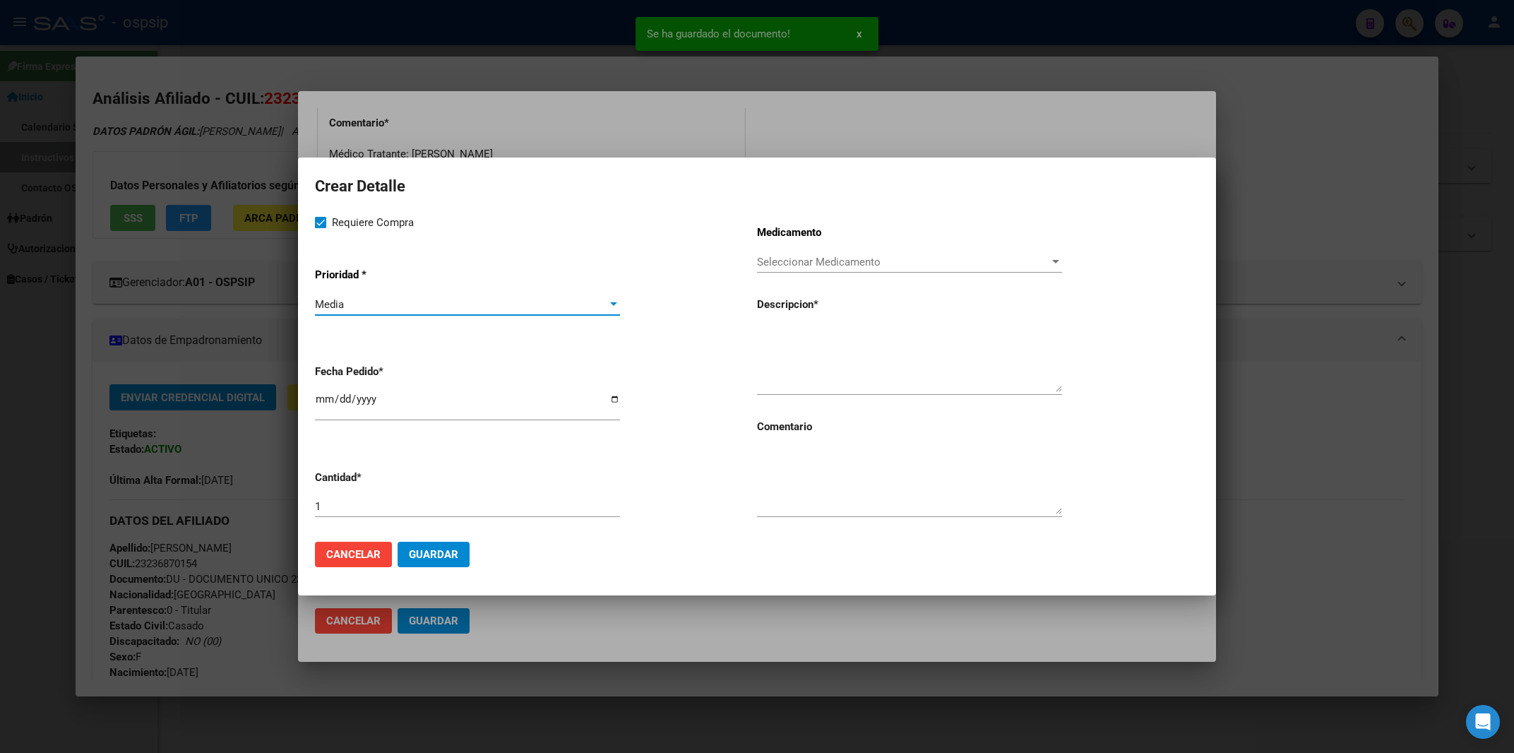
click at [325, 412] on input "2025-09-19" at bounding box center [467, 404] width 305 height 23
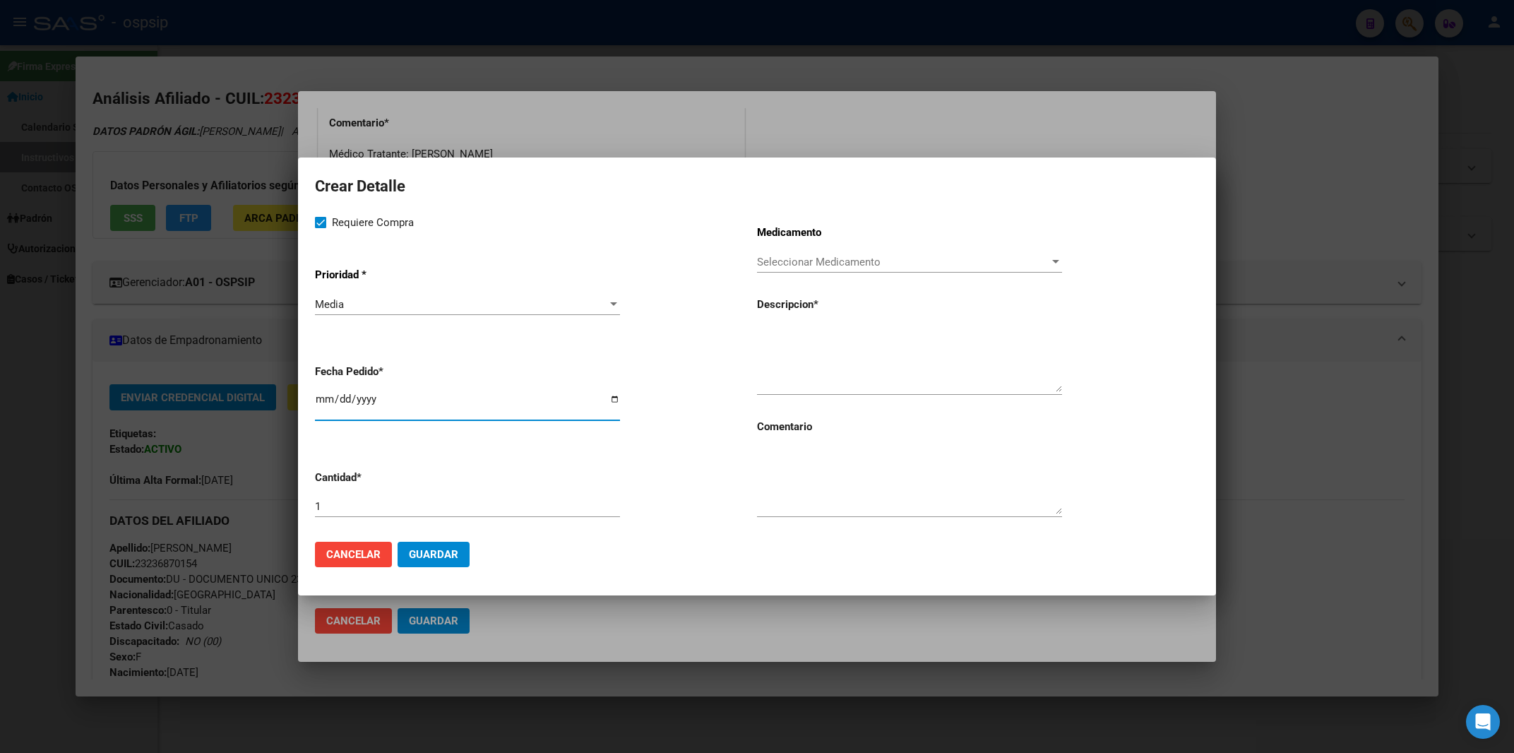
type input "2025-09-18"
click at [818, 479] on textarea at bounding box center [909, 481] width 305 height 66
type textarea "MISMO TTO"
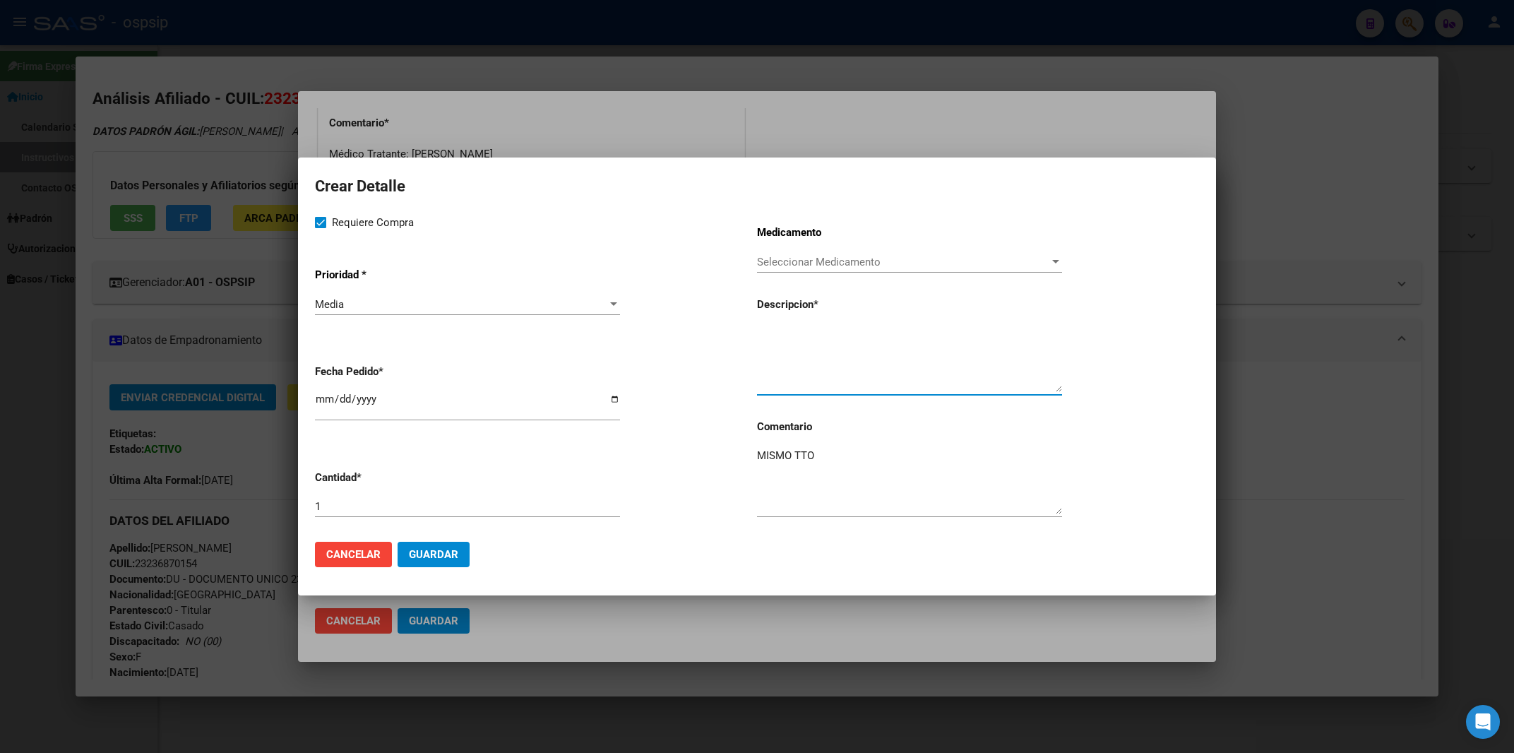
click at [815, 372] on textarea at bounding box center [909, 358] width 305 height 66
paste textarea "[MEDICAL_DATA] disoproxil+[MEDICAL_DATA] 300mg/300mg comp.rec.x 30 (TFD/3TC)"
click at [761, 331] on textarea "[MEDICAL_DATA] disoproxil+[MEDICAL_DATA] 300mg/300mg comp.rec.x 30 (TFD/3TC)" at bounding box center [909, 358] width 305 height 66
type textarea "[MEDICAL_DATA] disoproxil+[MEDICAL_DATA] 300mg/300mg comp.rec.x 30 (TFD/3TC)"
click at [439, 553] on span "Guardar" at bounding box center [433, 554] width 49 height 13
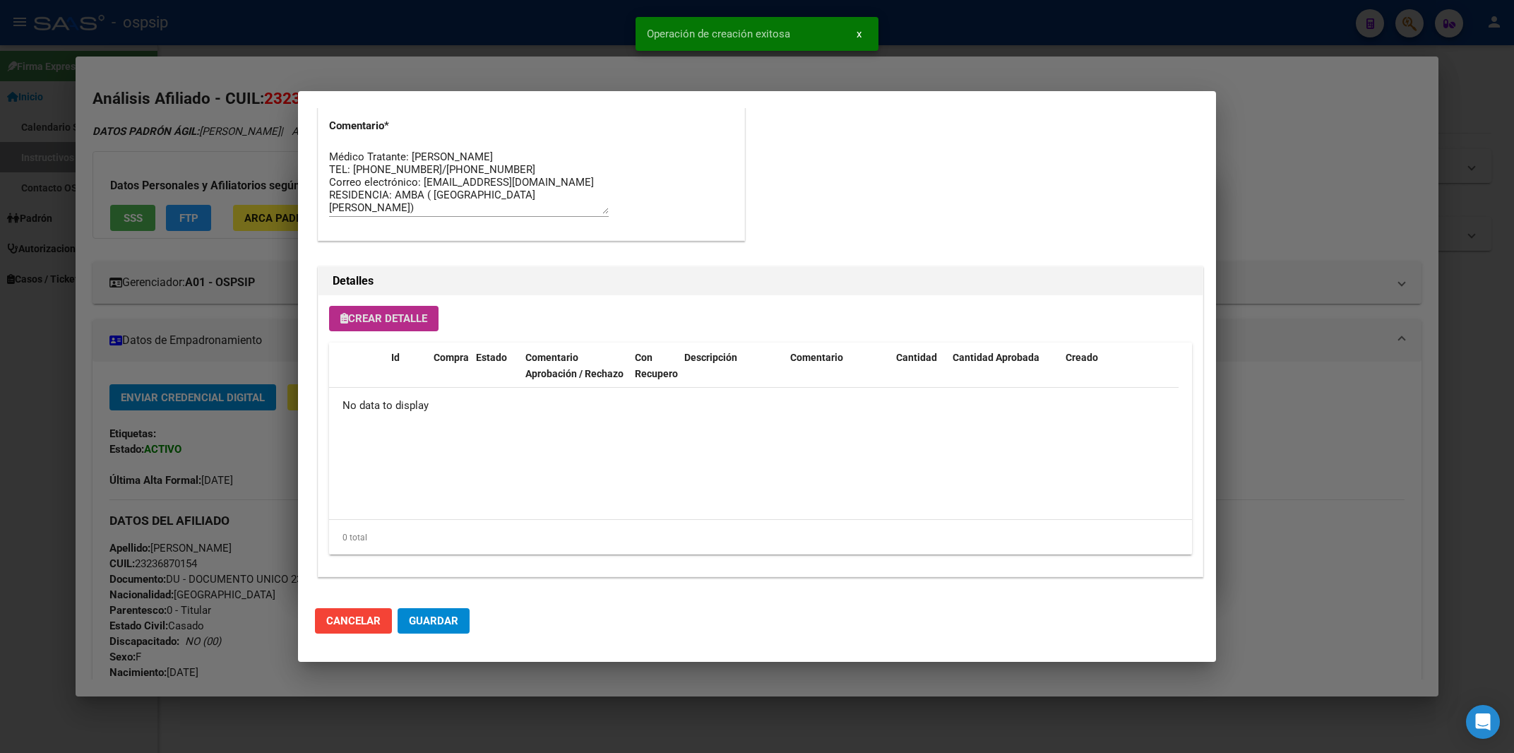
scroll to position [779, 0]
click at [396, 318] on span "Crear Detalle" at bounding box center [383, 316] width 87 height 13
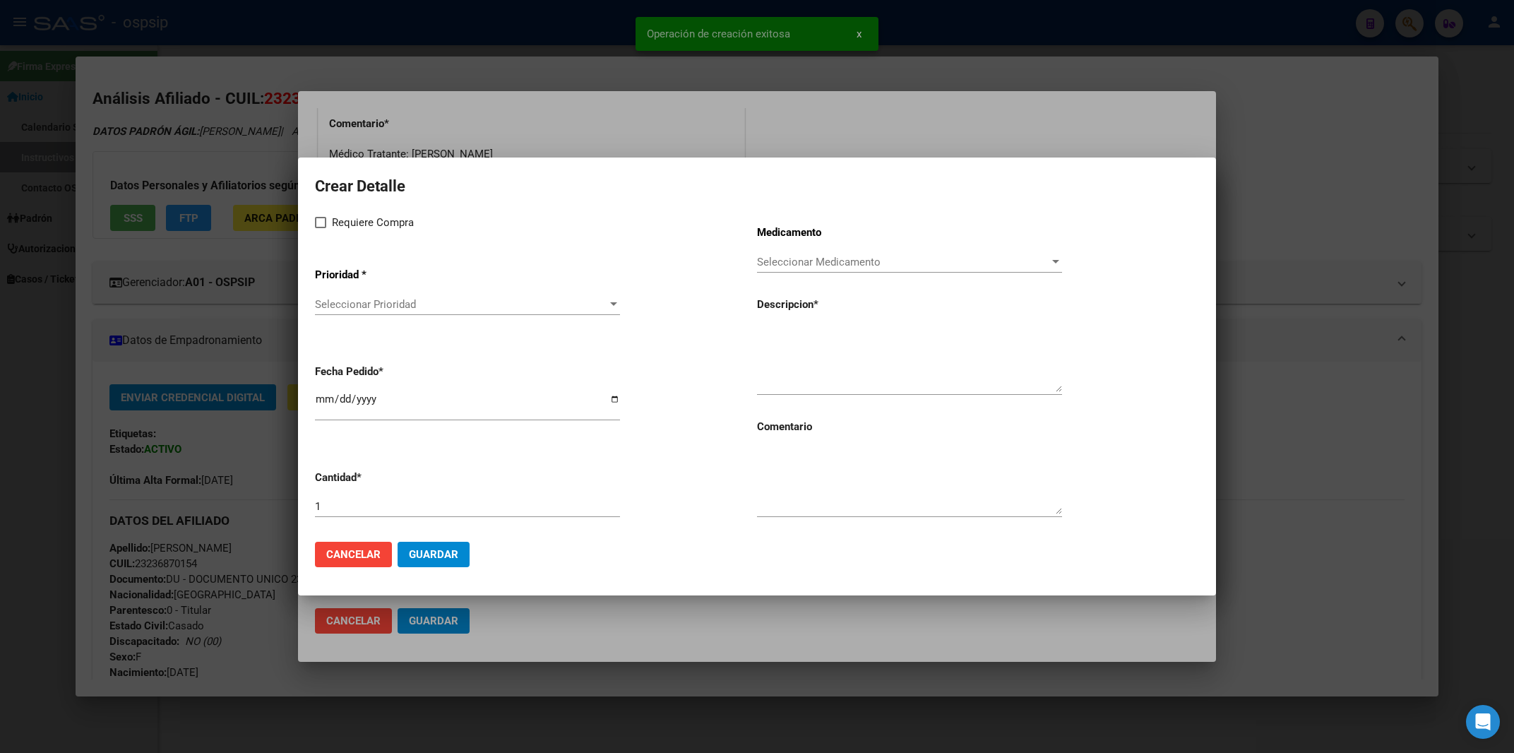
click at [321, 226] on span at bounding box center [320, 222] width 11 height 11
click at [321, 228] on input "Requiere Compra" at bounding box center [320, 228] width 1 height 1
checkbox input "true"
click at [358, 308] on span "Seleccionar Prioridad" at bounding box center [461, 304] width 292 height 13
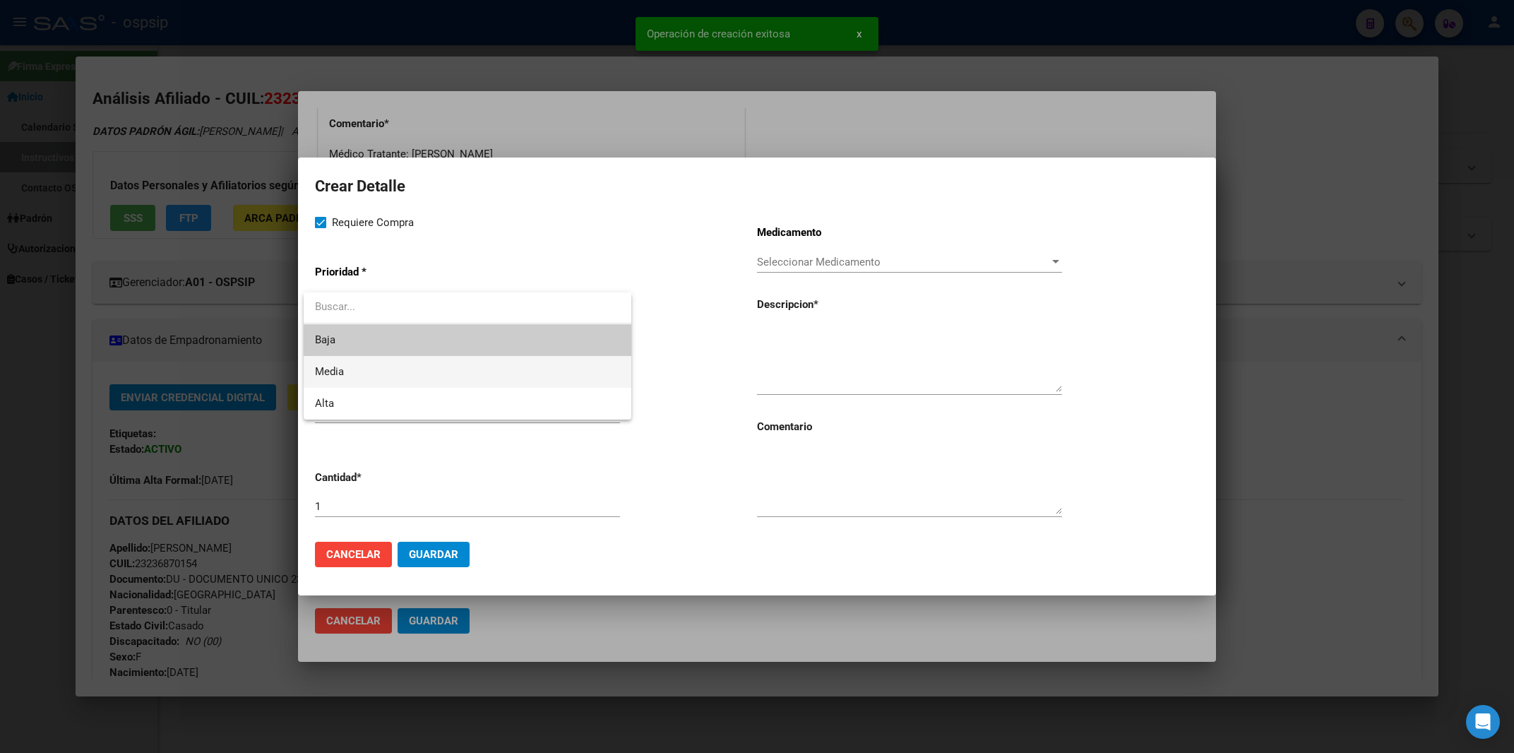
click at [351, 381] on span "Media" at bounding box center [467, 372] width 305 height 32
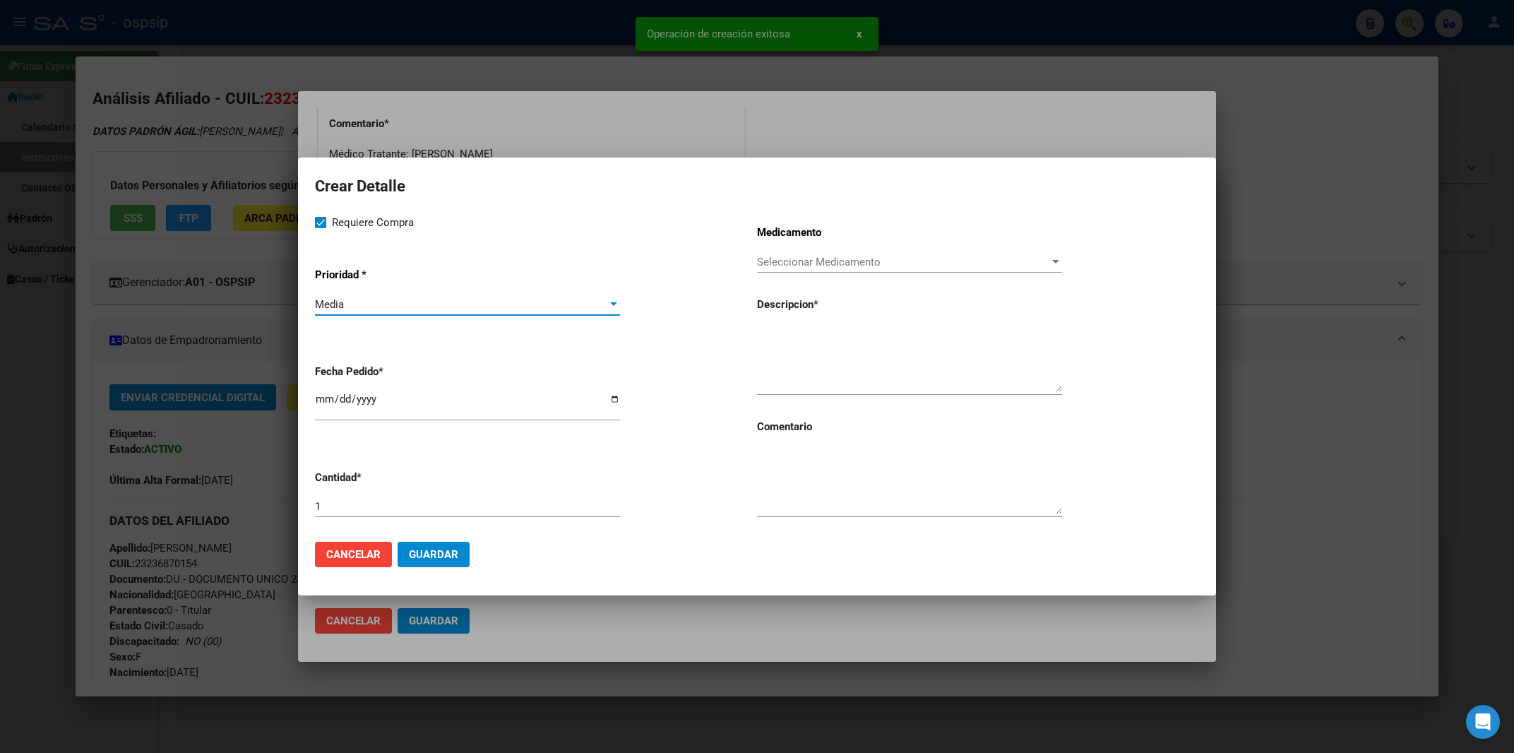
click at [326, 403] on input "2025-09-19" at bounding box center [467, 404] width 305 height 23
type input "2025-09-18"
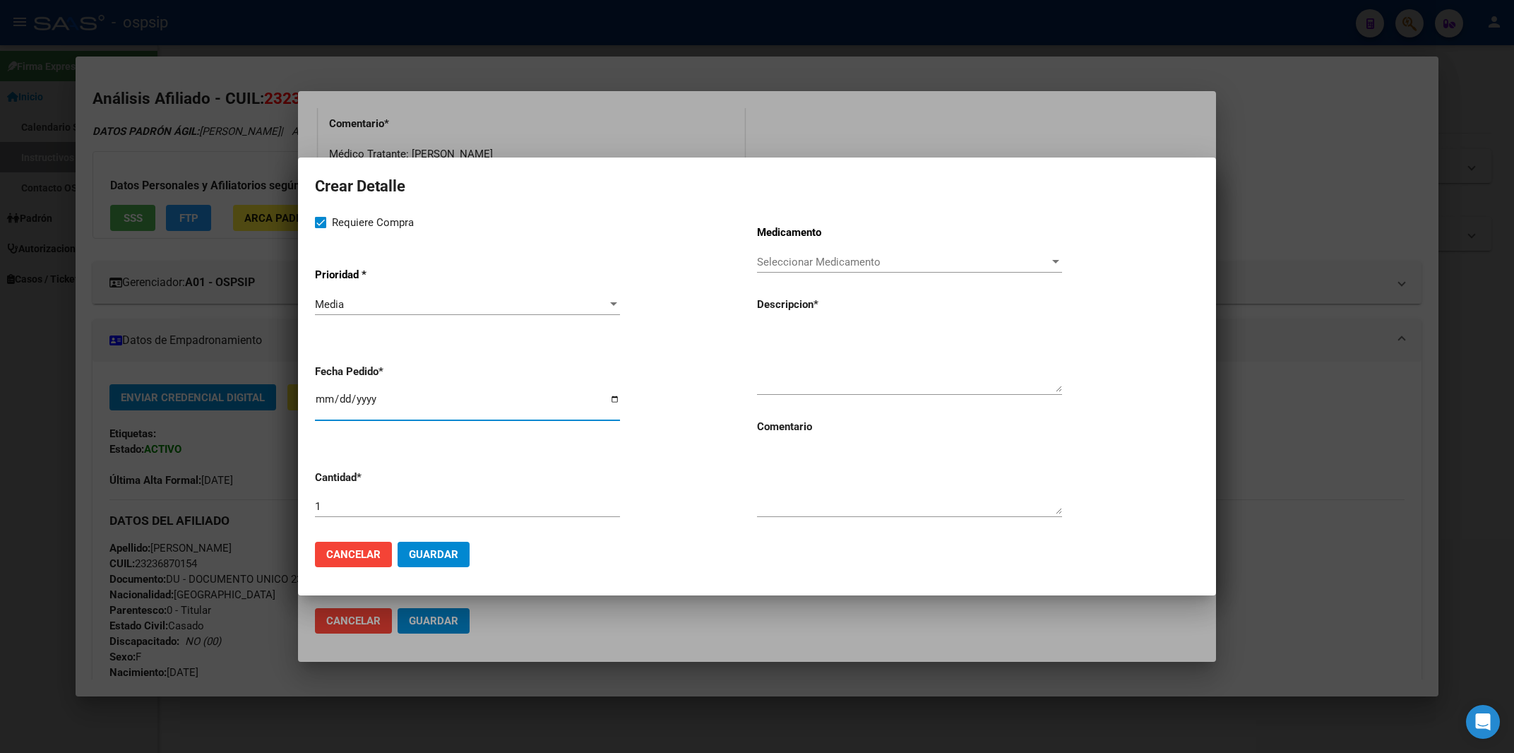
click at [802, 489] on textarea at bounding box center [909, 481] width 305 height 66
type textarea "MISMO TTO"
click at [806, 346] on textarea at bounding box center [909, 358] width 305 height 66
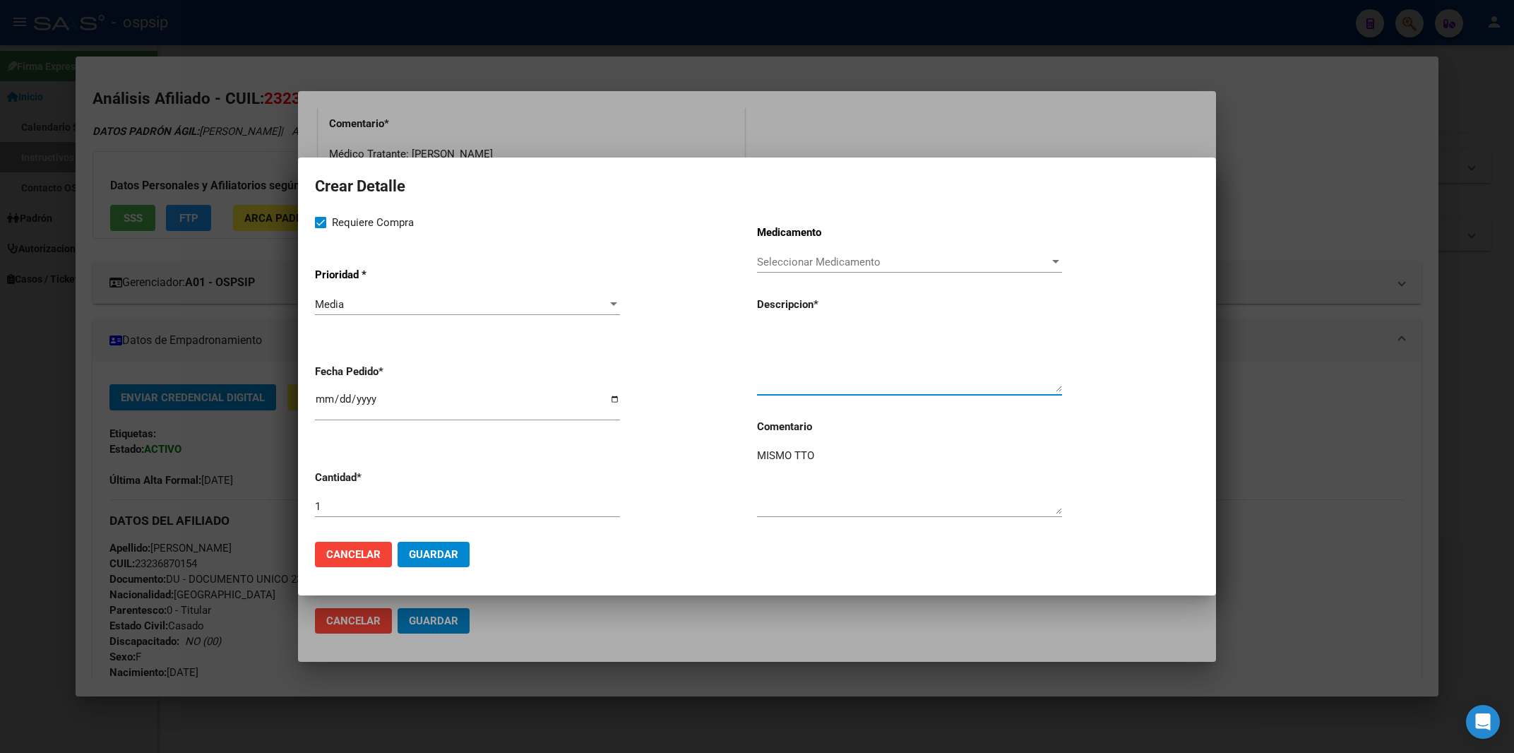
paste textarea "[MEDICAL_DATA]+[MEDICAL_DATA] 800mg/100mg comp.rec.x 30 (DRV/RTV)"
click at [762, 333] on textarea "[MEDICAL_DATA]+[MEDICAL_DATA] 800mg/100mg comp.rec.x 30 (DRV/RTV)" at bounding box center [909, 358] width 305 height 66
type textarea "[MEDICAL_DATA]+[MEDICAL_DATA] 800mg/100mg comp.rec.x 30 (DRV/RTV)"
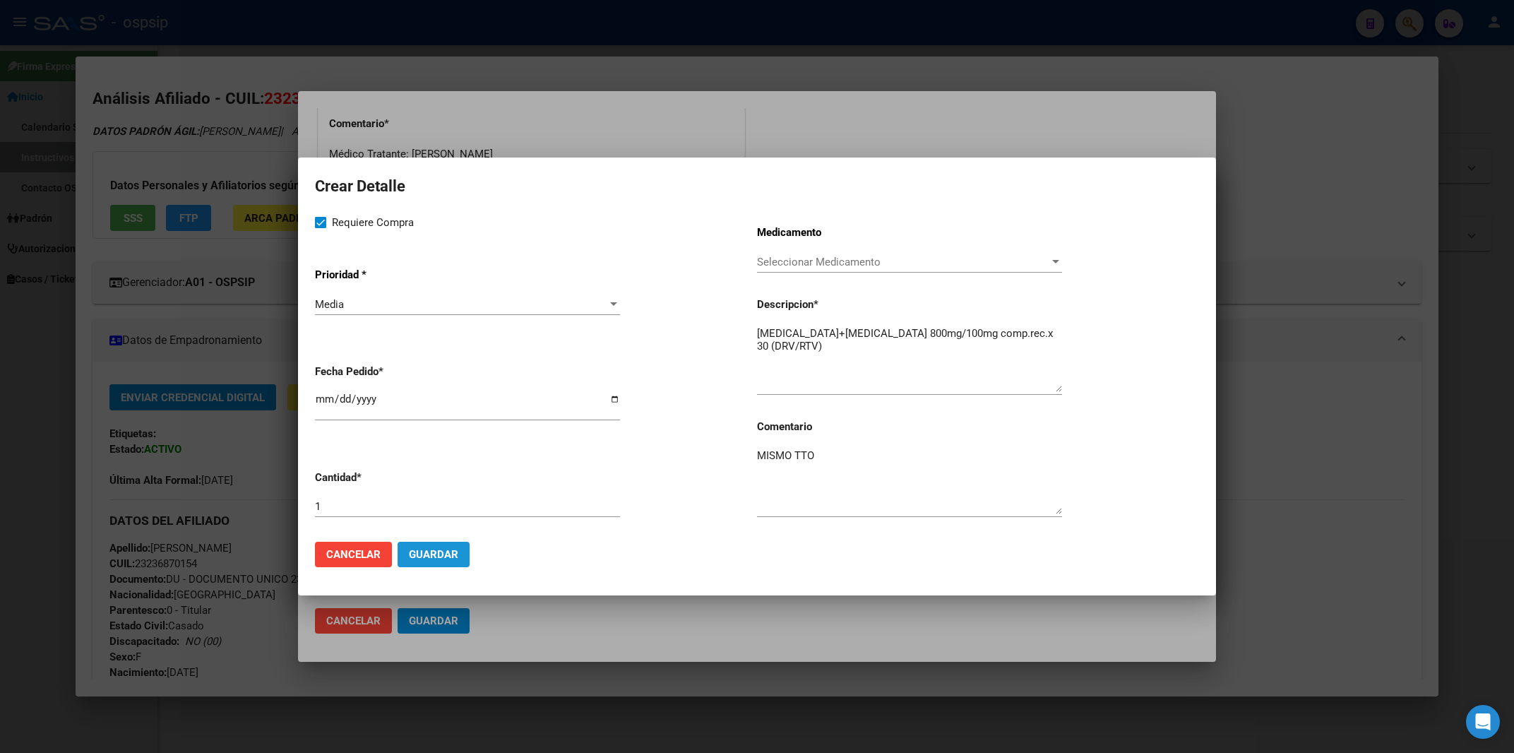
click at [438, 551] on span "Guardar" at bounding box center [433, 554] width 49 height 13
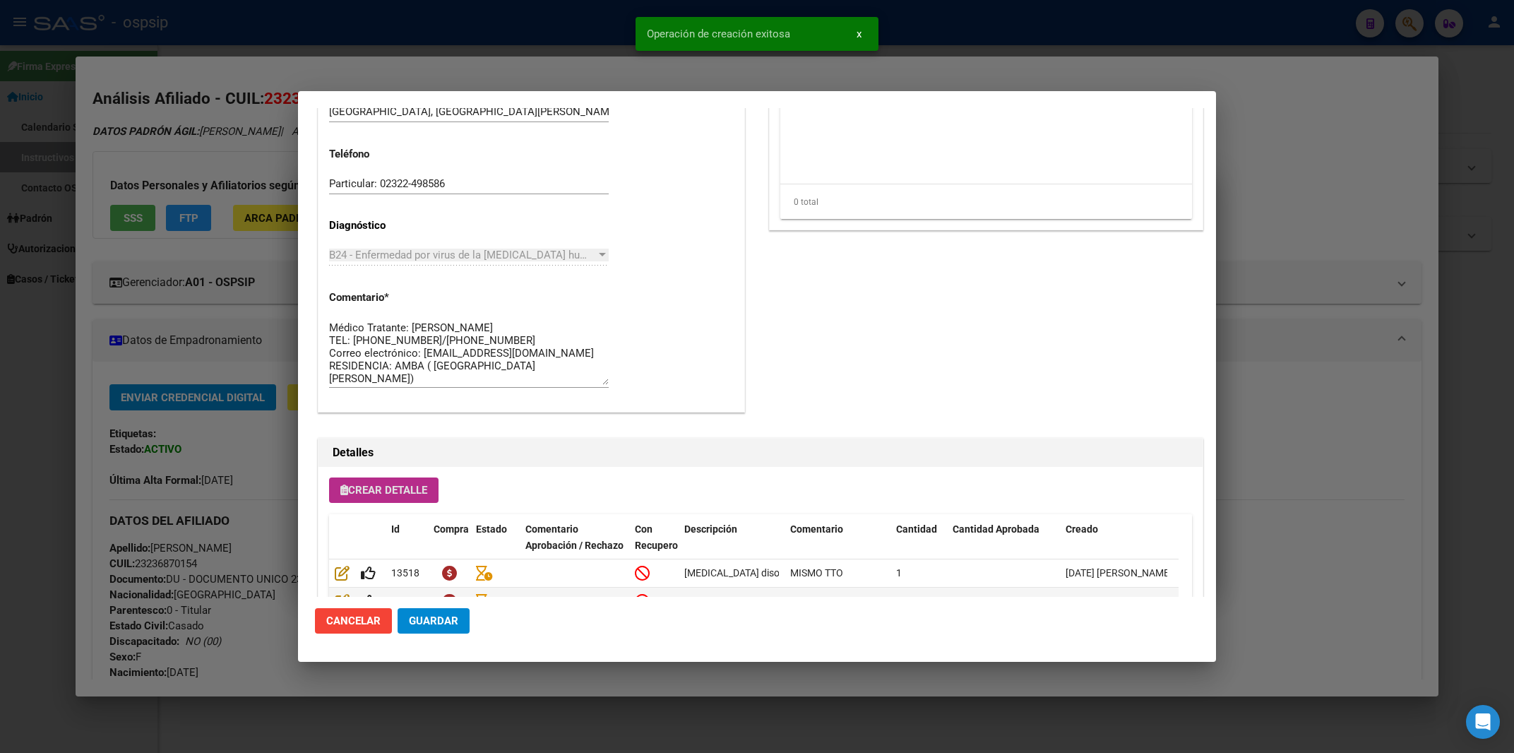
scroll to position [779, 0]
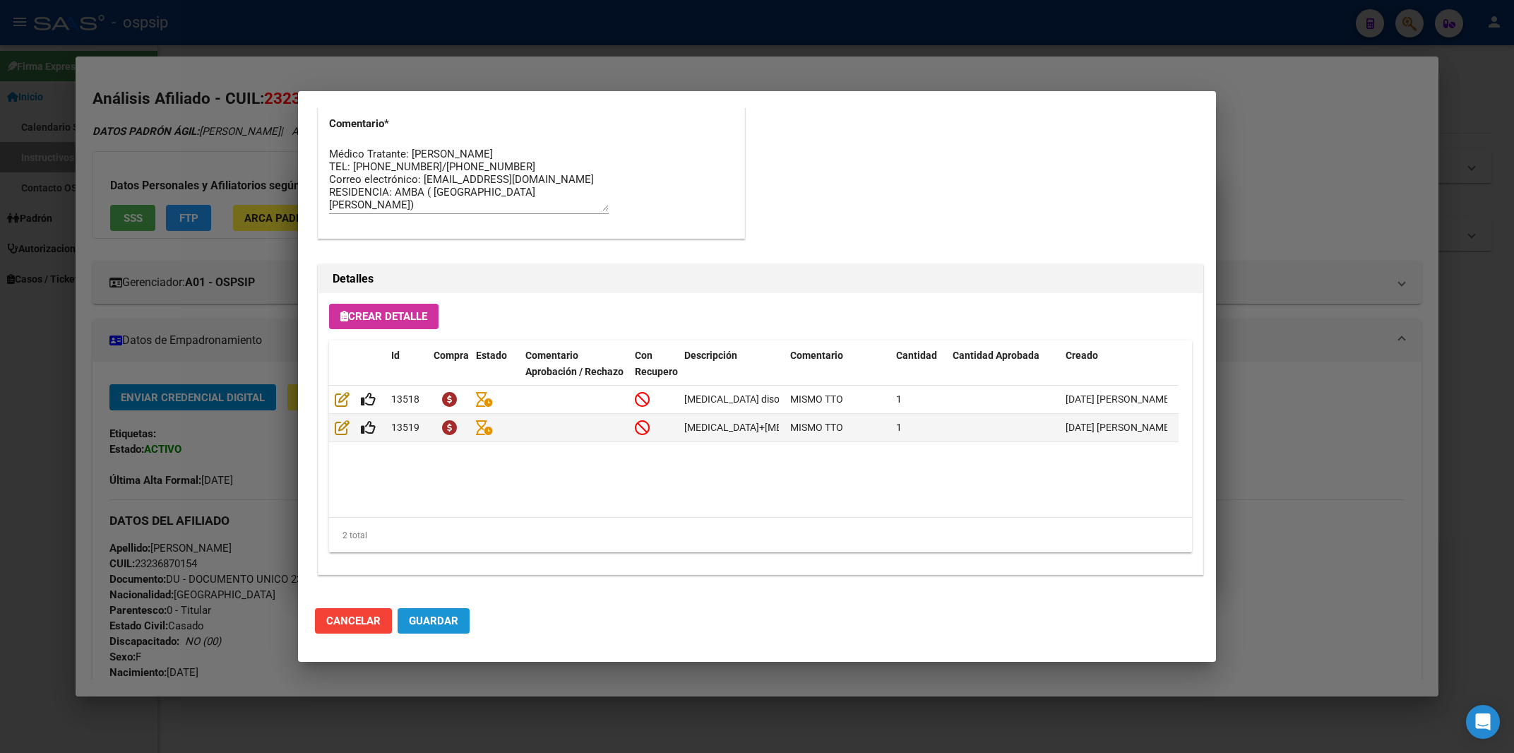
click at [444, 619] on span "Guardar" at bounding box center [433, 620] width 49 height 13
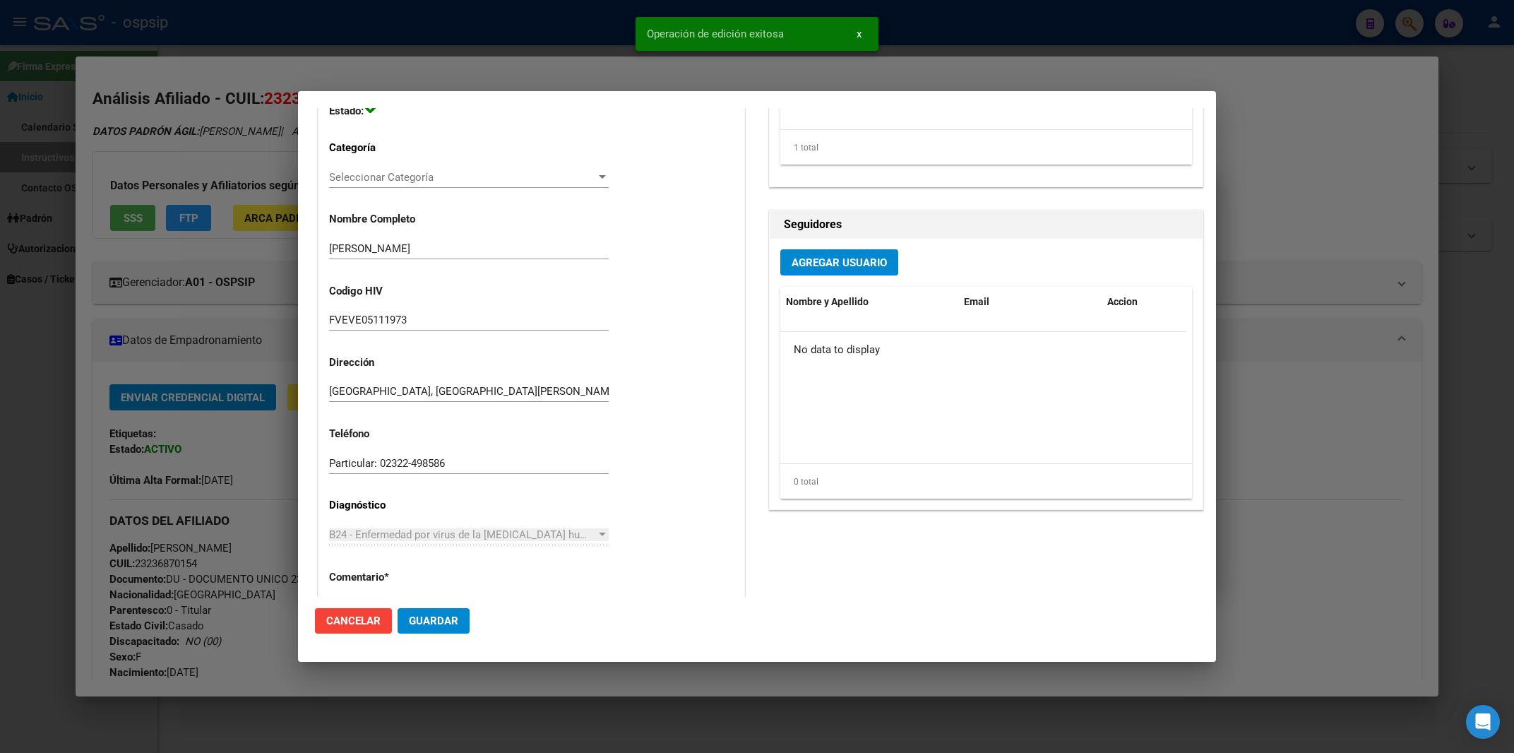
scroll to position [0, 0]
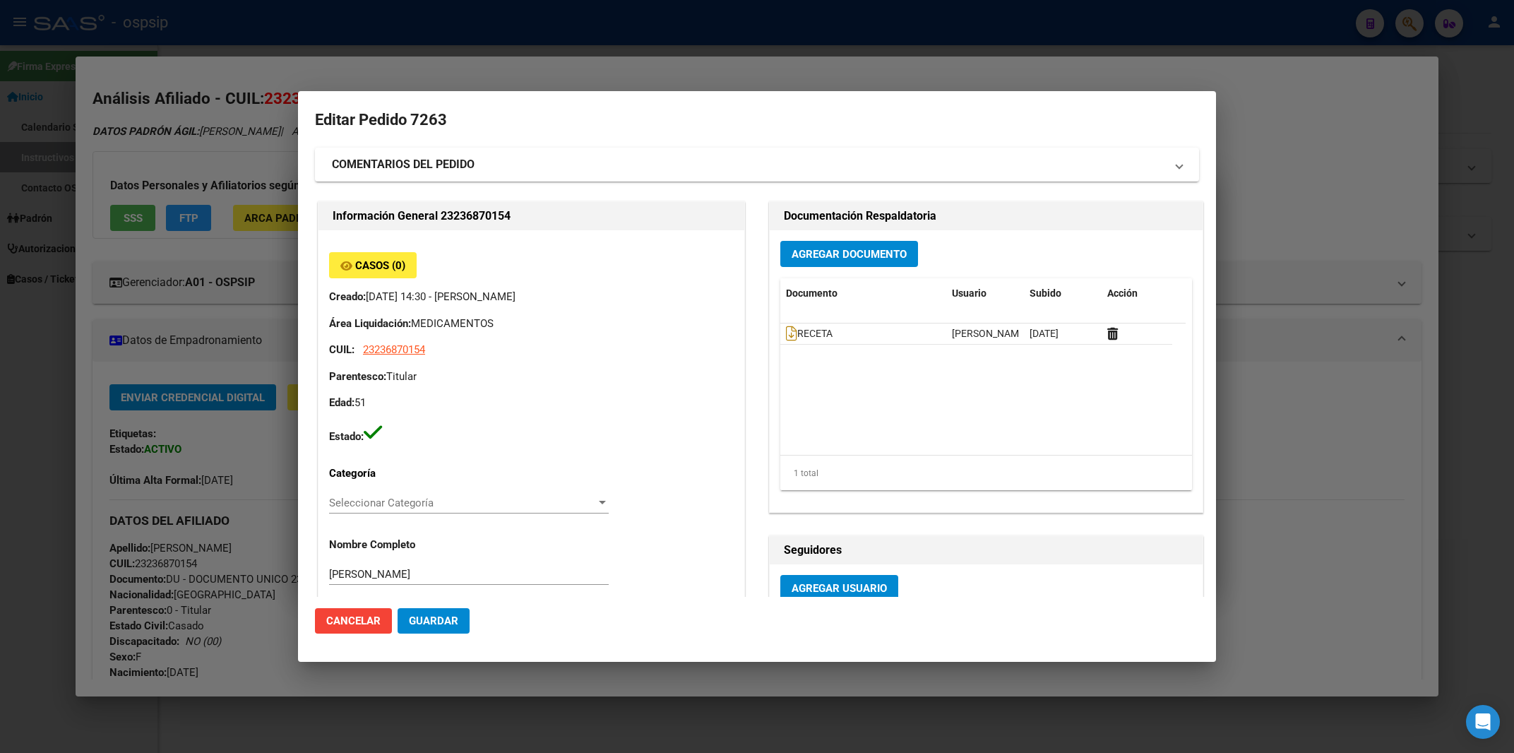
click at [1085, 29] on div at bounding box center [757, 376] width 1514 height 753
click at [1085, 26] on div at bounding box center [757, 376] width 1514 height 753
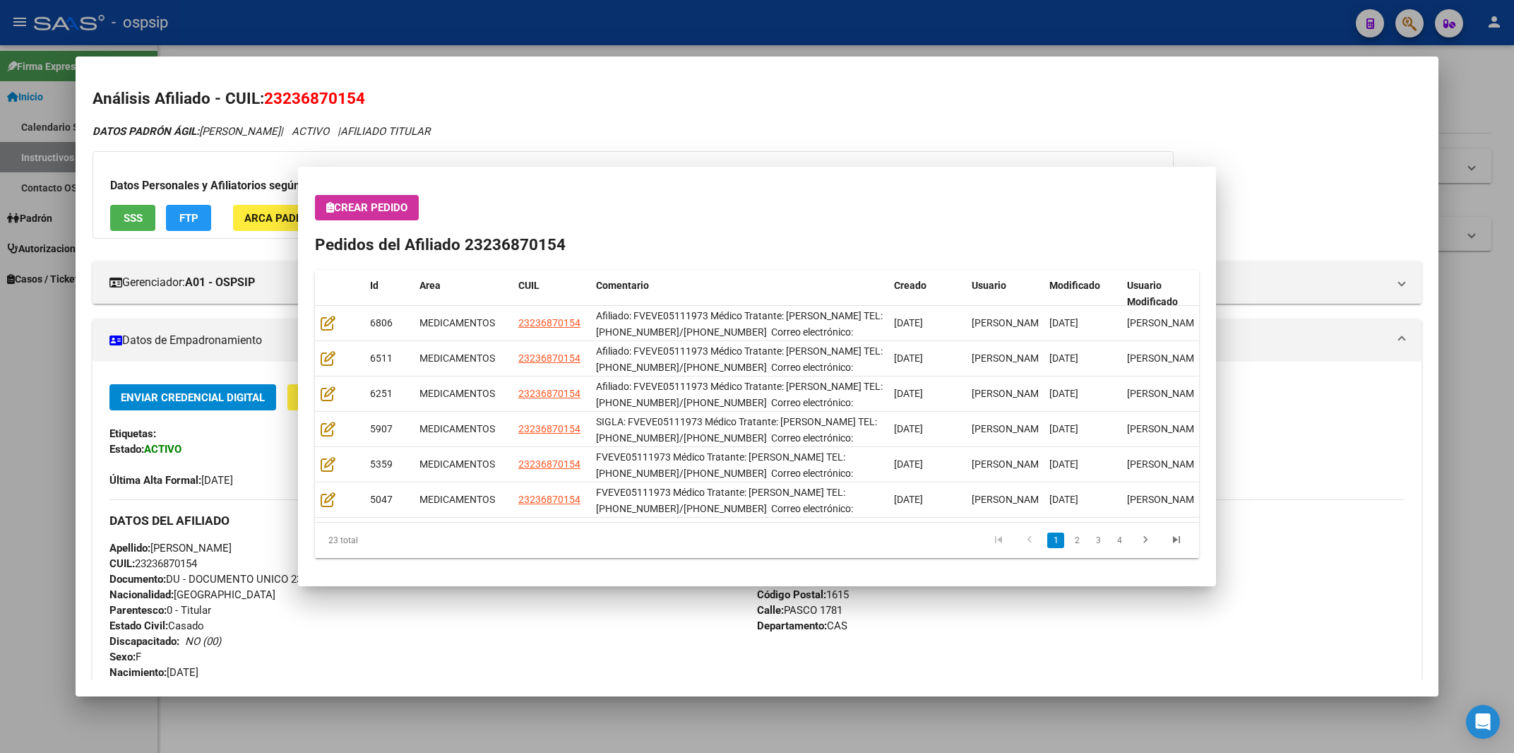
click at [1085, 26] on div at bounding box center [757, 376] width 1514 height 753
click at [1085, 26] on div "- ospsip" at bounding box center [689, 22] width 1310 height 31
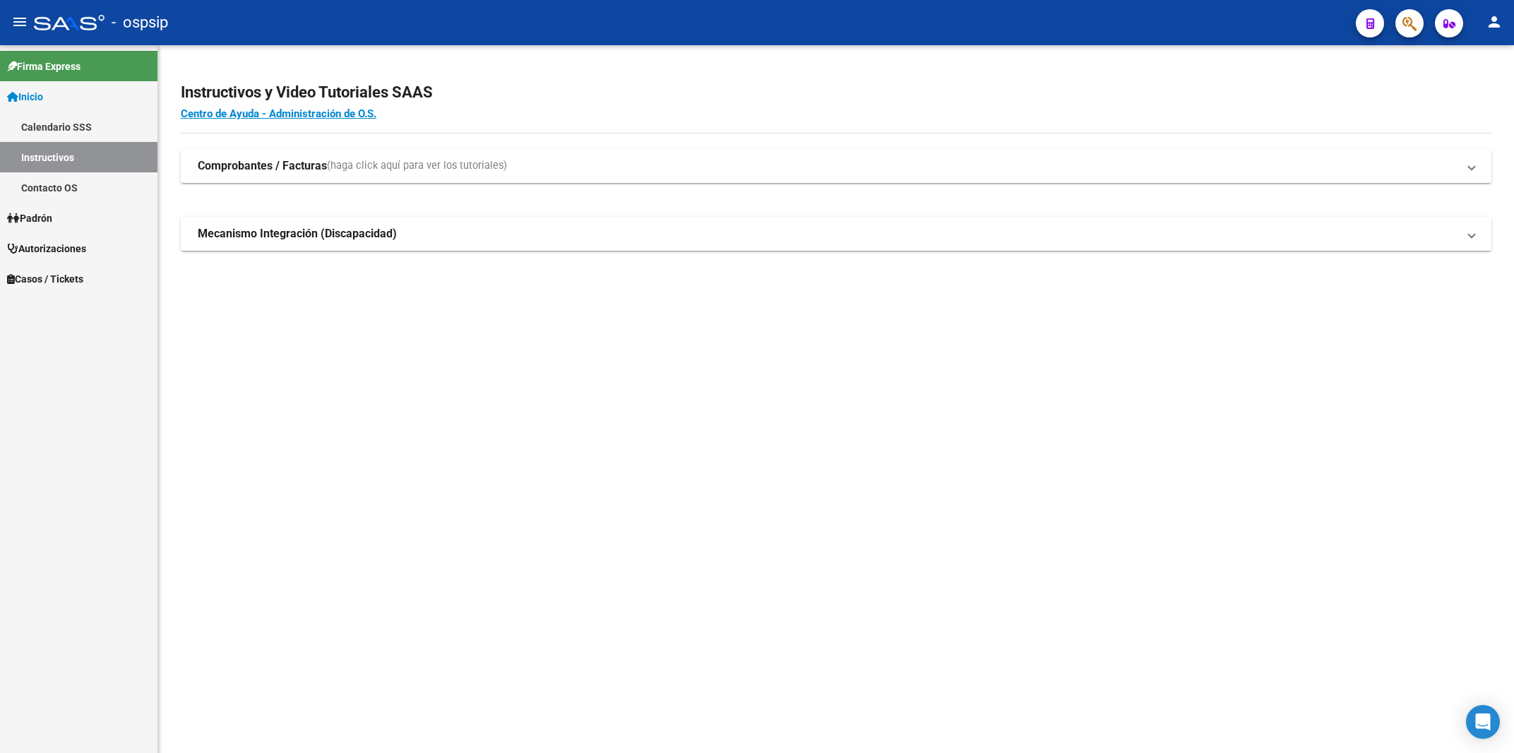
click at [1085, 26] on div "- ospsip" at bounding box center [689, 22] width 1310 height 31
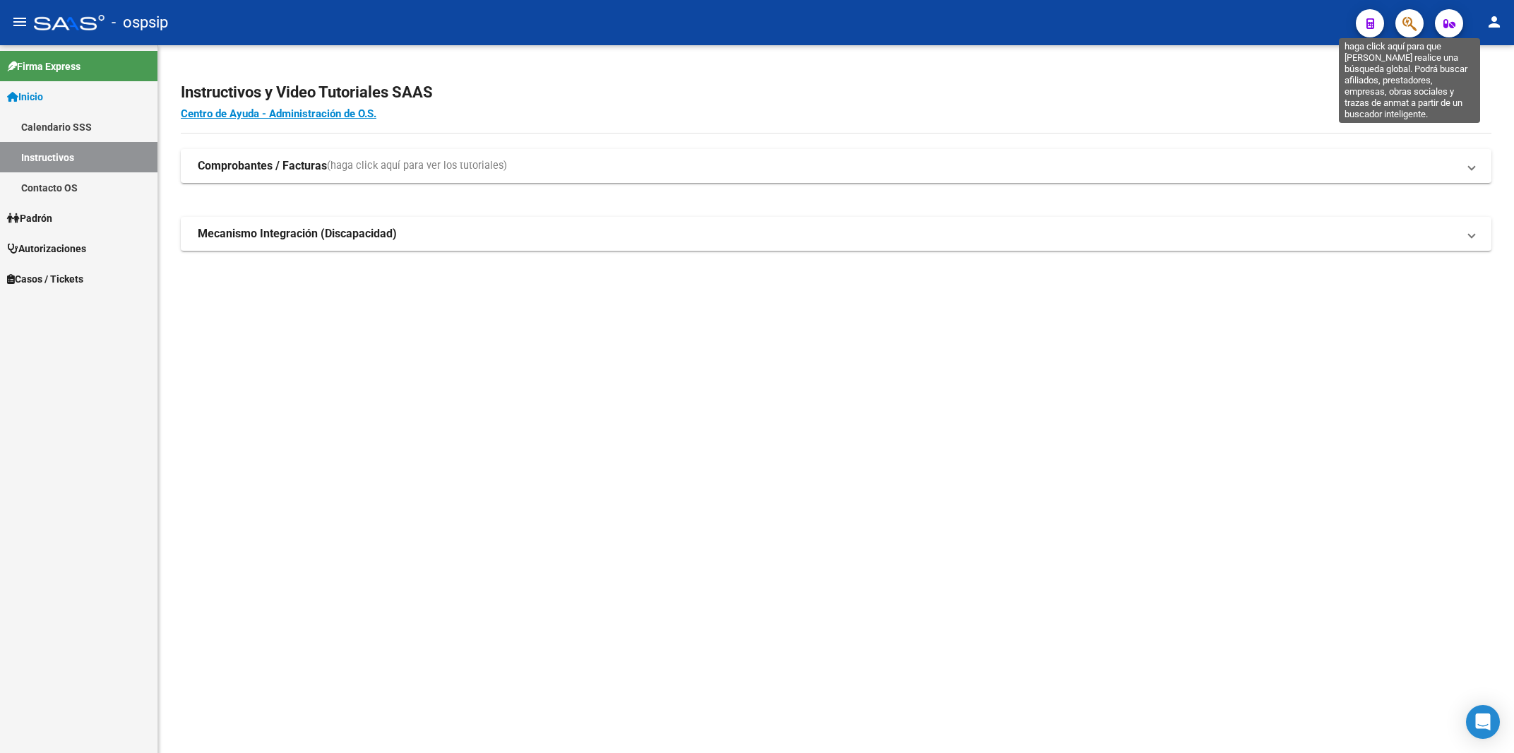
click at [1415, 28] on icon "button" at bounding box center [1409, 24] width 14 height 16
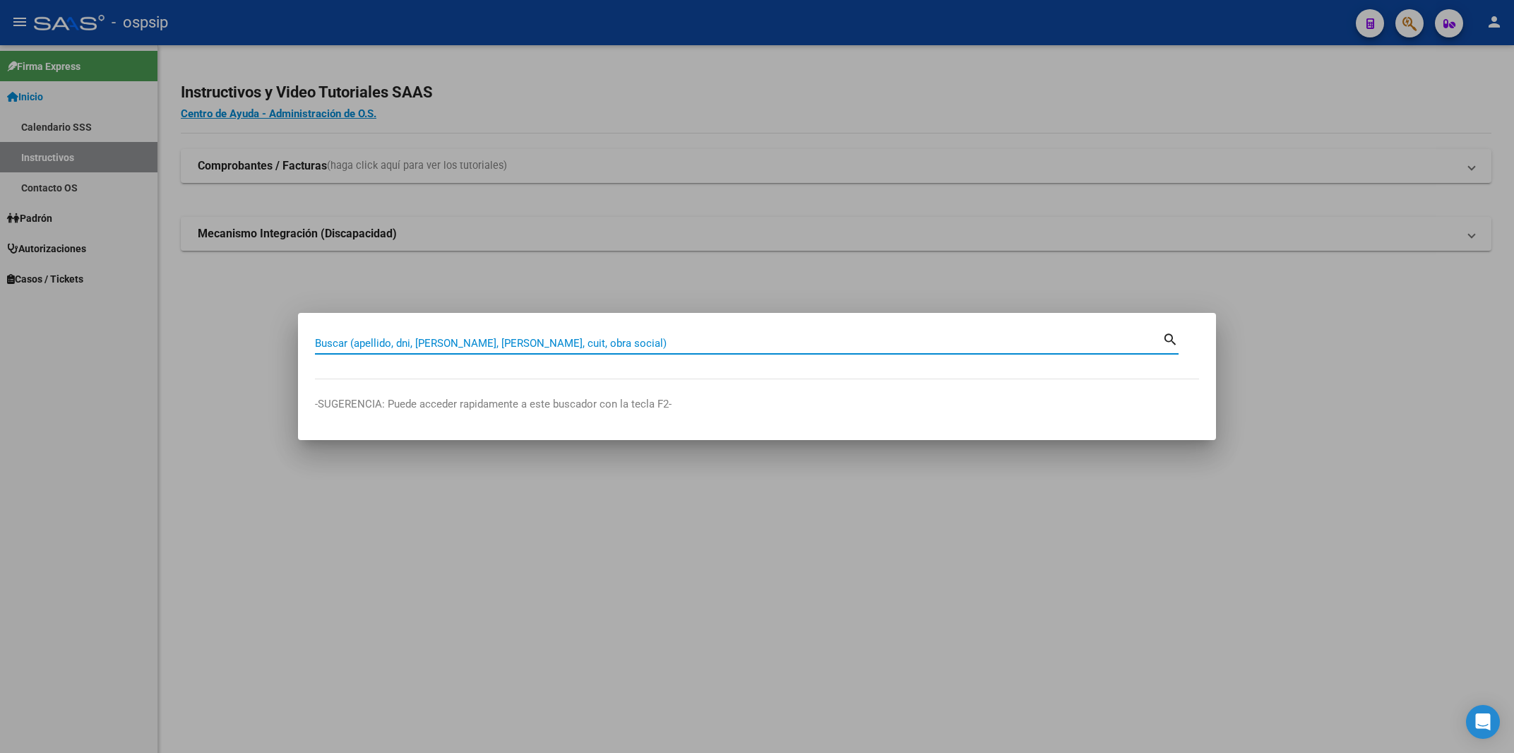
paste input "20370839"
type input "20370839"
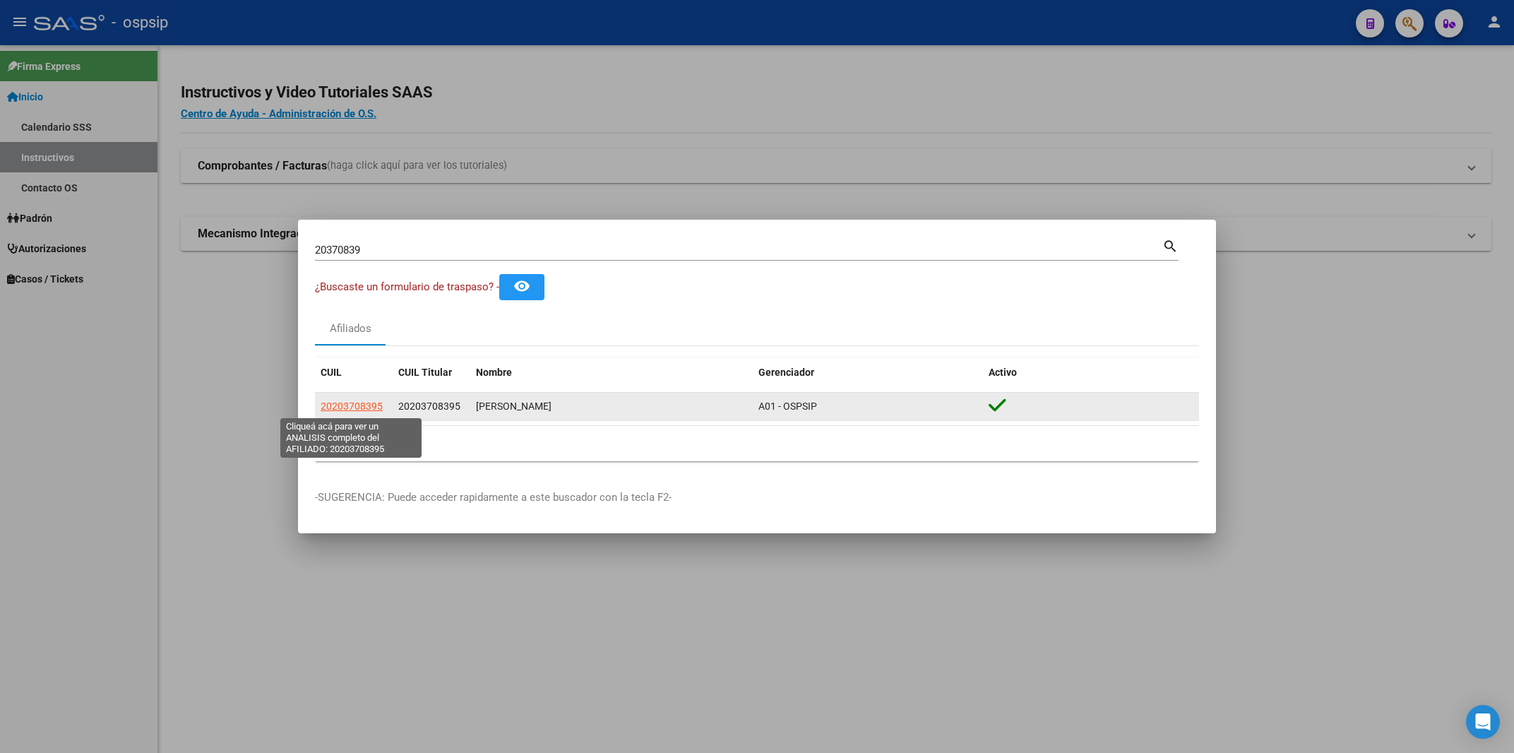
click at [350, 405] on span "20203708395" at bounding box center [352, 405] width 62 height 11
type textarea "20203708395"
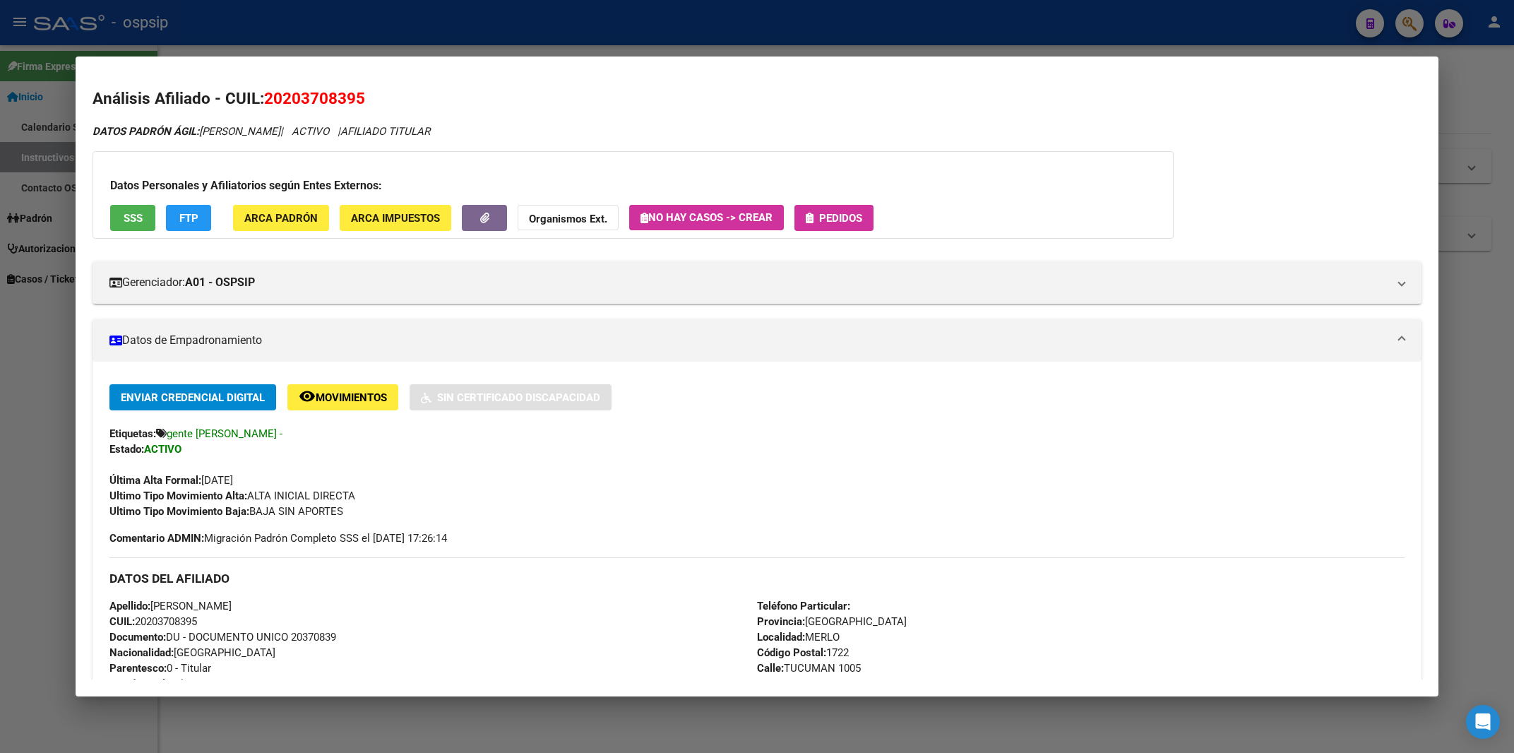
click at [866, 216] on button "Pedidos" at bounding box center [833, 218] width 79 height 26
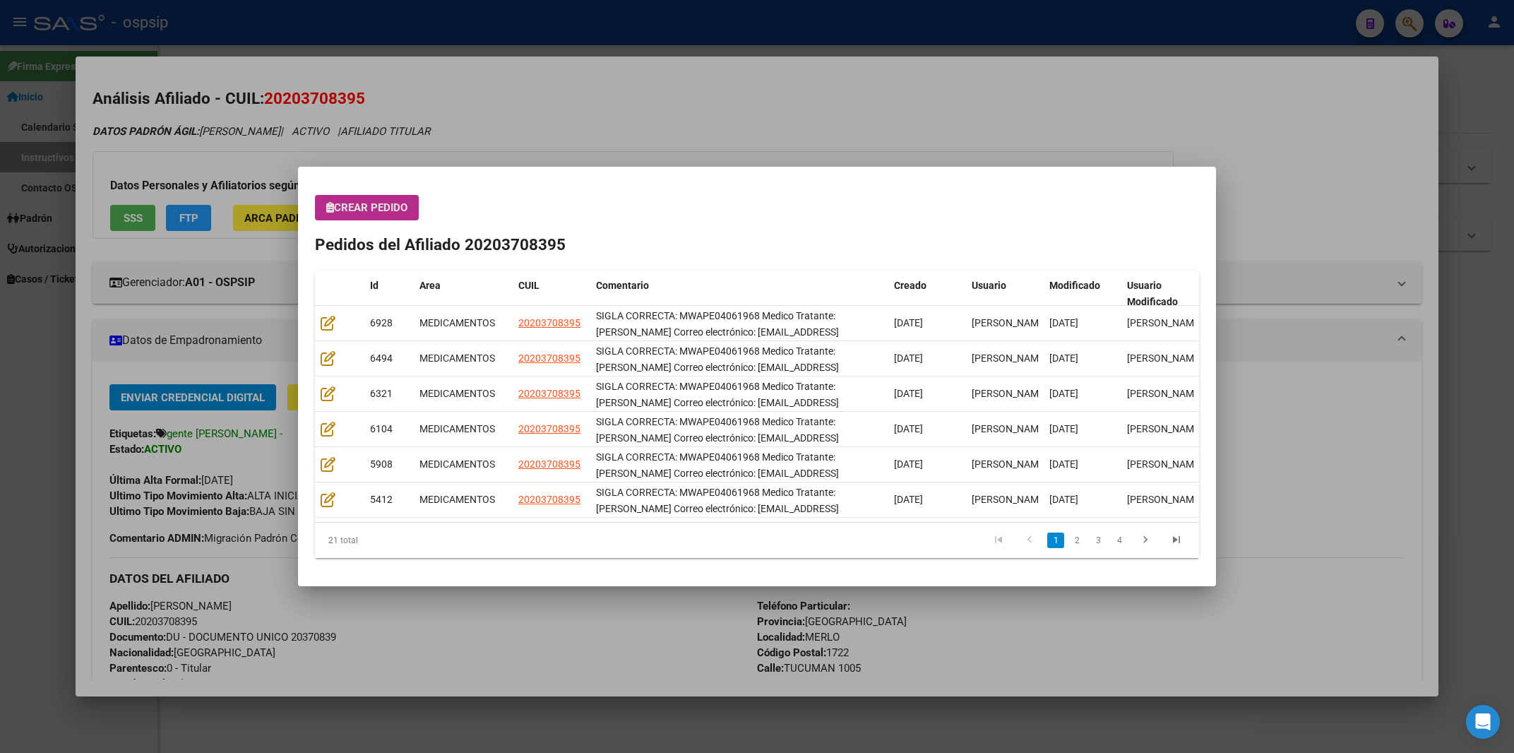
click at [380, 214] on span "Crear Pedido" at bounding box center [366, 207] width 81 height 13
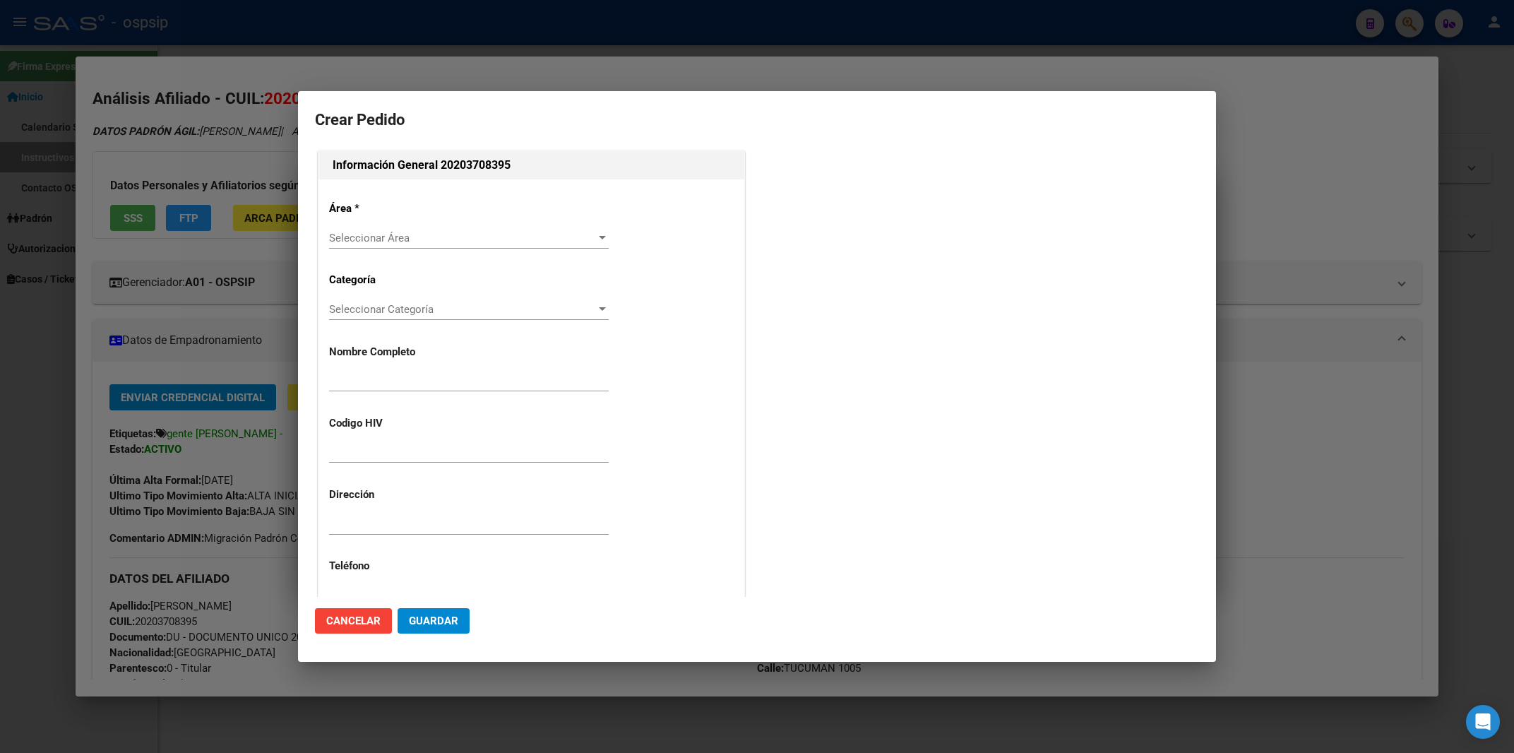
type input "[PERSON_NAME]"
type input "MWAPE04061968"
type input "[GEOGRAPHIC_DATA], [PERSON_NAME], TUCUMAN 1005"
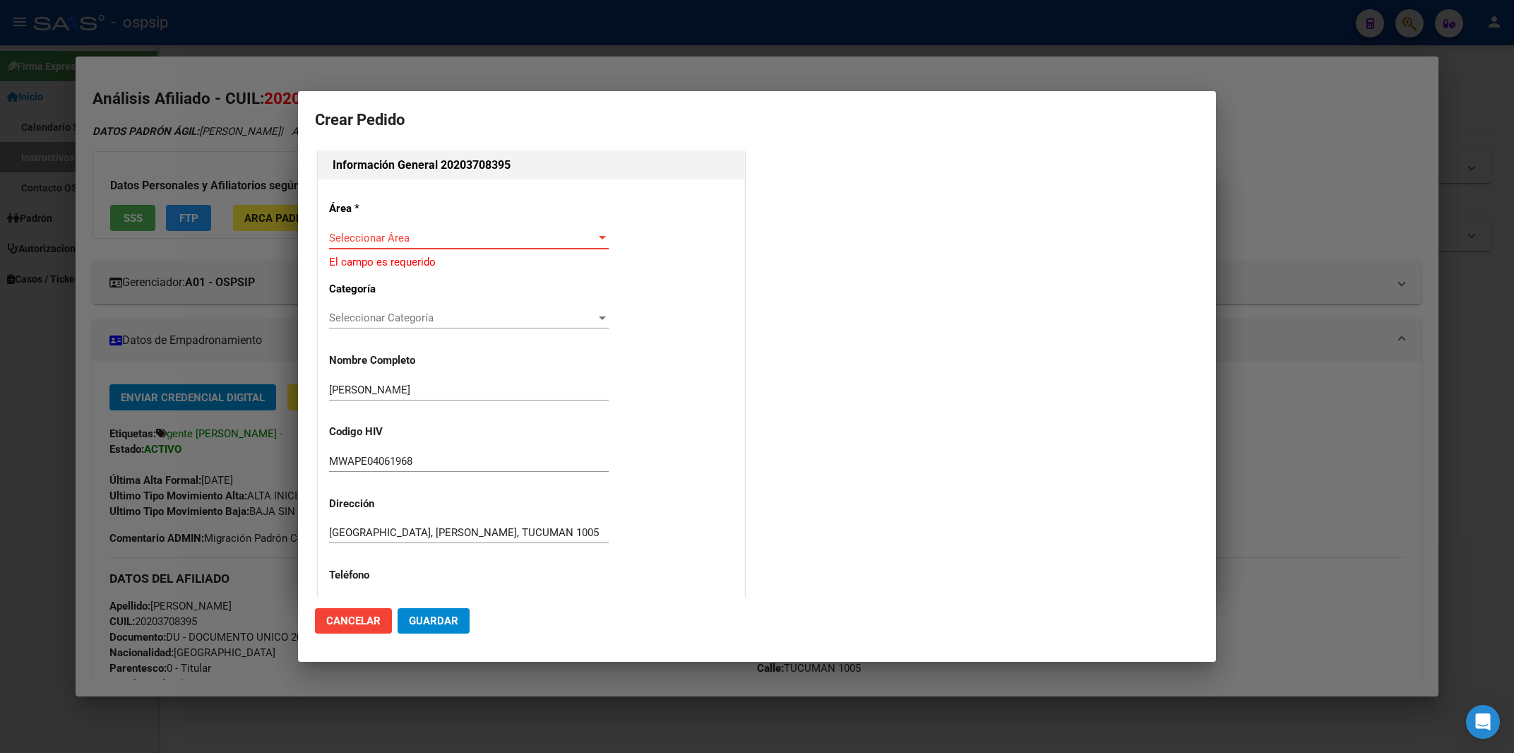
click at [402, 230] on div "Seleccionar Área Seleccionar Área" at bounding box center [469, 237] width 280 height 21
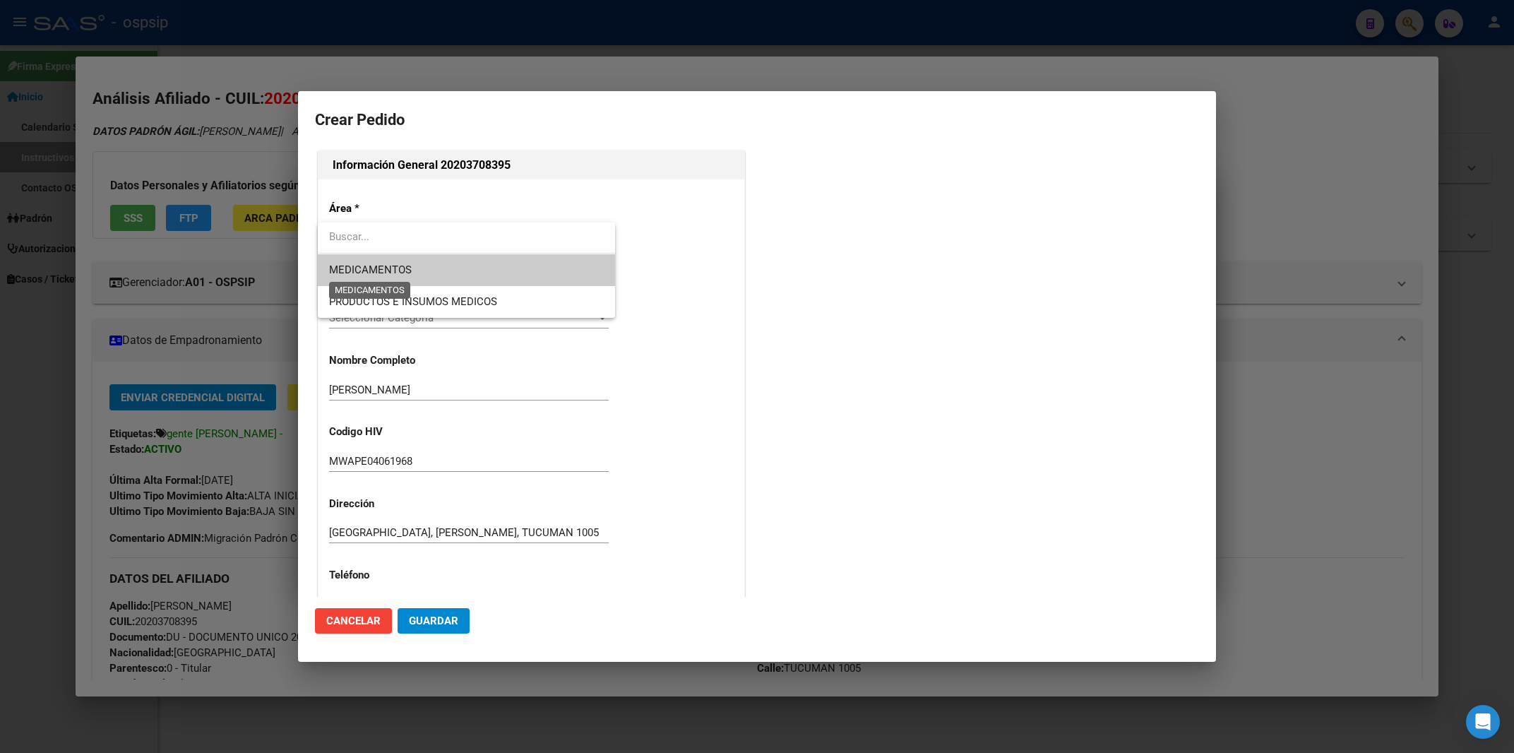
click at [393, 268] on span "MEDICAMENTOS" at bounding box center [370, 269] width 83 height 13
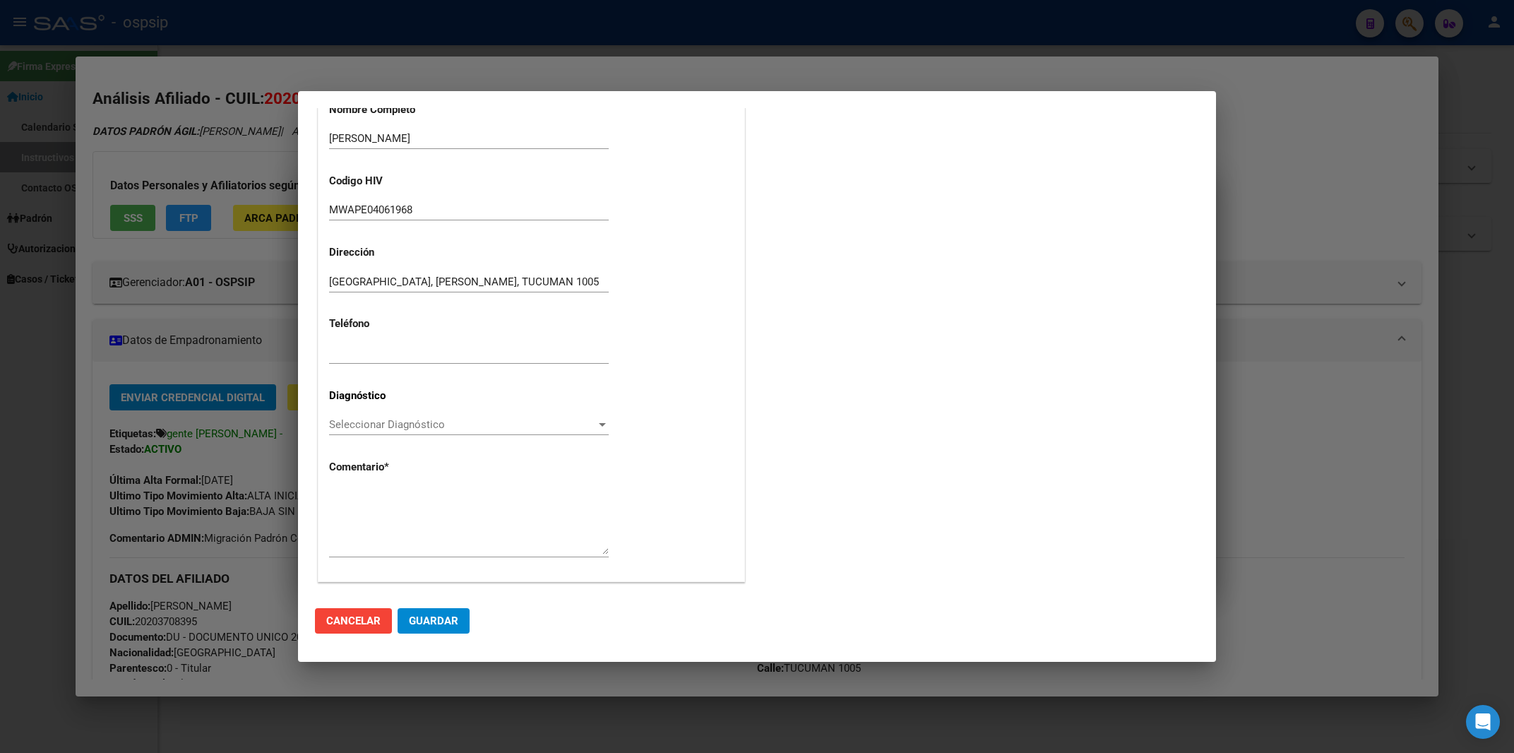
scroll to position [249, 0]
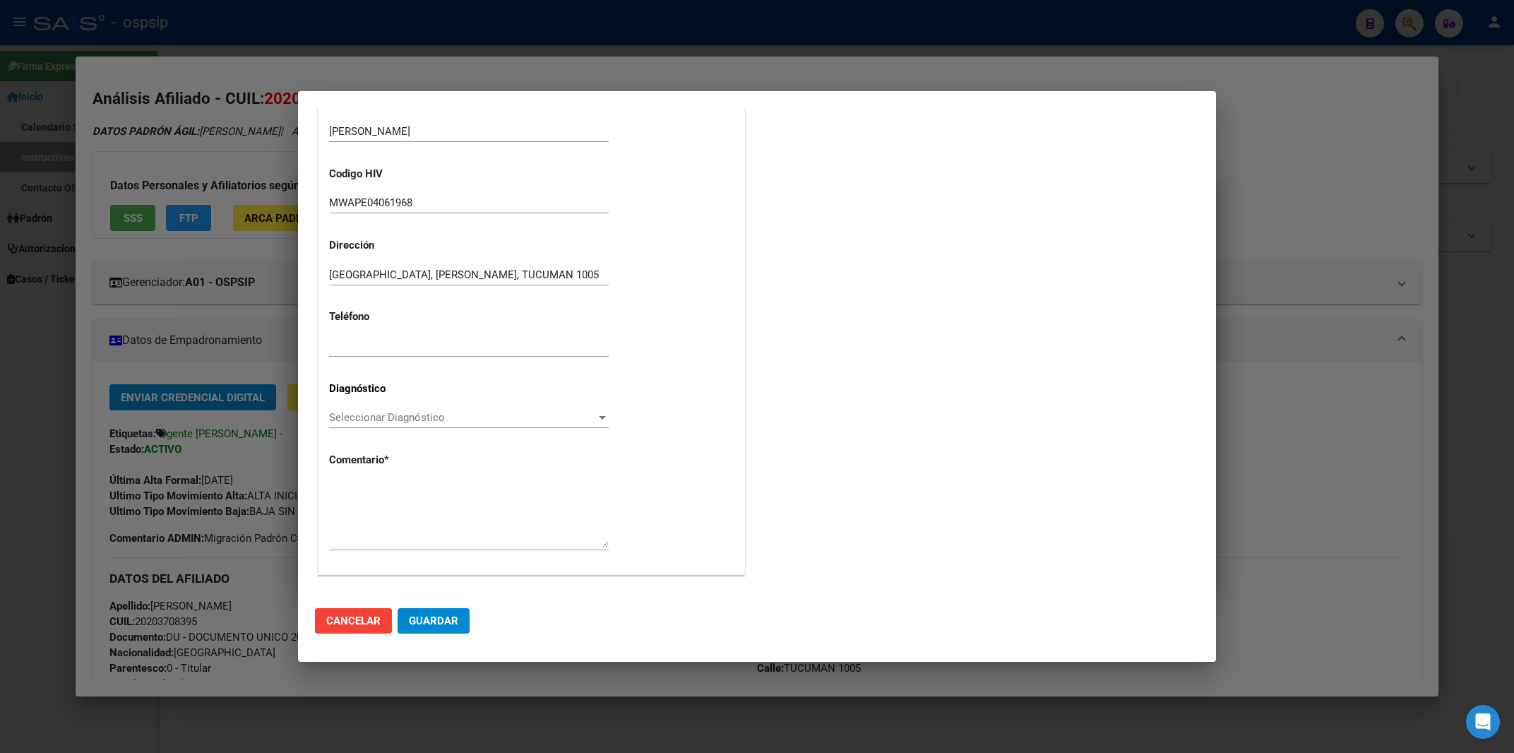
click at [350, 486] on textarea at bounding box center [469, 514] width 280 height 66
paste textarea "A: MWAPE04061968 Medico Tratante: RICCO Correo electrónico: walterpetriz@live.c…"
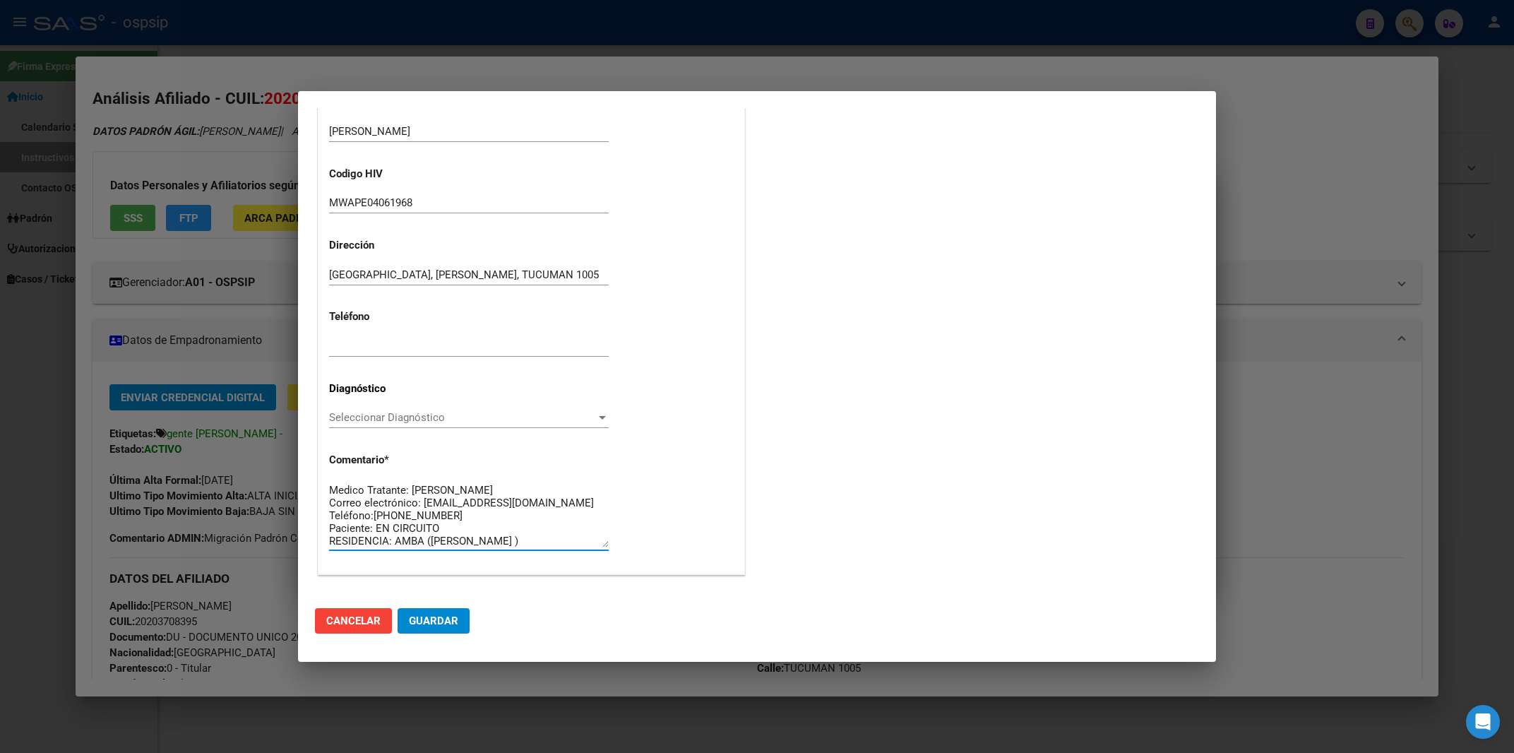
scroll to position [0, 0]
click at [334, 487] on textarea "A: MWAPE04061968 Medico Tratante: RICCO Correo electrónico: walterpetriz@live.c…" at bounding box center [469, 514] width 280 height 66
type textarea "AFILIADO: MWAPE04061968 Medico Tratante: RICCO Correo electrónico: walterpetriz…"
click at [377, 413] on span "Seleccionar Diagnóstico" at bounding box center [462, 417] width 267 height 13
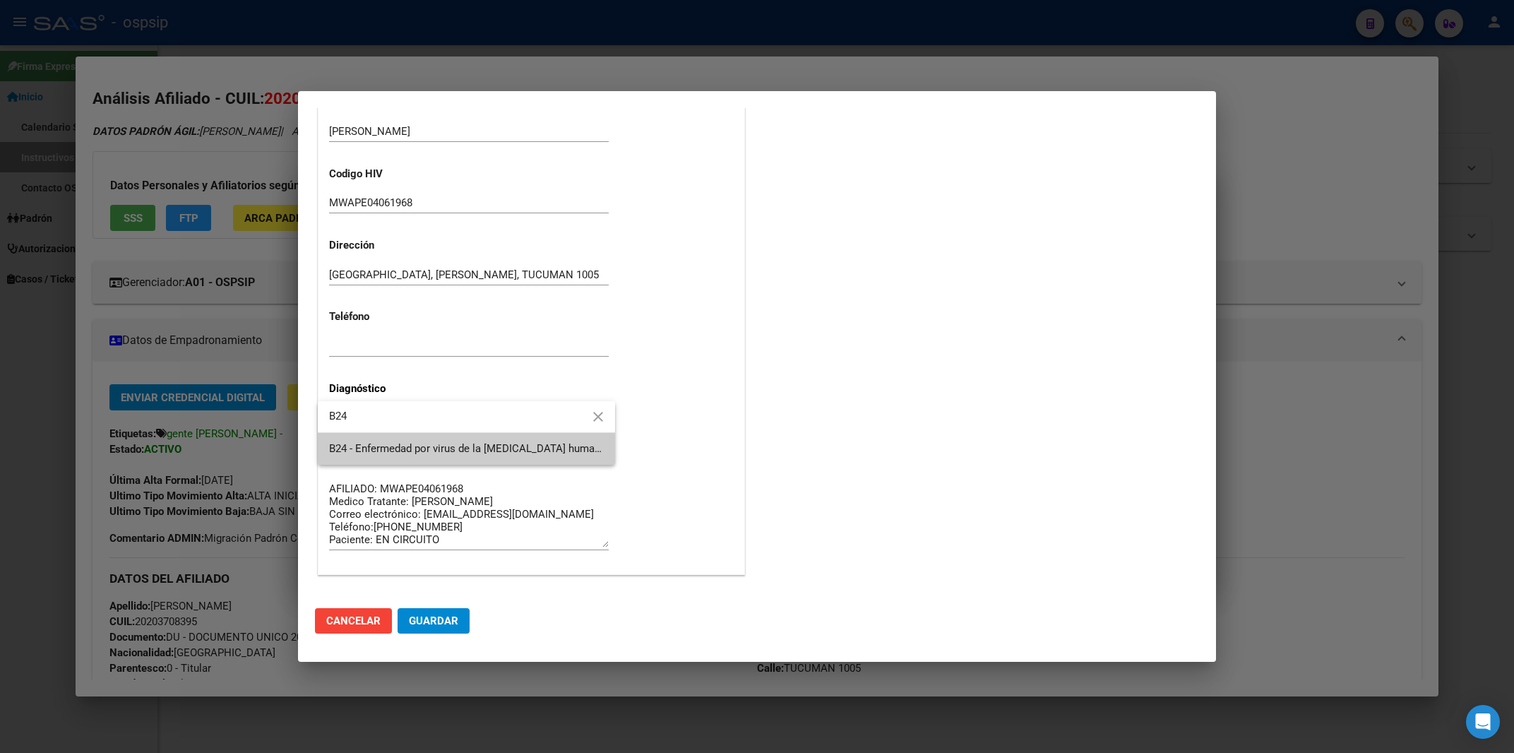
type input "B24"
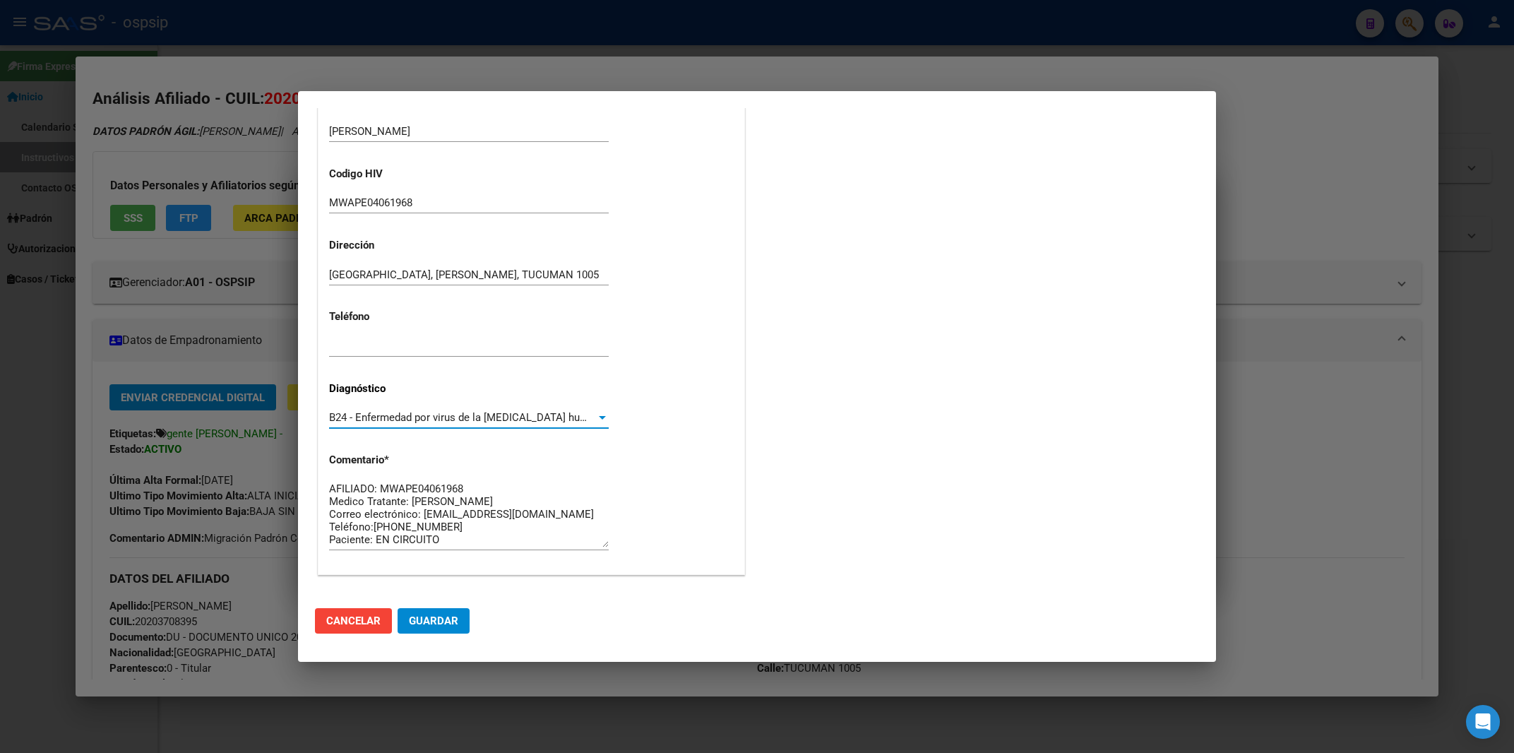
click at [434, 620] on span "Guardar" at bounding box center [433, 620] width 49 height 13
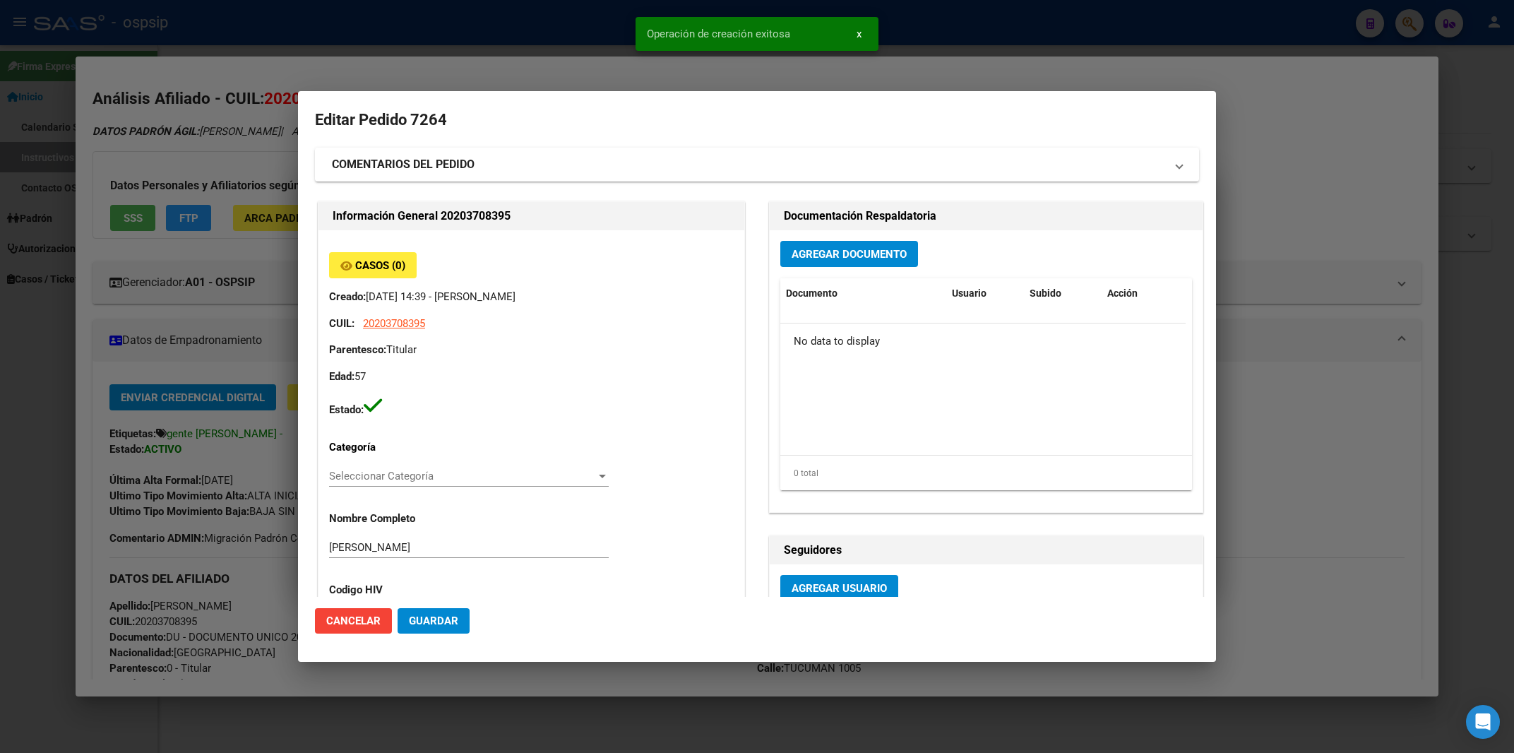
click at [851, 252] on span "Agregar Documento" at bounding box center [848, 254] width 115 height 13
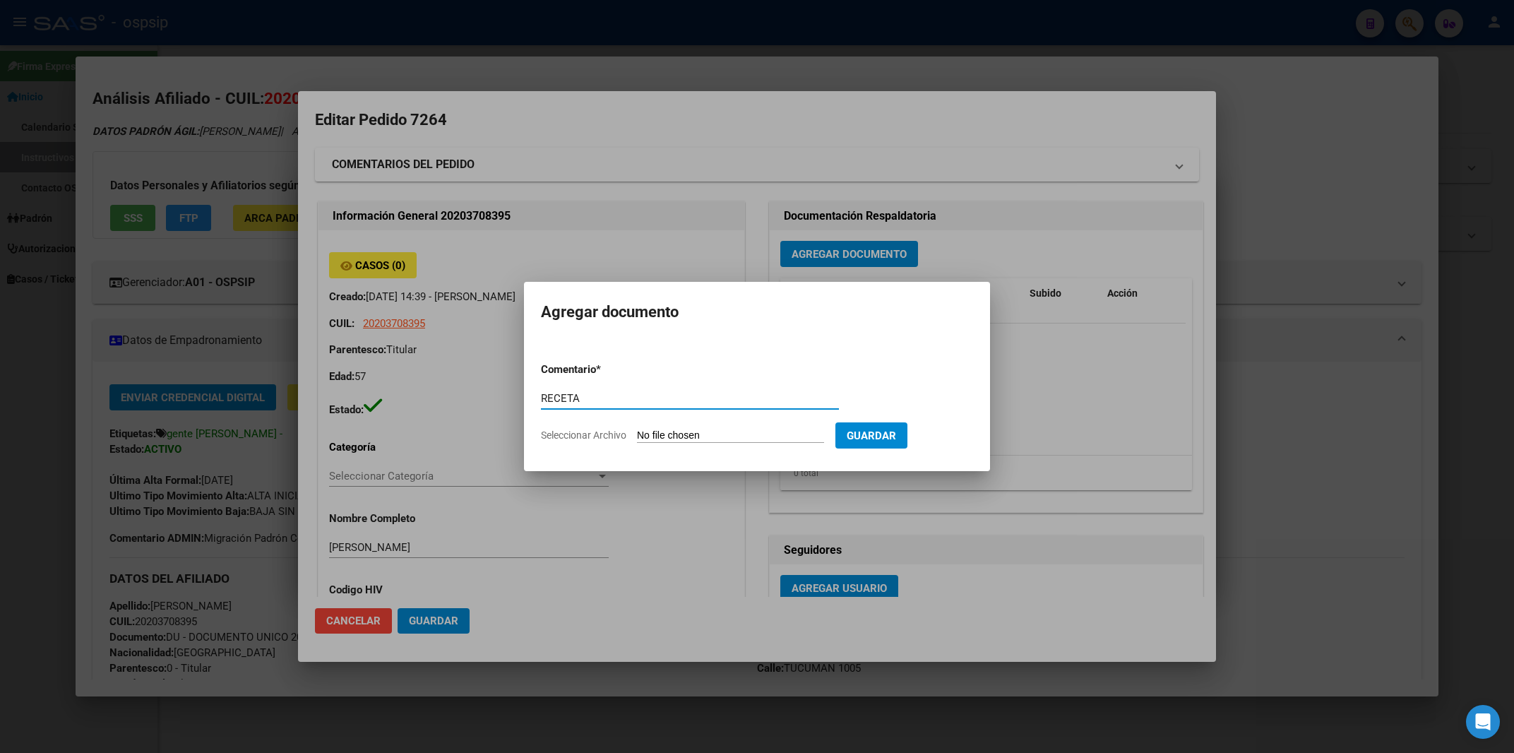
type input "RECETA"
click at [654, 435] on input "Seleccionar Archivo" at bounding box center [730, 435] width 187 height 13
type input "C:\fakepath\RECETA.pdf"
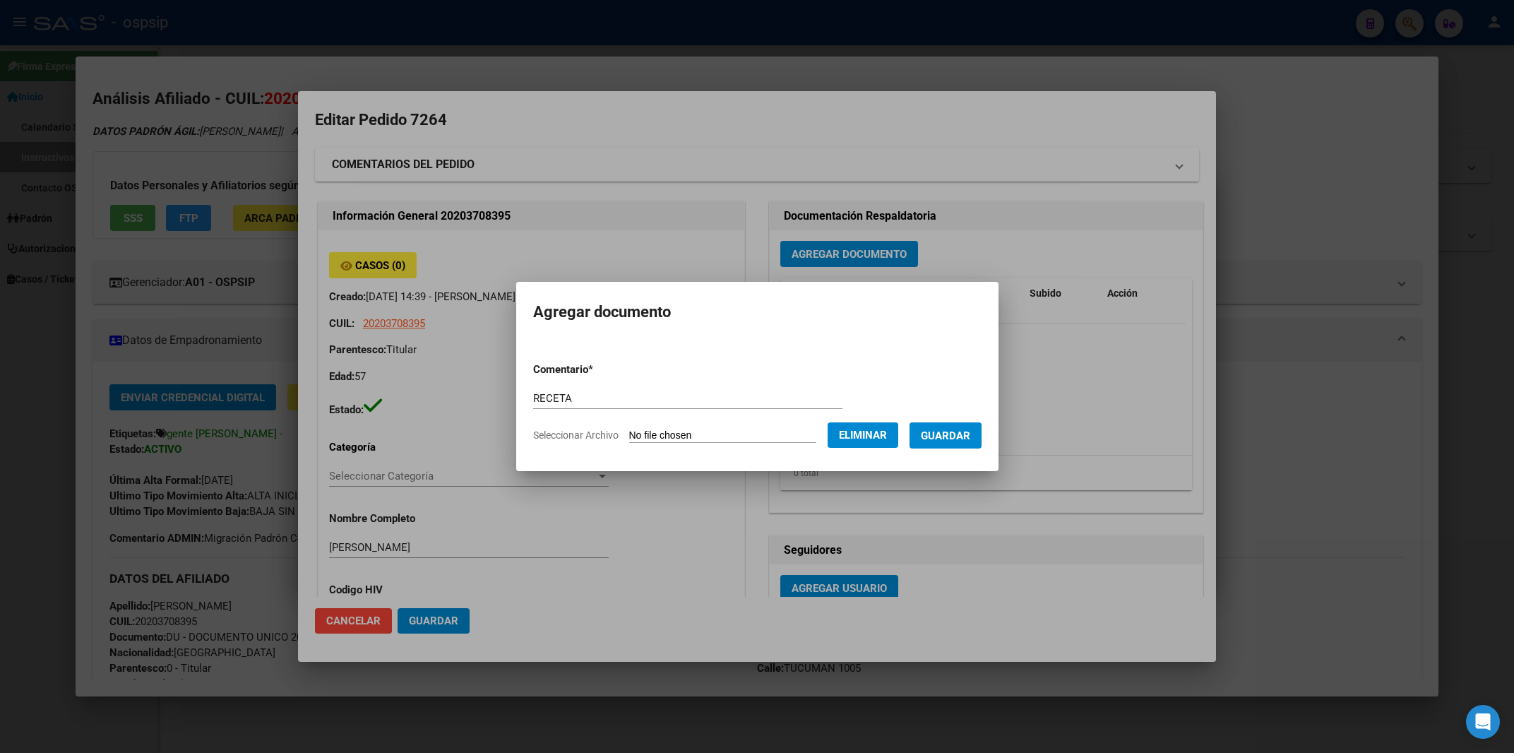
click at [949, 438] on span "Guardar" at bounding box center [945, 435] width 49 height 13
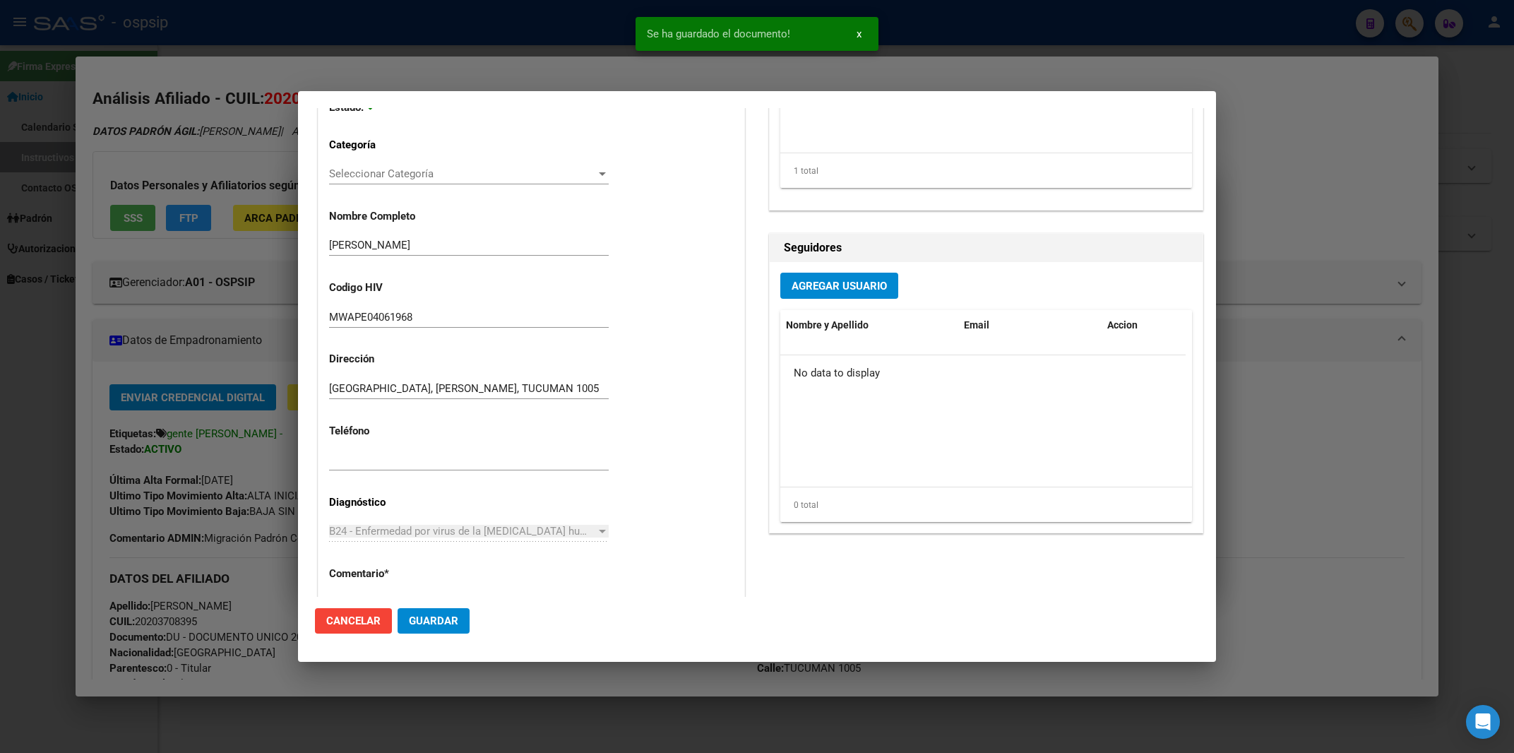
scroll to position [681, 0]
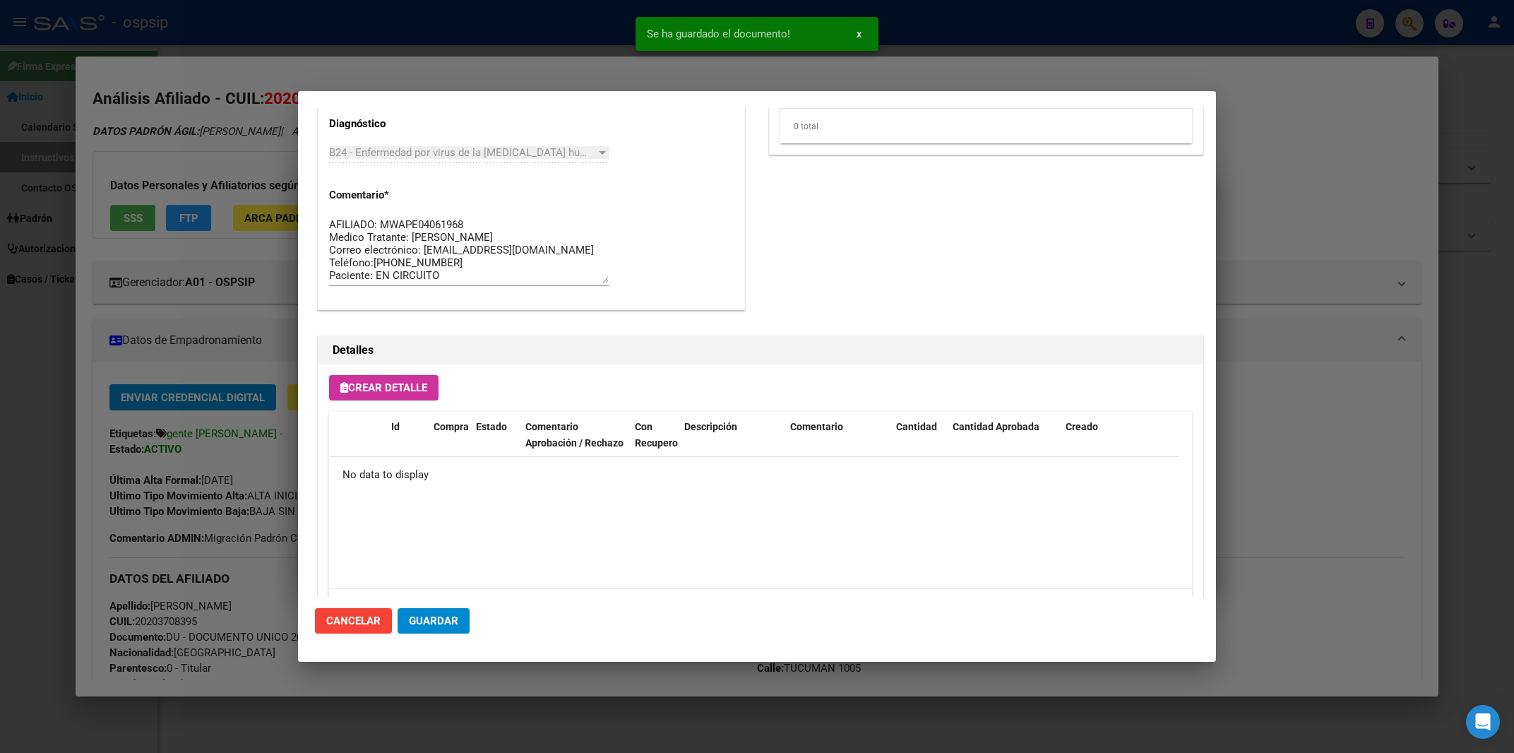
click at [385, 384] on span "Crear Detalle" at bounding box center [383, 387] width 87 height 13
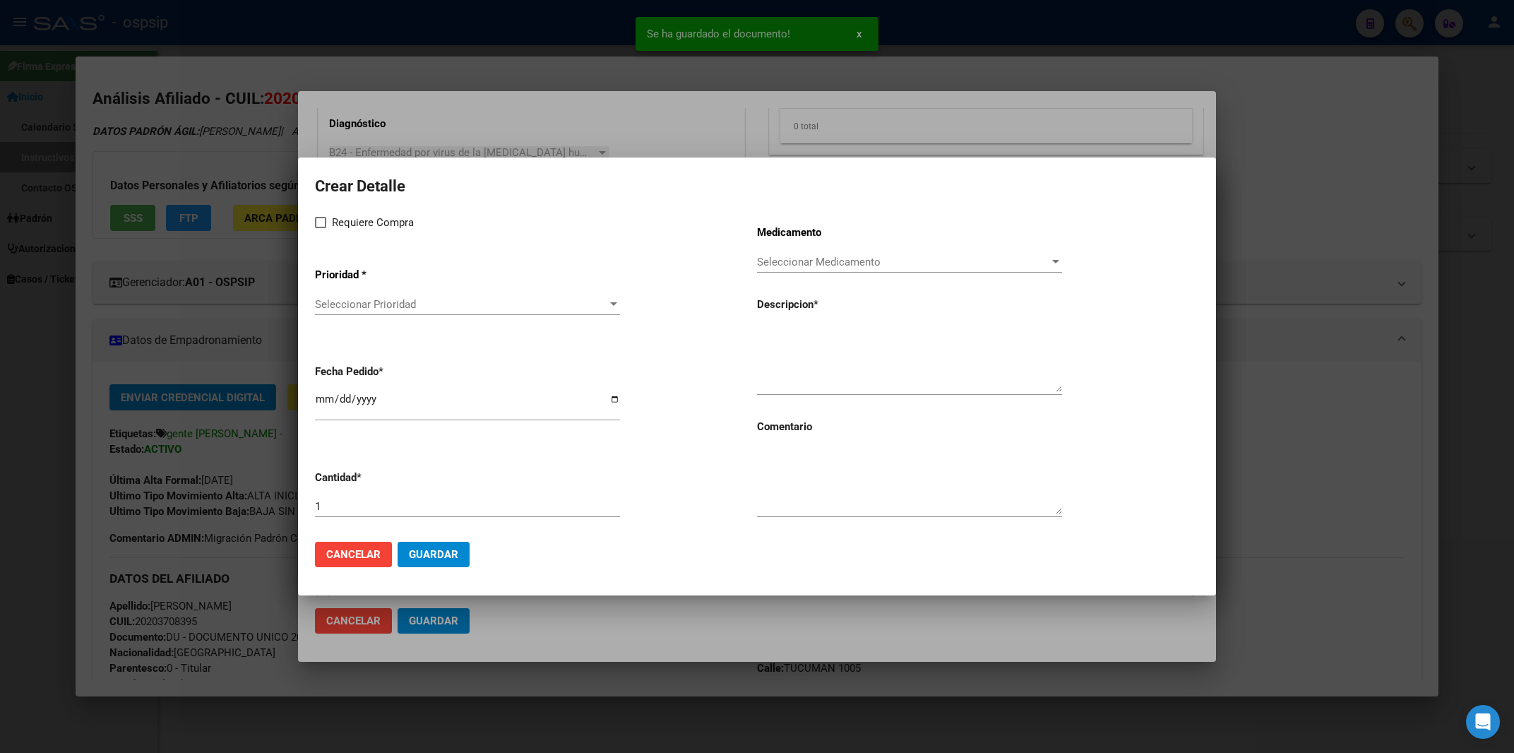
click at [322, 228] on span at bounding box center [320, 222] width 11 height 11
click at [321, 228] on input "Requiere Compra" at bounding box center [320, 228] width 1 height 1
checkbox input "true"
click at [353, 306] on span "Seleccionar Prioridad" at bounding box center [461, 304] width 292 height 13
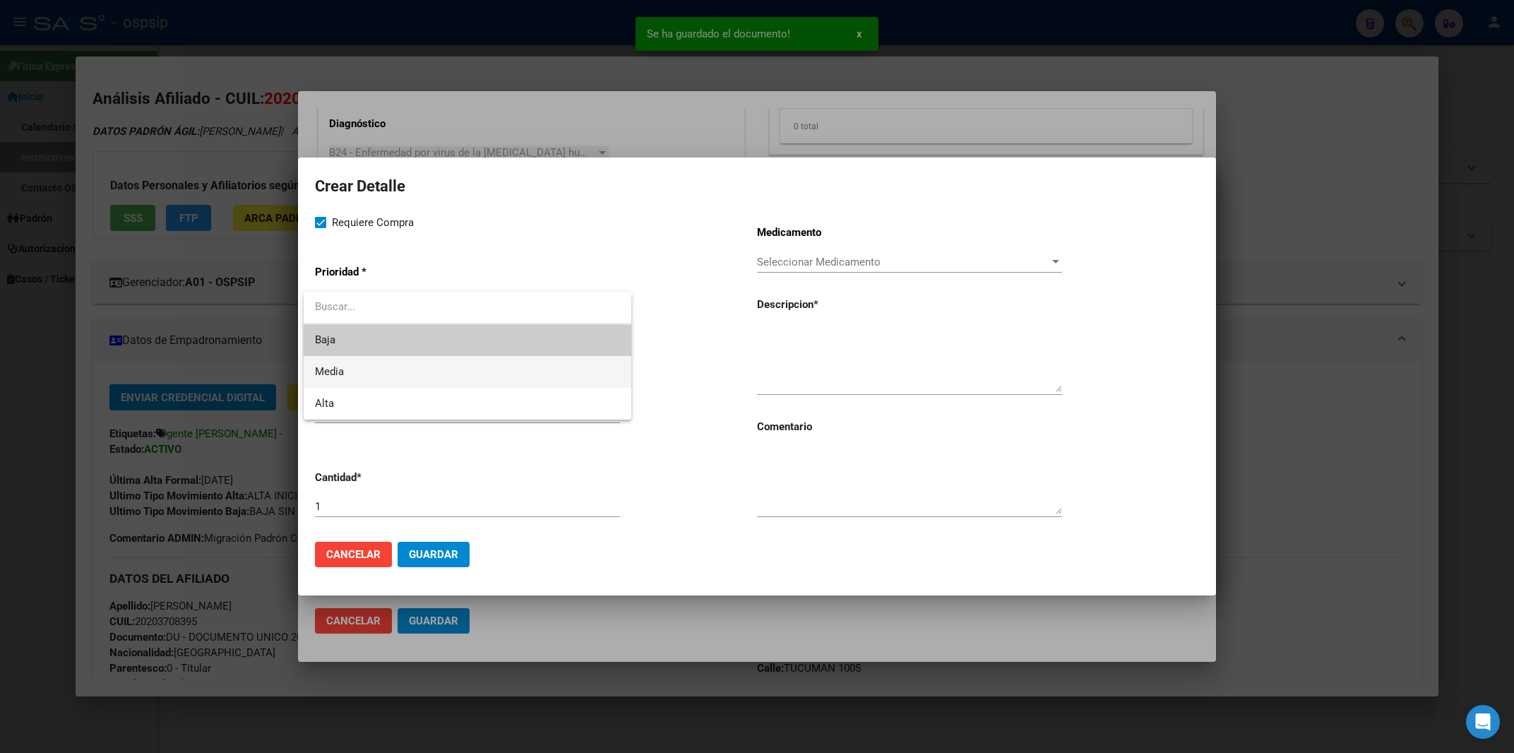
click at [365, 366] on span "Media" at bounding box center [467, 372] width 305 height 32
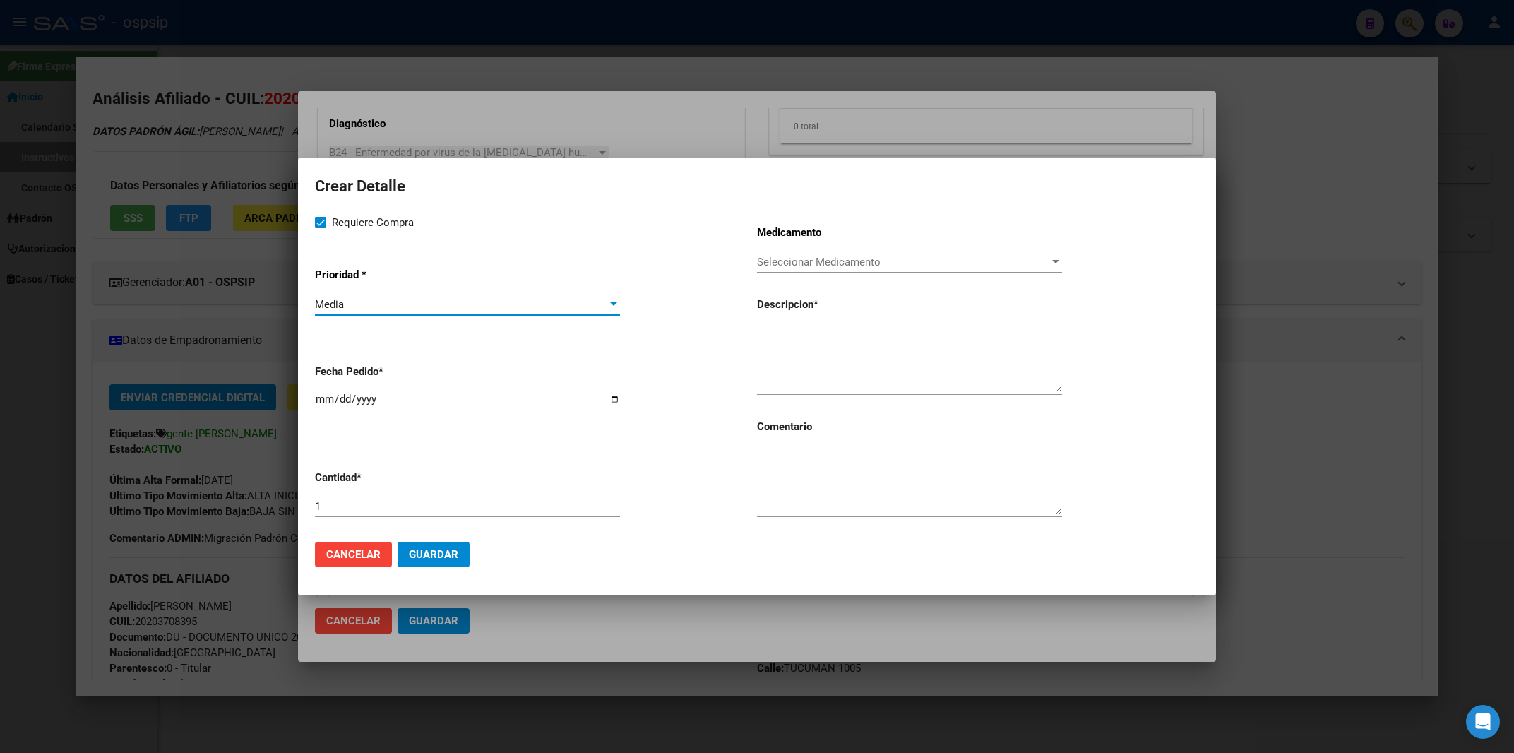
click at [321, 409] on input "2025-09-19" at bounding box center [467, 404] width 305 height 23
type input "2025-09-18"
click at [838, 475] on textarea at bounding box center [909, 481] width 305 height 66
type textarea "MISMO TTO"
click at [770, 360] on textarea at bounding box center [909, 358] width 305 height 66
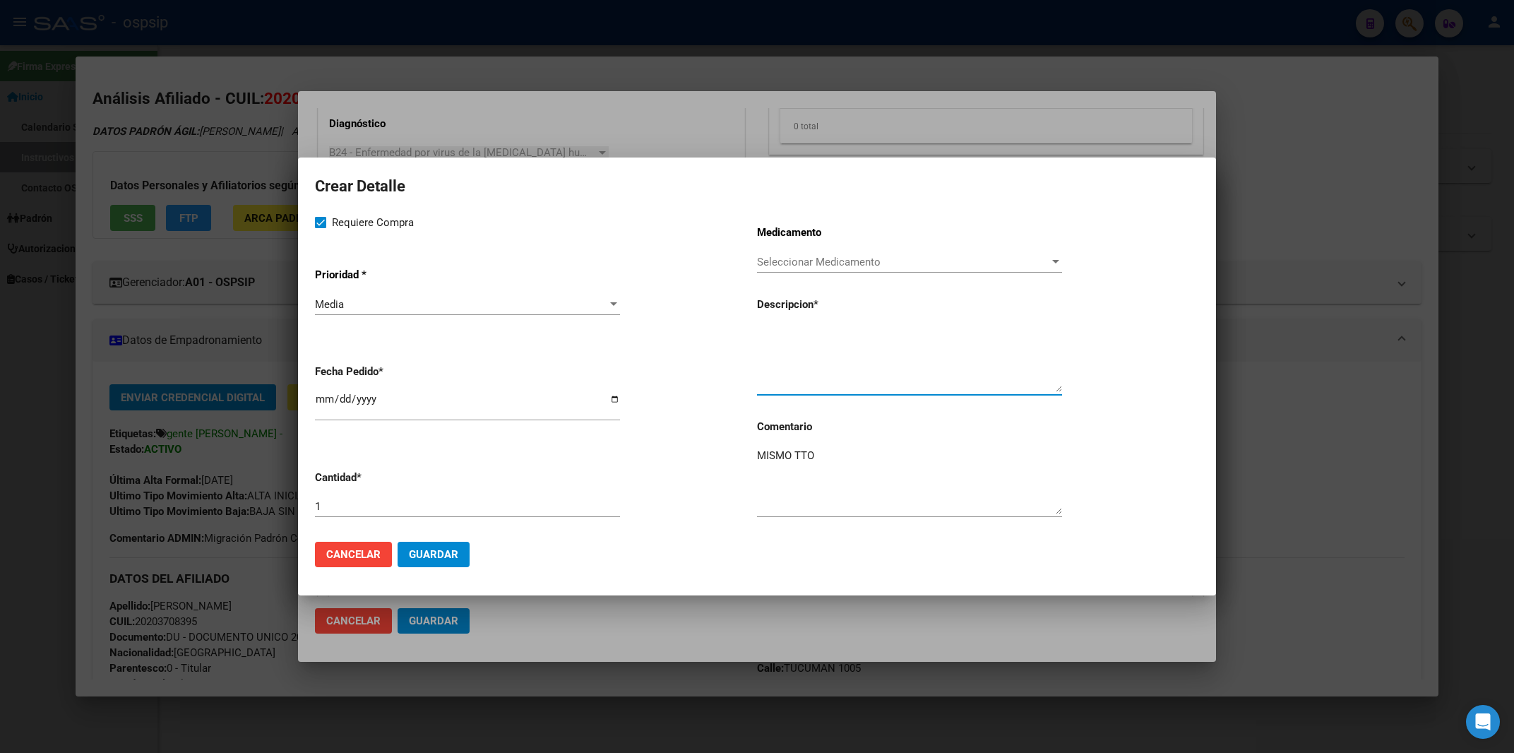
paste textarea "doravirina+[MEDICAL_DATA]+[MEDICAL_DATA] disoproxil 100mg/300mg/300mg comp.rec.…"
click at [761, 330] on textarea "doravirina+[MEDICAL_DATA]+[MEDICAL_DATA] disoproxil 100mg/300mg/300mg comp.rec.…" at bounding box center [909, 358] width 305 height 66
type textarea "doravirina+[MEDICAL_DATA]+[MEDICAL_DATA] disoproxil 100mg/300mg/300mg comp.rec.…"
click at [454, 555] on span "Guardar" at bounding box center [433, 554] width 49 height 13
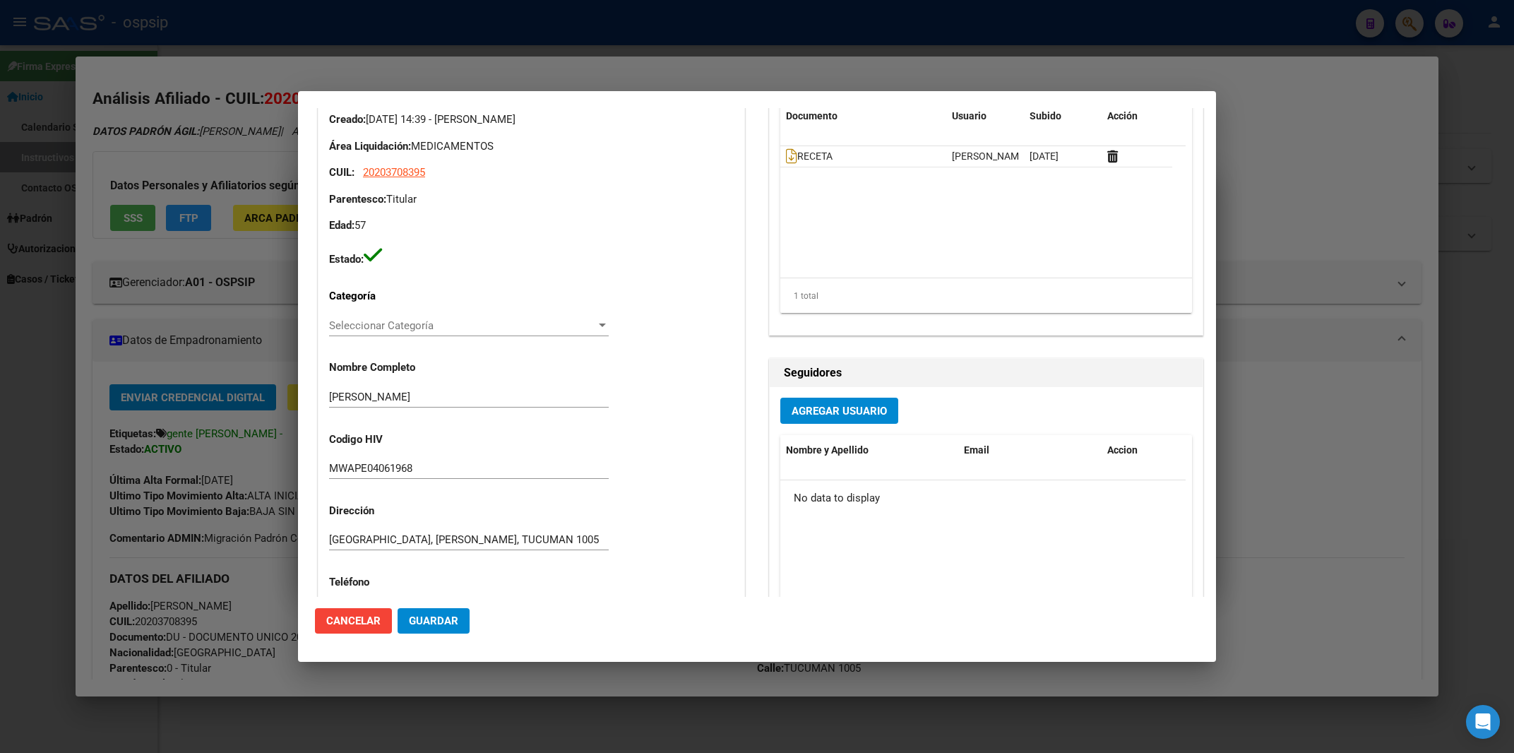
scroll to position [0, 0]
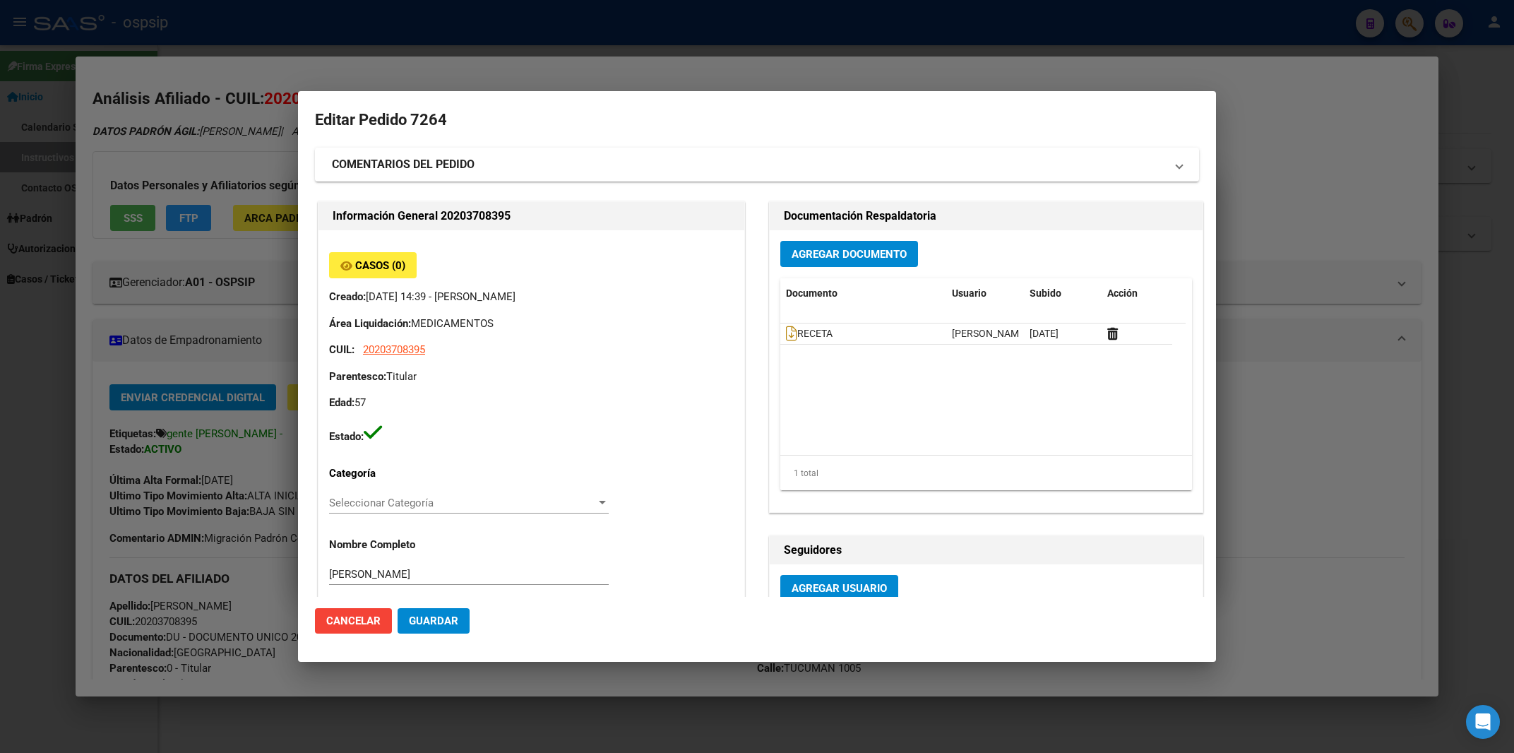
click at [708, 22] on div at bounding box center [757, 376] width 1514 height 753
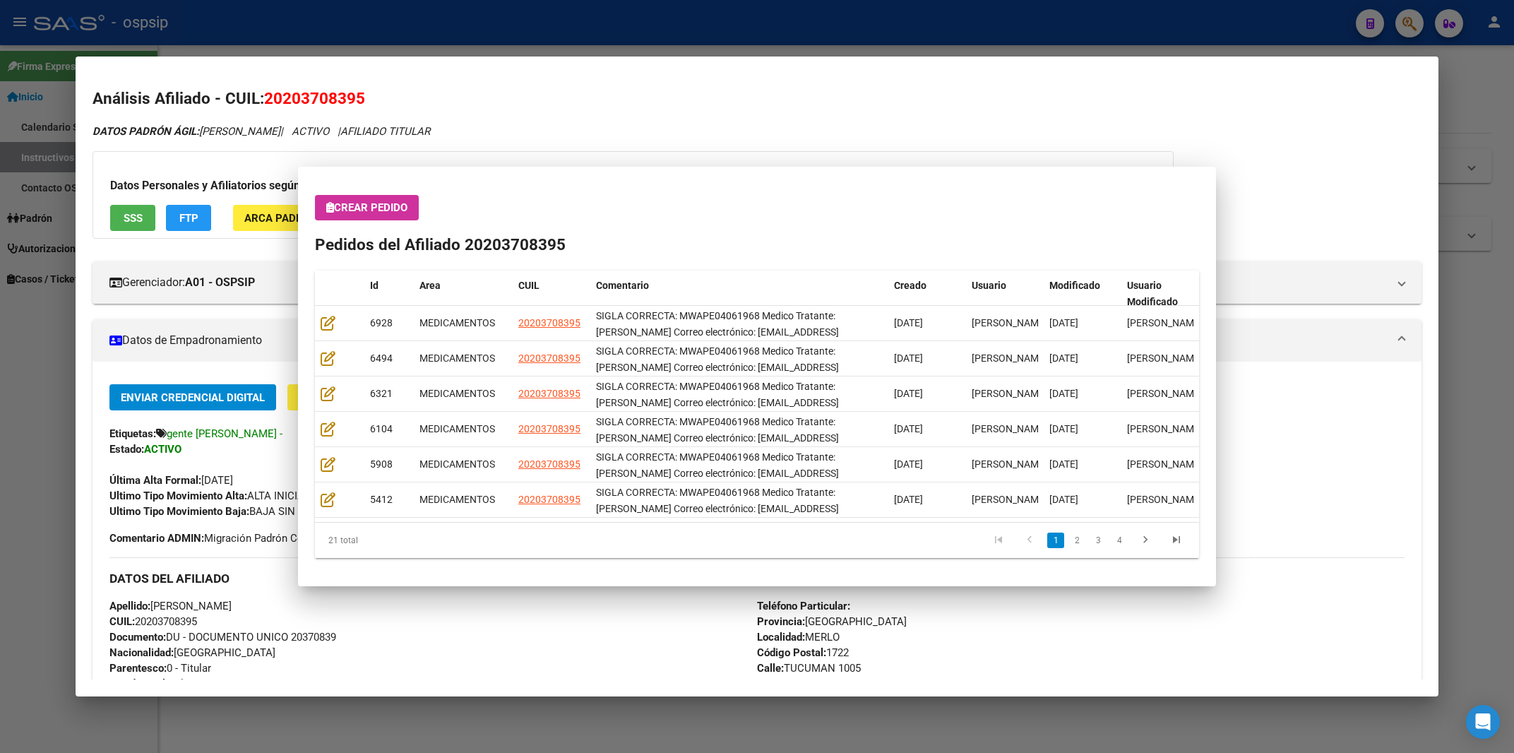
click at [708, 22] on div at bounding box center [757, 376] width 1514 height 753
click at [708, 22] on div "- ospsip" at bounding box center [689, 22] width 1310 height 31
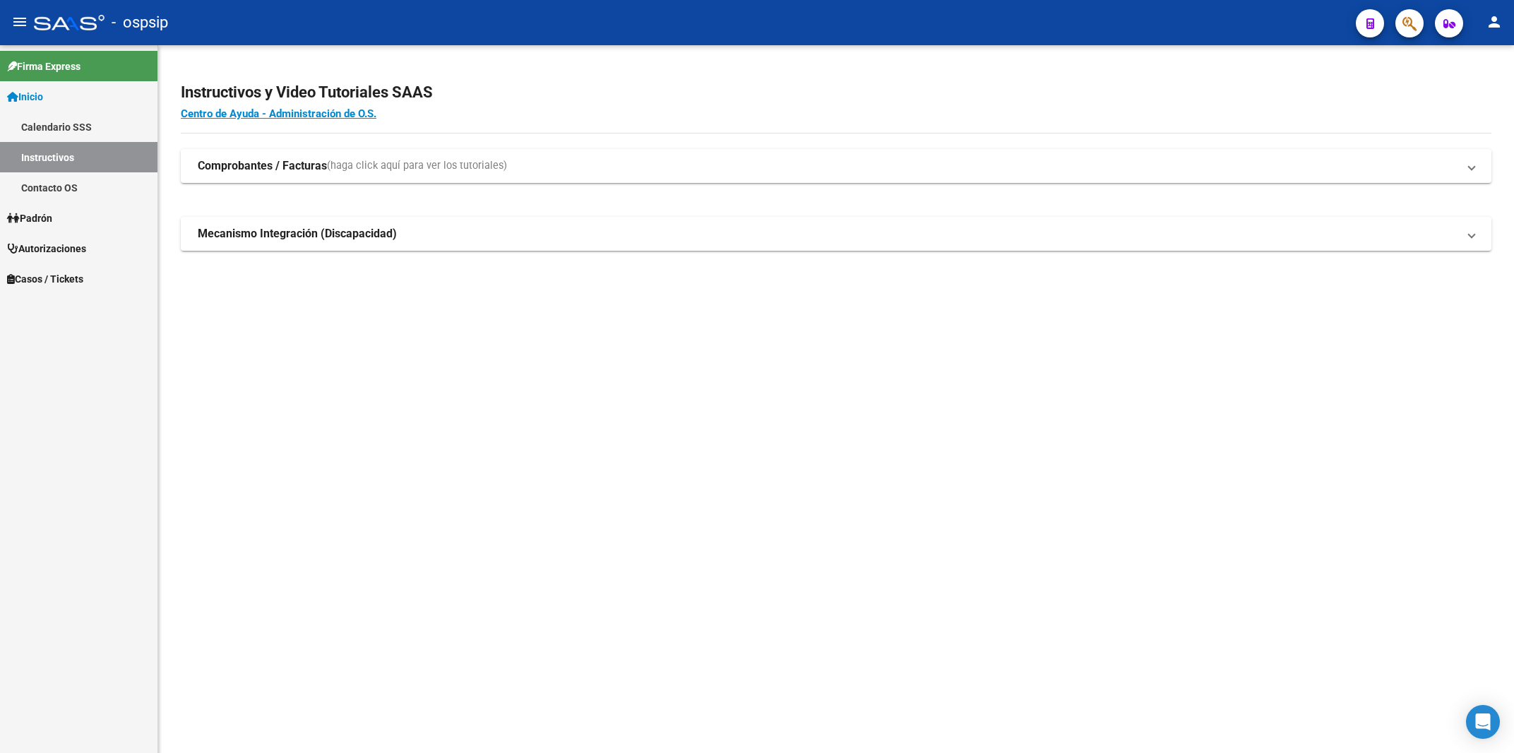
click at [708, 22] on div "- ospsip" at bounding box center [689, 22] width 1310 height 31
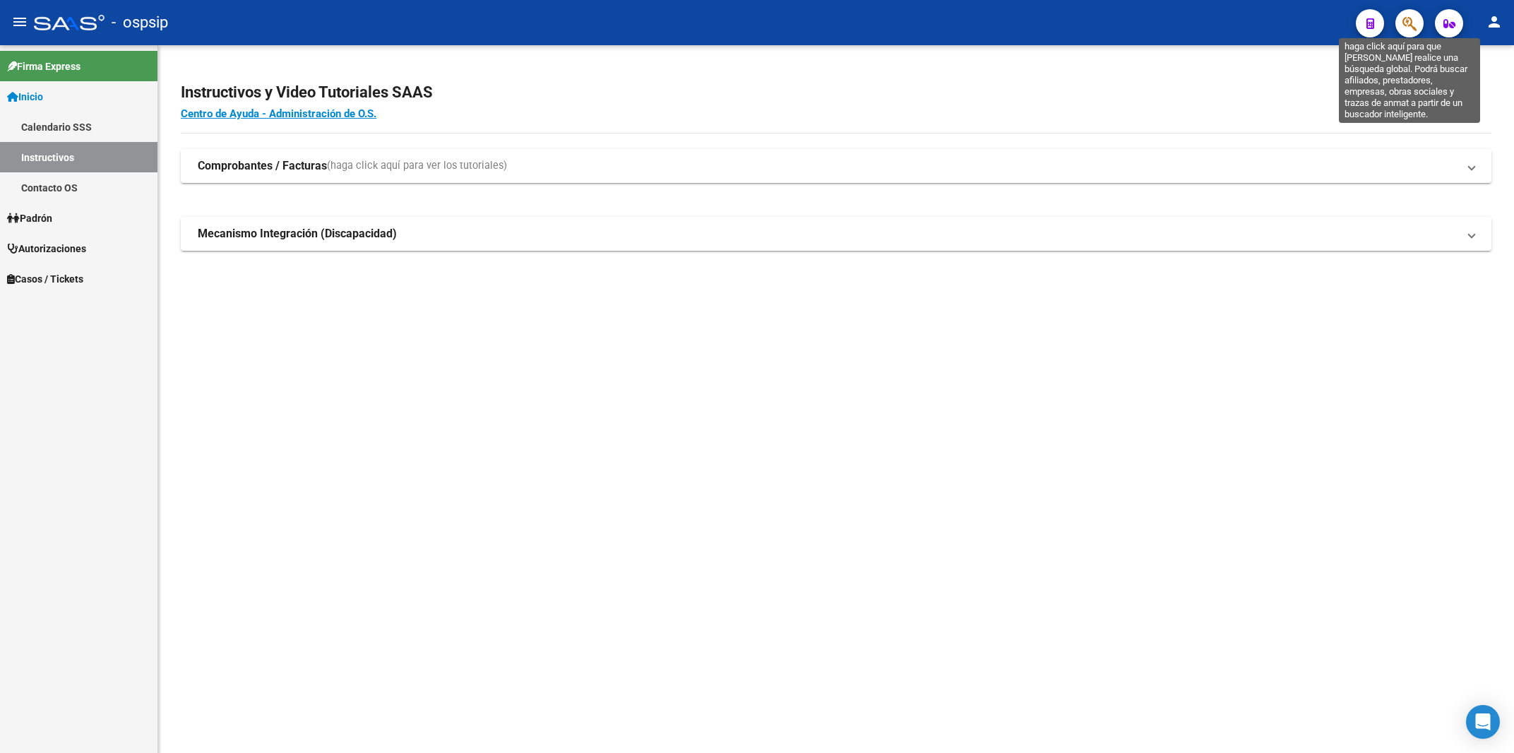
click at [1406, 24] on icon "button" at bounding box center [1409, 24] width 14 height 16
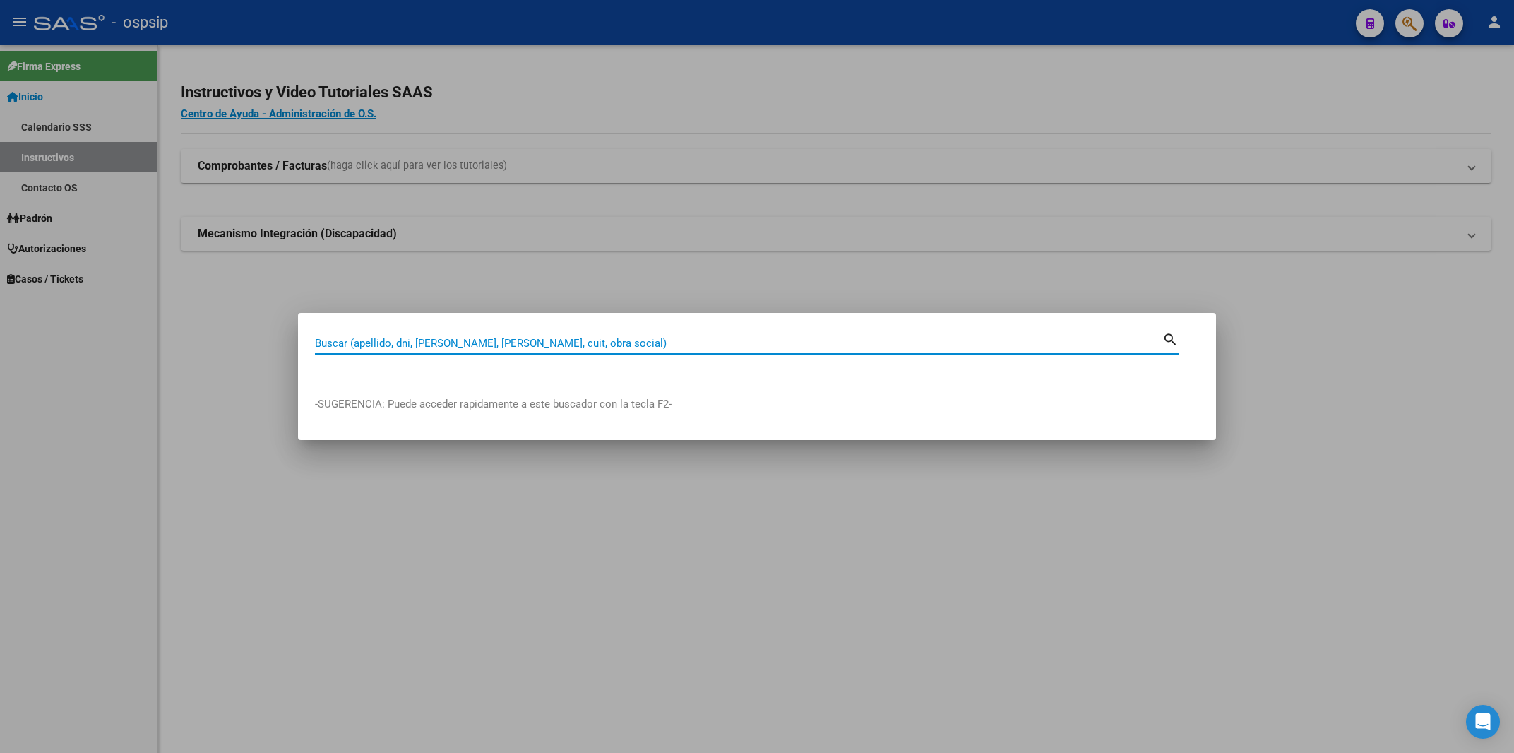
paste input "29246850"
type input "29246850"
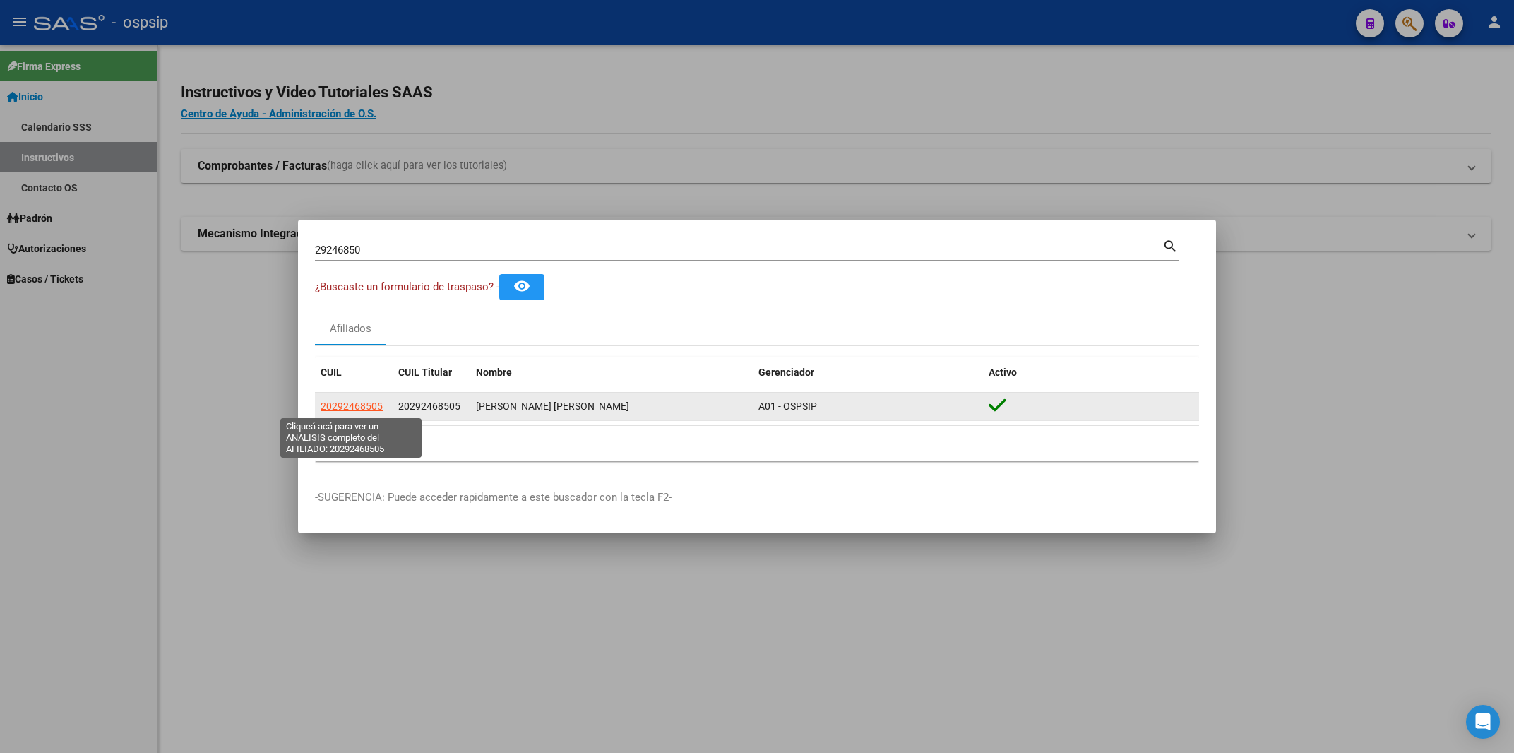
click at [337, 405] on span "20292468505" at bounding box center [352, 405] width 62 height 11
type textarea "20292468505"
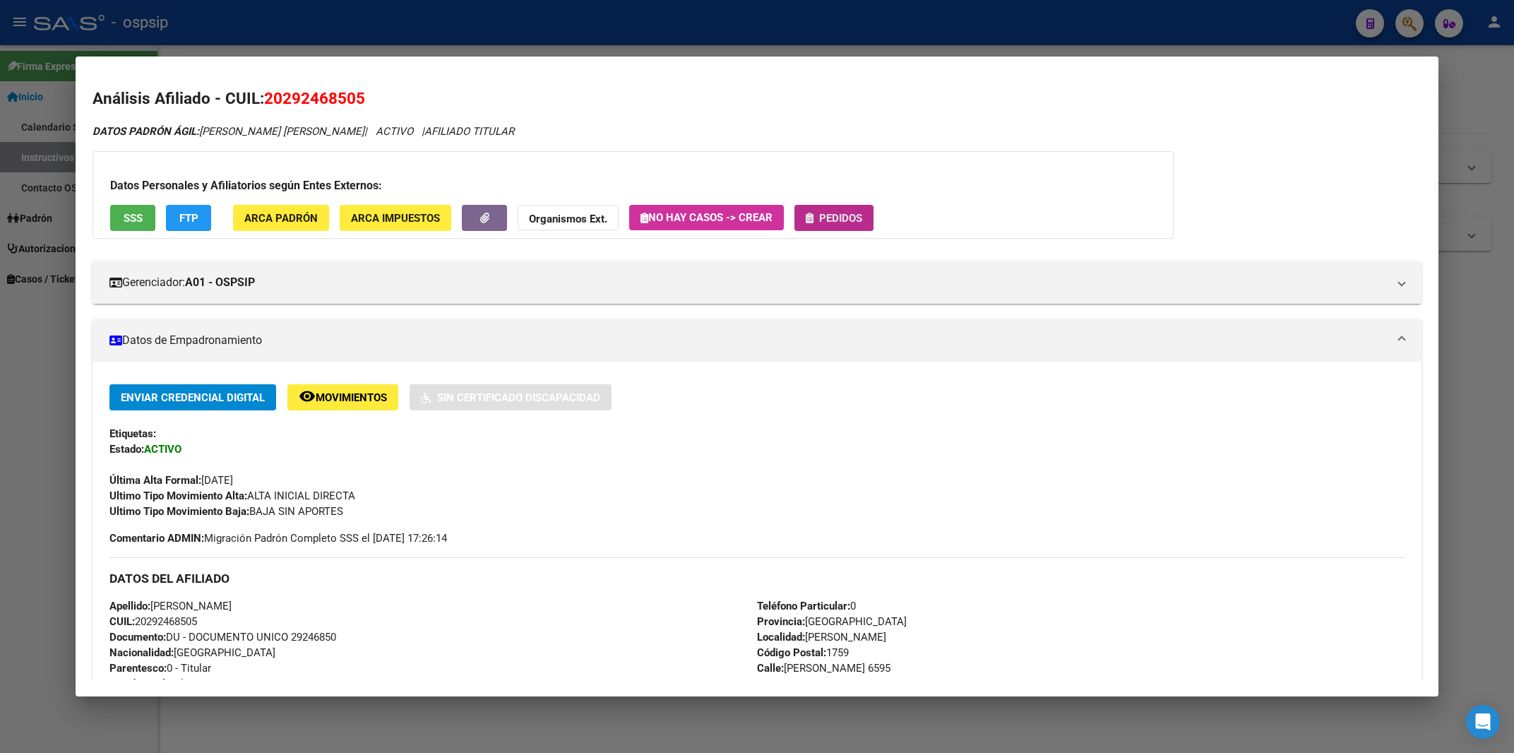
click at [839, 218] on span "Pedidos" at bounding box center [840, 218] width 43 height 13
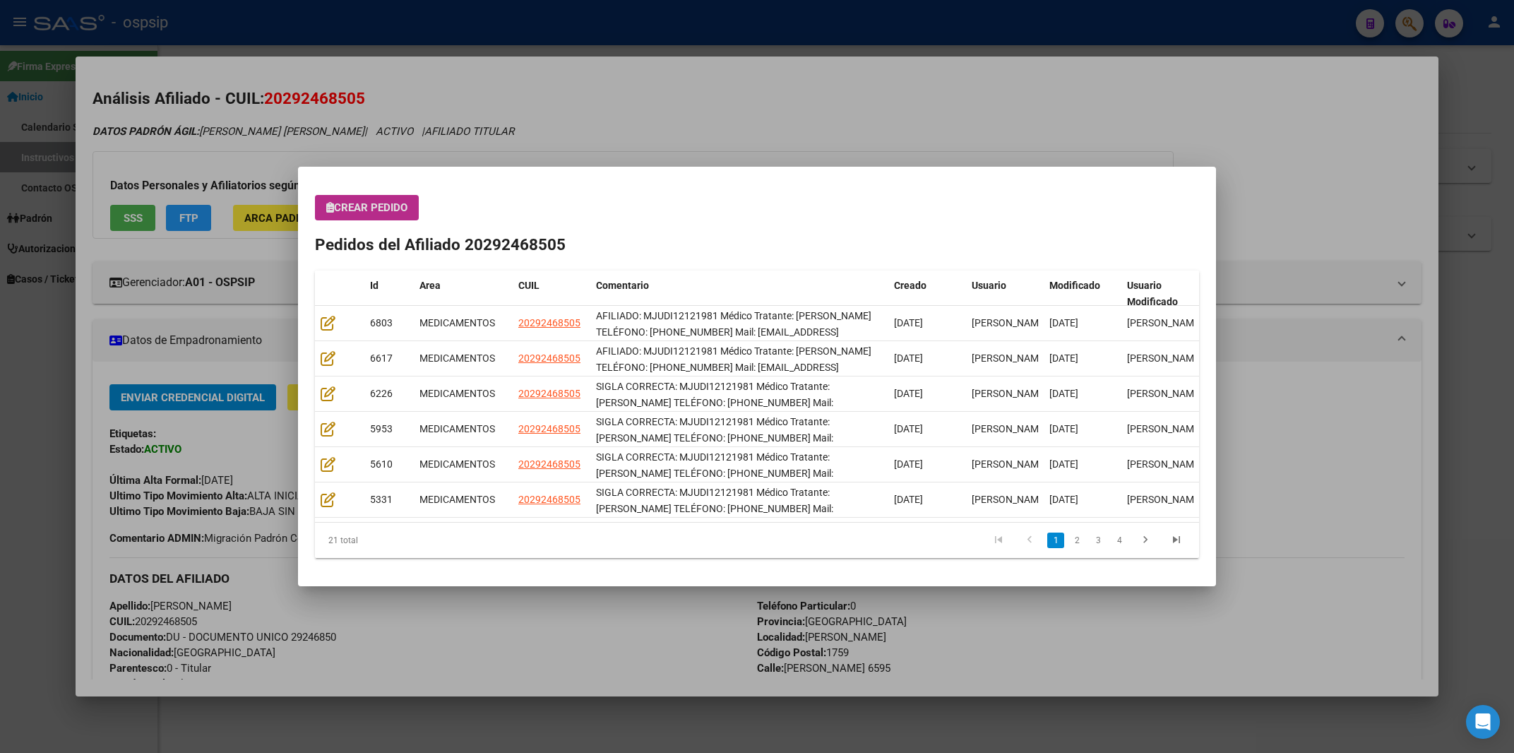
click at [373, 210] on span "Crear Pedido" at bounding box center [366, 207] width 81 height 13
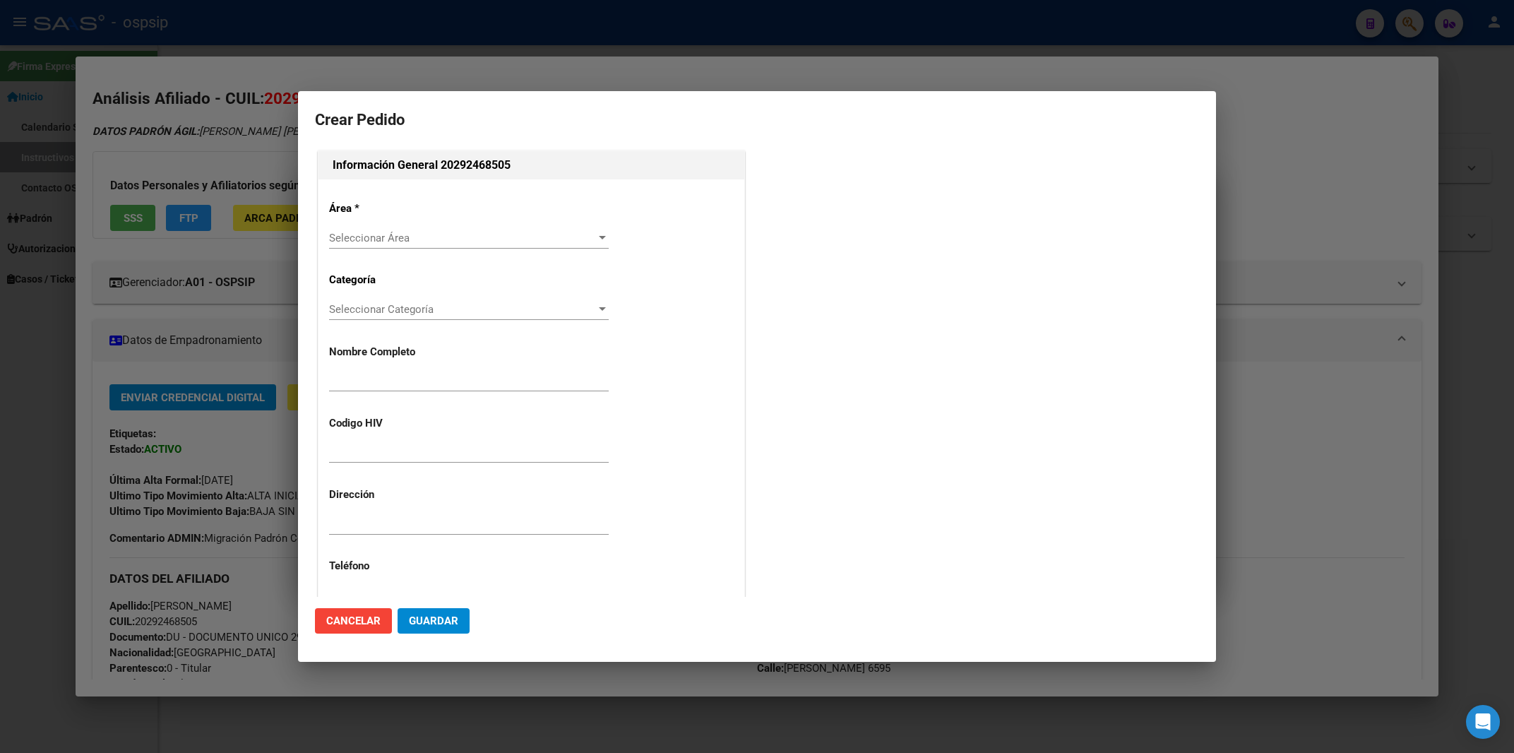
type input "[PERSON_NAME]"
type input "MJUDI12121981"
type input "[GEOGRAPHIC_DATA], [PERSON_NAME] [PERSON_NAME] 6595"
type input "Particular: 0"
type input "BUENOS AIRES, [PERSON_NAME] [PERSON_NAME] 6595"
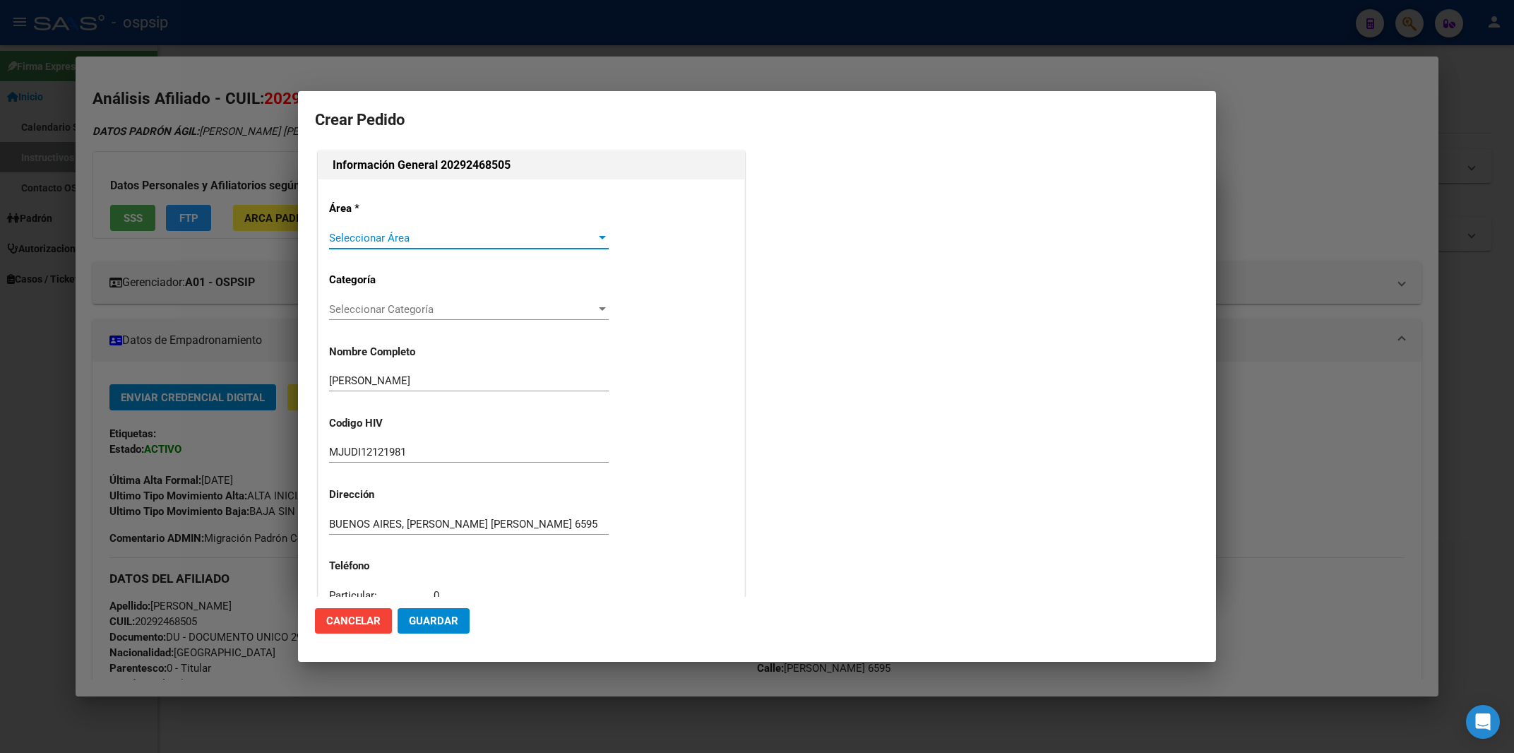
click at [371, 229] on div "Seleccionar Área Seleccionar Área" at bounding box center [469, 237] width 280 height 21
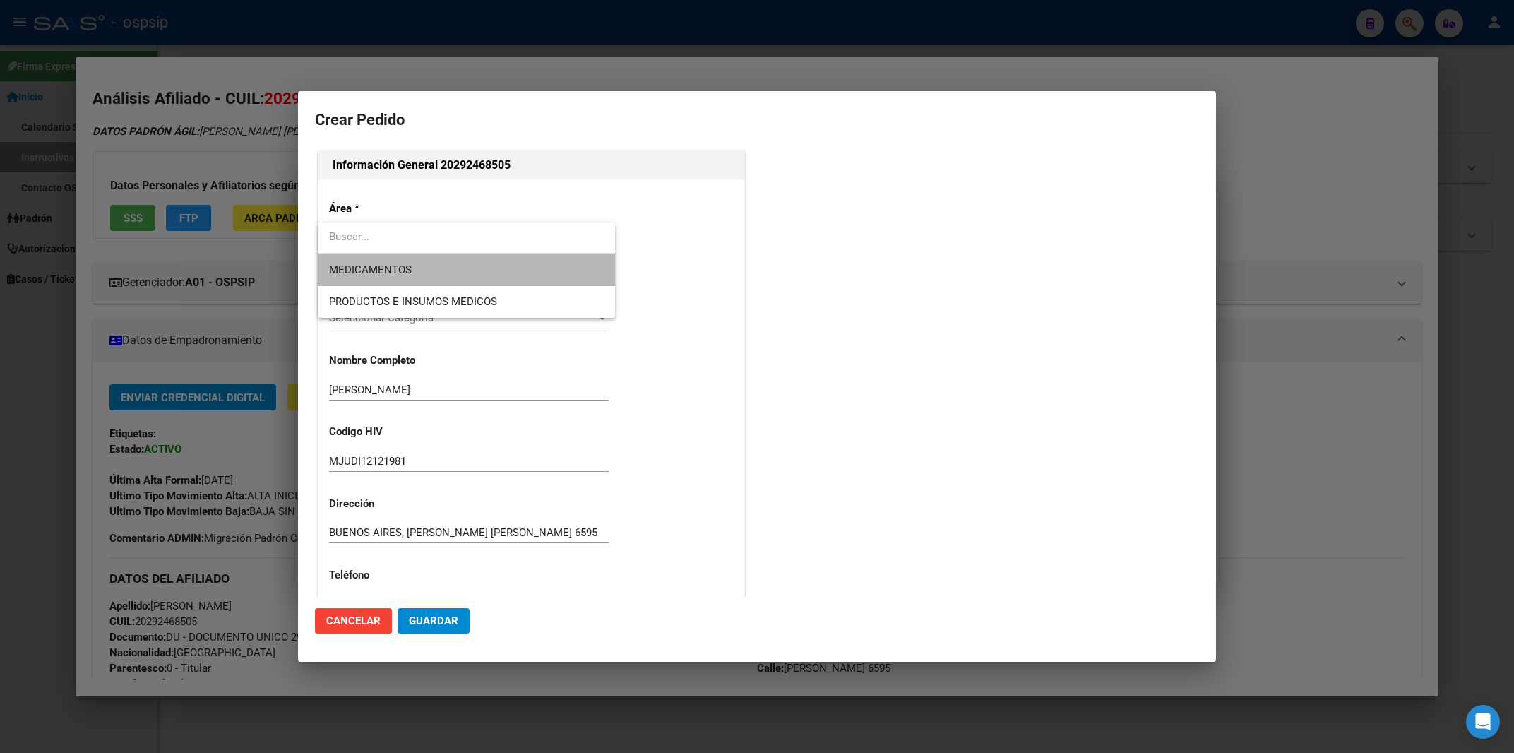
click at [371, 270] on span "MEDICAMENTOS" at bounding box center [370, 269] width 83 height 13
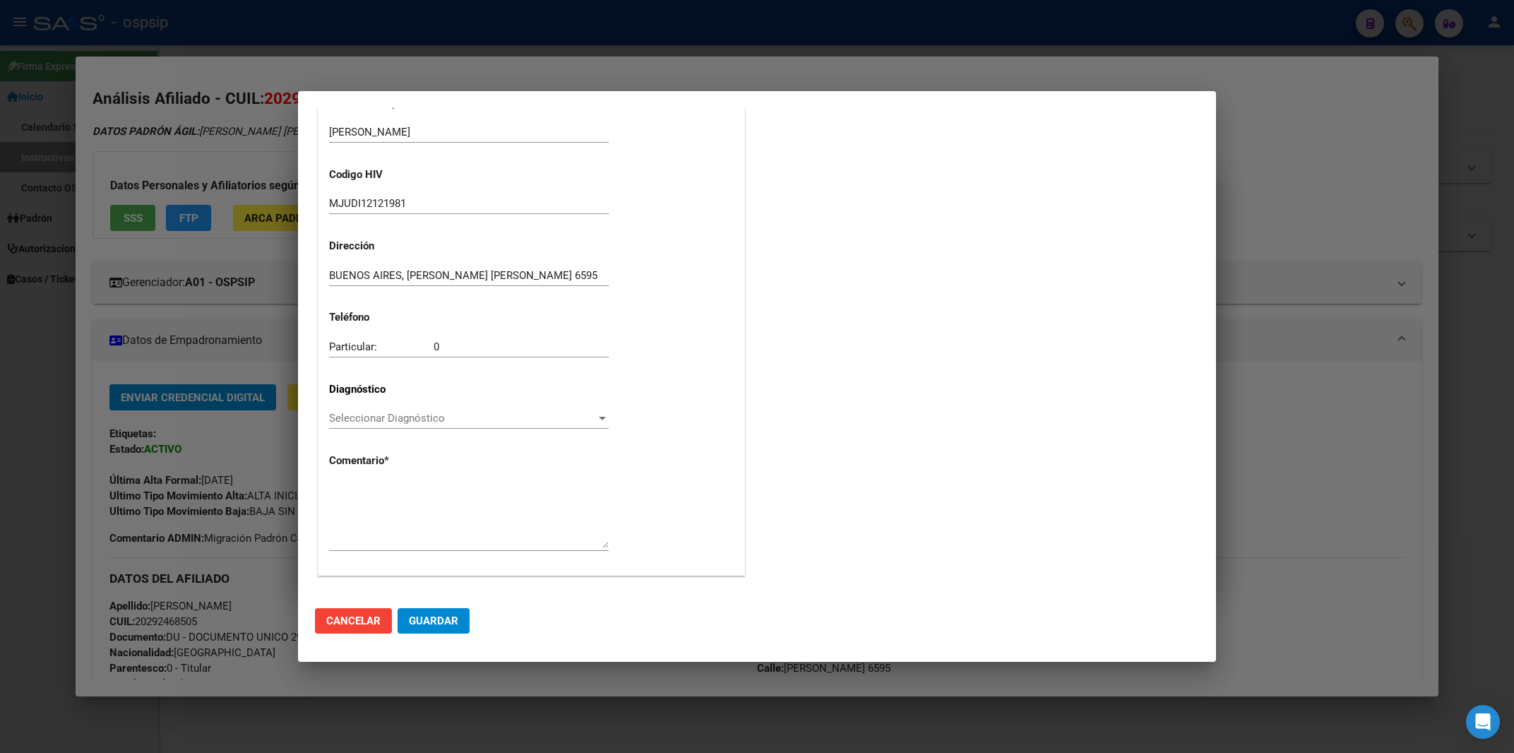
scroll to position [249, 0]
click at [405, 421] on span "Seleccionar Diagnóstico" at bounding box center [462, 417] width 267 height 13
type input "B24"
click at [346, 484] on textarea at bounding box center [469, 514] width 280 height 66
paste textarea "AFILIADO: MJUDI12121981 Médico Tratante: [PERSON_NAME] TELÉFONO: [PHONE_NUMBER]…"
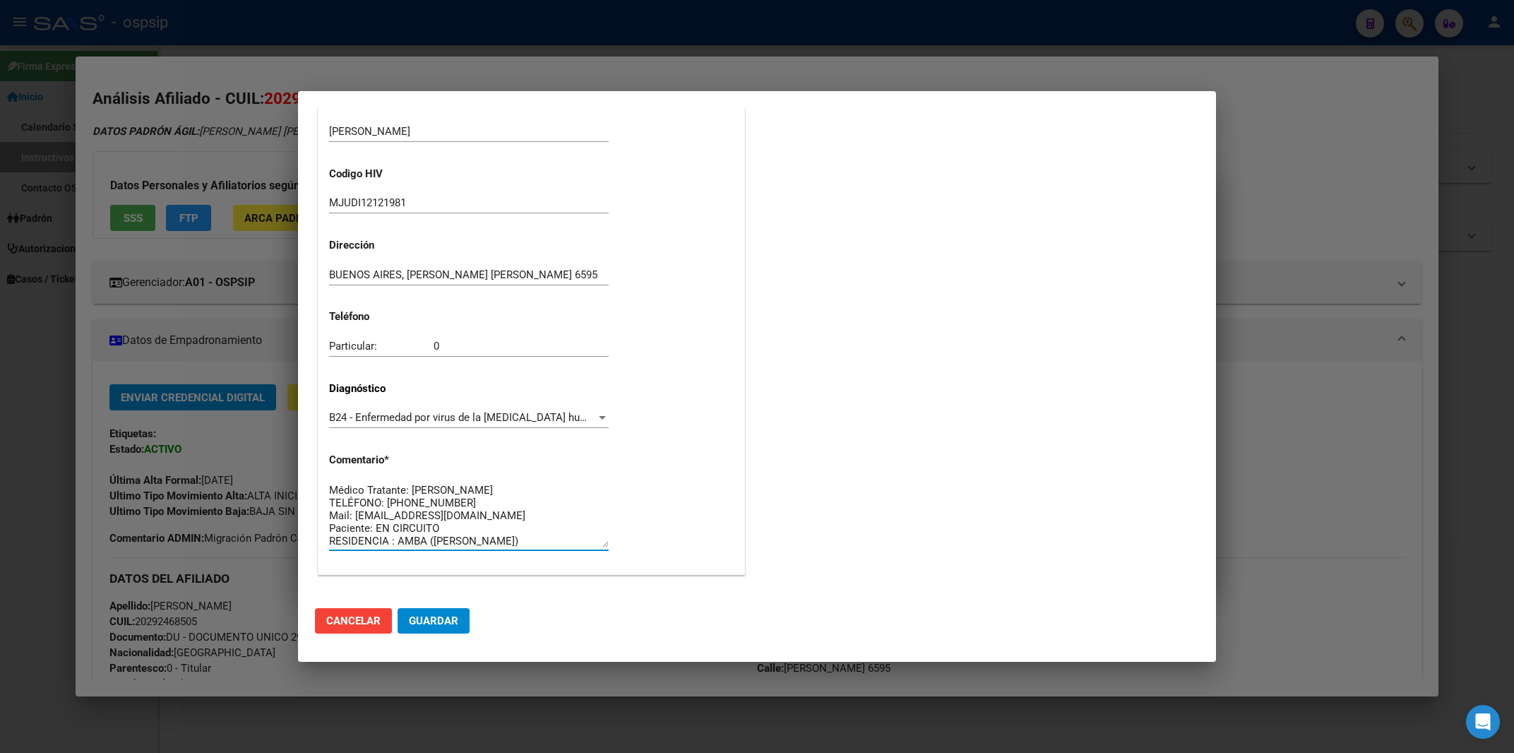
scroll to position [12, 0]
type textarea "AFILIADO: MJUDI12121981 Médico Tratante: [PERSON_NAME] TELÉFONO: [PHONE_NUMBER]…"
click at [441, 614] on button "Guardar" at bounding box center [433, 620] width 72 height 25
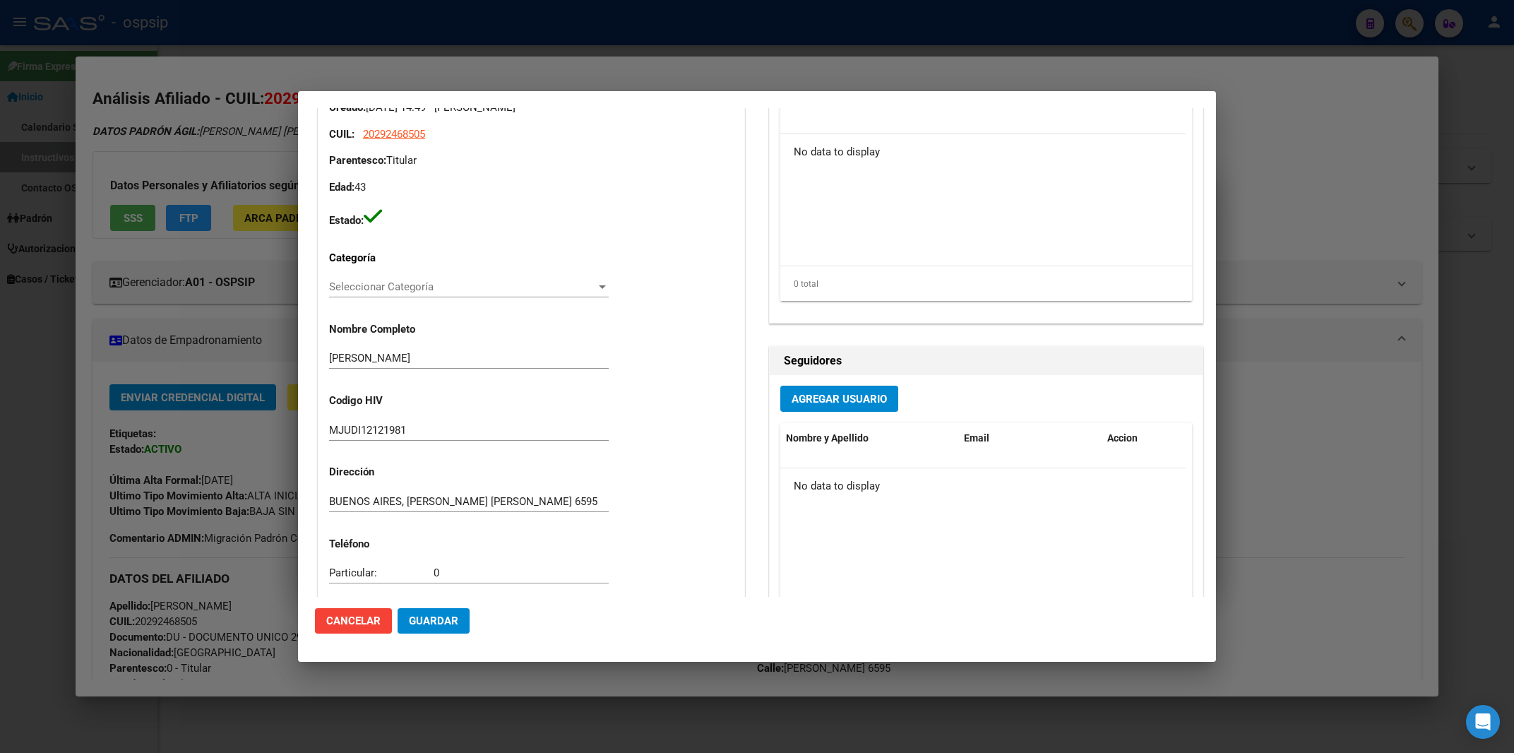
scroll to position [0, 0]
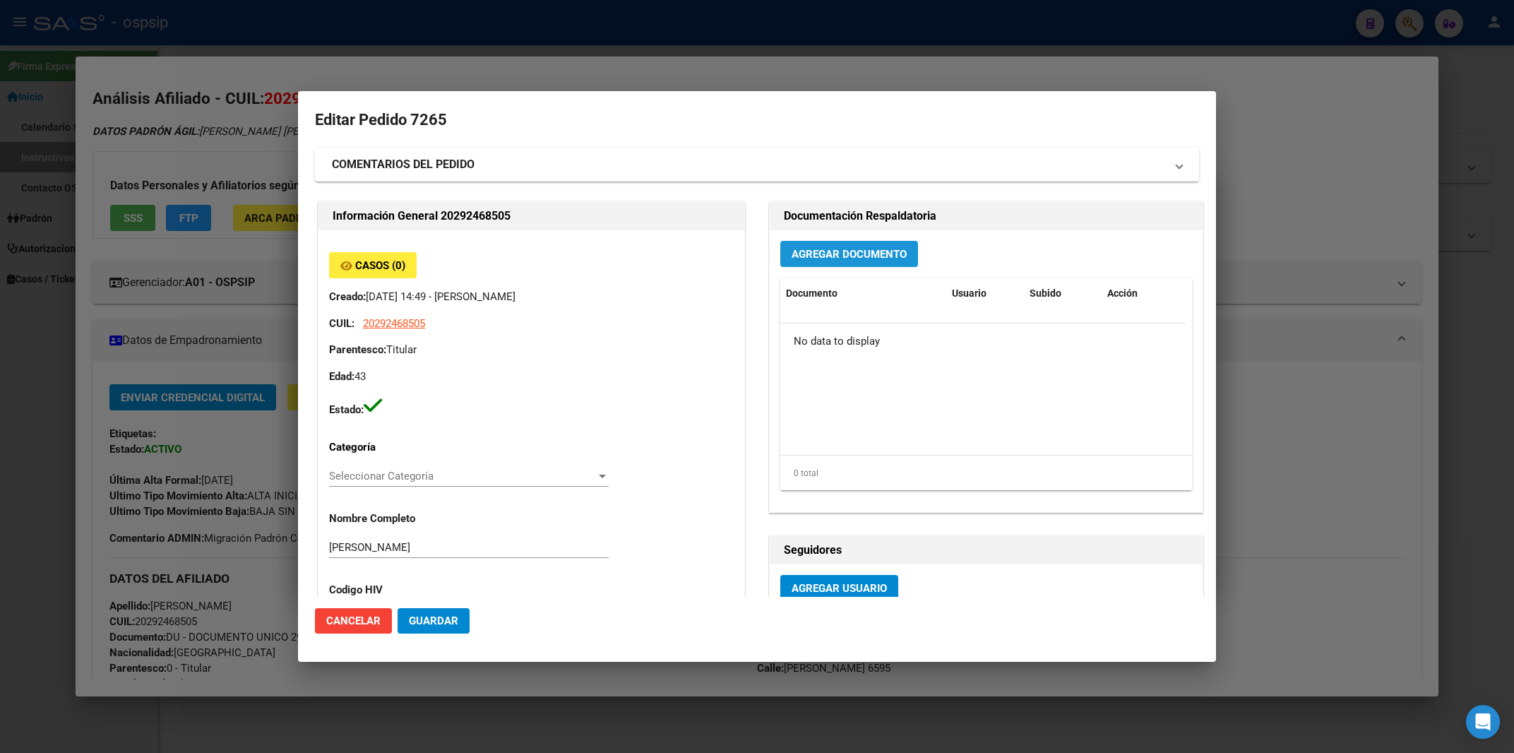
click at [832, 249] on span "Agregar Documento" at bounding box center [848, 254] width 115 height 13
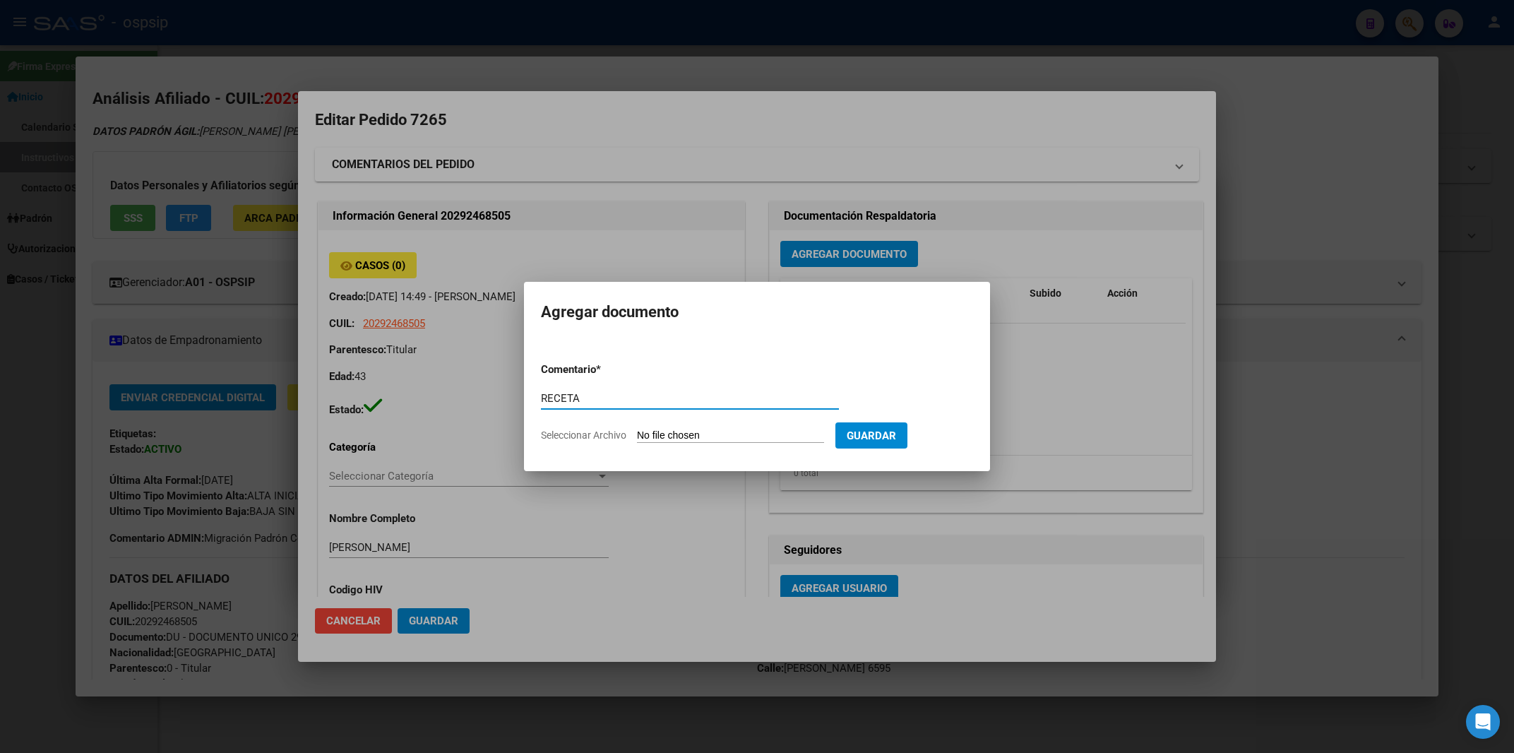
type input "RECETA"
click at [664, 434] on input "Seleccionar Archivo" at bounding box center [730, 435] width 187 height 13
type input "C:\fakepath\RECETA.pdf"
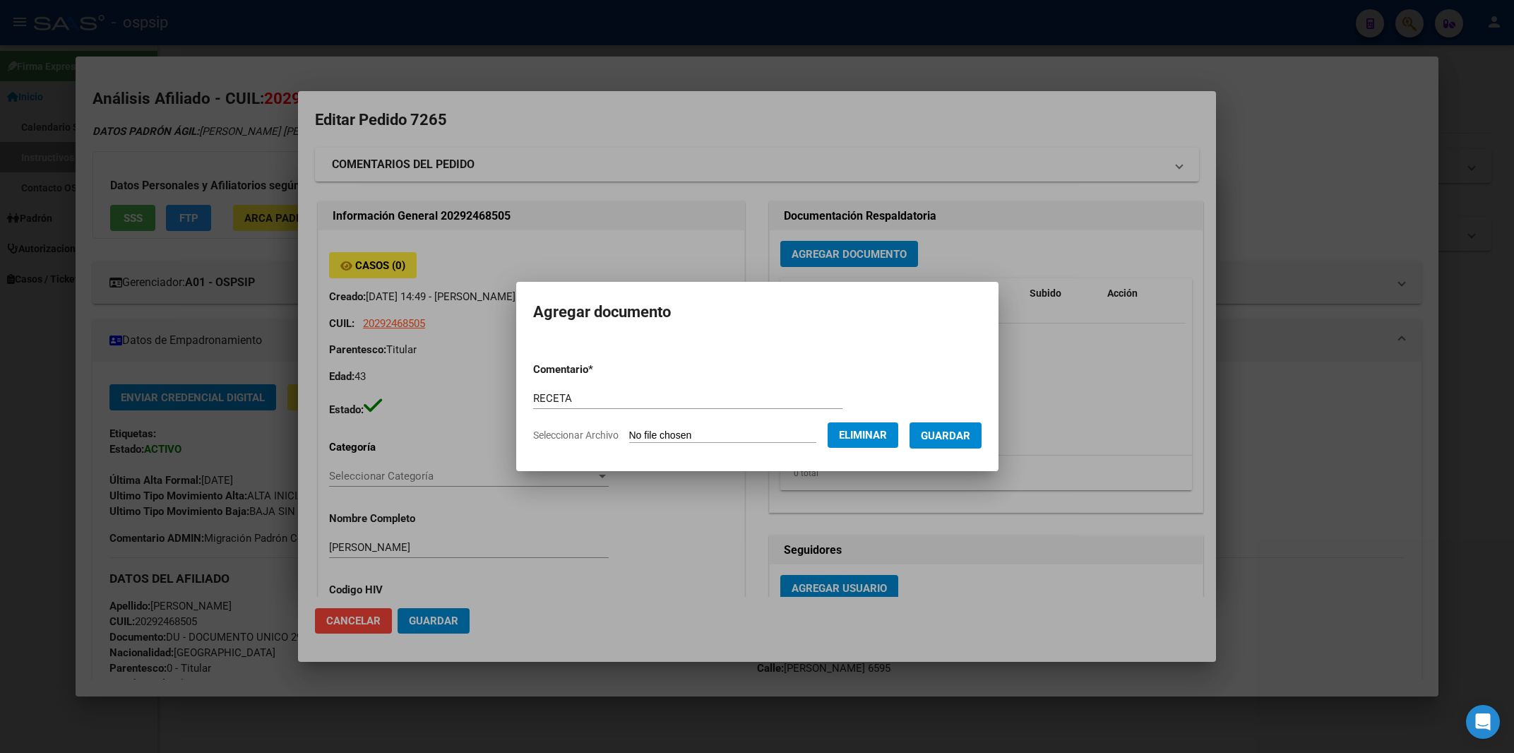
click at [950, 431] on span "Guardar" at bounding box center [945, 435] width 49 height 13
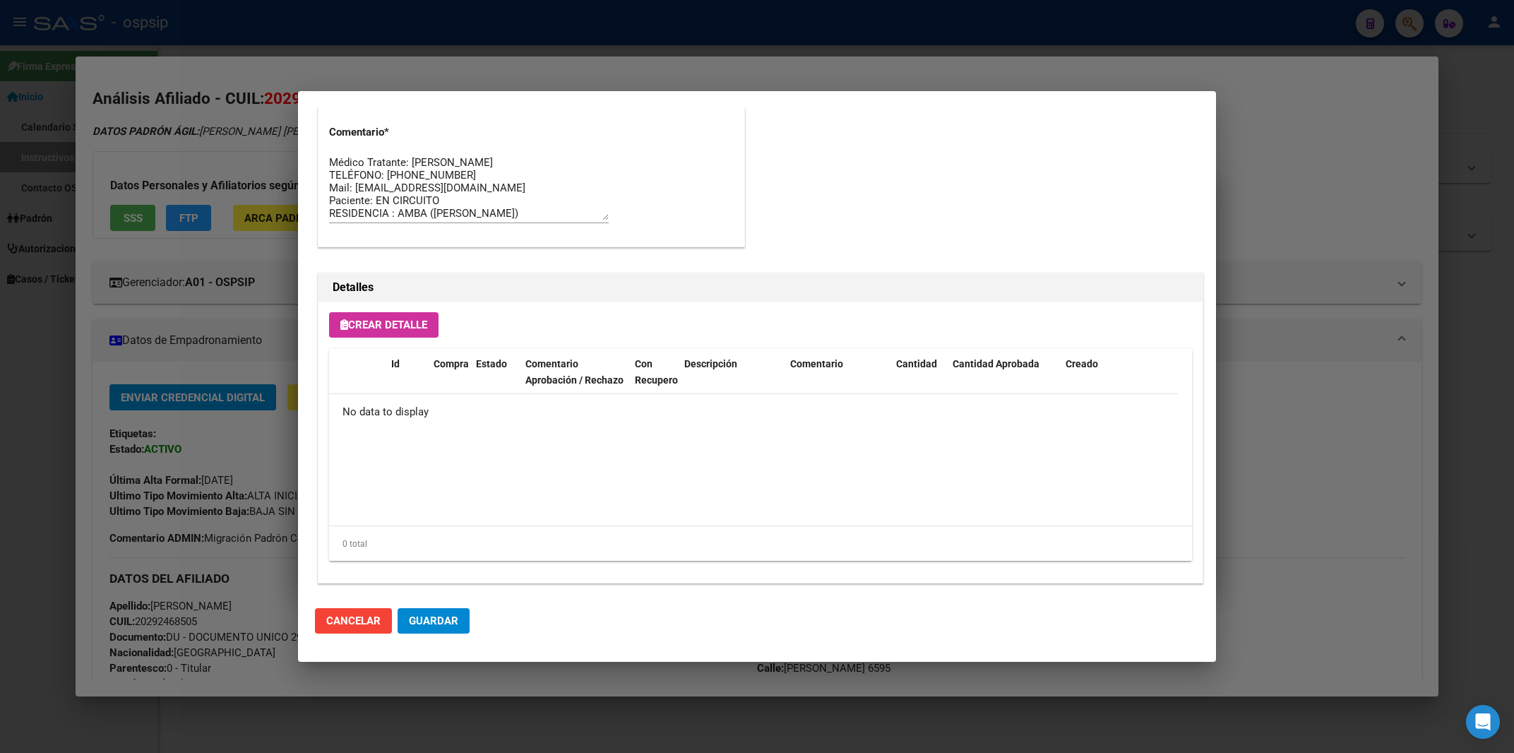
scroll to position [753, 0]
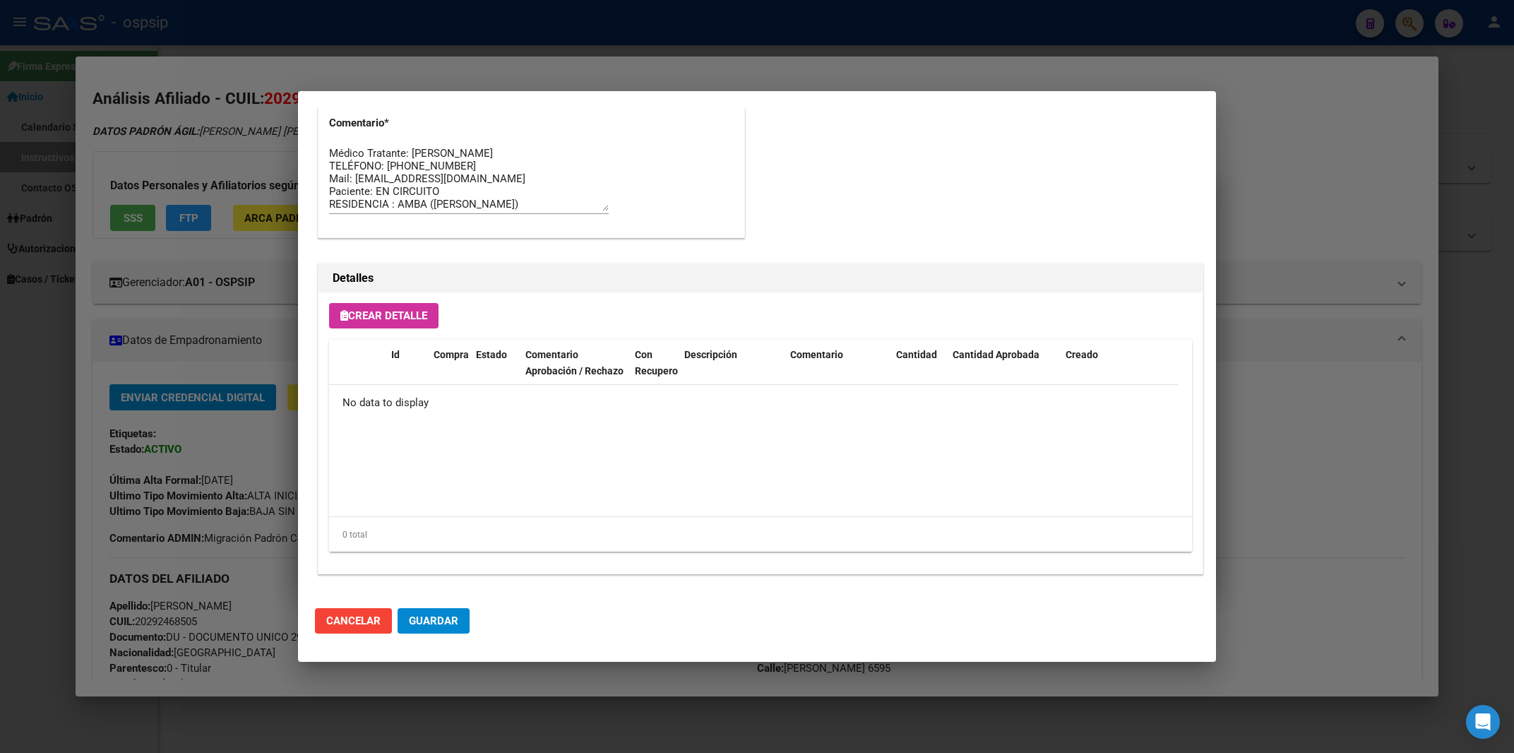
click at [390, 318] on span "Crear Detalle" at bounding box center [383, 315] width 87 height 13
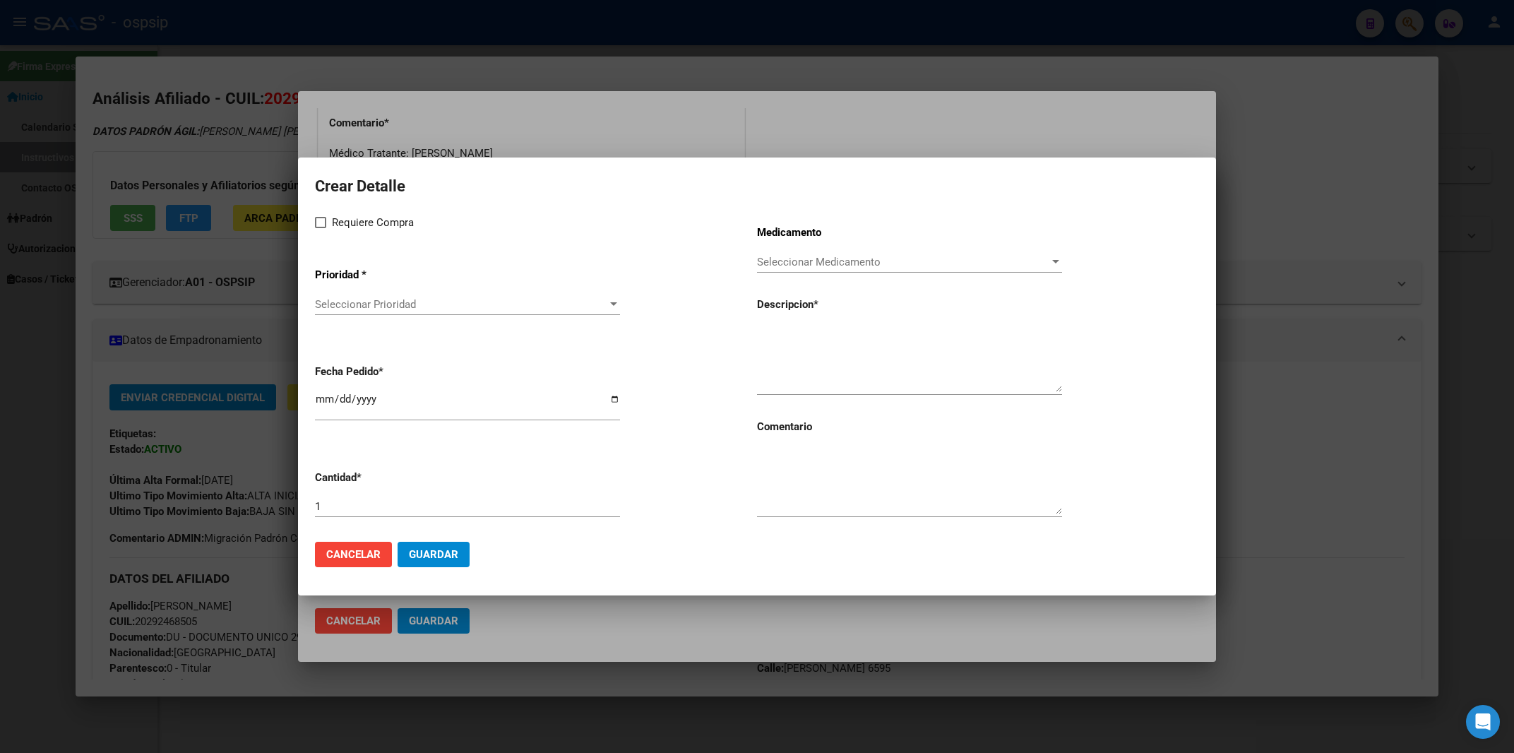
click at [324, 224] on span at bounding box center [320, 222] width 11 height 11
click at [321, 228] on input "Requiere Compra" at bounding box center [320, 228] width 1 height 1
checkbox input "true"
click at [394, 304] on span "Seleccionar Prioridad" at bounding box center [461, 304] width 292 height 13
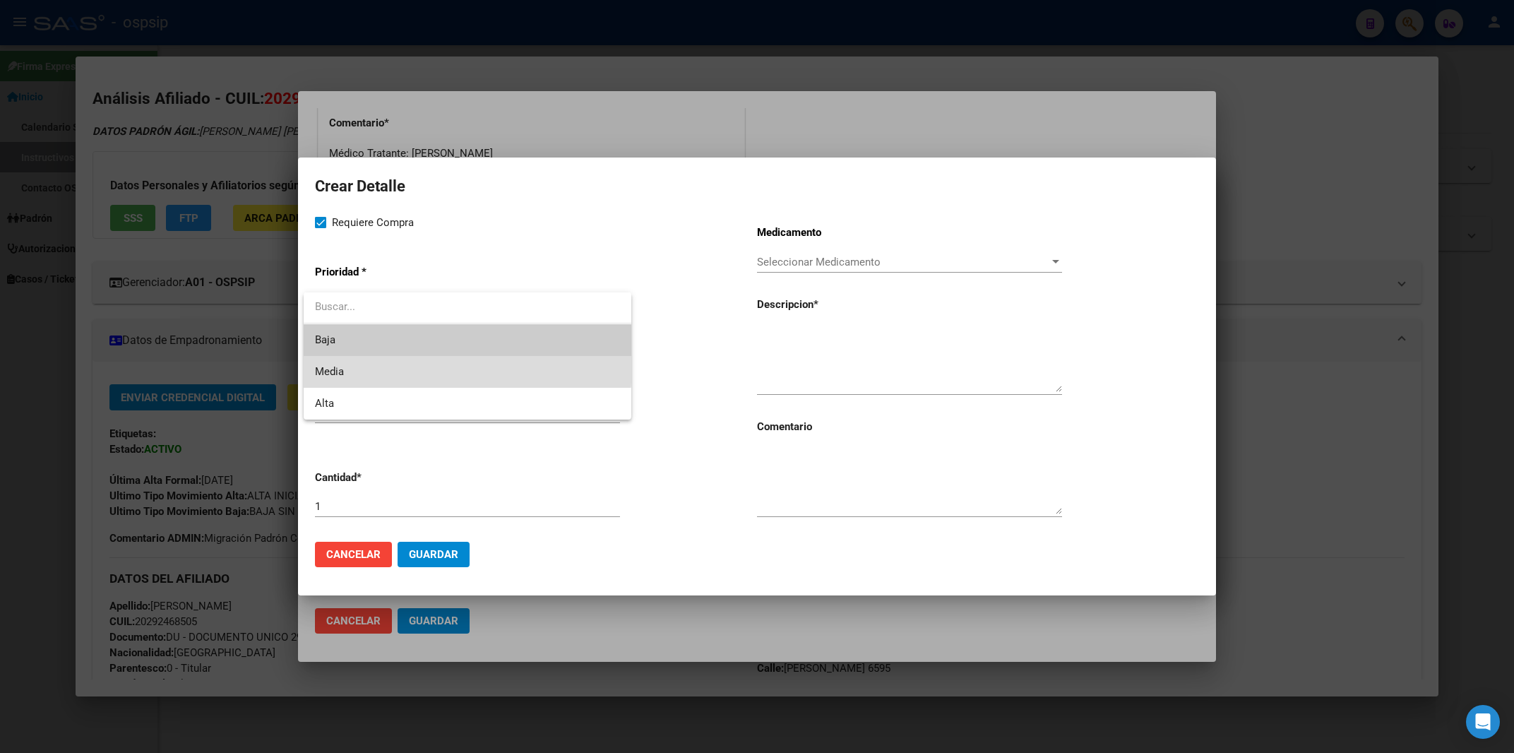
click at [390, 365] on span "Media" at bounding box center [467, 372] width 305 height 32
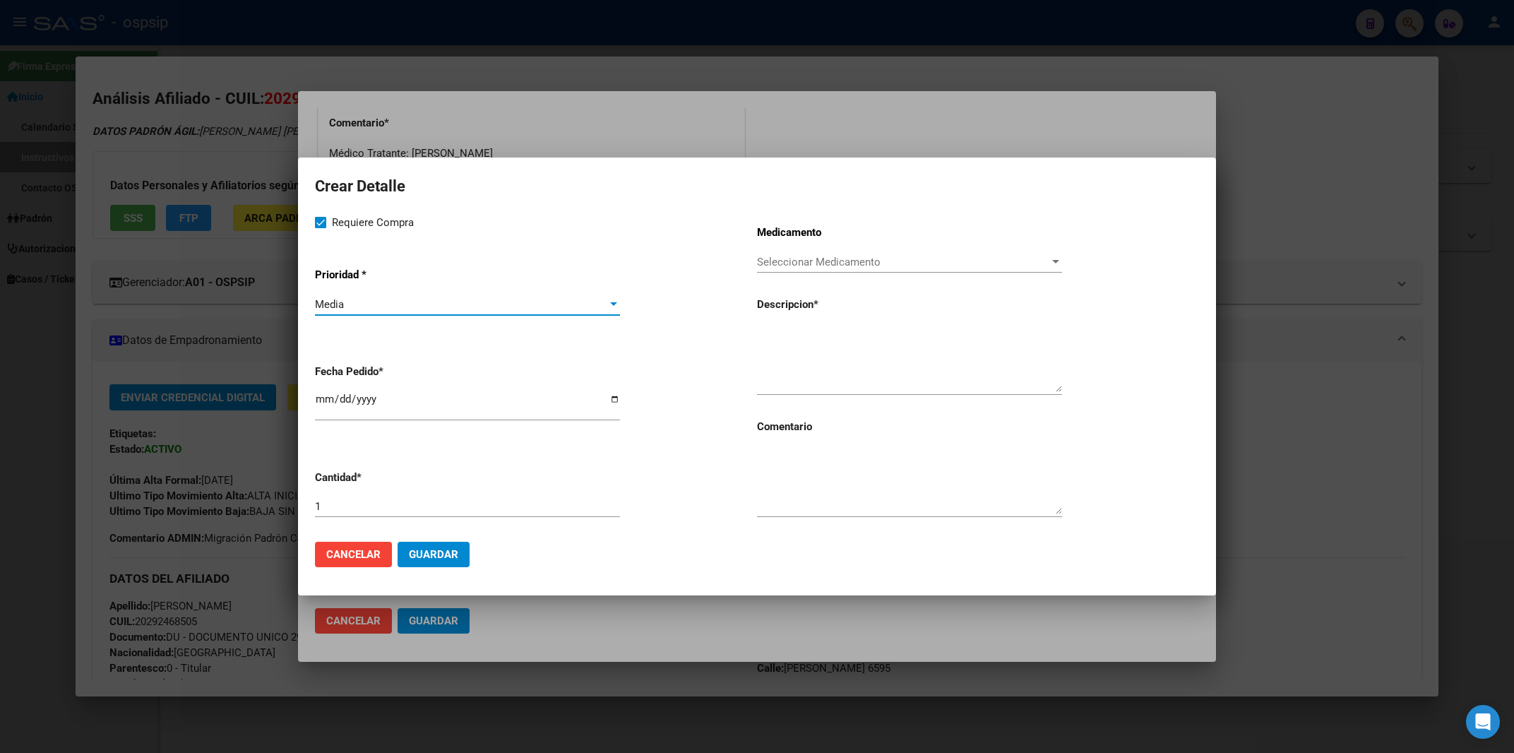
click at [325, 407] on input "2025-09-19" at bounding box center [467, 404] width 305 height 23
type input "2025-09-18"
click at [805, 479] on textarea at bounding box center [909, 481] width 305 height 66
type textarea "MISMO TTO"
click at [779, 363] on textarea at bounding box center [909, 358] width 305 height 66
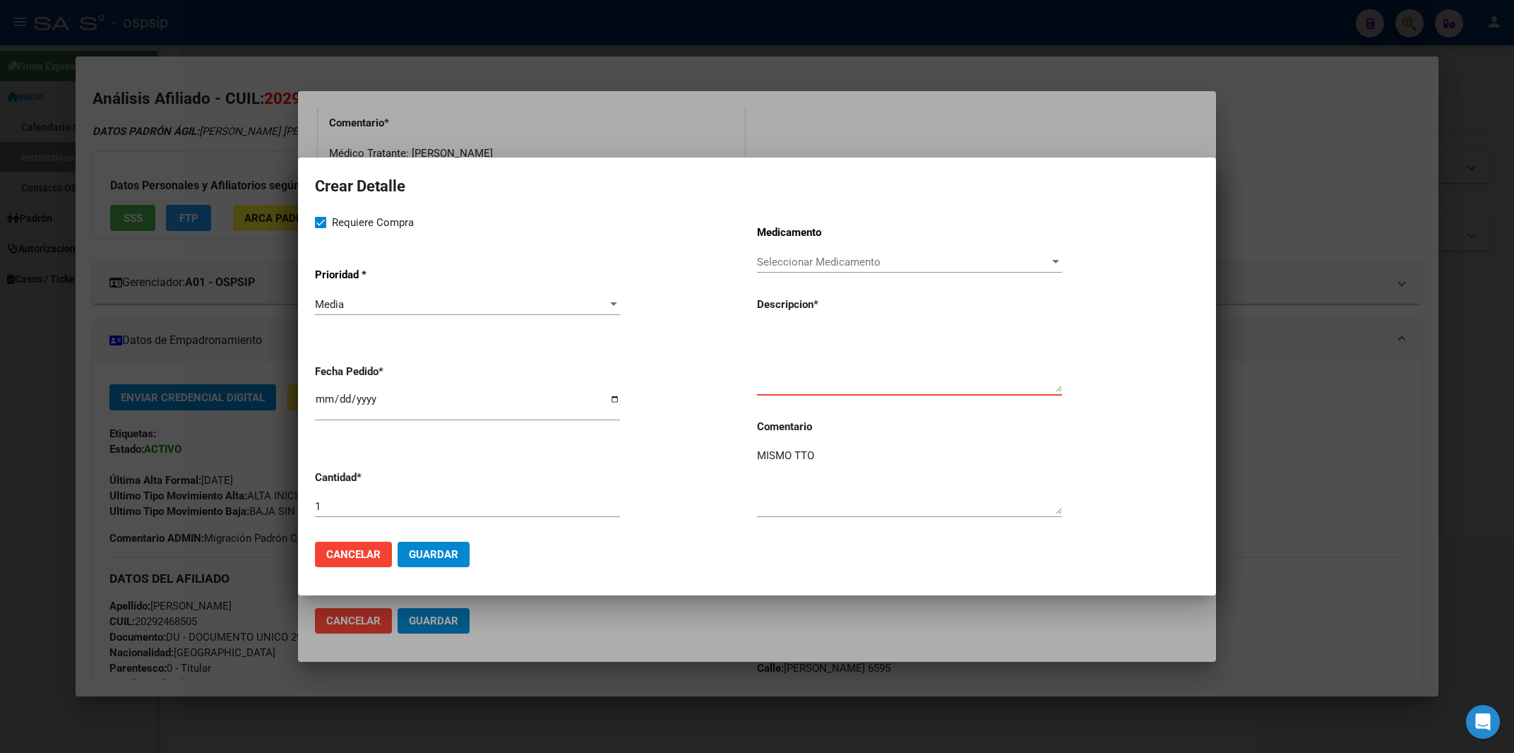
click at [832, 366] on textarea at bounding box center [909, 358] width 305 height 66
paste textarea "[MEDICAL_DATA] disoproxil+[MEDICAL_DATA] 300mg/300mg comp.rec.x 30 (TFD/3TC)"
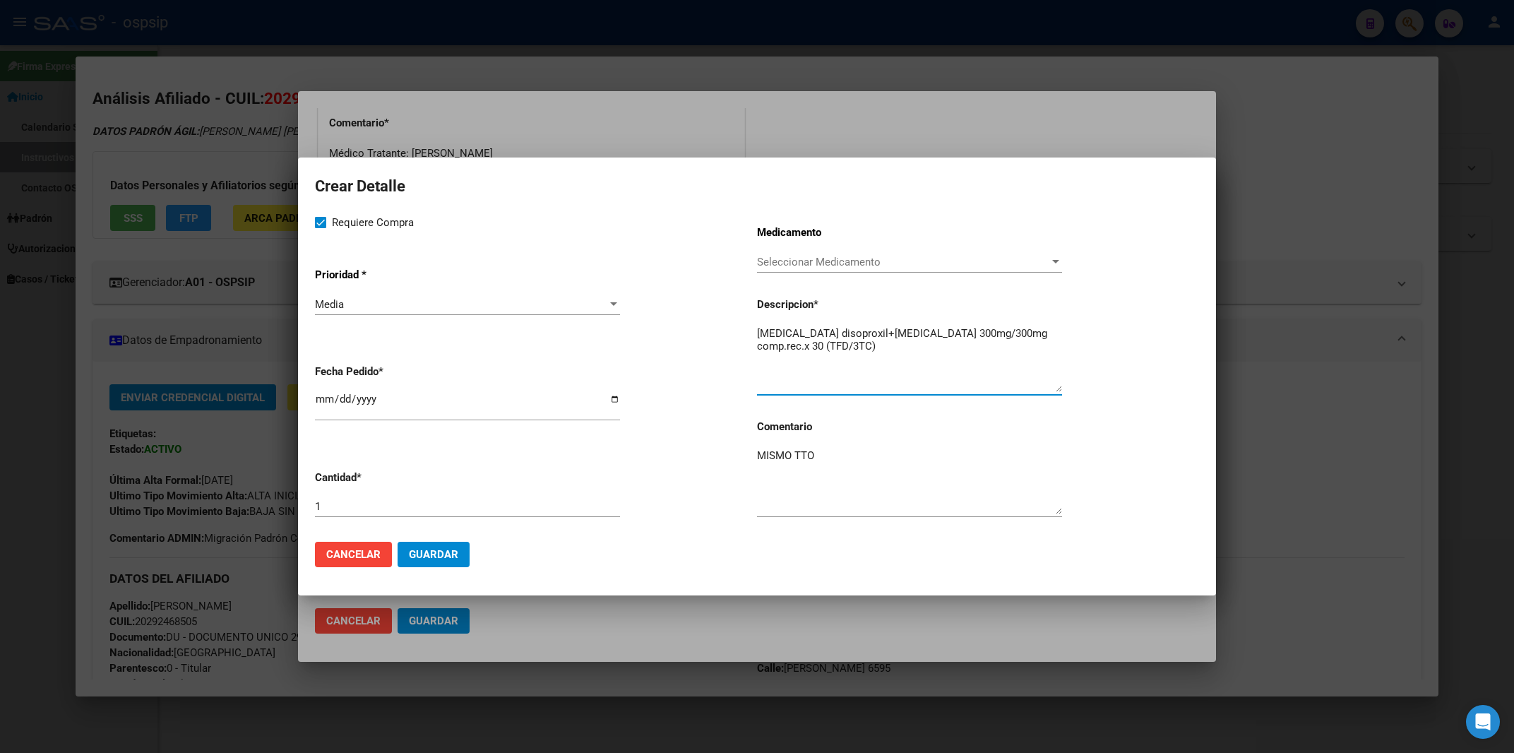
click at [762, 333] on textarea "[MEDICAL_DATA] disoproxil+[MEDICAL_DATA] 300mg/300mg comp.rec.x 30 (TFD/3TC)" at bounding box center [909, 358] width 305 height 66
type textarea "[MEDICAL_DATA] disoproxil+[MEDICAL_DATA] 300mg/300mg comp.rec.x 30 (TFD/3TC)"
click at [451, 557] on span "Guardar" at bounding box center [433, 554] width 49 height 13
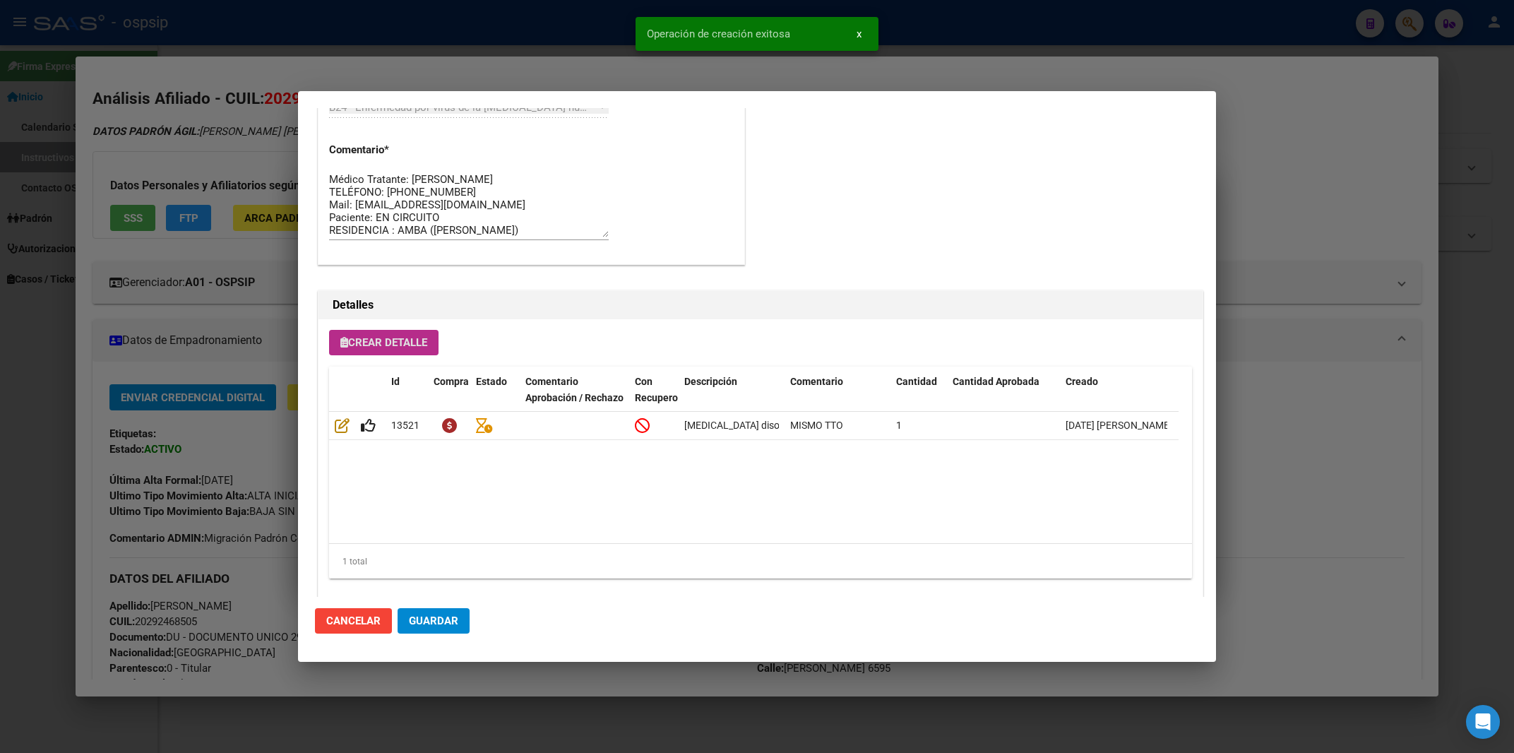
scroll to position [779, 0]
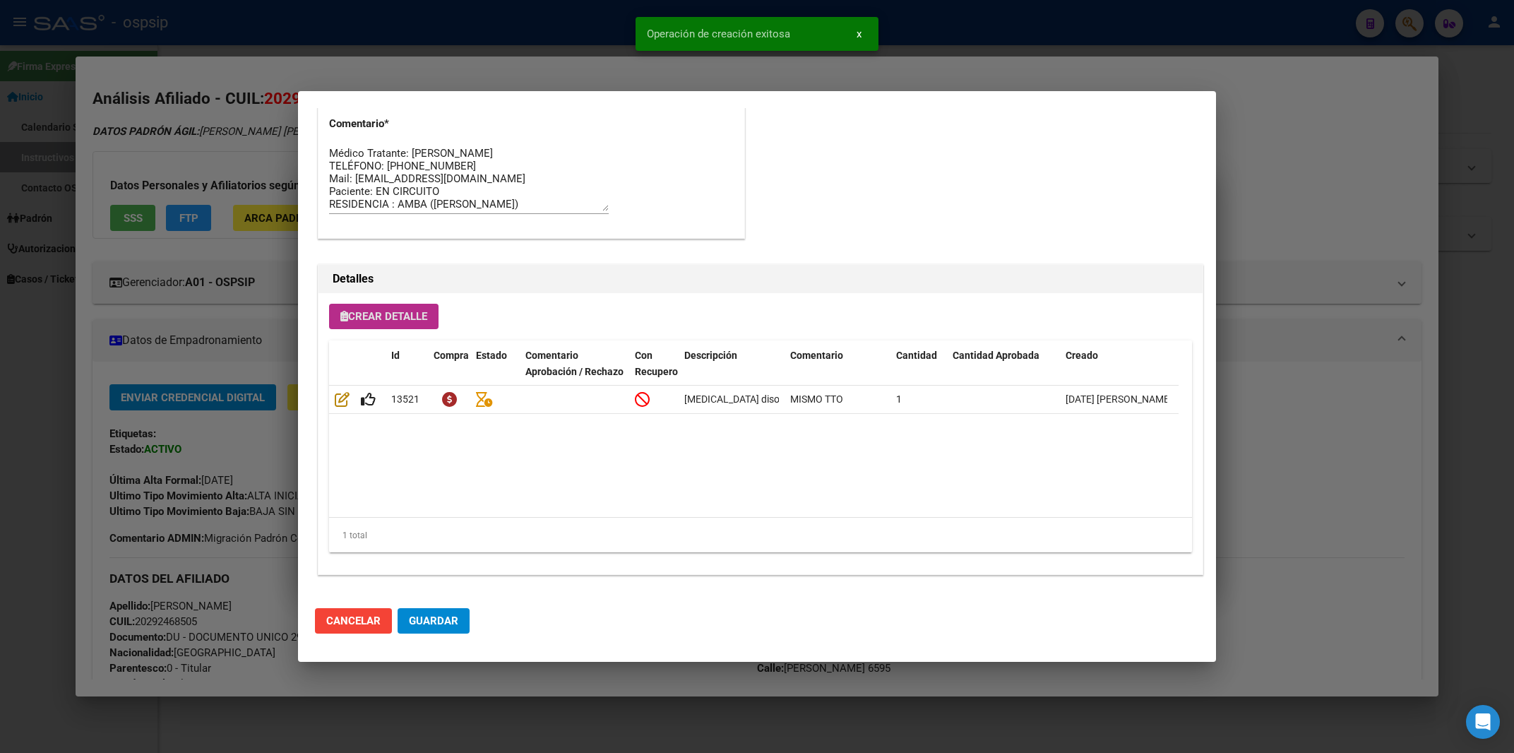
click at [379, 316] on span "Crear Detalle" at bounding box center [383, 316] width 87 height 13
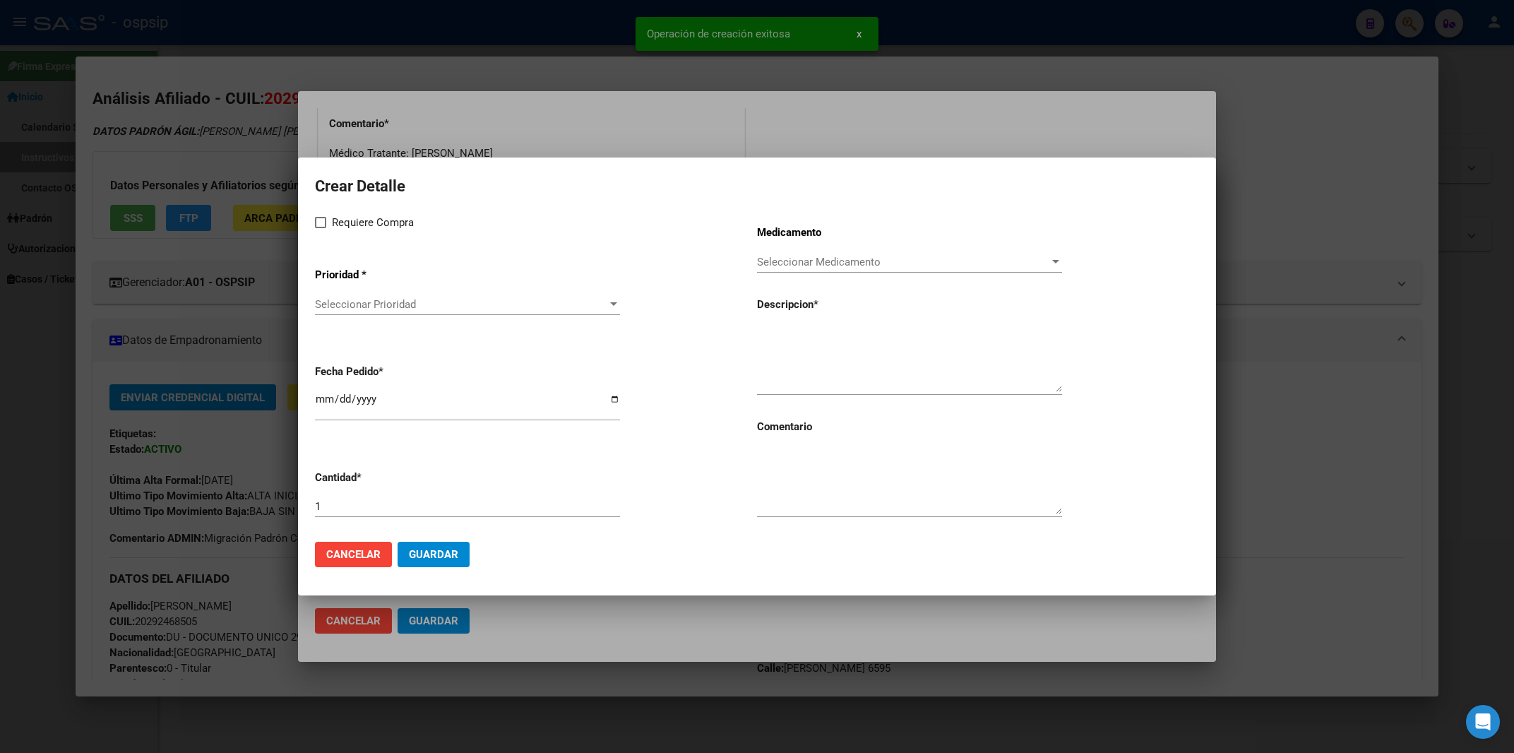
click at [322, 224] on span at bounding box center [320, 222] width 11 height 11
click at [321, 228] on input "Requiere Compra" at bounding box center [320, 228] width 1 height 1
checkbox input "true"
click at [370, 306] on span "Seleccionar Prioridad" at bounding box center [461, 304] width 292 height 13
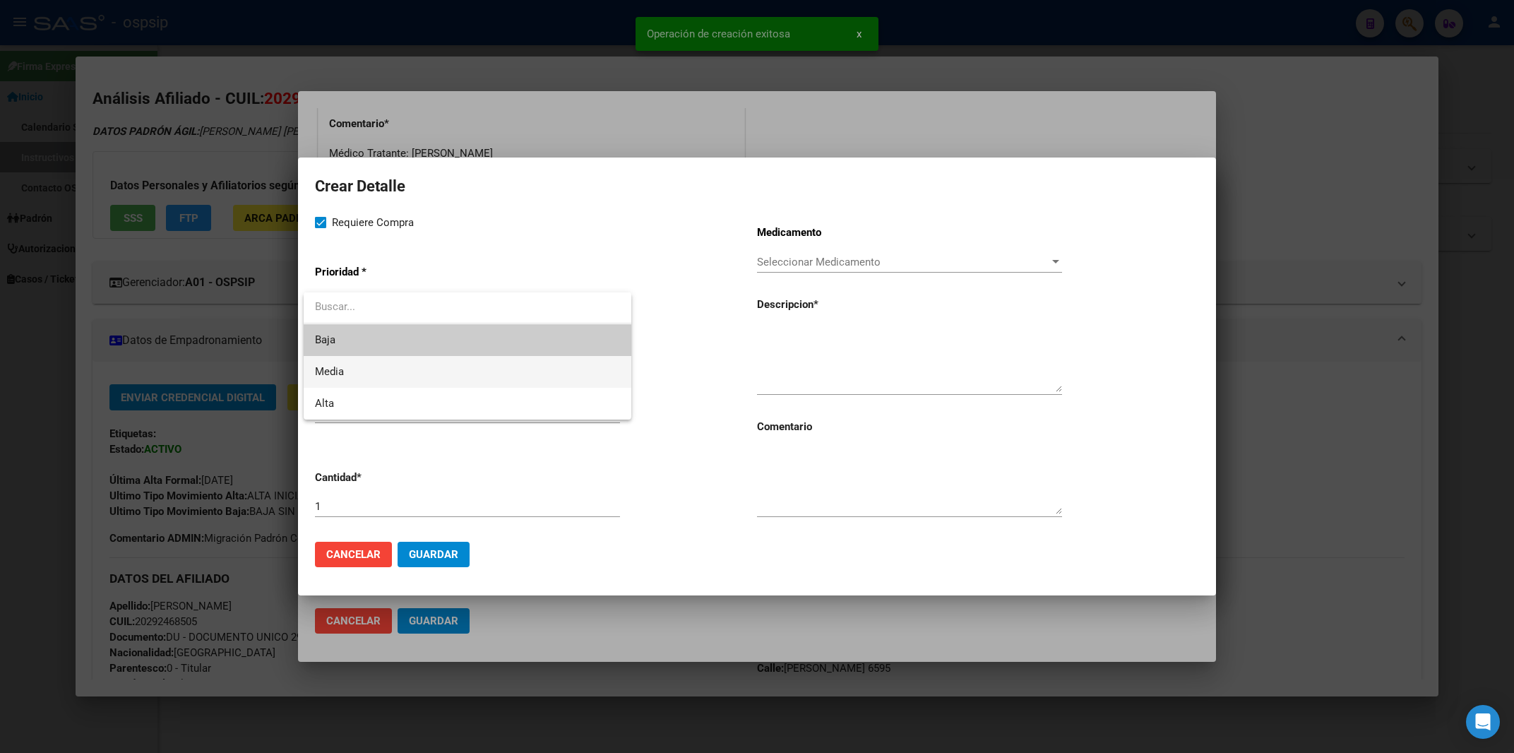
click at [345, 372] on span "Media" at bounding box center [467, 372] width 305 height 32
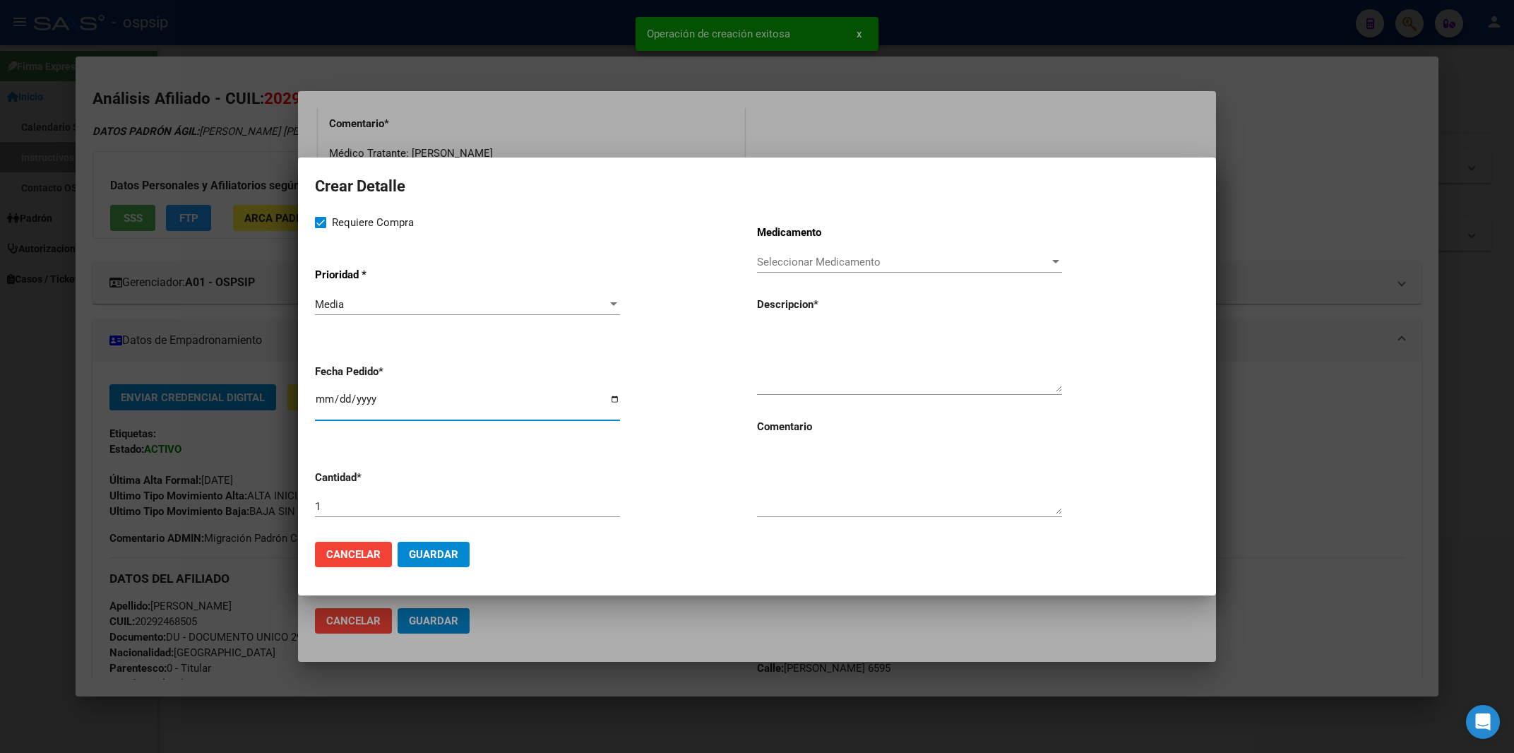
click at [320, 411] on input "2025-09-19" at bounding box center [467, 404] width 305 height 23
type input "2025-09-18"
click at [801, 468] on textarea at bounding box center [909, 481] width 305 height 66
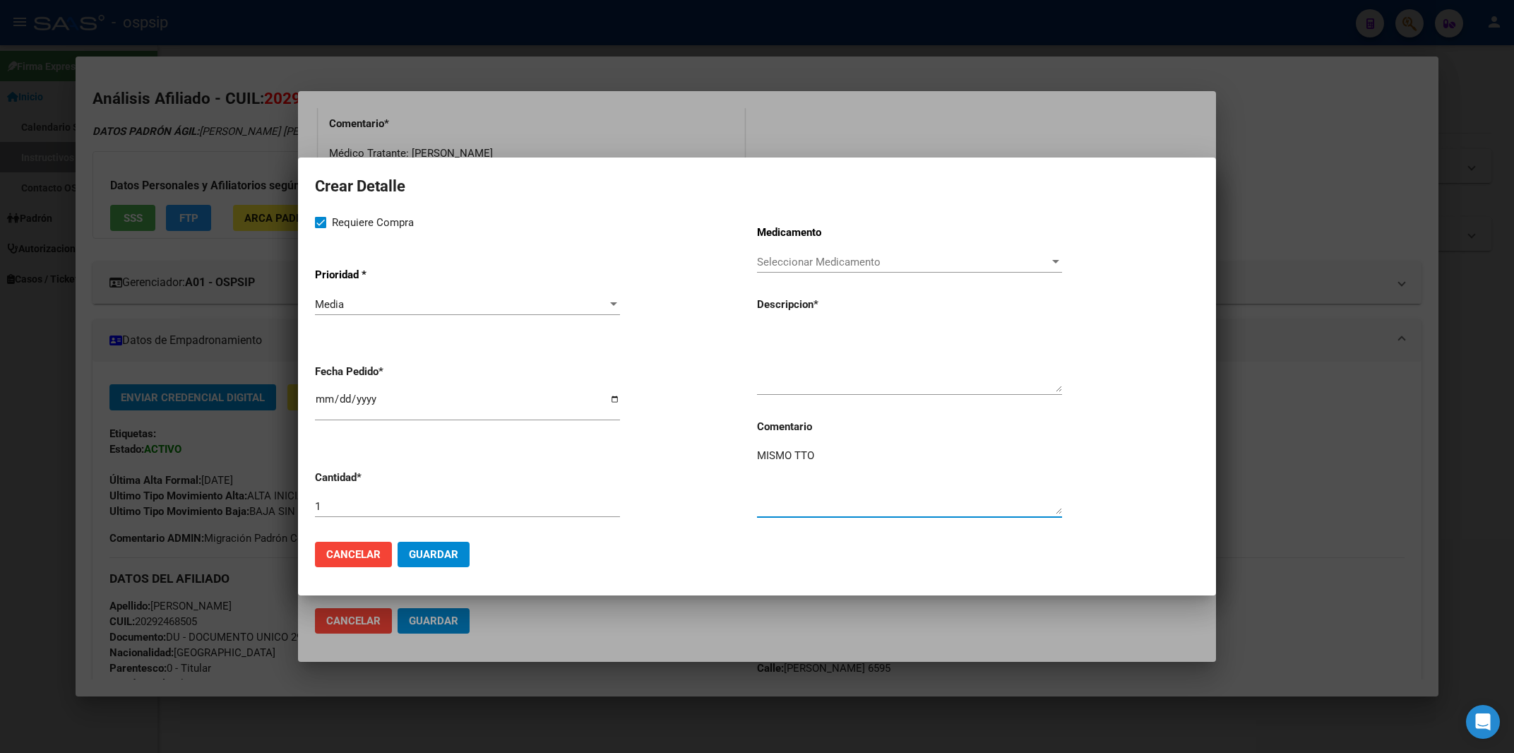
type textarea "MISMO TTO"
click at [783, 345] on textarea at bounding box center [909, 358] width 305 height 66
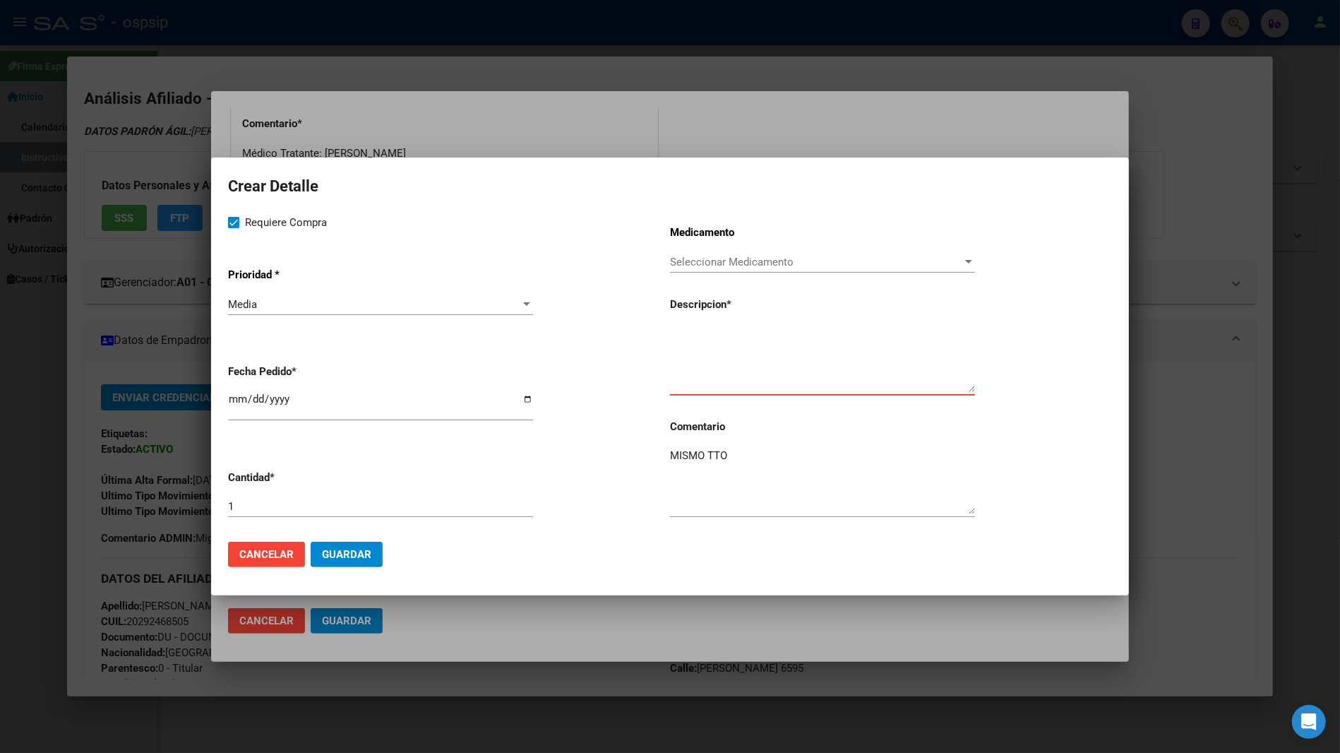
click at [717, 342] on textarea at bounding box center [822, 358] width 305 height 66
paste textarea "[MEDICAL_DATA]+[MEDICAL_DATA] 800mg/100mg comp.rec.x 30 (DRV/RTV)"
type textarea "[MEDICAL_DATA]+[MEDICAL_DATA] 800mg/100mg comp.rec.x 30 (DRV/RTV)"
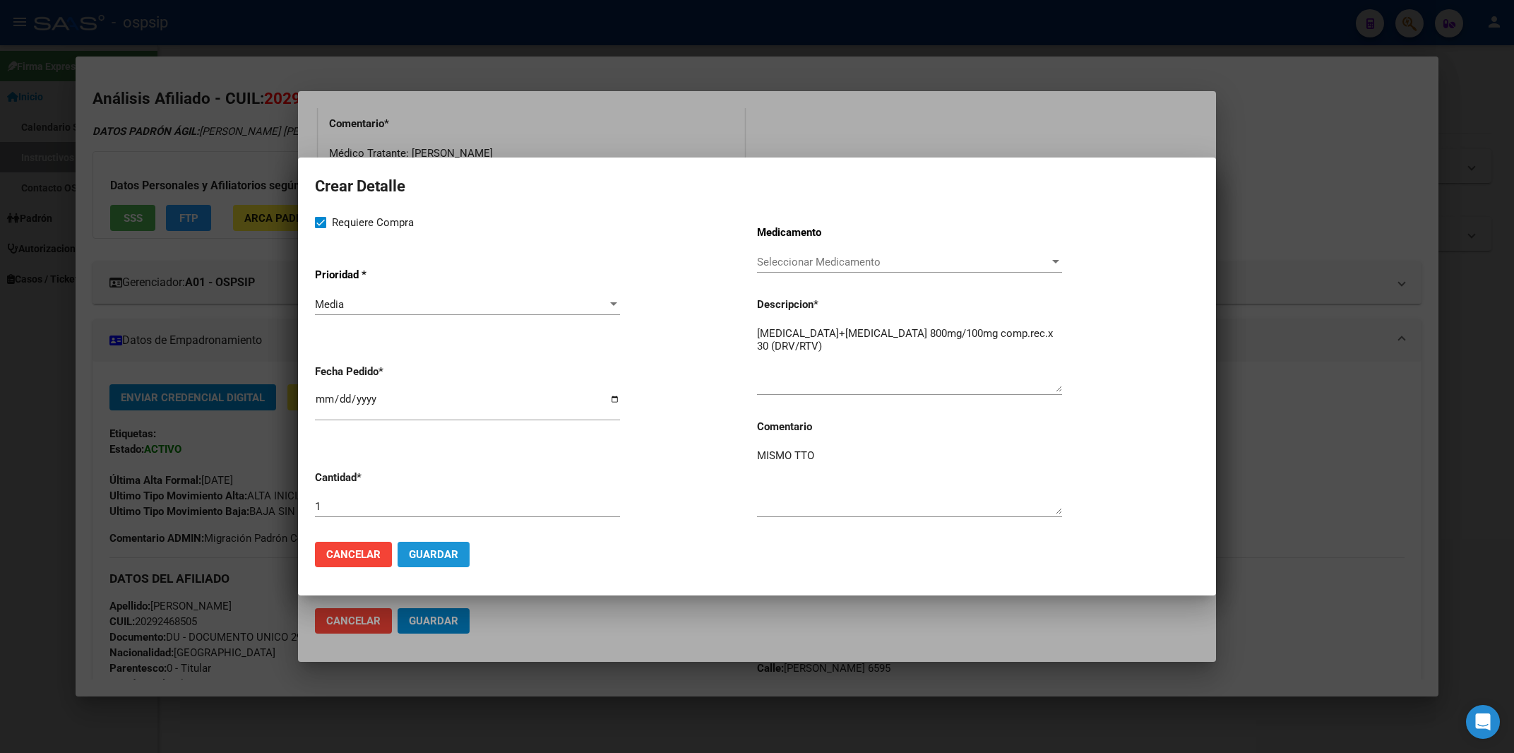
click at [453, 553] on span "Guardar" at bounding box center [433, 554] width 49 height 13
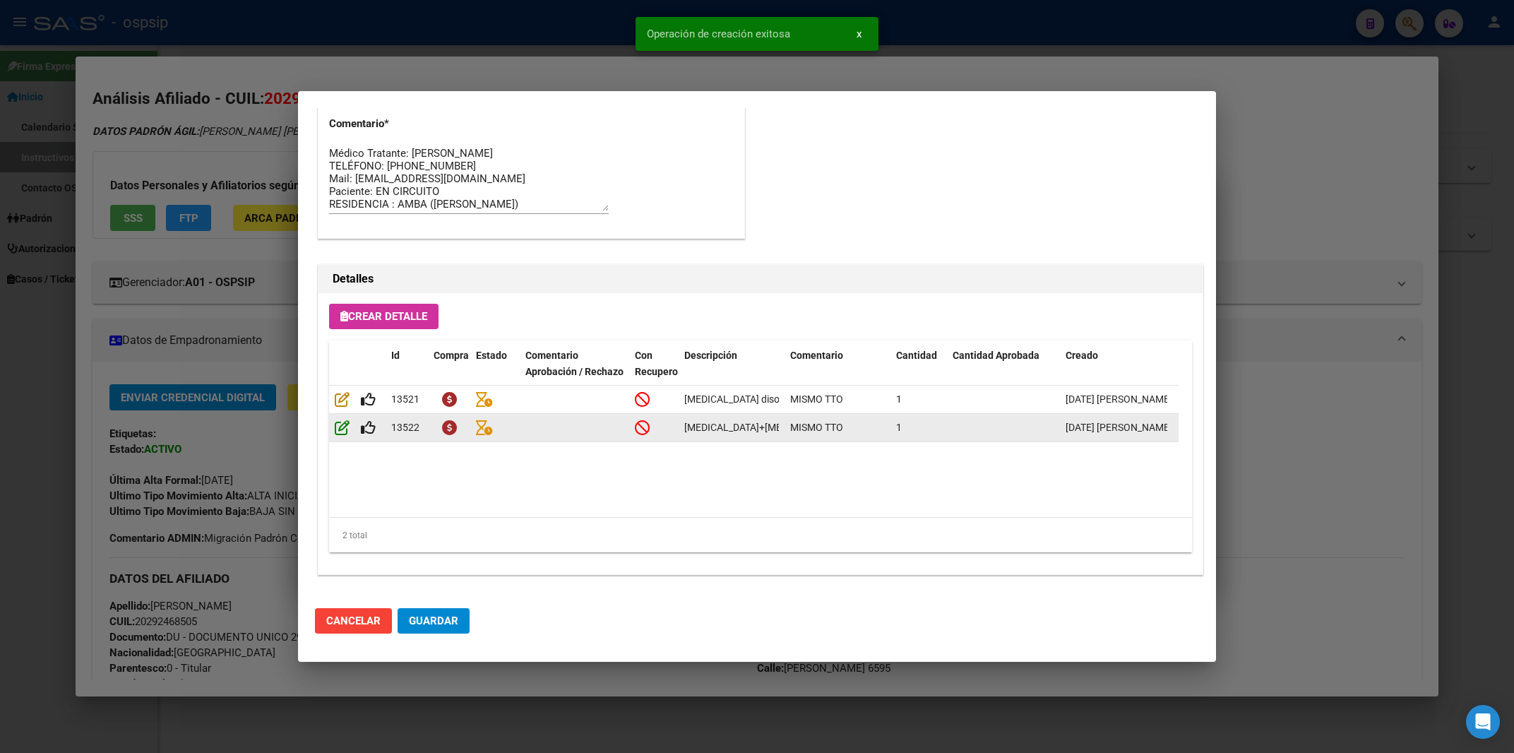
click at [339, 435] on icon at bounding box center [342, 427] width 15 height 16
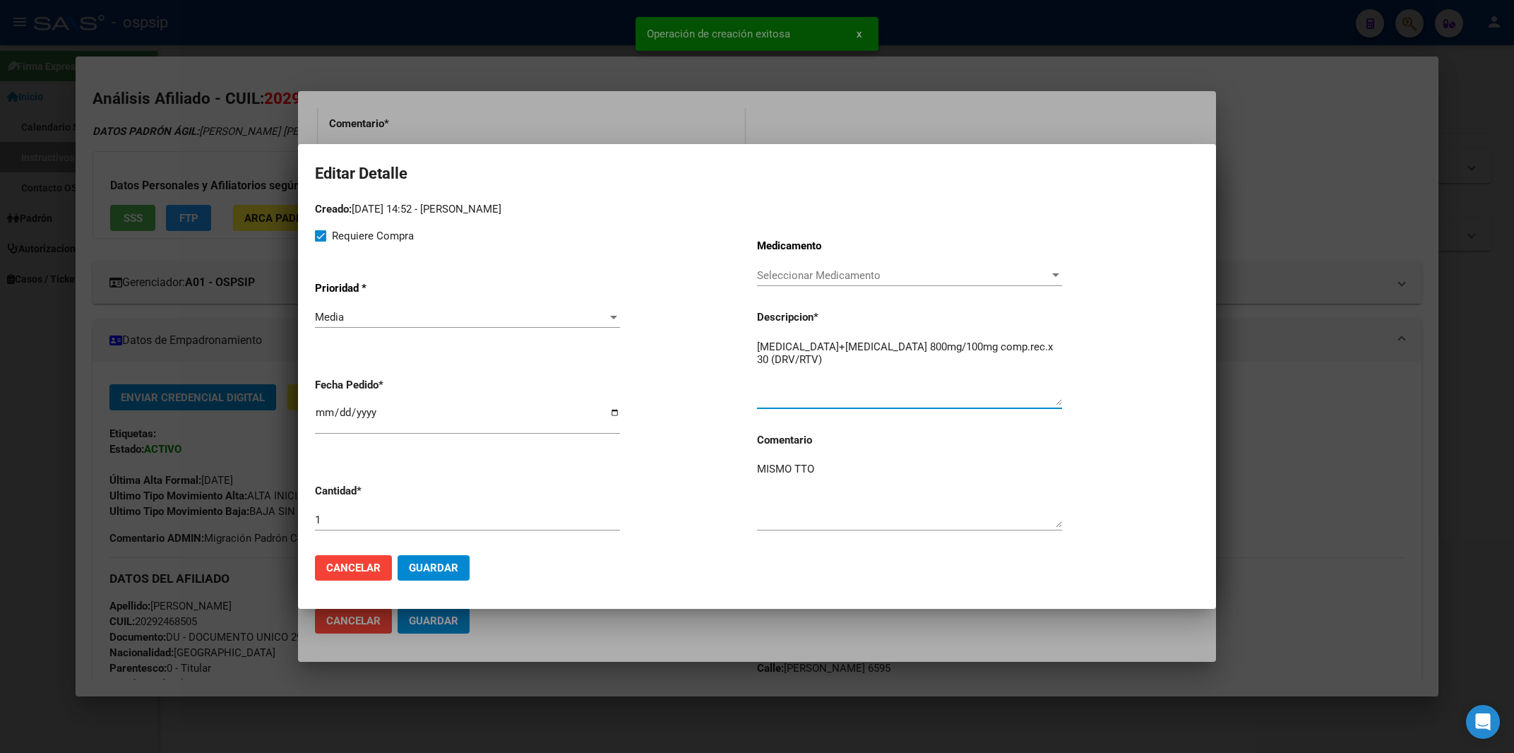
click at [760, 347] on textarea "[MEDICAL_DATA]+[MEDICAL_DATA] 800mg/100mg comp.rec.x 30 (DRV/RTV)" at bounding box center [909, 372] width 305 height 66
type textarea "[MEDICAL_DATA]+[MEDICAL_DATA] 800mg/100mg comp.rec.x 30 (DRV/RTV)"
click at [450, 555] on button "Guardar" at bounding box center [433, 567] width 72 height 25
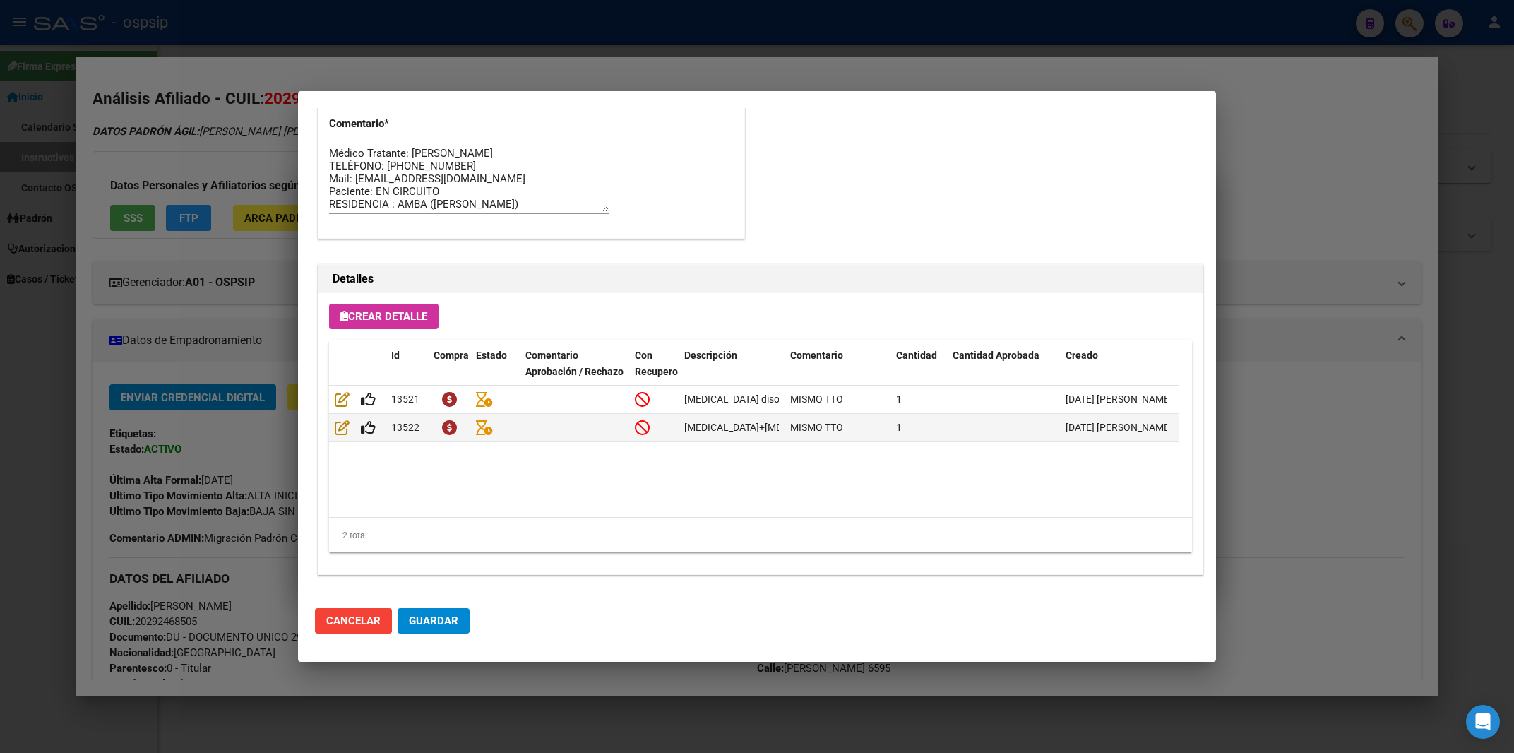
click at [444, 621] on span "Guardar" at bounding box center [433, 620] width 49 height 13
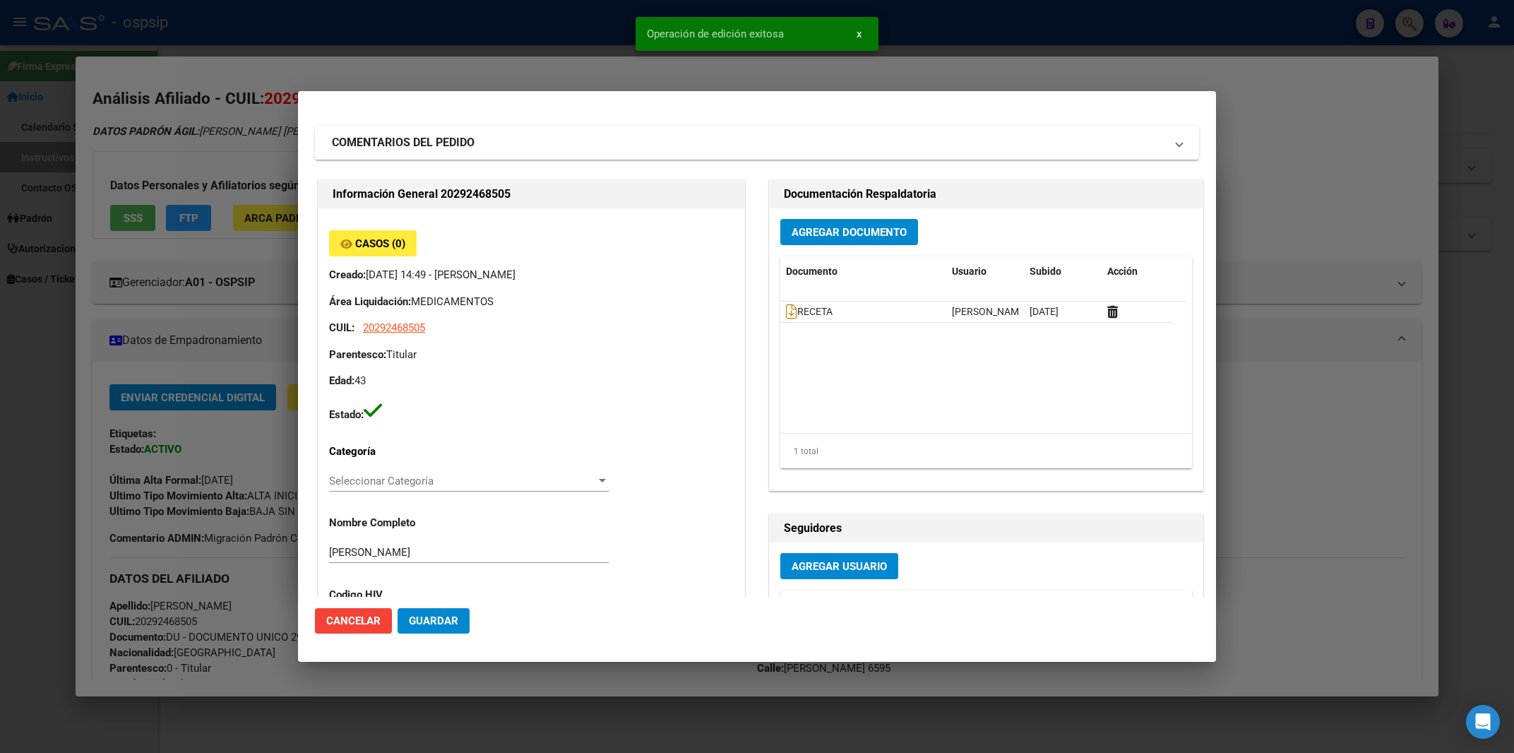
scroll to position [0, 0]
